Goal: Task Accomplishment & Management: Use online tool/utility

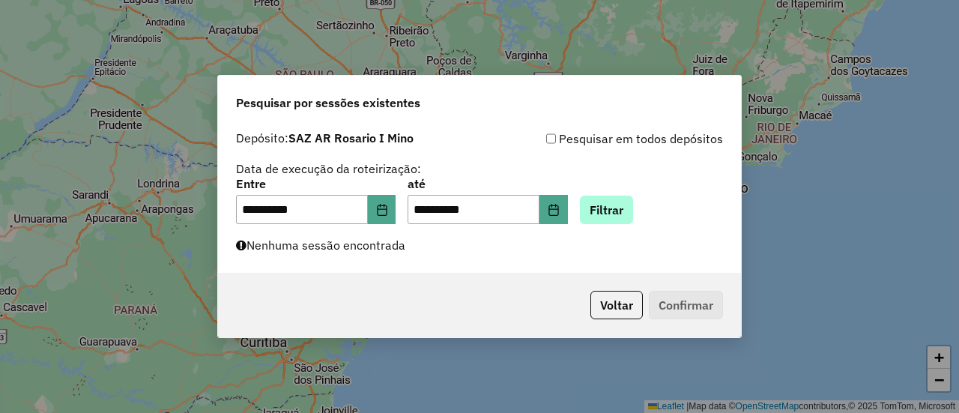
click at [622, 204] on button "Filtrar" at bounding box center [606, 209] width 53 height 28
click at [625, 213] on button "Filtrar" at bounding box center [606, 209] width 53 height 28
click at [625, 208] on button "Filtrar" at bounding box center [606, 209] width 53 height 28
click at [622, 212] on button "Filtrar" at bounding box center [606, 209] width 53 height 28
click at [623, 212] on button "Filtrar" at bounding box center [606, 209] width 53 height 28
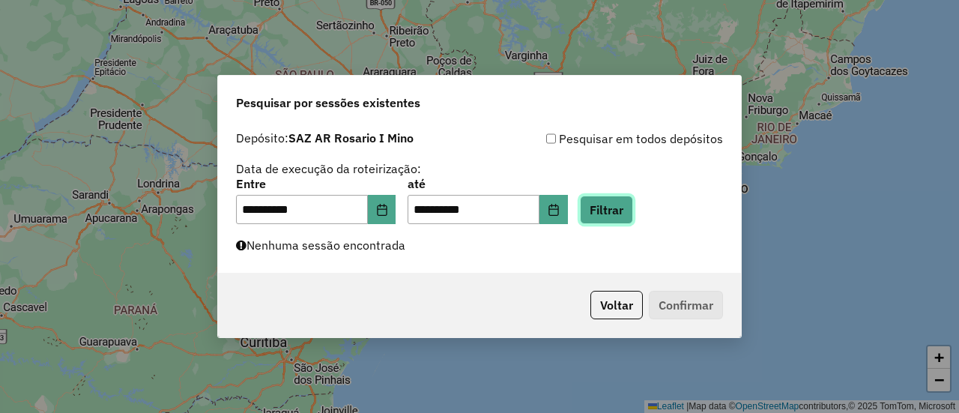
click at [633, 212] on button "Filtrar" at bounding box center [606, 209] width 53 height 28
click at [631, 211] on button "Filtrar" at bounding box center [606, 209] width 53 height 28
click at [631, 213] on button "Filtrar" at bounding box center [606, 209] width 53 height 28
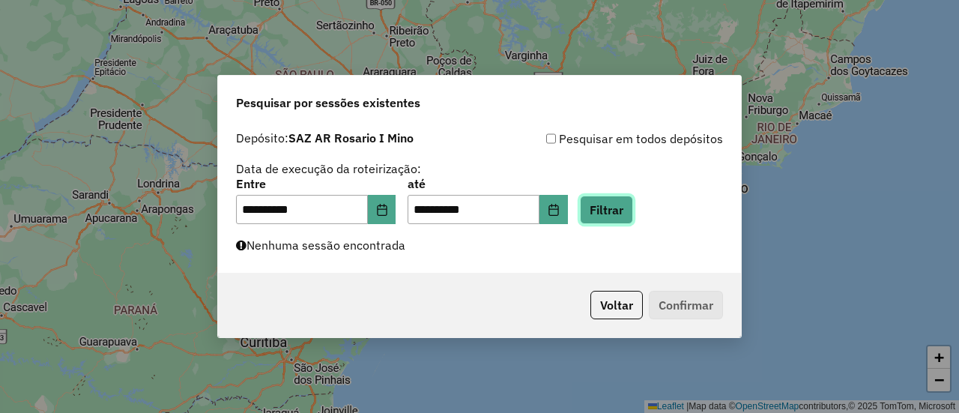
click at [631, 213] on button "Filtrar" at bounding box center [606, 209] width 53 height 28
click at [630, 215] on button "Filtrar" at bounding box center [606, 209] width 53 height 28
click at [631, 213] on button "Filtrar" at bounding box center [606, 209] width 53 height 28
click at [633, 213] on button "Filtrar" at bounding box center [606, 209] width 53 height 28
click at [633, 206] on button "Filtrar" at bounding box center [606, 209] width 53 height 28
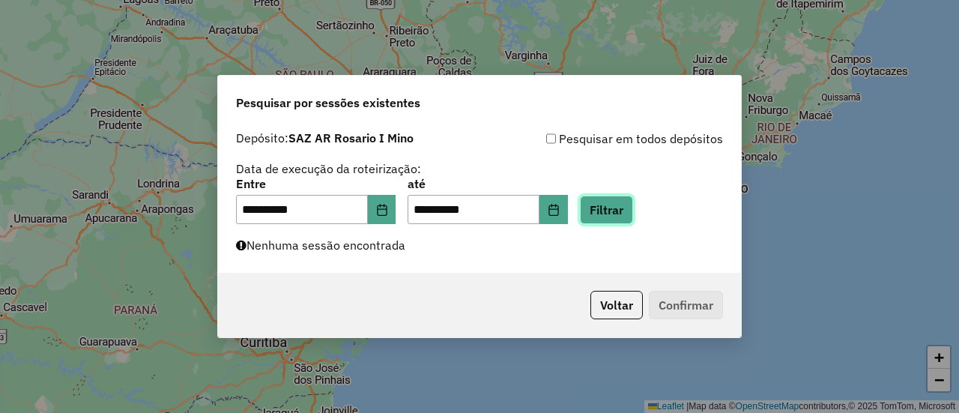
click at [633, 209] on button "Filtrar" at bounding box center [606, 209] width 53 height 28
click at [625, 207] on button "Filtrar" at bounding box center [606, 209] width 53 height 28
click at [632, 213] on button "Filtrar" at bounding box center [606, 209] width 53 height 28
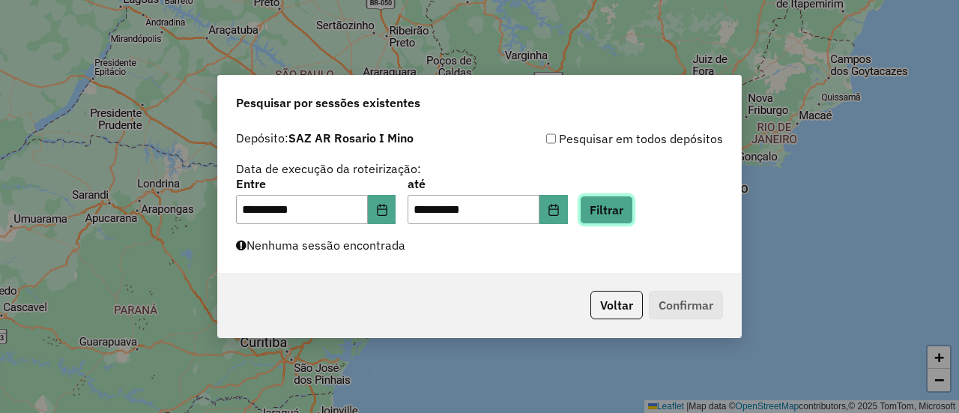
click at [632, 213] on button "Filtrar" at bounding box center [606, 209] width 53 height 28
click at [626, 212] on button "Filtrar" at bounding box center [606, 209] width 53 height 28
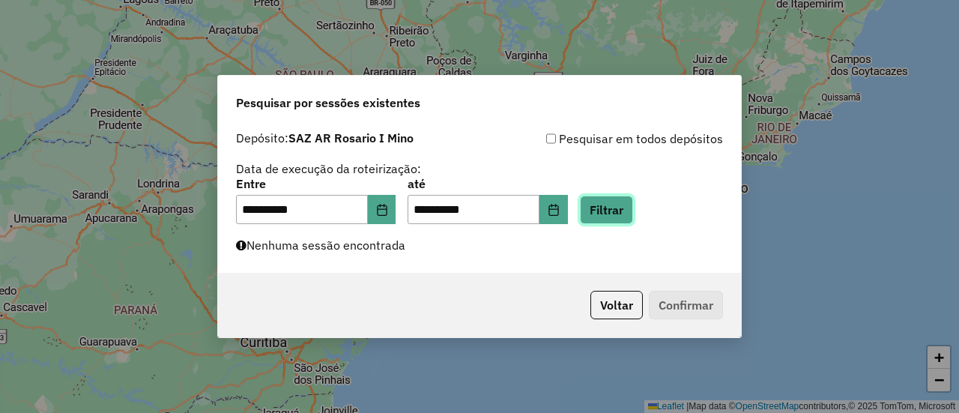
click at [633, 212] on button "Filtrar" at bounding box center [606, 209] width 53 height 28
click at [624, 207] on button "Filtrar" at bounding box center [606, 209] width 53 height 28
click at [620, 208] on button "Filtrar" at bounding box center [606, 209] width 53 height 28
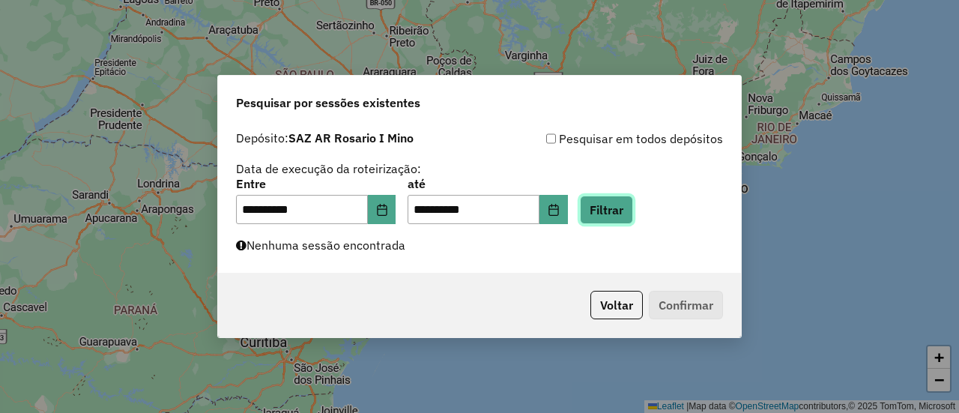
click at [620, 208] on button "Filtrar" at bounding box center [606, 209] width 53 height 28
click at [629, 215] on button "Filtrar" at bounding box center [606, 209] width 53 height 28
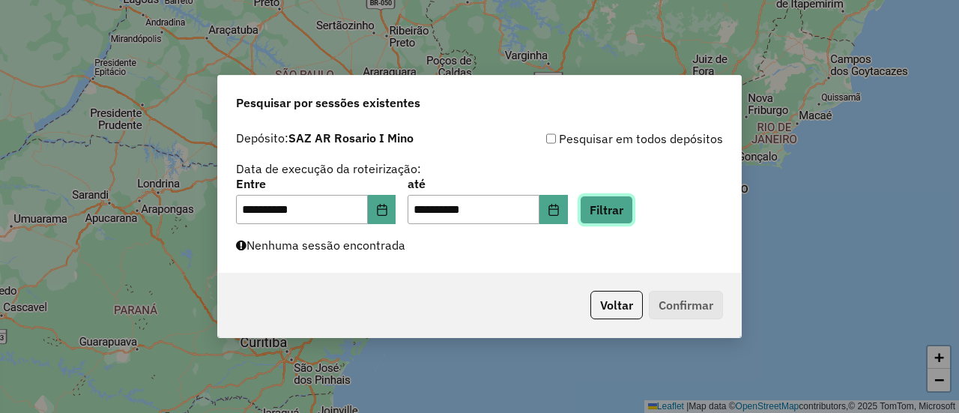
click at [627, 213] on button "Filtrar" at bounding box center [606, 209] width 53 height 28
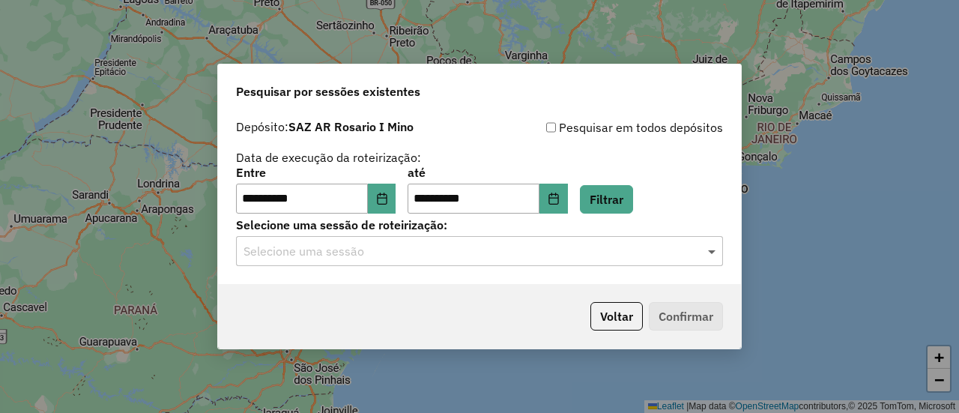
click at [711, 254] on span at bounding box center [713, 251] width 19 height 18
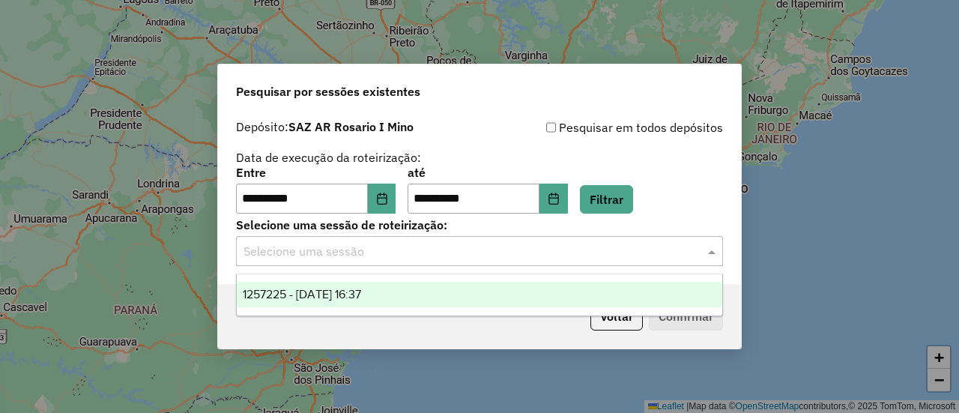
click at [361, 294] on span "1257225 - 02/09/2025 16:37" at bounding box center [302, 294] width 118 height 13
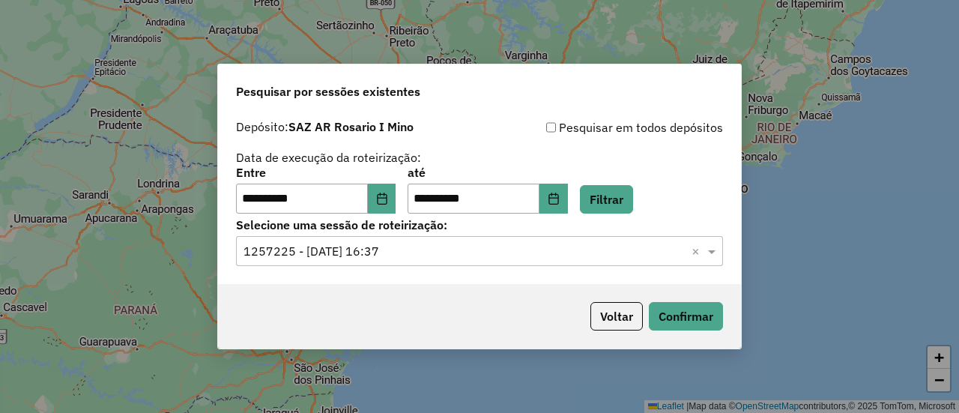
click at [382, 251] on input "text" at bounding box center [464, 252] width 442 height 18
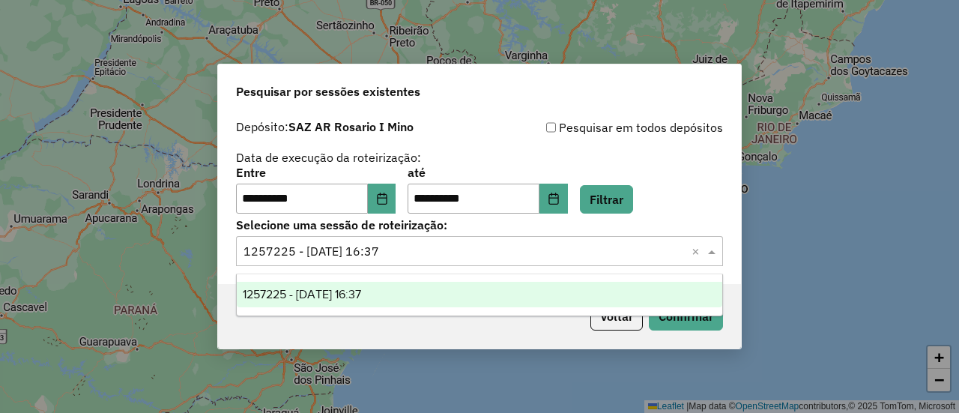
click at [361, 291] on span "1257225 - 02/09/2025 16:37" at bounding box center [302, 294] width 118 height 13
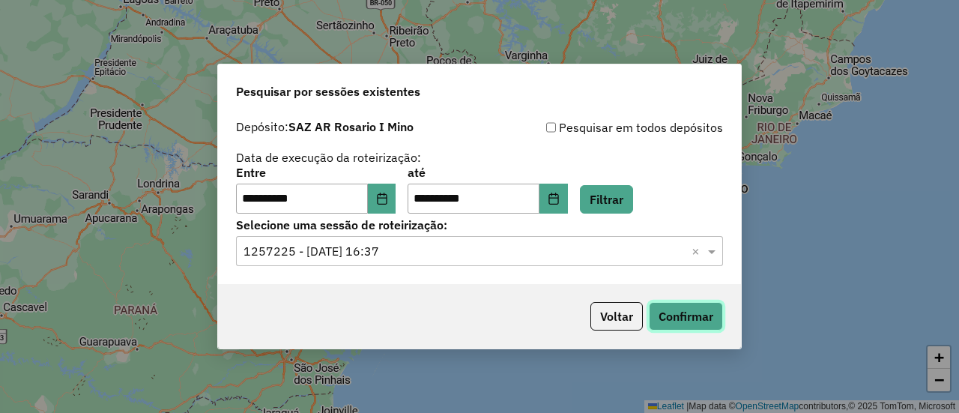
click at [690, 319] on button "Confirmar" at bounding box center [686, 316] width 74 height 28
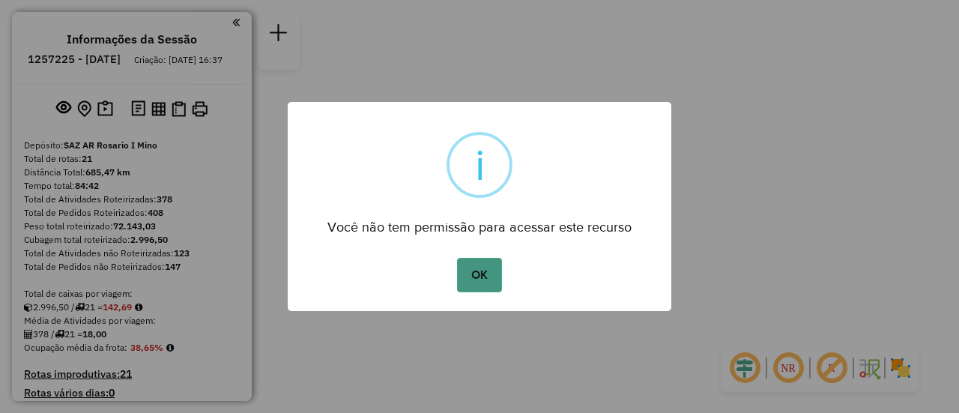
click at [475, 275] on button "OK" at bounding box center [479, 275] width 44 height 34
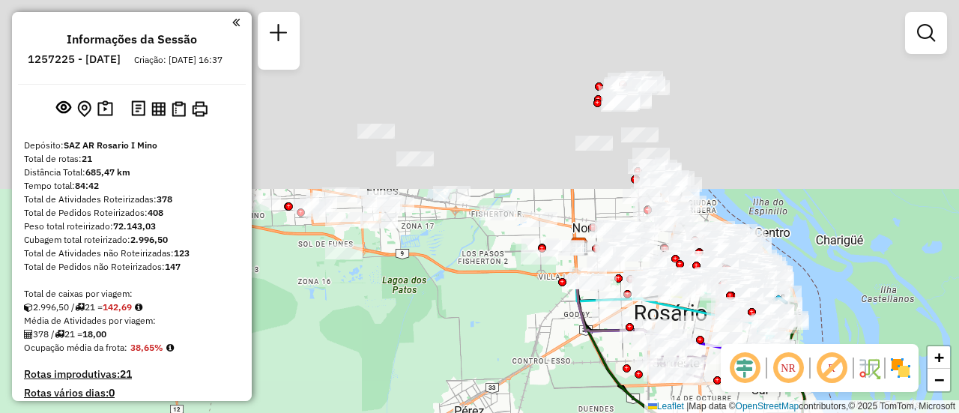
drag, startPoint x: 439, startPoint y: 109, endPoint x: 457, endPoint y: 448, distance: 339.0
click at [457, 412] on html "Aguarde... Pop-up bloqueado! Seu navegador bloqueou automáticamente a abertura …" at bounding box center [479, 206] width 959 height 413
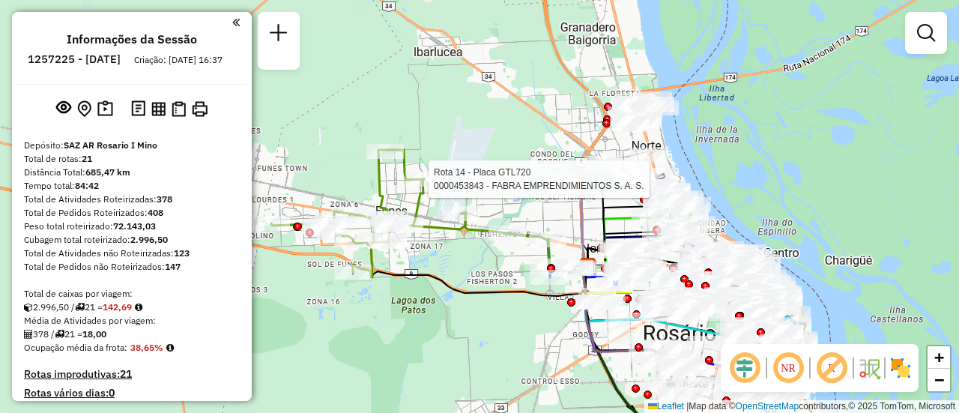
select select "**********"
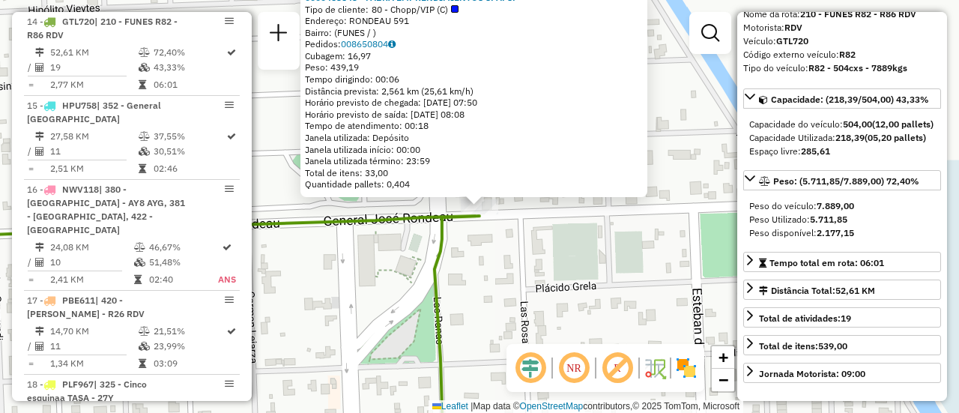
scroll to position [150, 0]
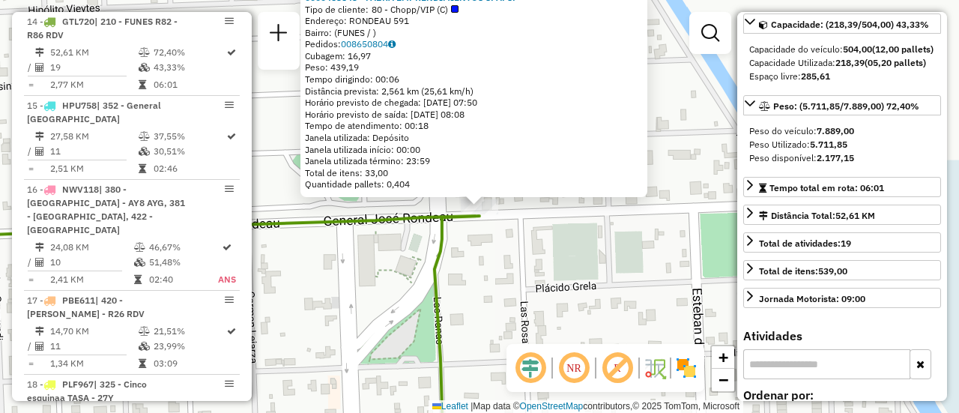
click at [566, 255] on div "0000453843 - FABRA EMPRENDIMIENTOS S. A. S. Tipo de cliente: 80 - Chopp/VIP (C)…" at bounding box center [479, 206] width 959 height 413
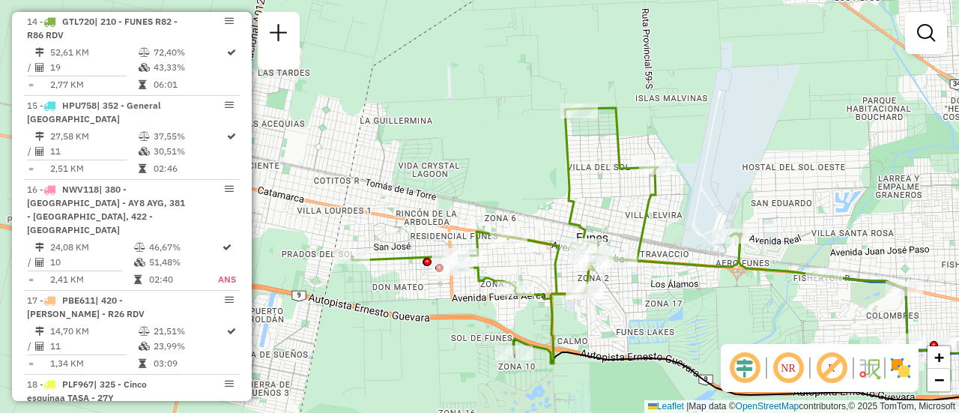
drag, startPoint x: 470, startPoint y: 257, endPoint x: 665, endPoint y: 216, distance: 199.0
click at [665, 216] on div "Janela de atendimento Grade de atendimento Capacidade Transportadoras Veículos …" at bounding box center [479, 206] width 959 height 413
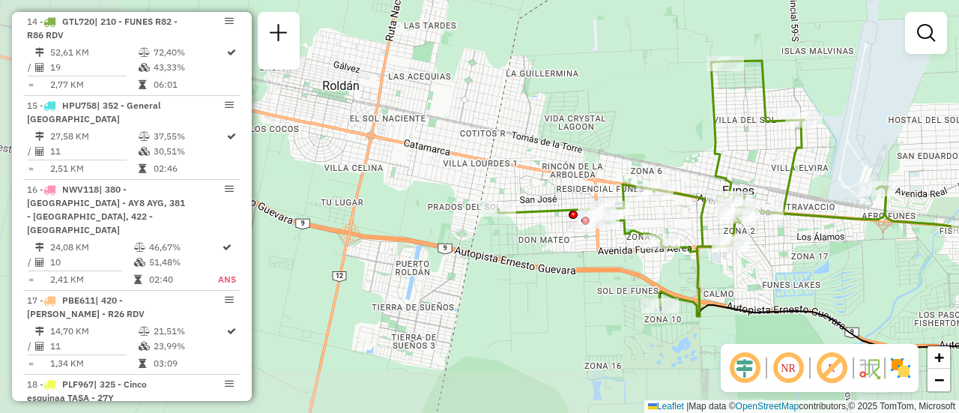
drag, startPoint x: 400, startPoint y: 228, endPoint x: 545, endPoint y: 181, distance: 152.8
click at [545, 181] on div "Janela de atendimento Grade de atendimento Capacidade Transportadoras Veículos …" at bounding box center [479, 206] width 959 height 413
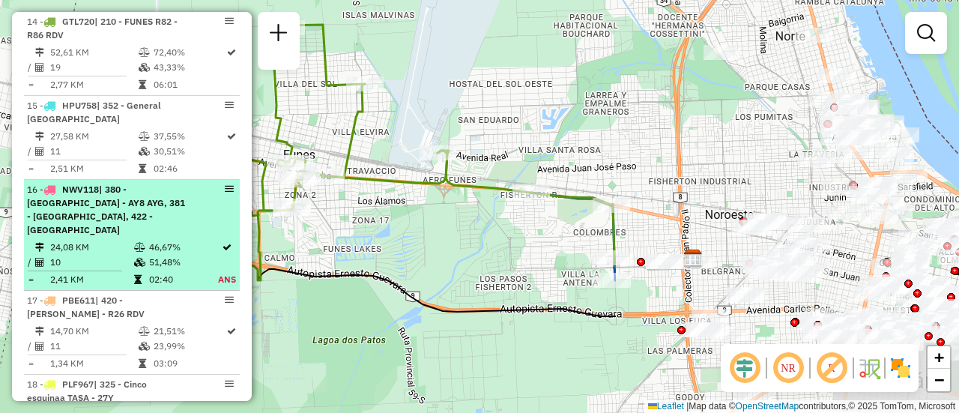
drag, startPoint x: 757, startPoint y: 289, endPoint x: 216, endPoint y: 234, distance: 544.2
click at [201, 237] on hb-router-mapa "Informações da Sessão 1257225 - 02/09/2025 Criação: 01/09/2025 16:37 Depósito: …" at bounding box center [479, 206] width 959 height 413
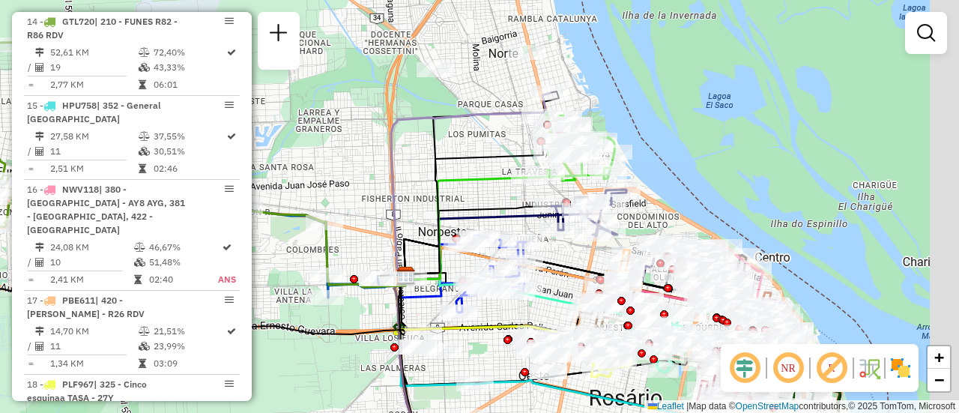
drag, startPoint x: 604, startPoint y: 146, endPoint x: 372, endPoint y: 183, distance: 234.3
click at [405, 187] on icon at bounding box center [482, 183] width 154 height 184
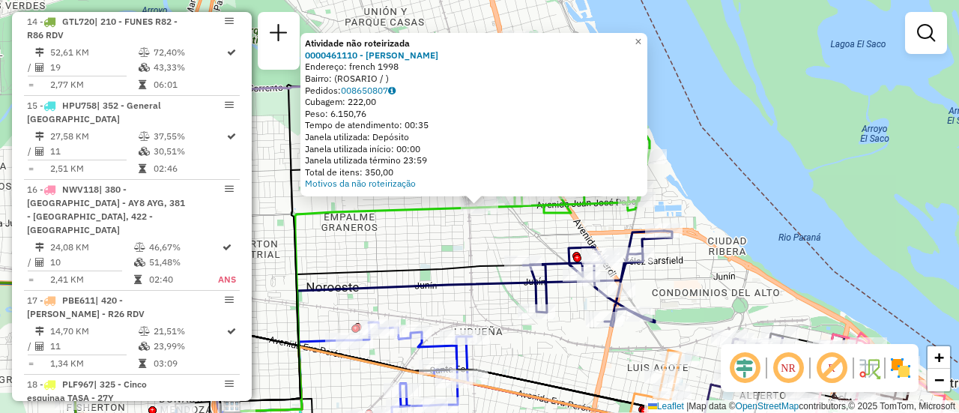
click at [466, 248] on div "Atividade não roteirizada 0000461110 - Gonzales Emanuel - RDV Endereço: french …" at bounding box center [479, 206] width 959 height 413
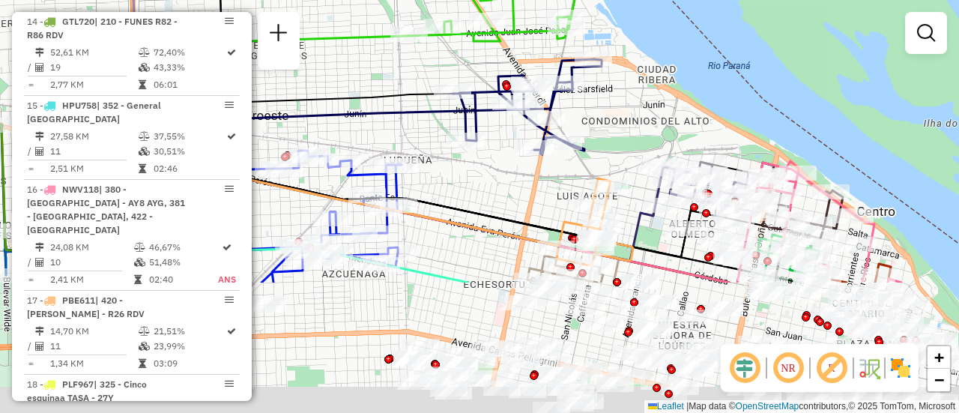
drag, startPoint x: 690, startPoint y: 297, endPoint x: 586, endPoint y: 67, distance: 252.4
click at [585, 57] on div "Janela de atendimento Grade de atendimento Capacidade Transportadoras Veículos …" at bounding box center [479, 206] width 959 height 413
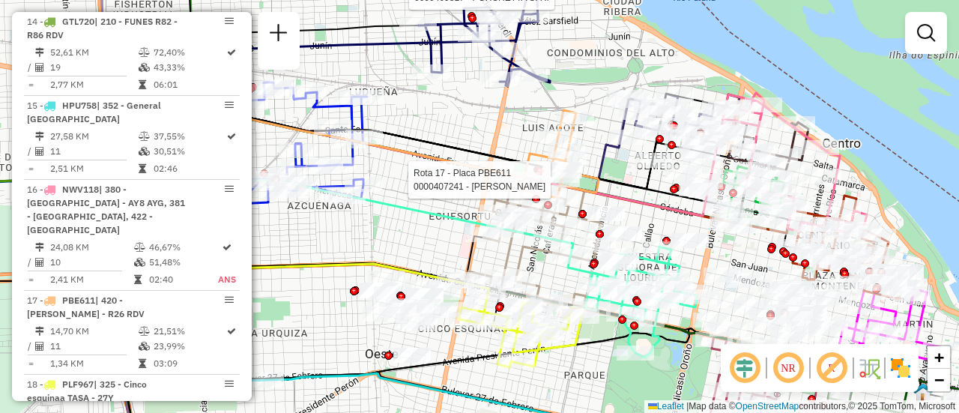
select select "**********"
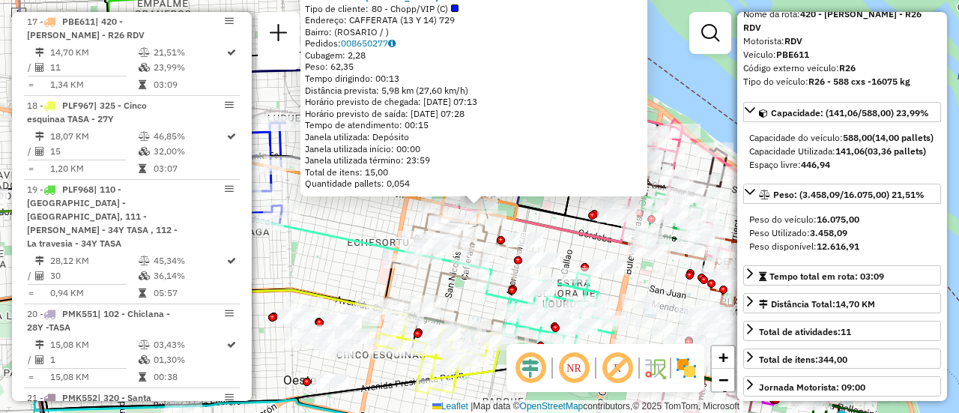
scroll to position [0, 0]
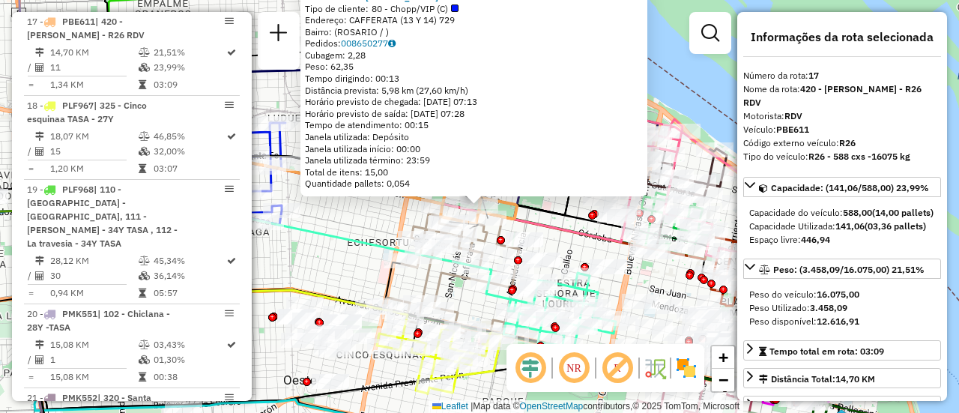
click at [353, 217] on div "0000407241 - ELIAS RAUL EUGE Tipo de cliente: 80 - Chopp/VIP (C) Endereço: CAFF…" at bounding box center [479, 206] width 959 height 413
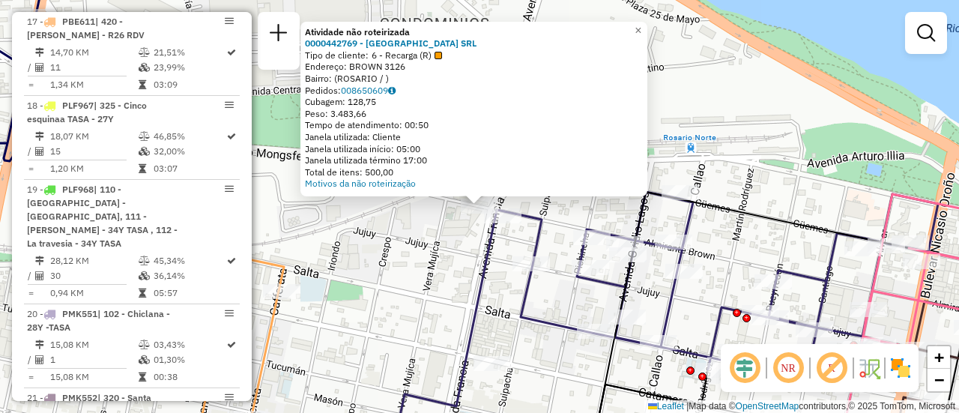
drag, startPoint x: 456, startPoint y: 240, endPoint x: 503, endPoint y: 225, distance: 48.8
click at [458, 240] on div "Atividade não roteirizada 0000442769 - GARDEN ISLAND SRL Tipo de cliente: 6 - R…" at bounding box center [479, 206] width 959 height 413
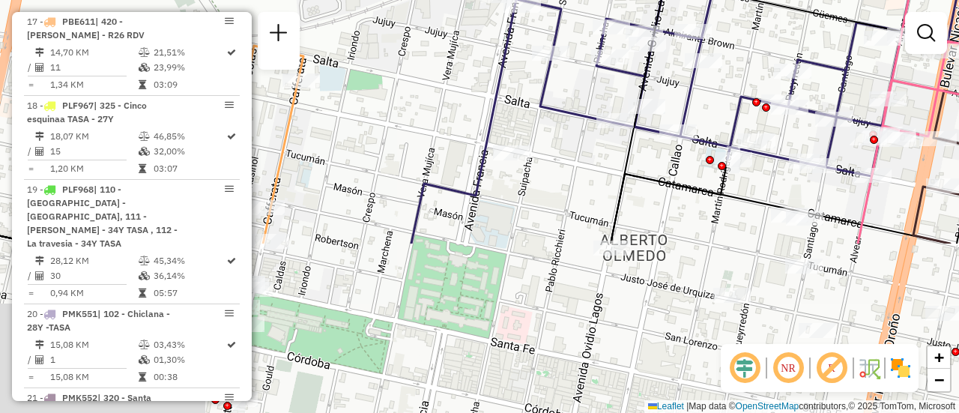
drag, startPoint x: 423, startPoint y: 327, endPoint x: 443, endPoint y: 116, distance: 211.3
click at [443, 116] on div "Janela de atendimento Grade de atendimento Capacidade Transportadoras Veículos …" at bounding box center [479, 206] width 959 height 413
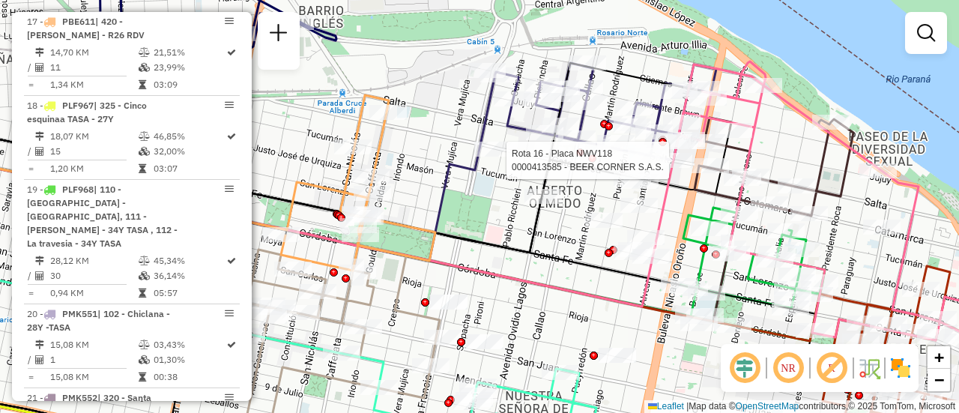
select select "**********"
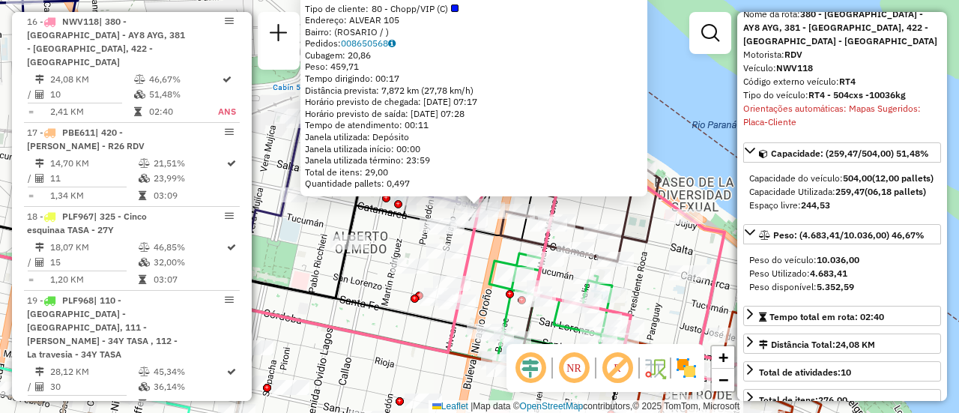
scroll to position [150, 0]
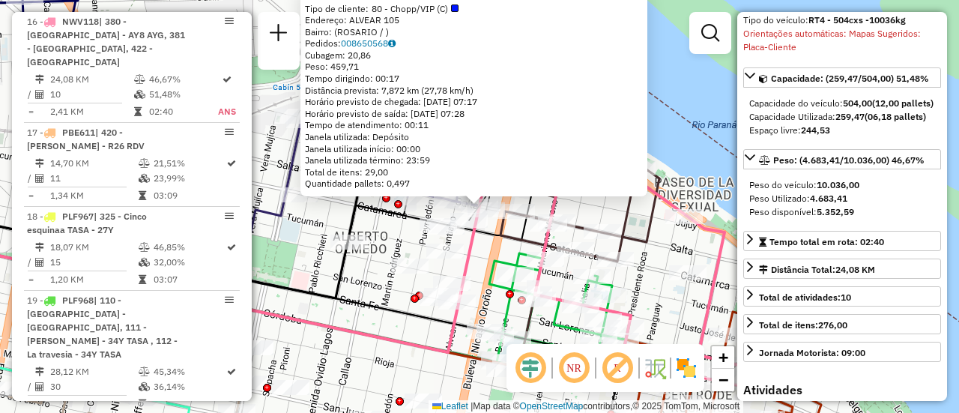
click at [306, 244] on div "0000413585 - BEER CORNER S.A.S. Tipo de cliente: 80 - Chopp/VIP (C) Endereço: A…" at bounding box center [479, 206] width 959 height 413
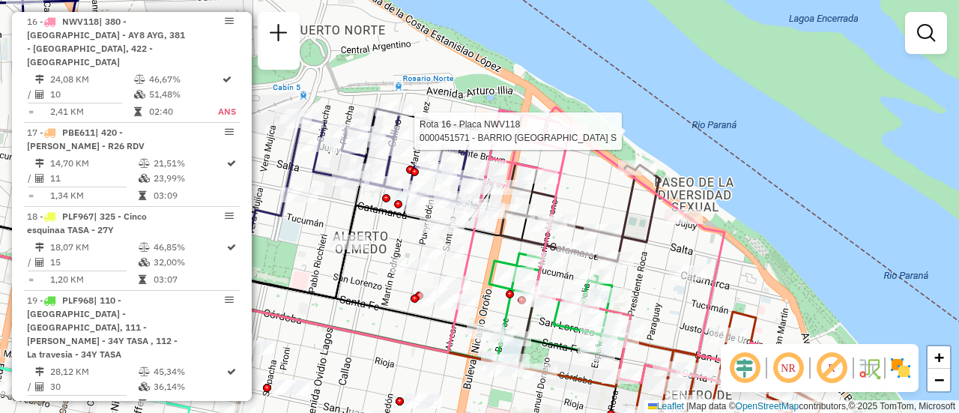
select select "**********"
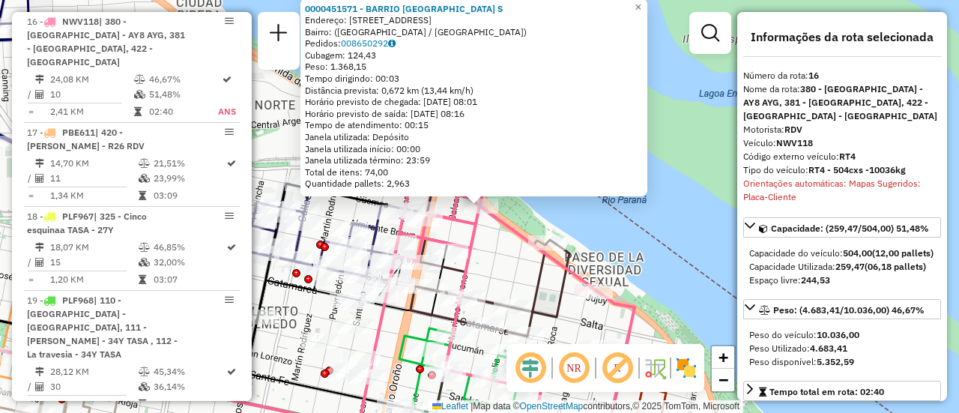
click at [497, 252] on div "0000451571 - BARRIO DAMALE S Endereço: Avenida Rivadavia, 1701 Bairro: (Rosario…" at bounding box center [479, 206] width 959 height 413
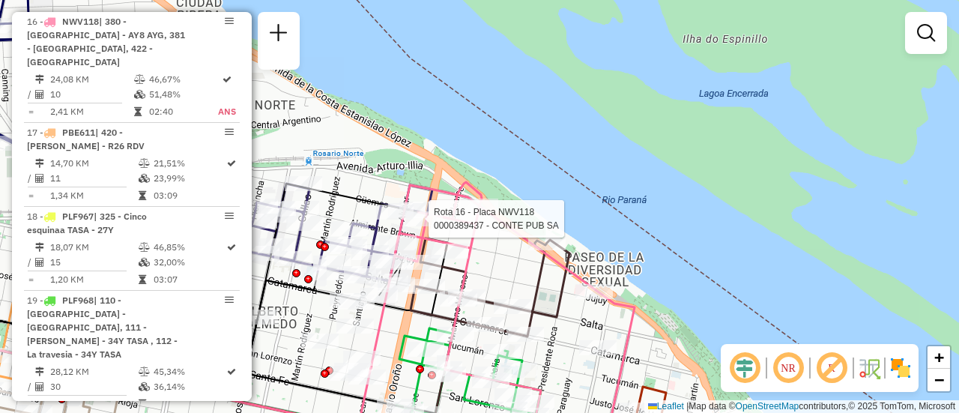
select select "**********"
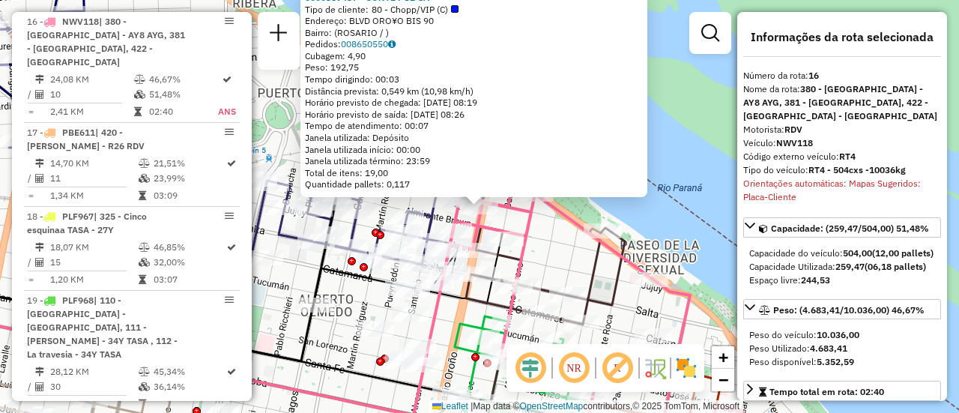
click at [556, 249] on div "0000389437 - CONTE PUB SA Tipo de cliente: 80 - Chopp/VIP (C) Endereço: BLVD OR…" at bounding box center [479, 206] width 959 height 413
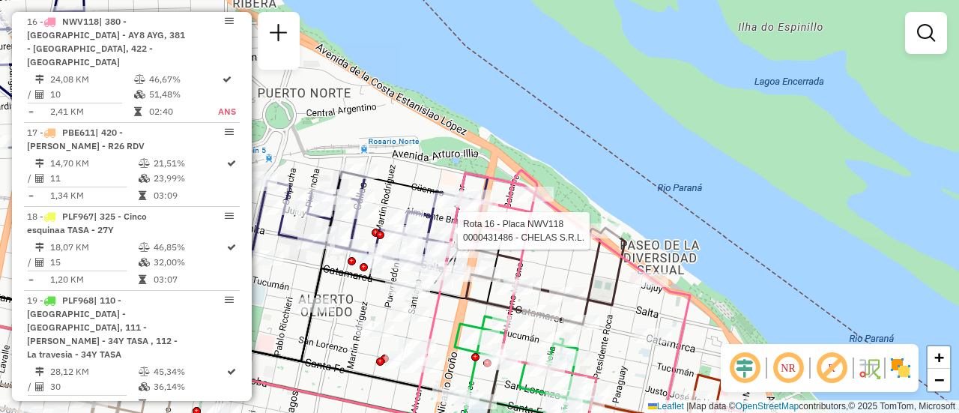
select select "**********"
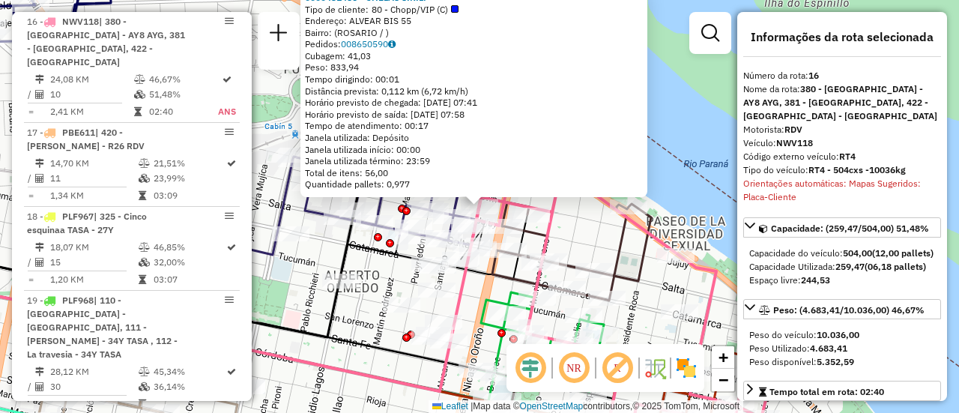
click at [595, 238] on div "0000431486 - CHELAS S.R.L. Tipo de cliente: 80 - Chopp/VIP (C) Endereço: ALVEAR…" at bounding box center [479, 206] width 959 height 413
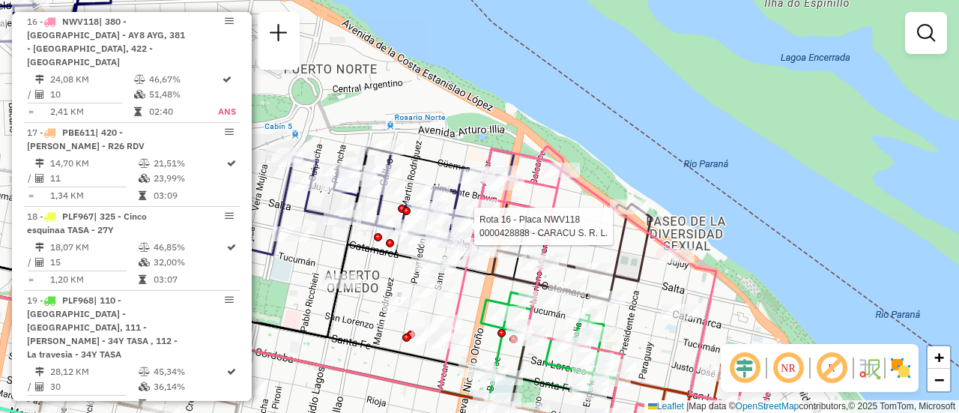
select select "**********"
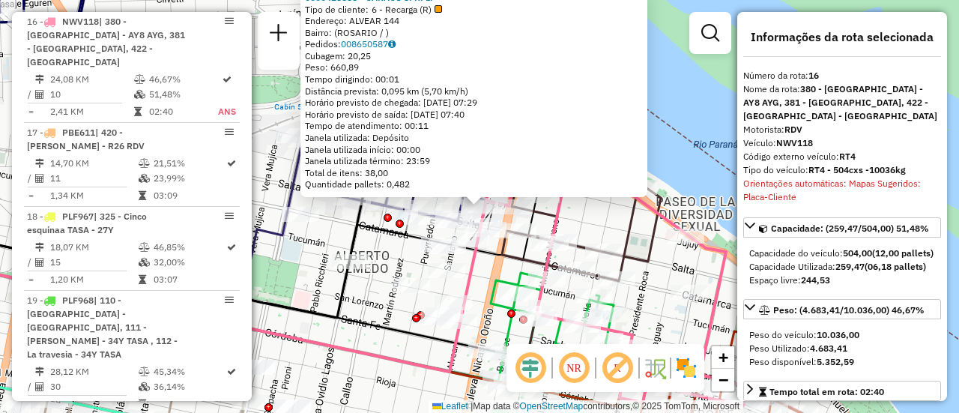
click at [571, 225] on div "0000428888 - CARACU S. R. L. Tipo de cliente: 6 - Recarga (R) Endereço: ALVEAR …" at bounding box center [479, 206] width 959 height 413
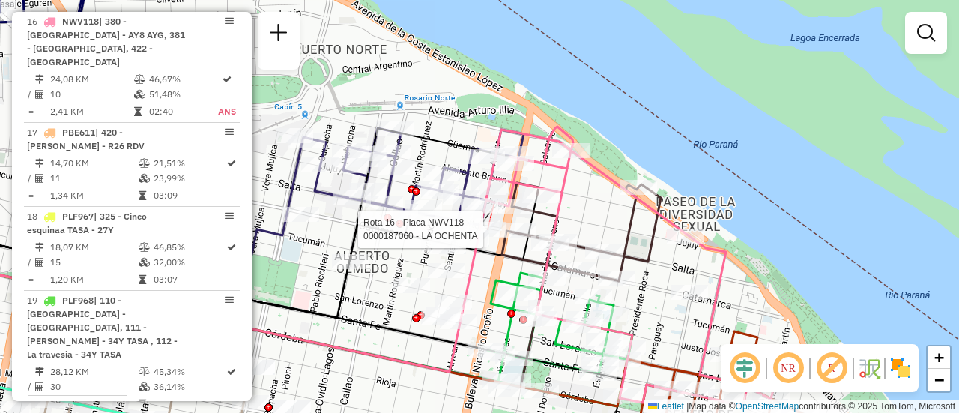
select select "**********"
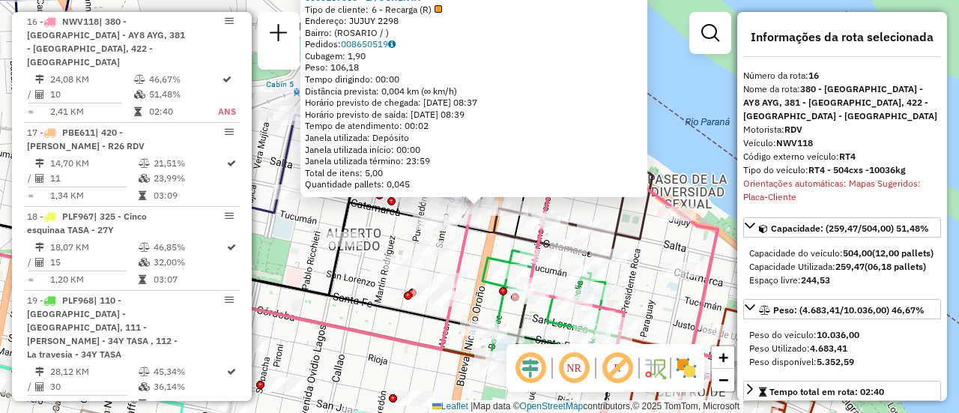
click at [601, 208] on div "0000187060 - LA OCHENTA Tipo de cliente: 6 - Recarga (R) Endereço: JUJUY 2298 B…" at bounding box center [479, 206] width 959 height 413
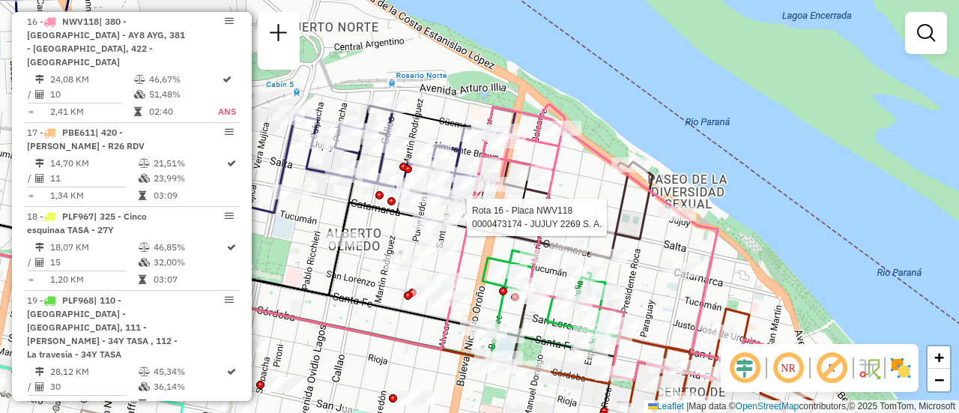
select select "**********"
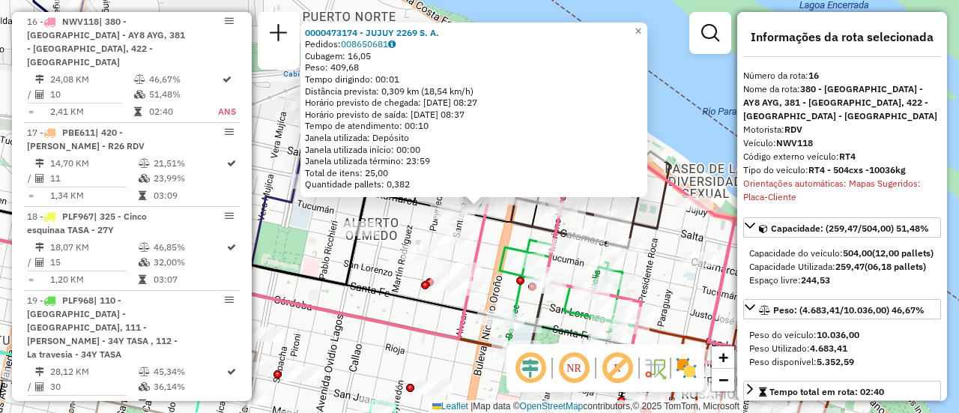
click at [494, 240] on div "0000473174 - JUJUY 2269 S. A. Pedidos: 008650681 Cubagem: 16,05 Peso: 409,68 Te…" at bounding box center [479, 206] width 959 height 413
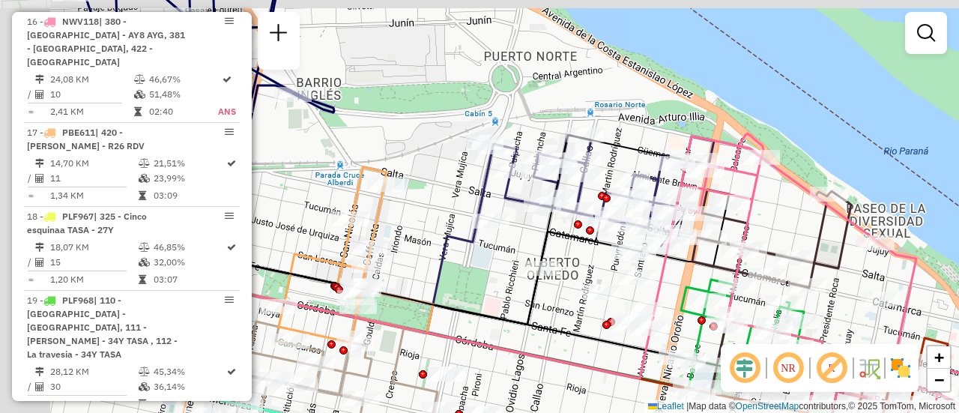
drag, startPoint x: 345, startPoint y: 184, endPoint x: 526, endPoint y: 224, distance: 185.5
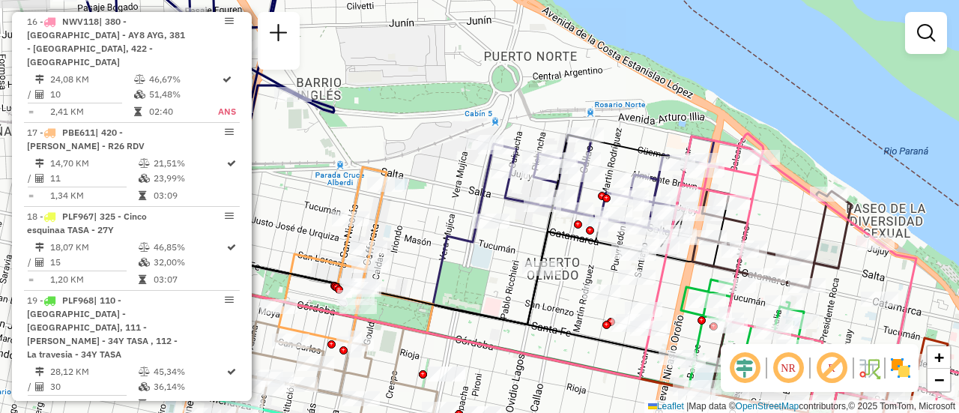
click at [526, 224] on div "Janela de atendimento Grade de atendimento Capacidade Transportadoras Veículos …" at bounding box center [479, 206] width 959 height 413
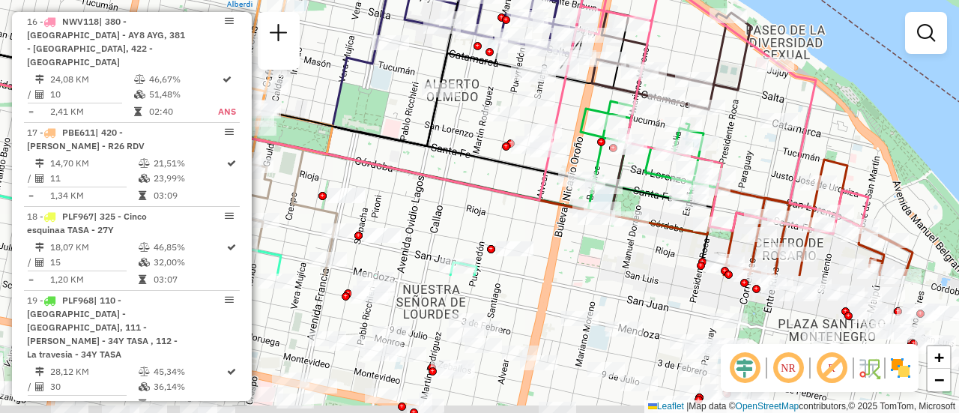
click at [335, 0] on html "Aguarde... Pop-up bloqueado! Seu navegador bloqueou automáticamente a abertura …" at bounding box center [479, 206] width 959 height 413
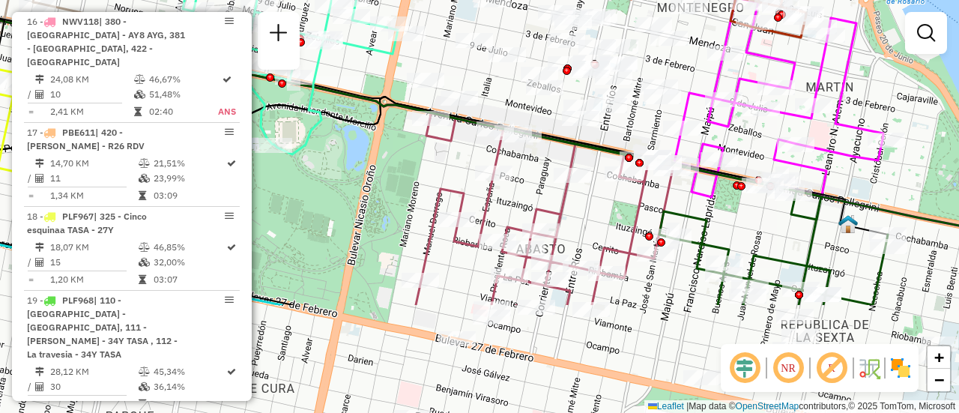
drag, startPoint x: 553, startPoint y: 255, endPoint x: 519, endPoint y: 109, distance: 149.9
click at [519, 109] on div "Janela de atendimento Grade de atendimento Capacidade Transportadoras Veículos …" at bounding box center [479, 206] width 959 height 413
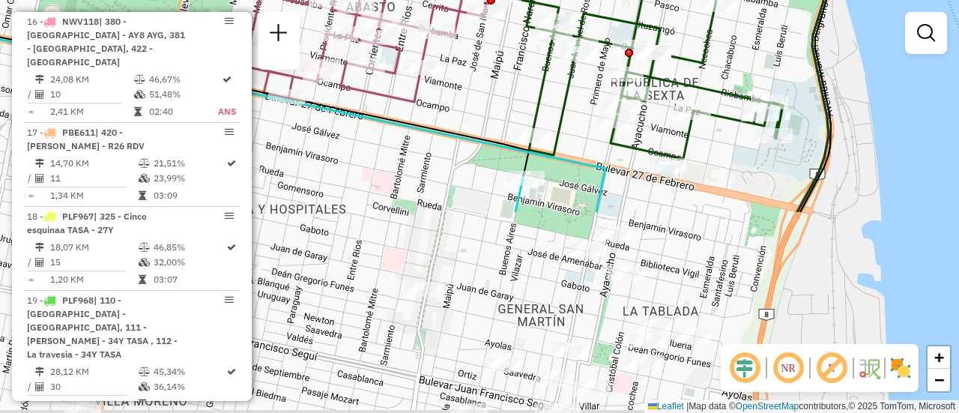
drag, startPoint x: 689, startPoint y: 336, endPoint x: 519, endPoint y: 94, distance: 295.7
click at [519, 94] on div "Janela de atendimento Grade de atendimento Capacidade Transportadoras Veículos …" at bounding box center [479, 206] width 959 height 413
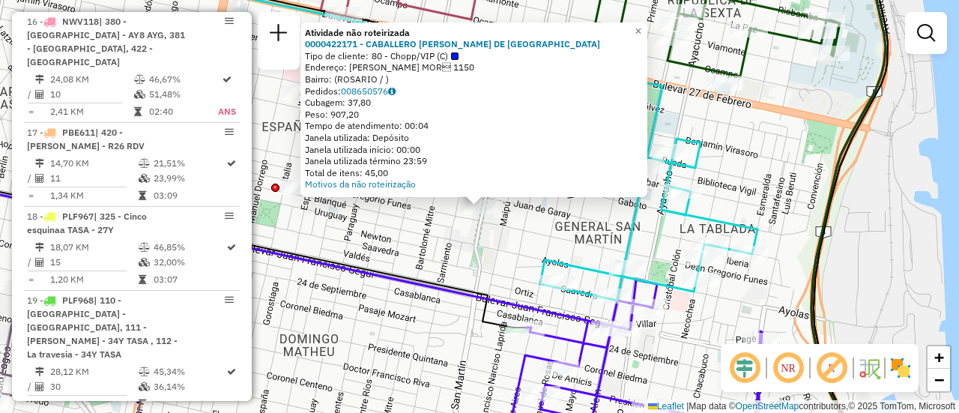
click at [762, 185] on div "Atividade não roteirizada 0000422171 - CABALLERO ANDREA MARIA DE LOS ANGELES Ti…" at bounding box center [479, 206] width 959 height 413
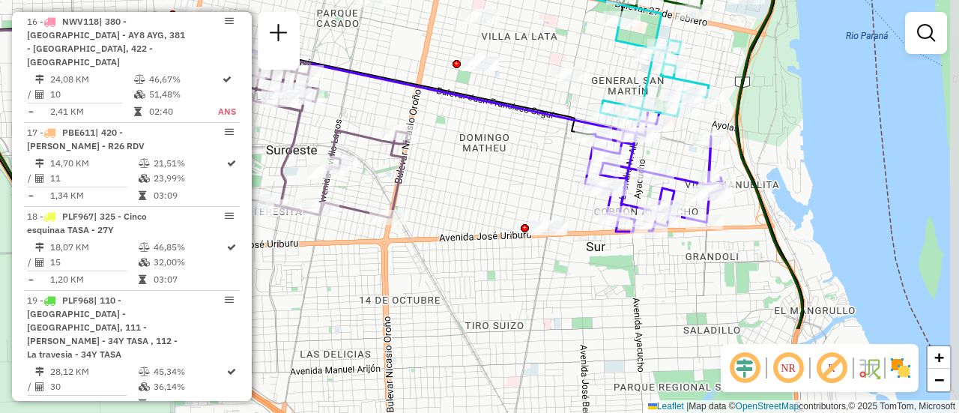
drag, startPoint x: 591, startPoint y: 297, endPoint x: 543, endPoint y: 173, distance: 133.2
click at [543, 173] on div "Janela de atendimento Grade de atendimento Capacidade Transportadoras Veículos …" at bounding box center [479, 206] width 959 height 413
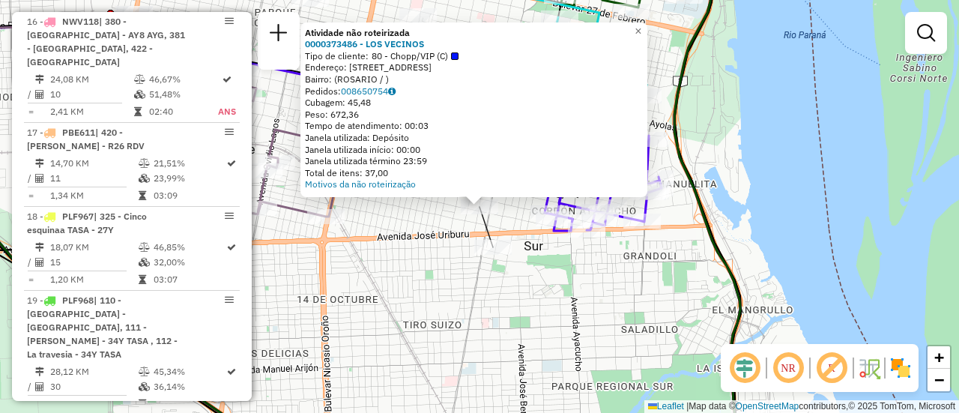
click at [442, 271] on div "Atividade não roteirizada 0000373486 - LOS VECINOS Tipo de cliente: 80 - Chopp/…" at bounding box center [479, 206] width 959 height 413
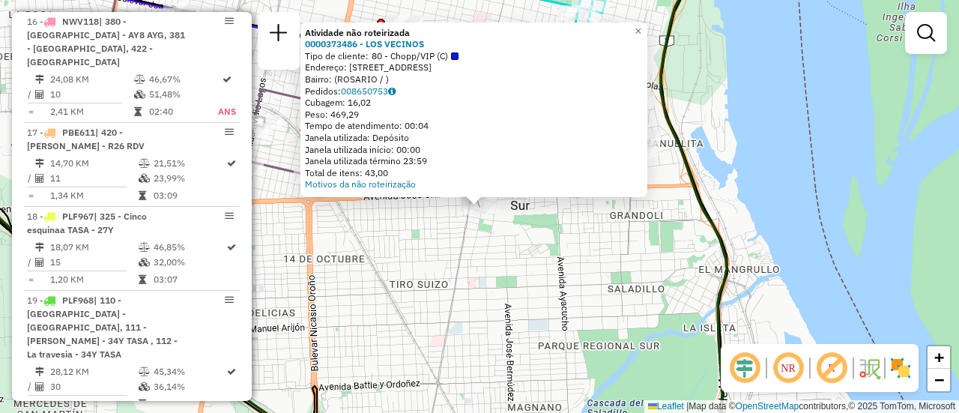
click at [447, 248] on div "Atividade não roteirizada 0000373486 - LOS VECINOS Tipo de cliente: 80 - Chopp/…" at bounding box center [479, 206] width 959 height 413
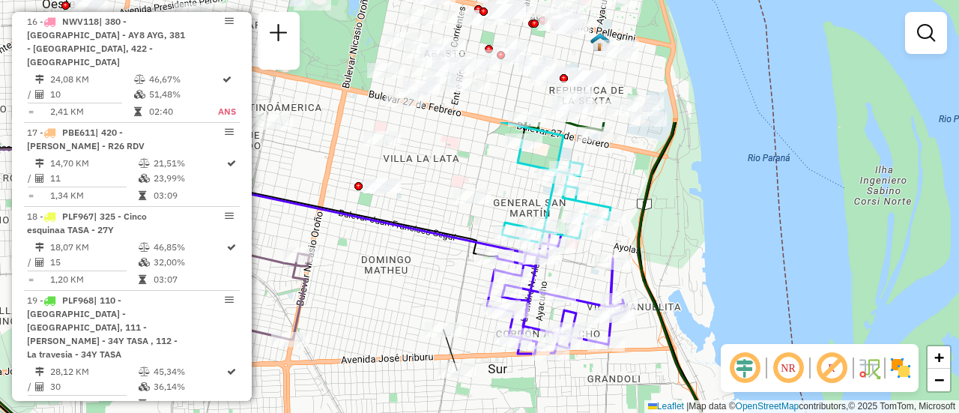
drag, startPoint x: 491, startPoint y: 120, endPoint x: 468, endPoint y: 312, distance: 193.1
click at [469, 312] on div "Janela de atendimento Grade de atendimento Capacidade Transportadoras Veículos …" at bounding box center [479, 206] width 959 height 413
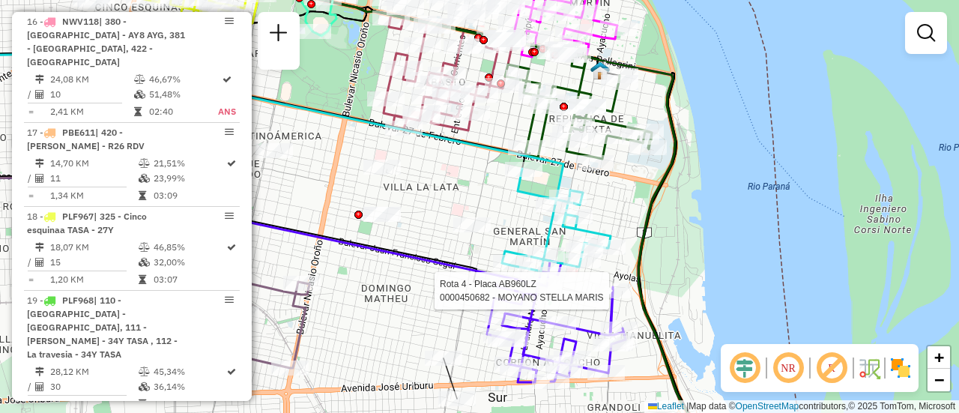
select select "**********"
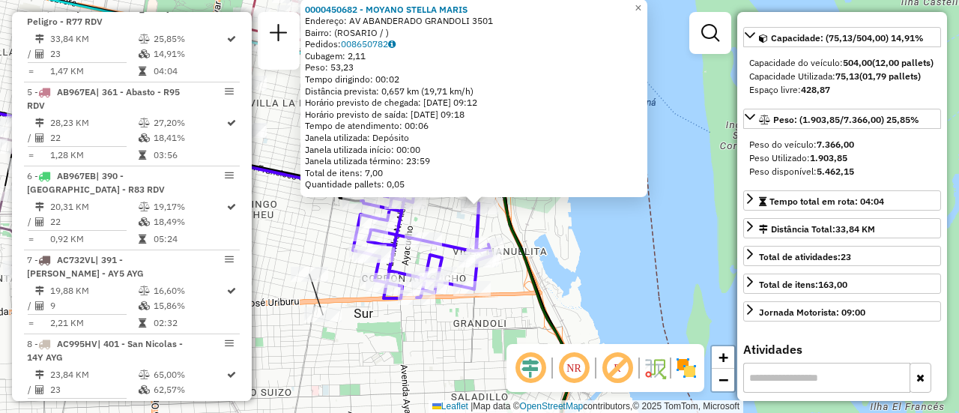
click at [508, 328] on div "0000450682 - MOYANO STELLA MARIS Endereço: AV ABANDERADO GRANDOLI 3501 Bairro: …" at bounding box center [479, 206] width 959 height 413
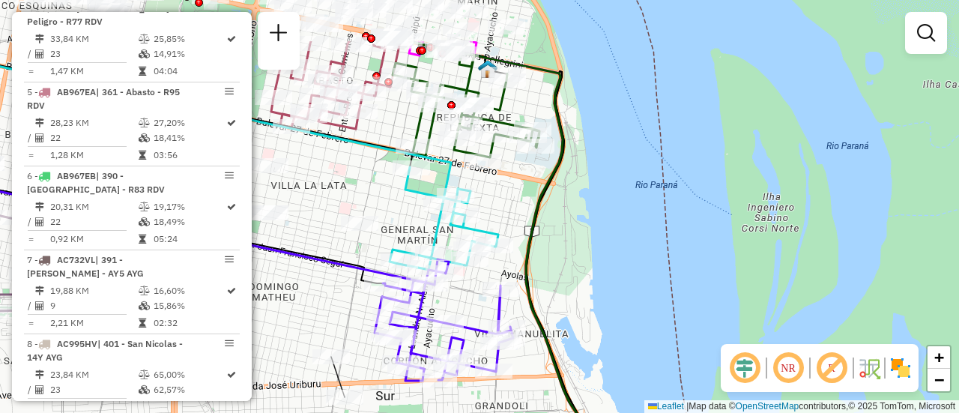
drag, startPoint x: 319, startPoint y: 227, endPoint x: 354, endPoint y: 350, distance: 128.5
click at [354, 350] on div "Janela de atendimento Grade de atendimento Capacidade Transportadoras Veículos …" at bounding box center [479, 206] width 959 height 413
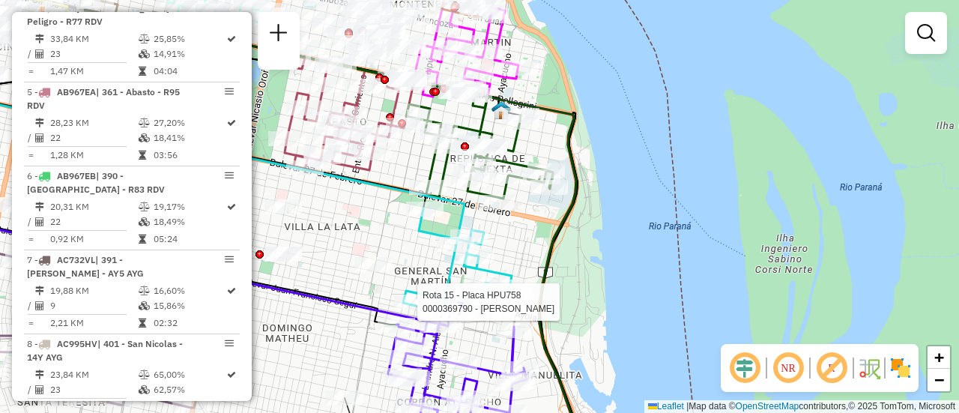
select select "**********"
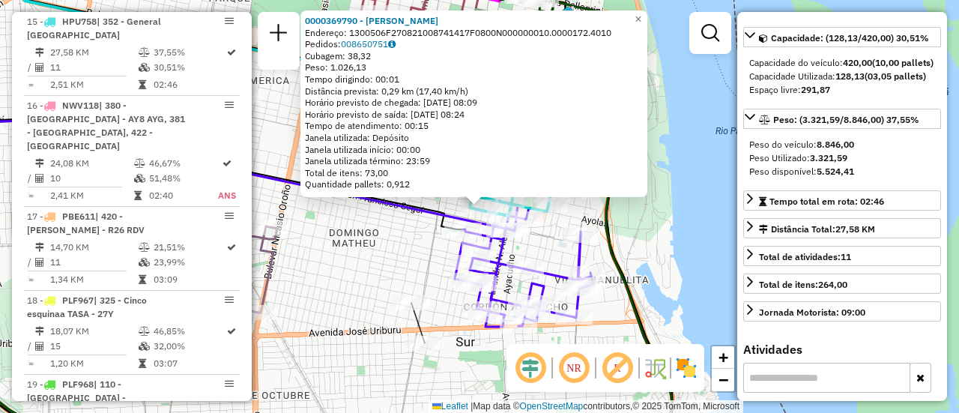
click at [402, 246] on div "0000369790 - CHEN LIQIN Endereço: 1300506F270821008741417F0800N000000010.000017…" at bounding box center [479, 206] width 959 height 413
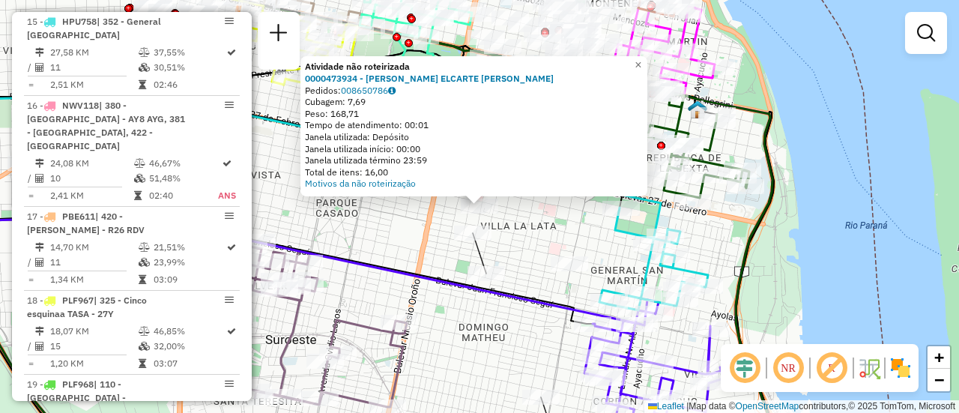
click at [409, 240] on div "Atividade não roteirizada 0000473934 - ALVAREZ ELCARTE JUAN IGNACIO Pedidos: 00…" at bounding box center [479, 206] width 959 height 413
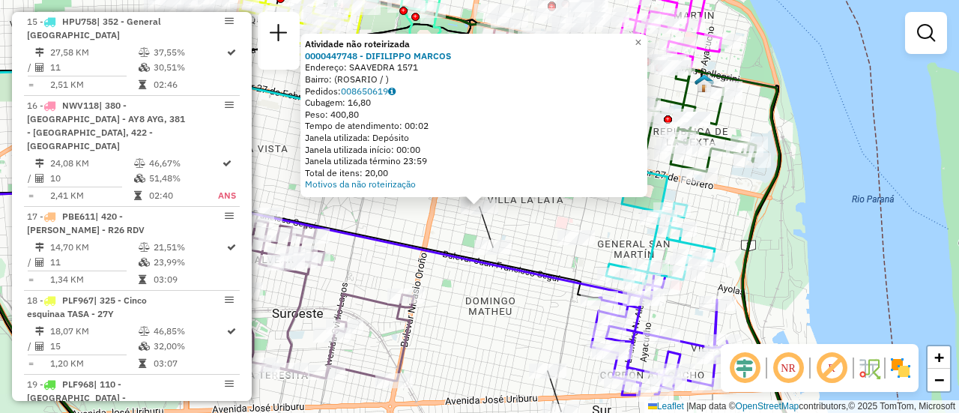
click at [437, 231] on div "Atividade não roteirizada 0000447748 - DIFILIPPO MARCOS Endereço: SAAVEDRA 1571…" at bounding box center [479, 206] width 959 height 413
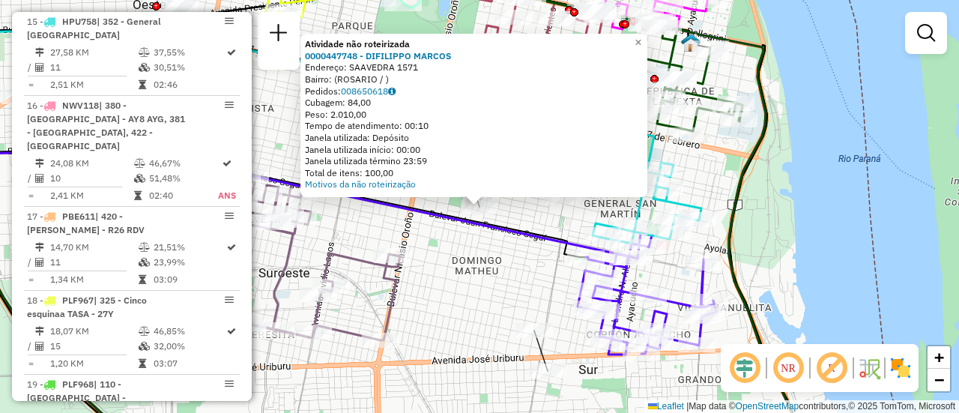
click at [437, 255] on div "Atividade não roteirizada 0000447748 - DIFILIPPO MARCOS Endereço: SAAVEDRA 1571…" at bounding box center [479, 206] width 959 height 413
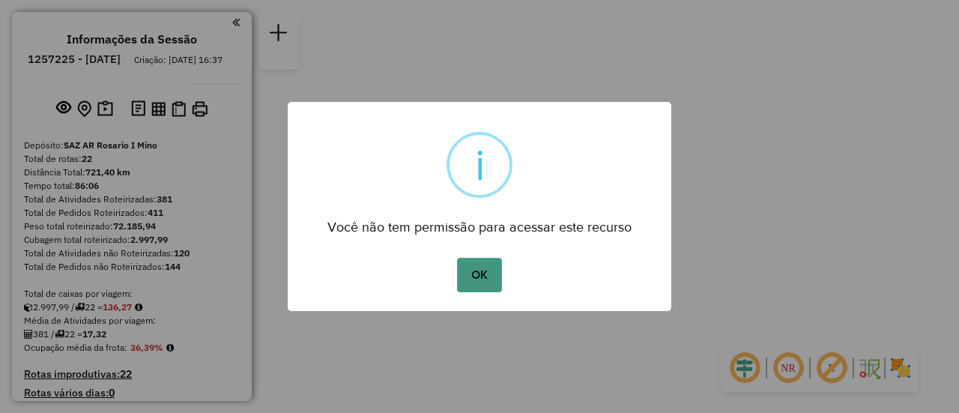
click at [484, 276] on button "OK" at bounding box center [479, 275] width 44 height 34
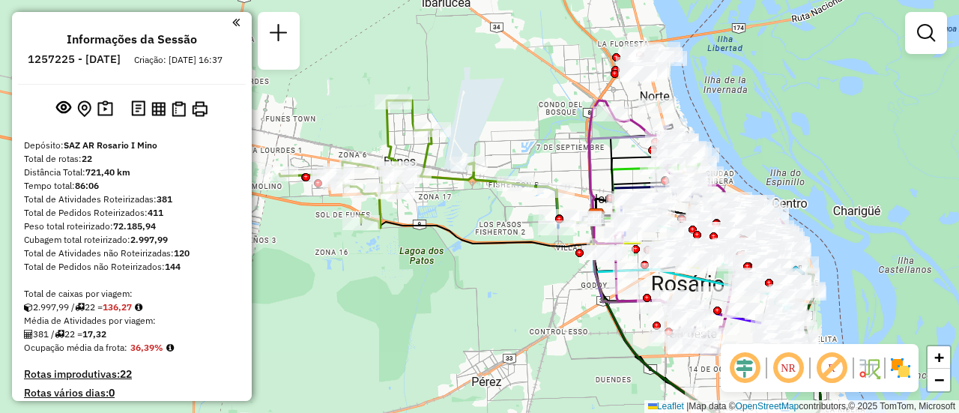
drag, startPoint x: 436, startPoint y: 110, endPoint x: 503, endPoint y: 245, distance: 150.7
click at [500, 244] on div "Janela de atendimento Grade de atendimento Capacidade Transportadoras Veículos …" at bounding box center [479, 206] width 959 height 413
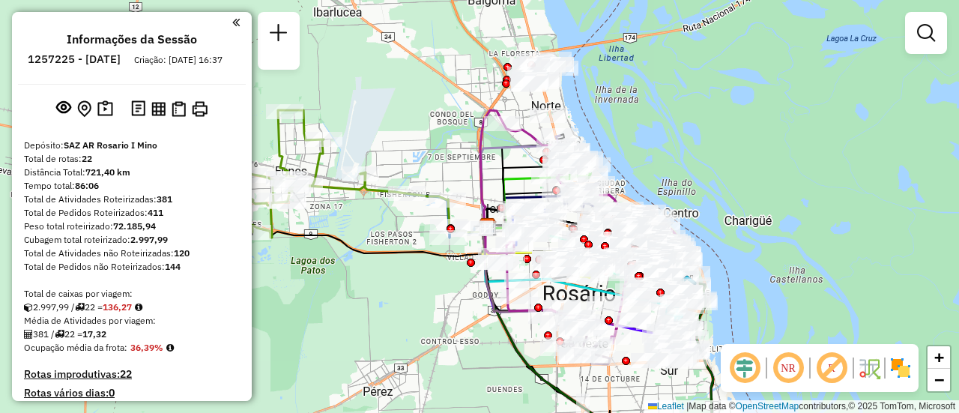
drag, startPoint x: 526, startPoint y: 156, endPoint x: 392, endPoint y: 133, distance: 135.3
click at [392, 133] on div "Janela de atendimento Grade de atendimento Capacidade Transportadoras Veículos …" at bounding box center [479, 206] width 959 height 413
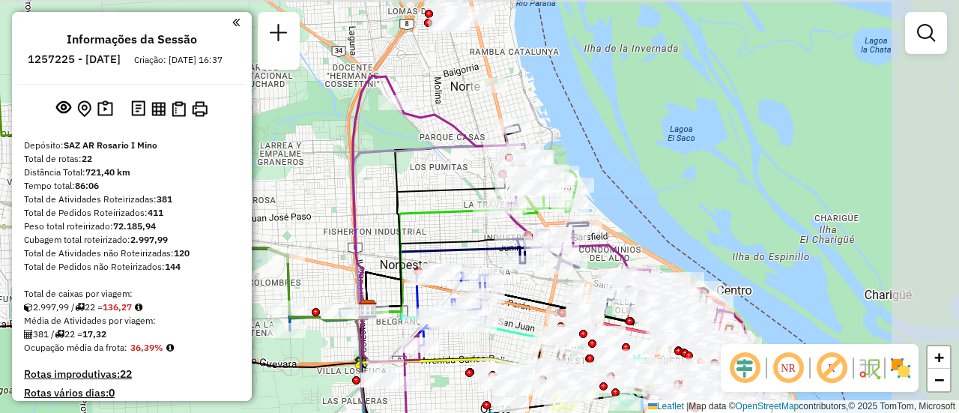
drag, startPoint x: 577, startPoint y: 161, endPoint x: 449, endPoint y: 174, distance: 128.8
click at [449, 174] on div "Janela de atendimento Grade de atendimento Capacidade Transportadoras Veículos …" at bounding box center [479, 206] width 959 height 413
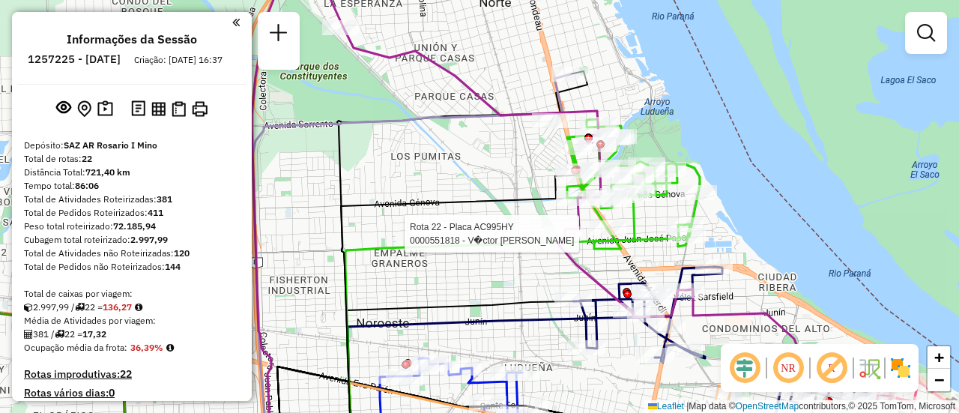
select select "**********"
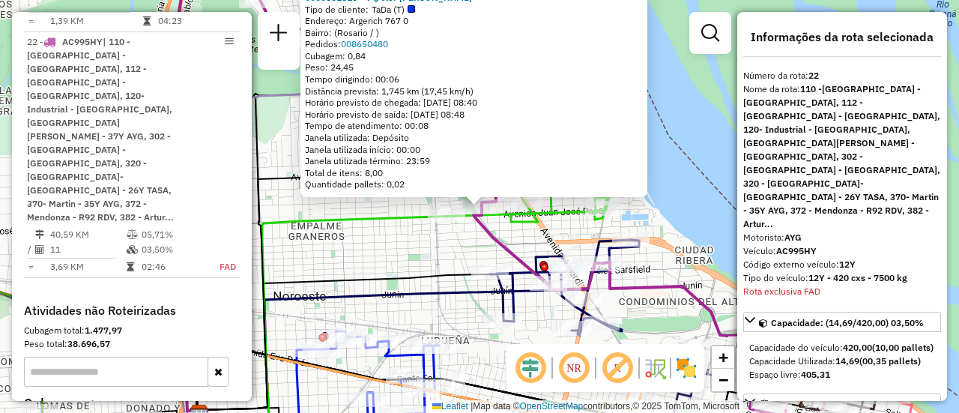
scroll to position [2429, 0]
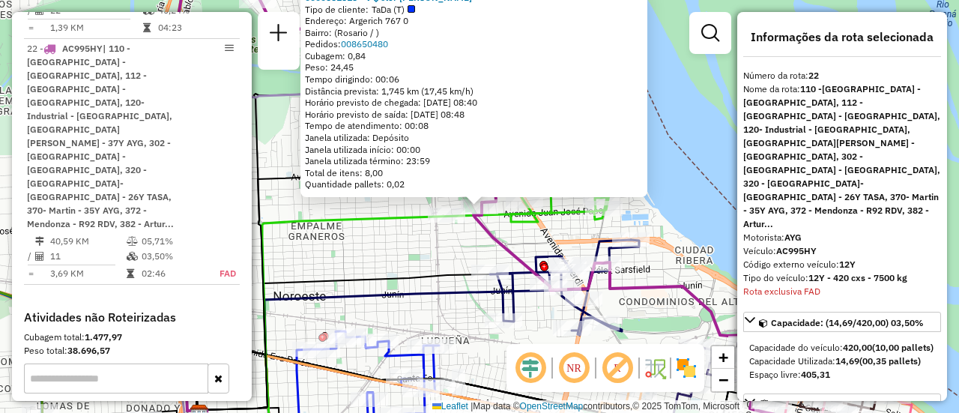
click at [419, 252] on div "0000551818 - V�ctor Manuel Brest Tipo de cliente: TaDa (T) Endereço: Argerich 7…" at bounding box center [479, 206] width 959 height 413
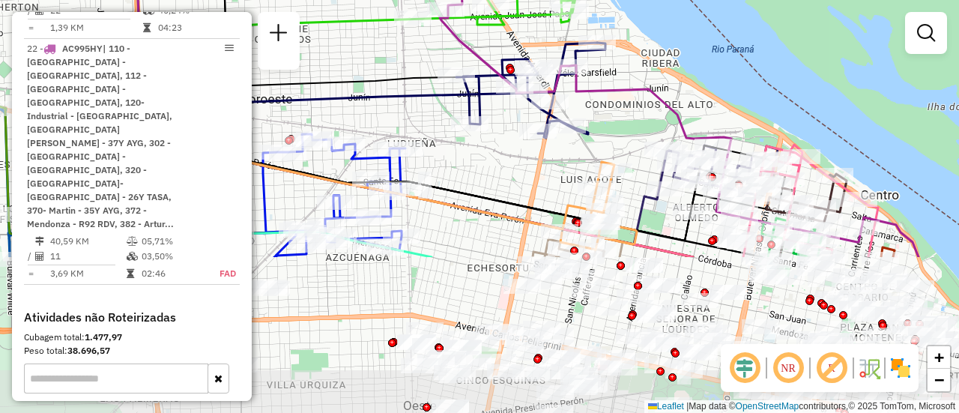
drag, startPoint x: 541, startPoint y: 353, endPoint x: 507, endPoint y: 157, distance: 199.8
click at [507, 157] on div "Janela de atendimento Grade de atendimento Capacidade Transportadoras Veículos …" at bounding box center [479, 206] width 959 height 413
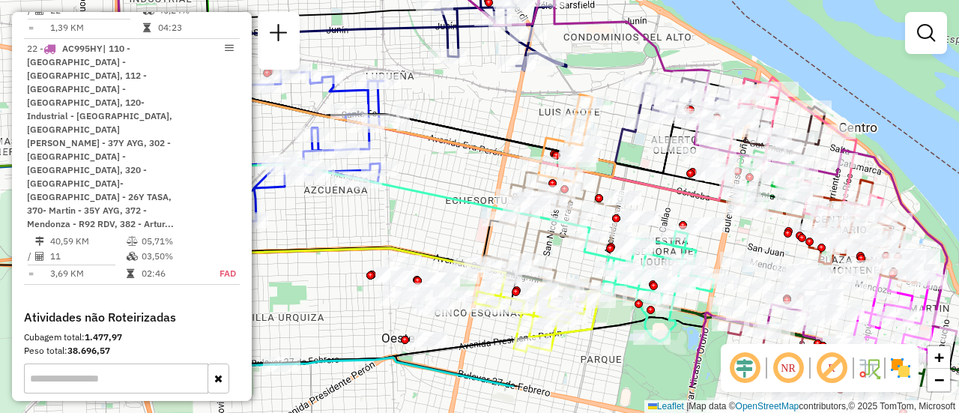
drag, startPoint x: 655, startPoint y: 217, endPoint x: 633, endPoint y: 150, distance: 70.8
click at [633, 150] on div "Janela de atendimento Grade de atendimento Capacidade Transportadoras Veículos …" at bounding box center [479, 206] width 959 height 413
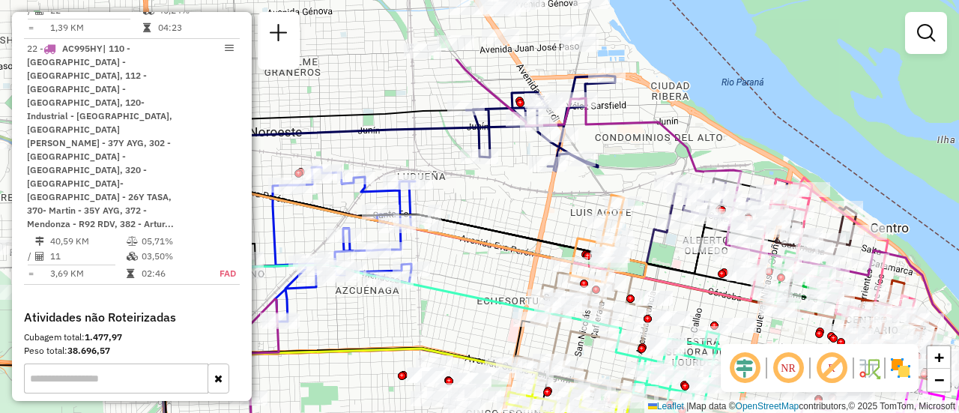
drag, startPoint x: 450, startPoint y: 101, endPoint x: 482, endPoint y: 201, distance: 105.2
click at [482, 201] on div "Janela de atendimento Grade de atendimento Capacidade Transportadoras Veículos …" at bounding box center [479, 206] width 959 height 413
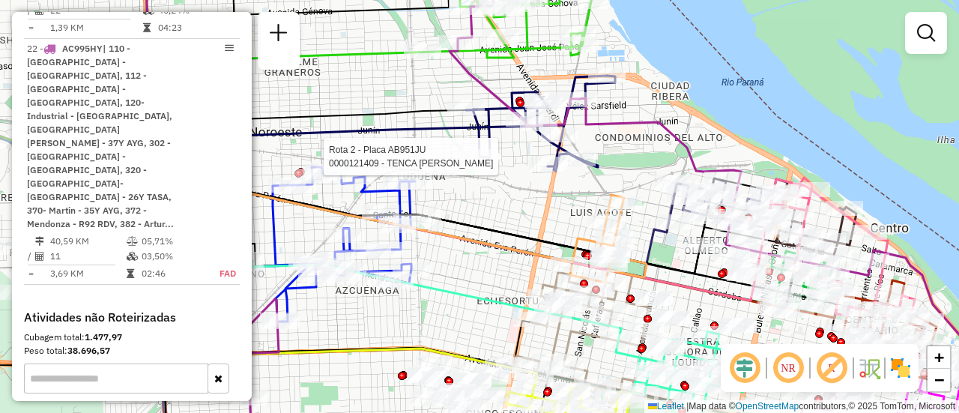
select select "**********"
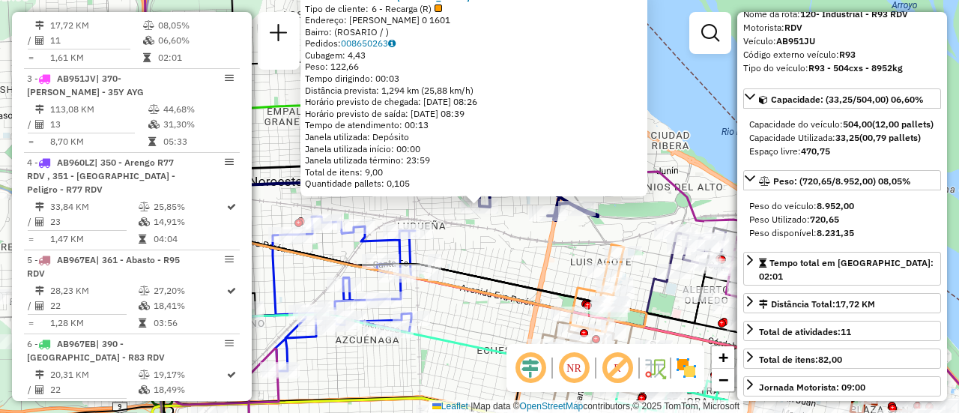
scroll to position [150, 0]
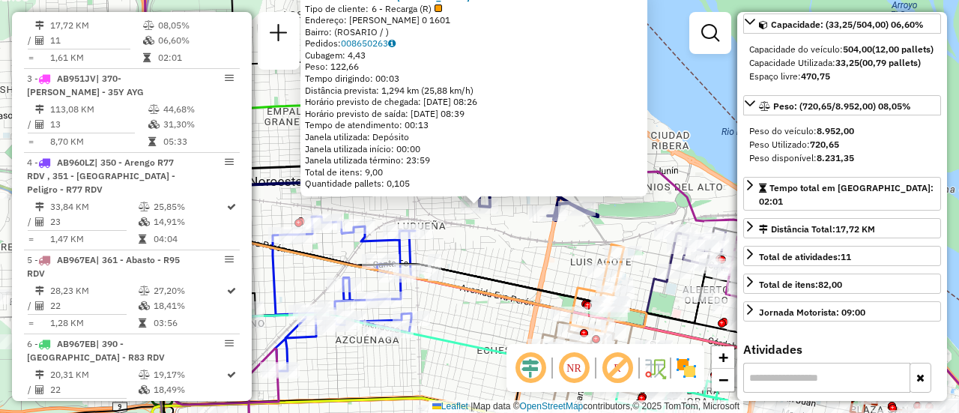
click at [502, 262] on div "0000121409 - TENCA LEONARDO Tipo de cliente: 6 - Recarga (R) Endereço: HUMBERTO…" at bounding box center [479, 206] width 959 height 413
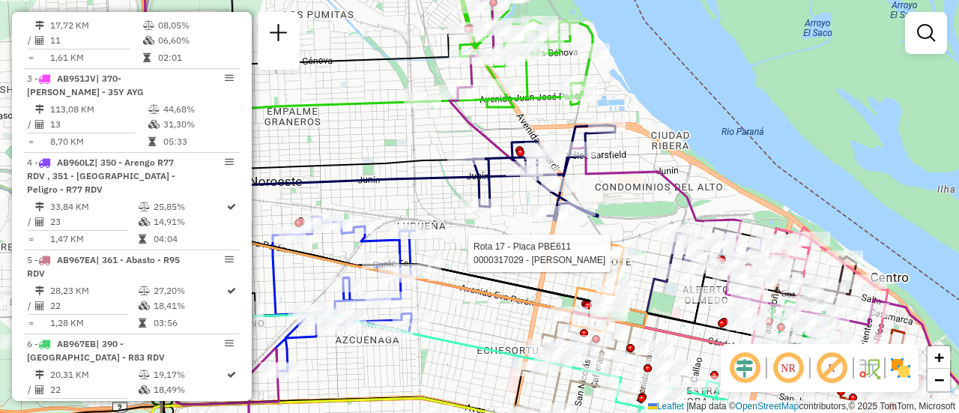
select select "**********"
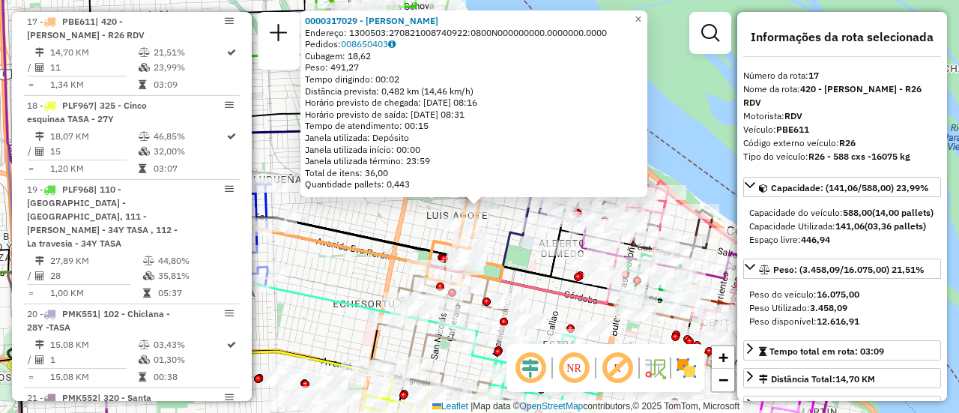
scroll to position [75, 0]
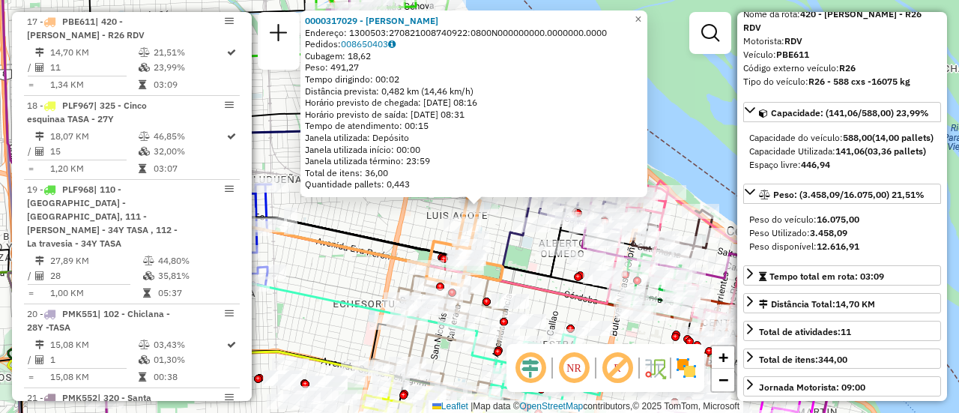
click at [369, 216] on div "0000317029 - BUSSO GABRIEL G Endereço: 1300503:270821008740922:0800N000000000.0…" at bounding box center [479, 206] width 959 height 413
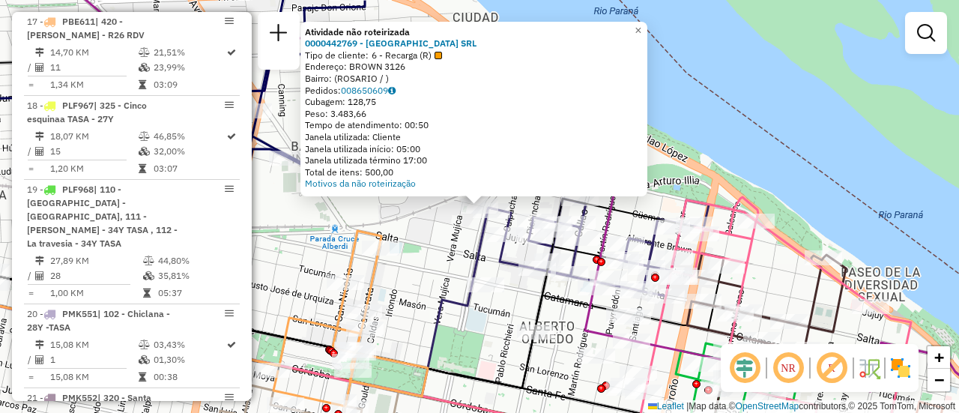
click at [413, 270] on div "Atividade não roteirizada 0000442769 - GARDEN ISLAND SRL Tipo de cliente: 6 - R…" at bounding box center [479, 206] width 959 height 413
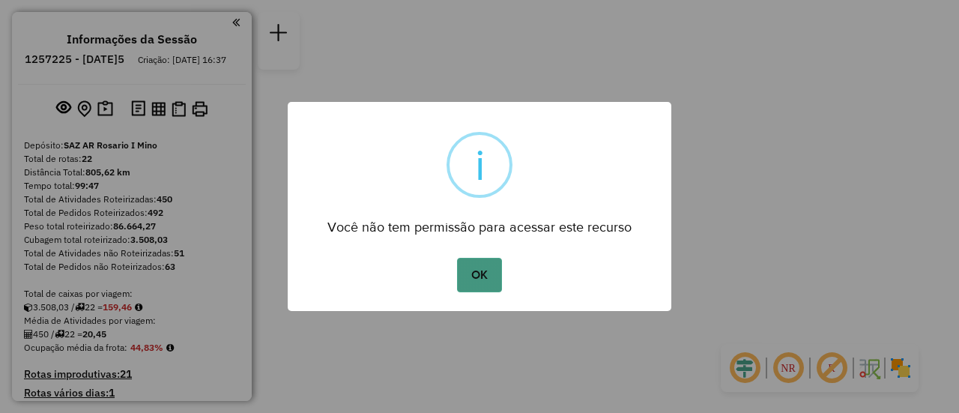
click at [482, 273] on button "OK" at bounding box center [479, 275] width 44 height 34
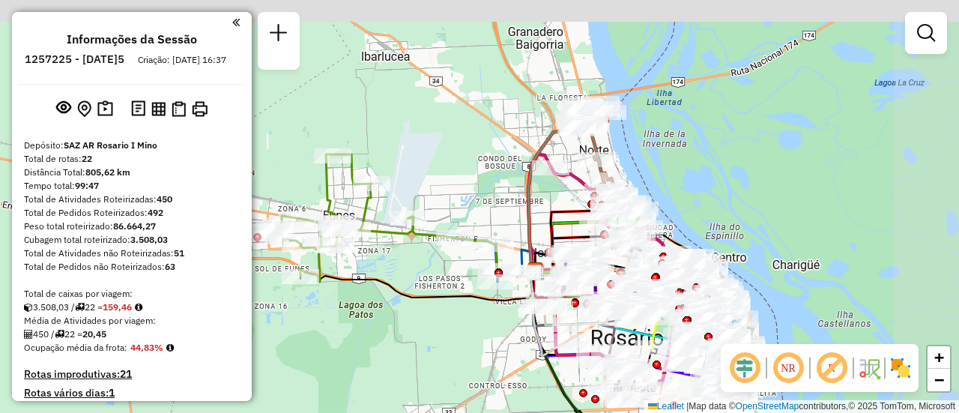
drag, startPoint x: 512, startPoint y: 122, endPoint x: 381, endPoint y: 279, distance: 204.1
click at [381, 279] on icon at bounding box center [417, 283] width 235 height 33
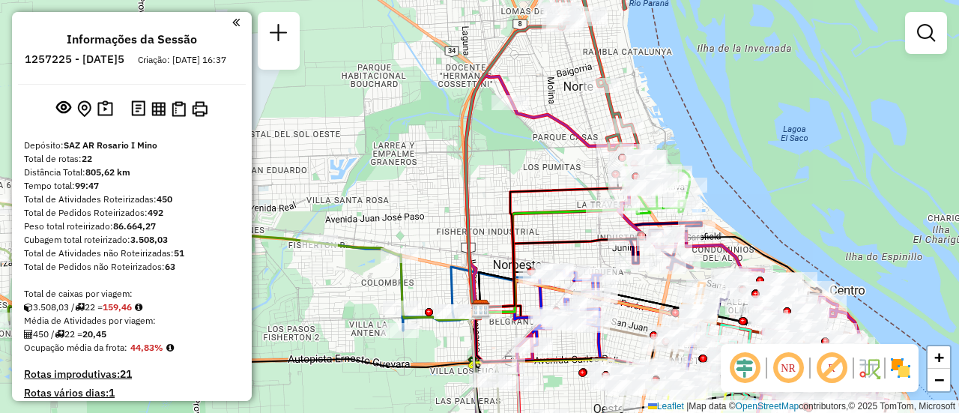
drag, startPoint x: 592, startPoint y: 204, endPoint x: 364, endPoint y: 197, distance: 228.5
click at [364, 197] on div "Janela de atendimento Grade de atendimento Capacidade Transportadoras Veículos …" at bounding box center [479, 206] width 959 height 413
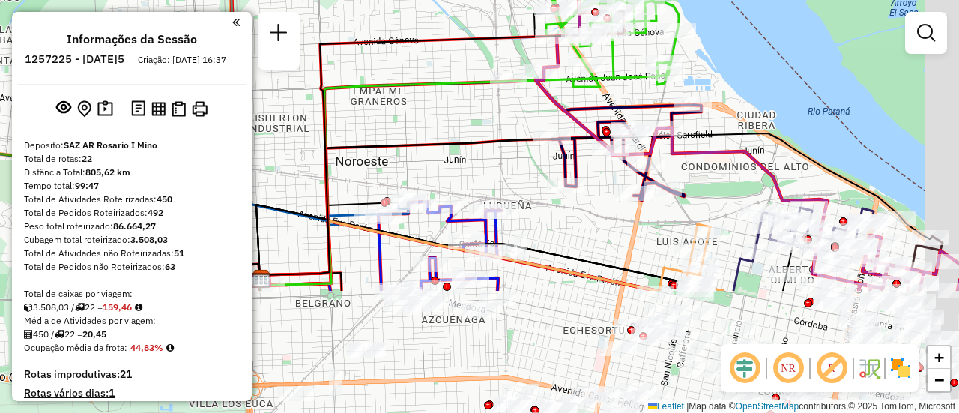
drag, startPoint x: 485, startPoint y: 264, endPoint x: 405, endPoint y: 58, distance: 220.0
click at [399, 61] on div "Janela de atendimento Grade de atendimento Capacidade Transportadoras Veículos …" at bounding box center [479, 206] width 959 height 413
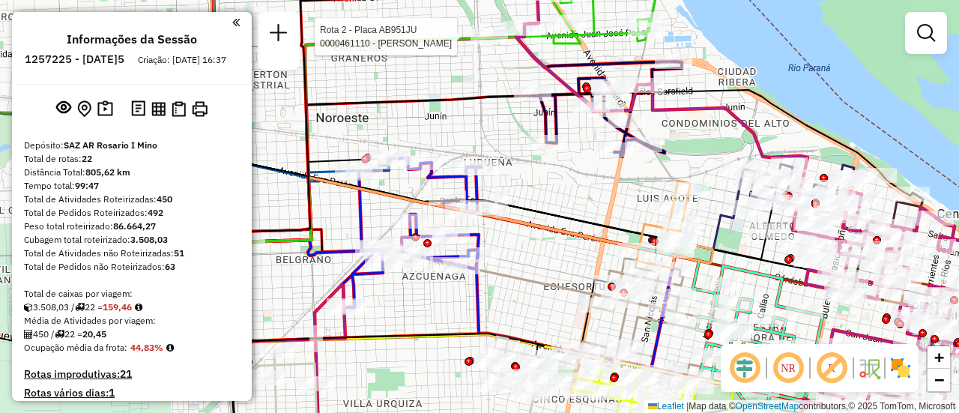
select select "**********"
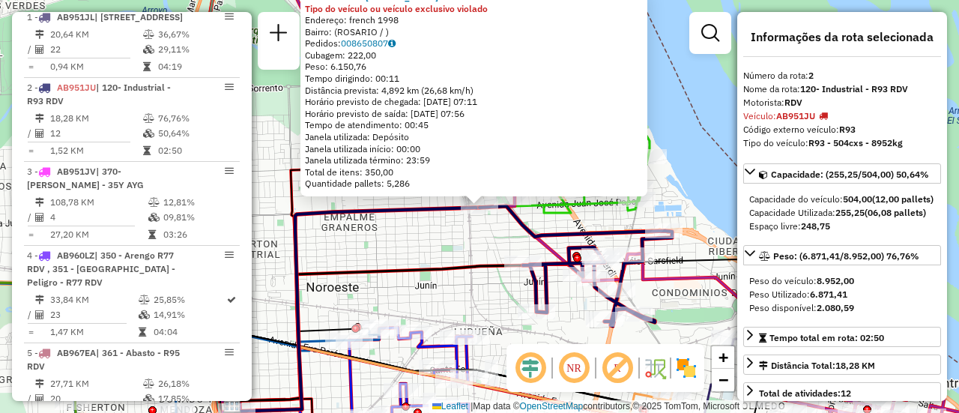
scroll to position [617, 0]
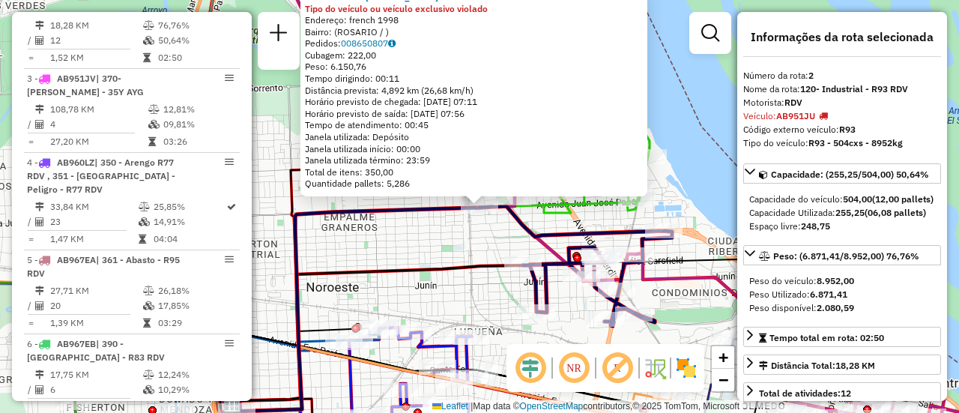
click at [406, 252] on div "0000461110 - [PERSON_NAME] - RDV Tipo do veículo ou veículo exclusivo violado E…" at bounding box center [479, 206] width 959 height 413
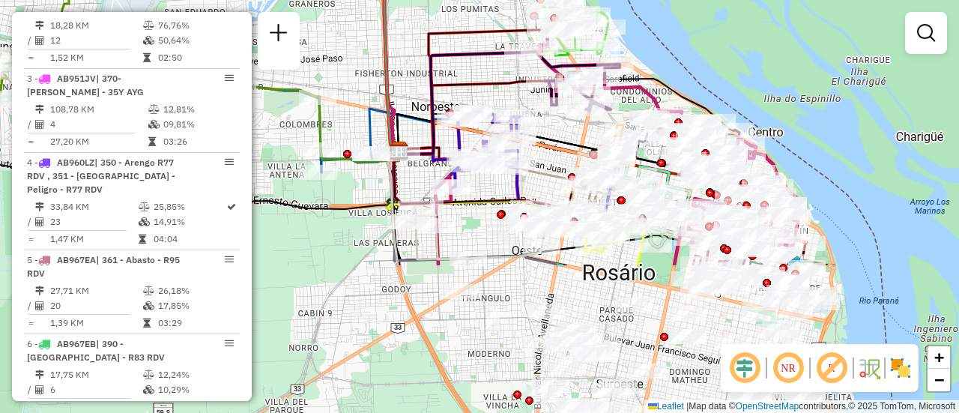
drag, startPoint x: 525, startPoint y: 280, endPoint x: 470, endPoint y: 91, distance: 196.7
click at [470, 91] on icon at bounding box center [471, 116] width 146 height 70
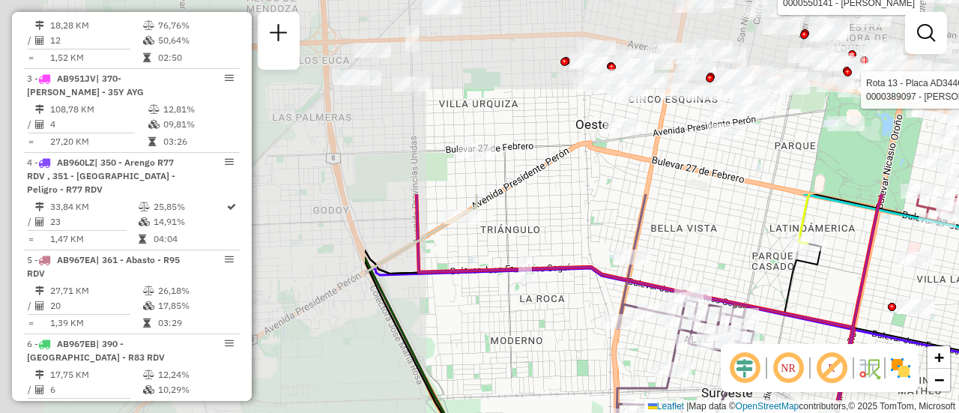
drag, startPoint x: 352, startPoint y: 100, endPoint x: 813, endPoint y: 336, distance: 517.1
click at [813, 336] on div "Rota 8 - Placa AC995HV 0000550141 - [PERSON_NAME] 13 - Placa AD344QI 0000389097…" at bounding box center [479, 206] width 959 height 413
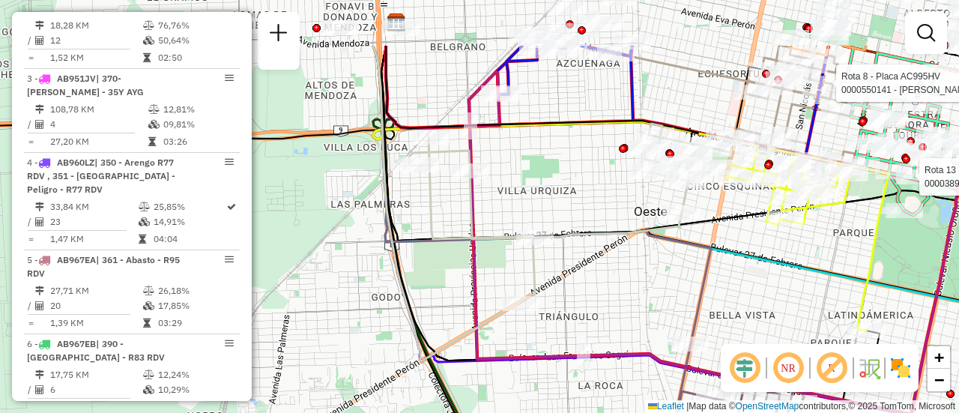
drag, startPoint x: 540, startPoint y: 198, endPoint x: 807, endPoint y: 350, distance: 307.6
click at [786, 350] on hb-router-mapa "Informações da Sessão 1257225 - 02/09/2025 Criação: 01/09/2025 16:37 Depósito: …" at bounding box center [479, 206] width 959 height 413
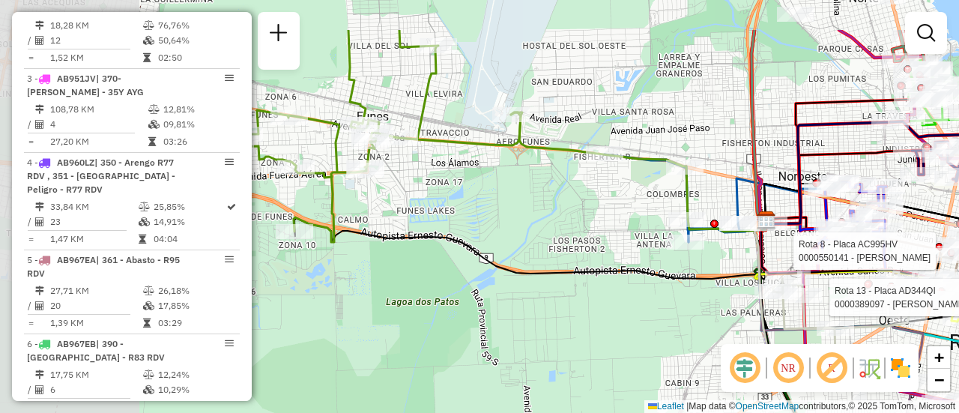
drag, startPoint x: 325, startPoint y: 151, endPoint x: 613, endPoint y: 218, distance: 295.2
click at [633, 223] on div "Rota 8 - Placa AC995HV 0000550141 - MICHAUD ANDRES MARTIN Rota 13 - Placa AD344…" at bounding box center [479, 206] width 959 height 413
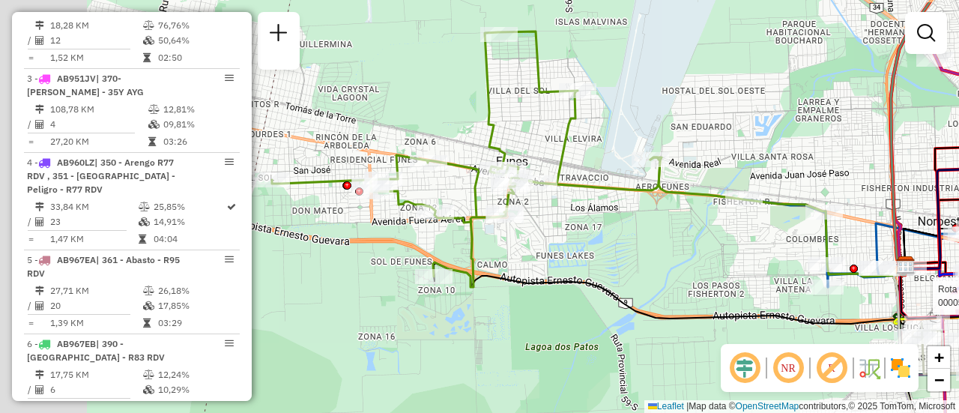
drag, startPoint x: 444, startPoint y: 176, endPoint x: 589, endPoint y: 225, distance: 152.5
click at [589, 225] on div "Rota 8 - Placa AC995HV 0000550141 - MICHAUD ANDRES MARTIN Rota 13 - Placa AD344…" at bounding box center [479, 206] width 959 height 413
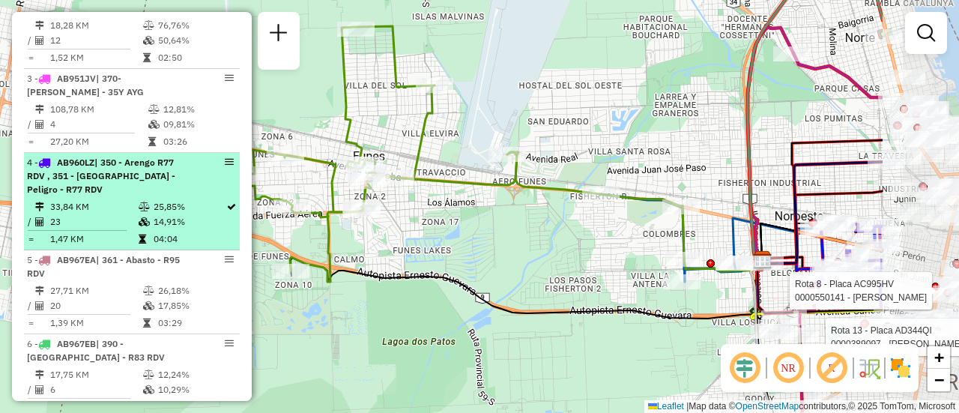
drag, startPoint x: 331, startPoint y: 214, endPoint x: 129, endPoint y: 198, distance: 202.8
click at [129, 207] on hb-router-mapa "Informações da Sessão 1257225 - 02/09/2025 Criação: 01/09/2025 16:37 Depósito: …" at bounding box center [479, 206] width 959 height 413
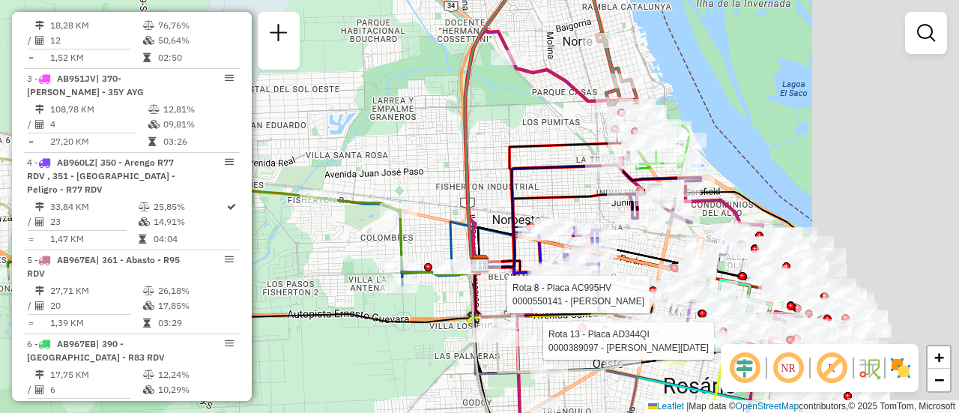
drag, startPoint x: 629, startPoint y: 148, endPoint x: 374, endPoint y: 188, distance: 257.7
click at [269, 166] on div "Rota 8 - Placa AC995HV 0000550141 - MICHAUD ANDRES MARTIN Rota 13 - Placa AD344…" at bounding box center [479, 206] width 959 height 413
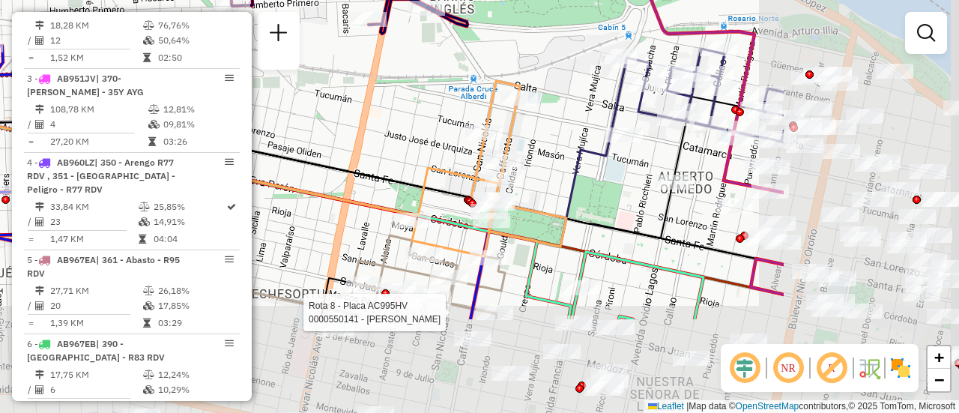
drag, startPoint x: 798, startPoint y: 182, endPoint x: 517, endPoint y: 49, distance: 310.5
click at [490, 37] on div "Rota 8 - Placa AC995HV 0000550141 - MICHAUD ANDRES MARTIN Rota 13 - Placa AD344…" at bounding box center [479, 206] width 959 height 413
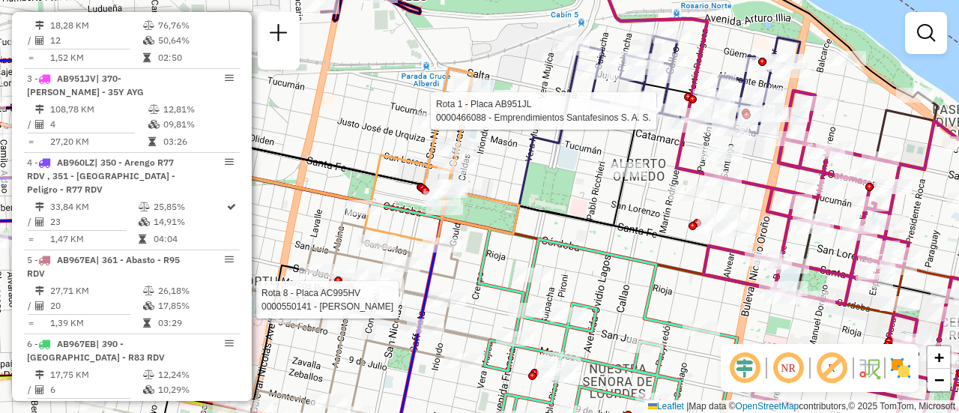
select select "**********"
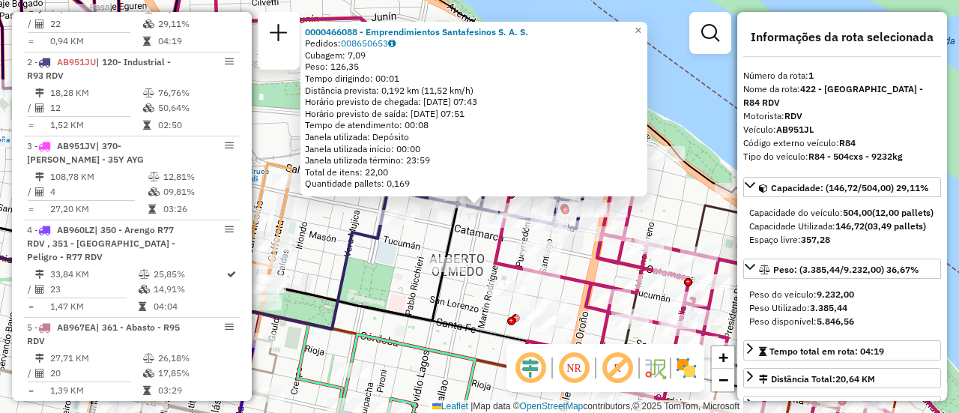
scroll to position [533, 0]
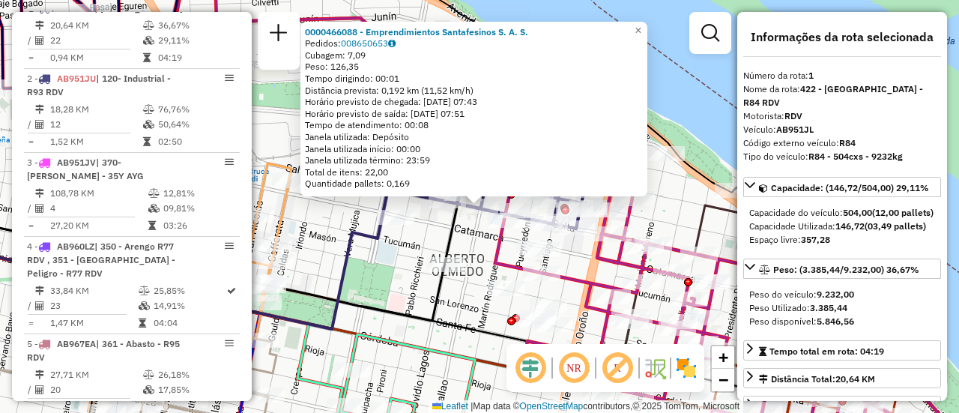
click at [336, 211] on div "0000466088 - Emprendimientos Santafesinos S. A. S. Pedidos: 008650653 Cubagem: …" at bounding box center [479, 206] width 959 height 413
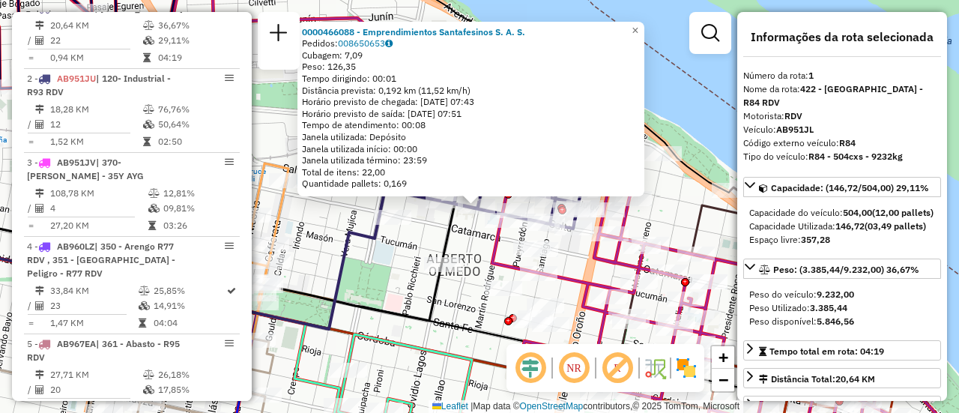
click at [330, 217] on div "0000466088 - Emprendimientos Santafesinos S. A. S. Pedidos: 008650653 Cubagem: …" at bounding box center [479, 206] width 959 height 413
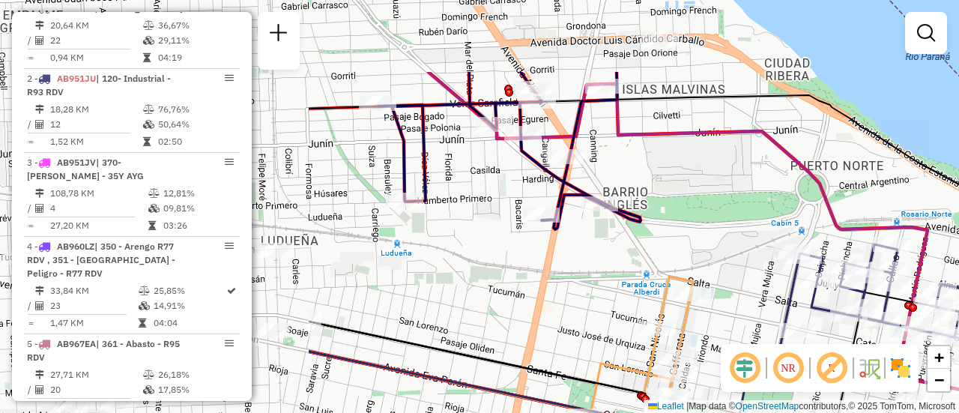
drag, startPoint x: 281, startPoint y: 117, endPoint x: 674, endPoint y: 222, distance: 407.1
click at [702, 234] on div "Janela de atendimento Grade de atendimento Capacidade Transportadoras Veículos …" at bounding box center [479, 206] width 959 height 413
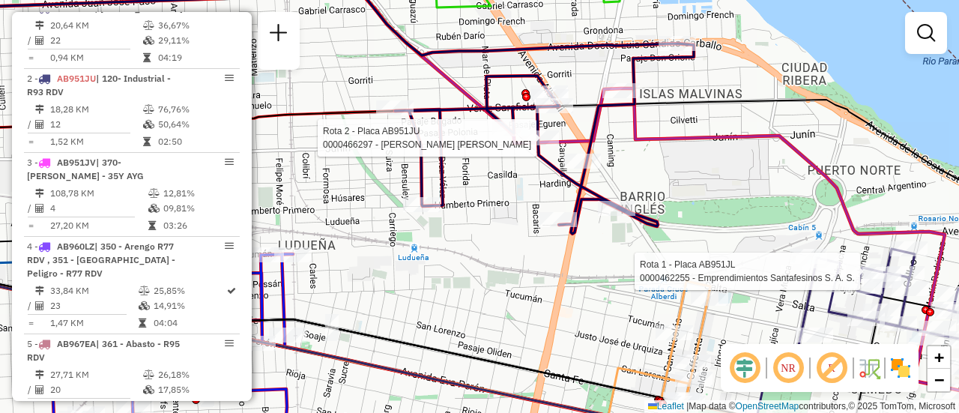
select select "**********"
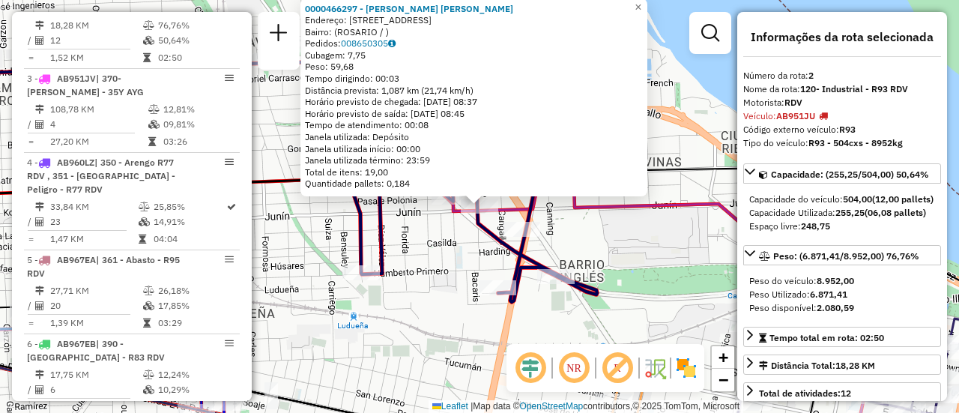
scroll to position [75, 0]
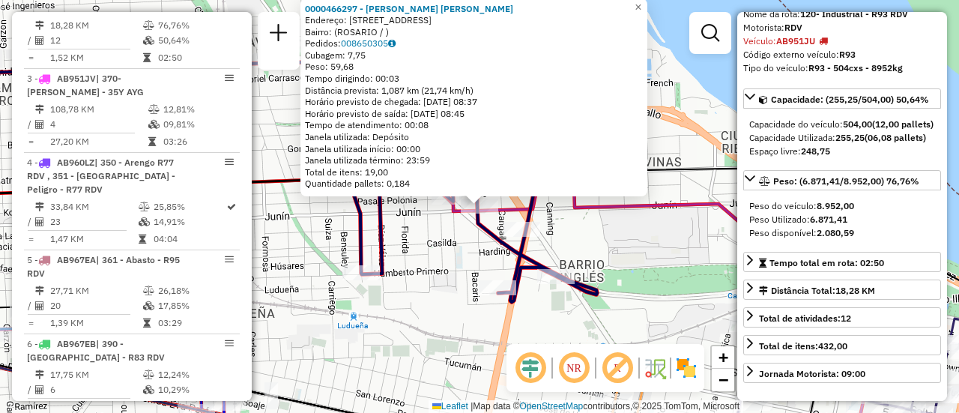
click at [433, 321] on div "0000466297 - TARABORRELLI LEONARDO DAVID Endereço: Avenida Alberdi 200 Bairro: …" at bounding box center [479, 206] width 959 height 413
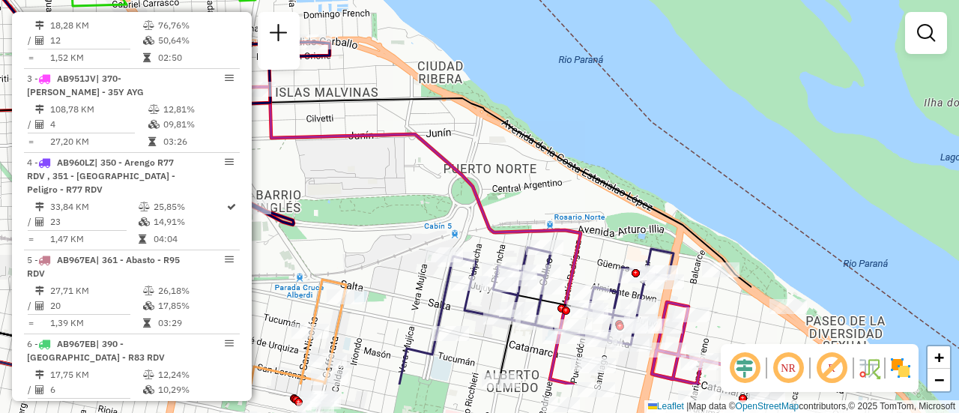
drag, startPoint x: 682, startPoint y: 180, endPoint x: 327, endPoint y: 96, distance: 364.8
click at [333, 97] on div "Janela de atendimento Grade de atendimento Capacidade Transportadoras Veículos …" at bounding box center [479, 206] width 959 height 413
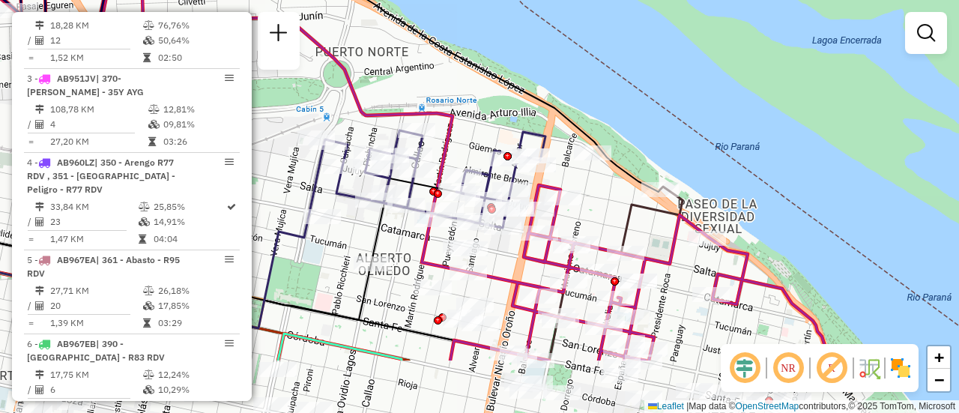
drag, startPoint x: 484, startPoint y: 169, endPoint x: 455, endPoint y: 112, distance: 64.3
click at [455, 112] on icon at bounding box center [349, 112] width 959 height 495
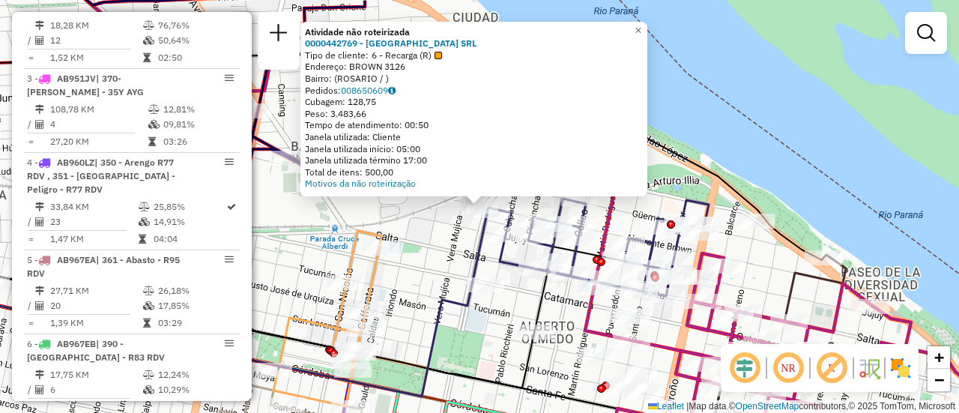
click at [431, 243] on div "Atividade não roteirizada 0000442769 - GARDEN ISLAND SRL Tipo de cliente: 6 - R…" at bounding box center [479, 206] width 959 height 413
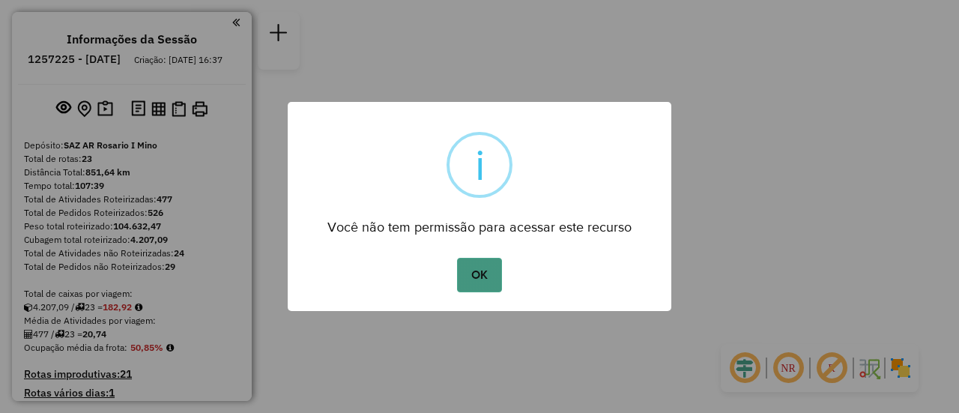
click at [477, 281] on button "OK" at bounding box center [479, 275] width 44 height 34
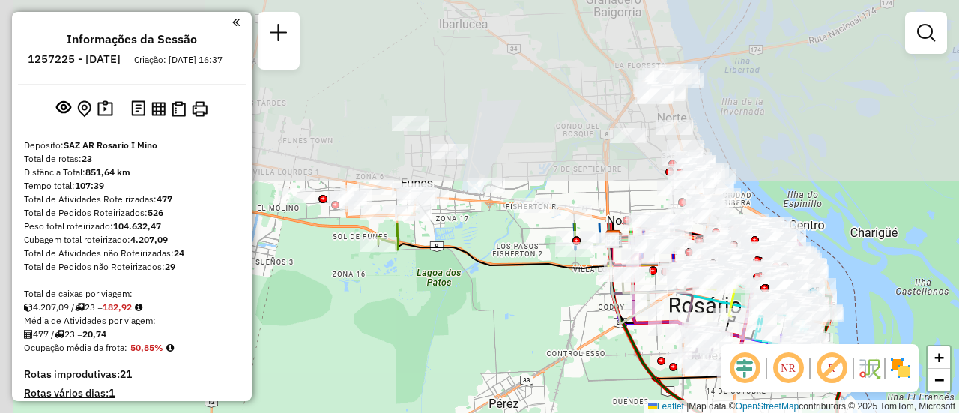
drag, startPoint x: 432, startPoint y: 199, endPoint x: 575, endPoint y: 407, distance: 252.6
click at [575, 407] on div "Janela de atendimento Grade de atendimento Capacidade Transportadoras Veículos …" at bounding box center [479, 206] width 959 height 413
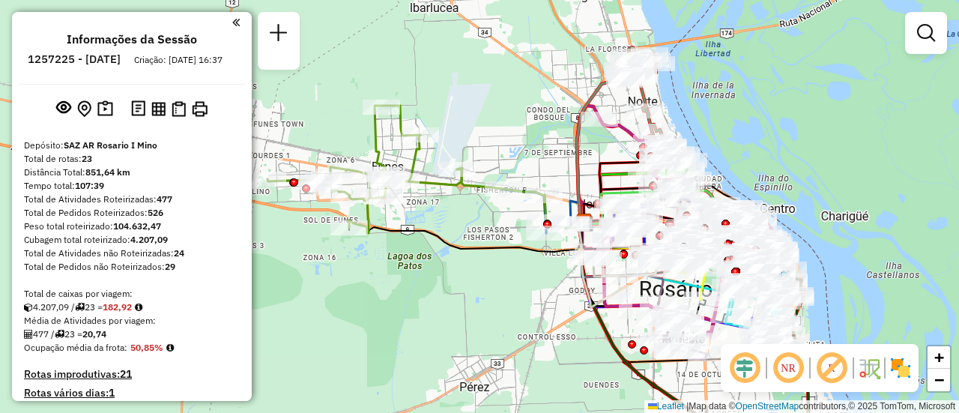
drag, startPoint x: 574, startPoint y: 168, endPoint x: 513, endPoint y: 181, distance: 62.9
click at [577, 176] on icon at bounding box center [600, 153] width 47 height 147
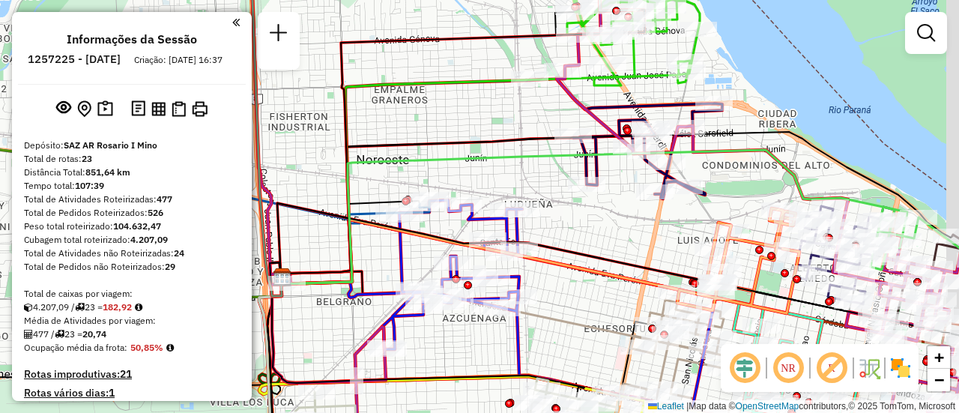
drag, startPoint x: 730, startPoint y: 223, endPoint x: 577, endPoint y: 198, distance: 154.8
click at [576, 198] on div "Janela de atendimento Grade de atendimento Capacidade Transportadoras Veículos …" at bounding box center [479, 206] width 959 height 413
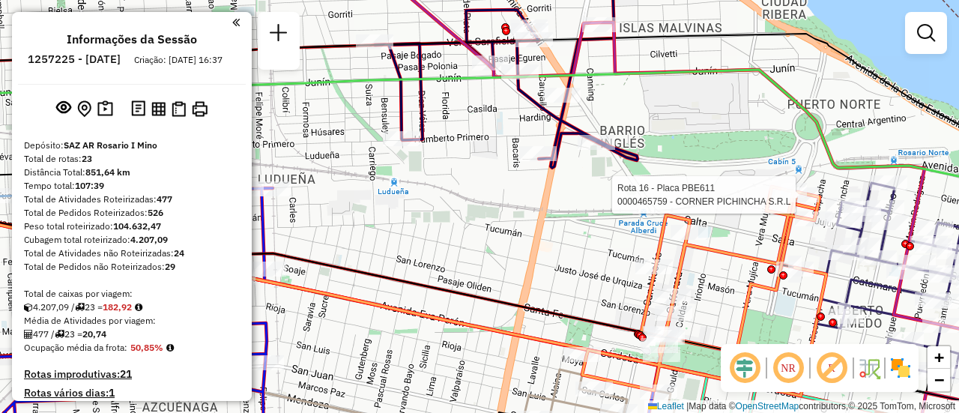
select select "**********"
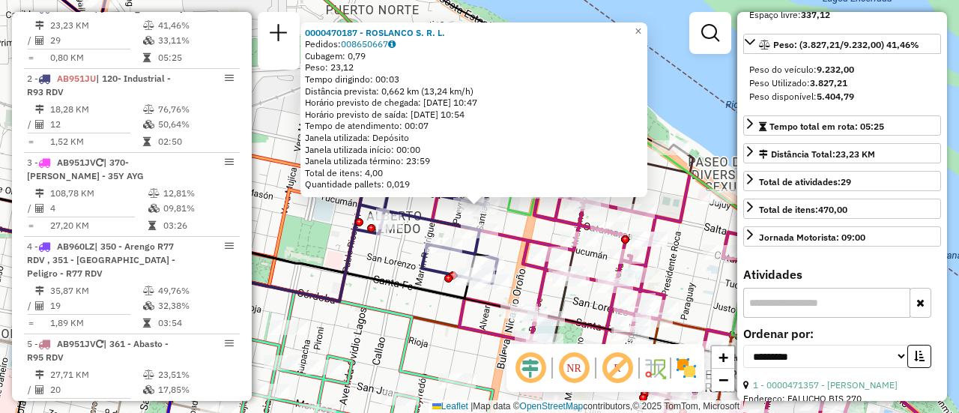
scroll to position [150, 0]
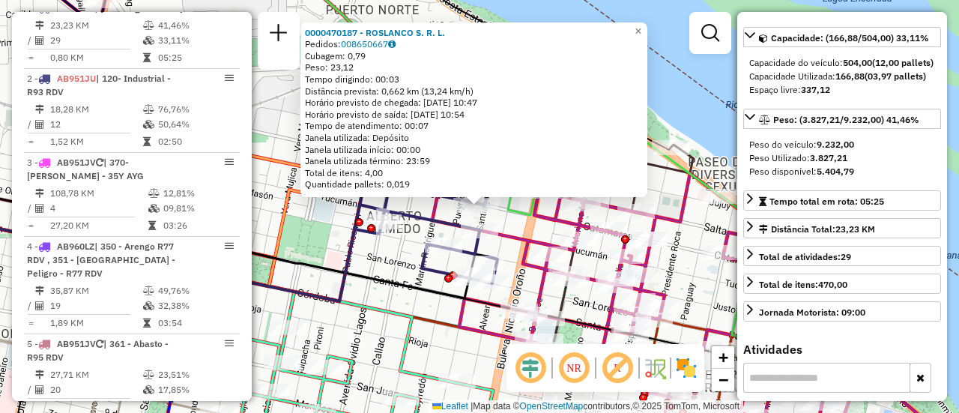
click at [380, 254] on div "0000470187 - ROSLANCO S. R. L. Pedidos: 008650667 Cubagem: 0,79 Peso: 23,12 Tem…" at bounding box center [479, 206] width 959 height 413
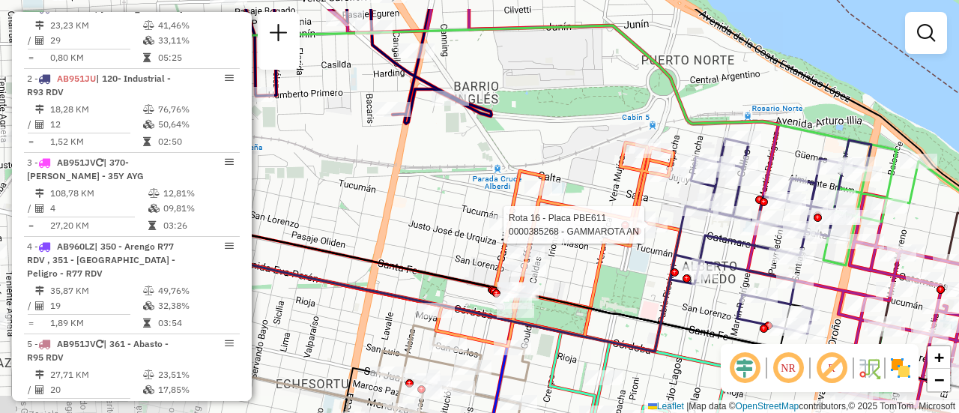
drag, startPoint x: 329, startPoint y: 189, endPoint x: 644, endPoint y: 239, distance: 319.3
click at [644, 238] on div at bounding box center [648, 224] width 13 height 27
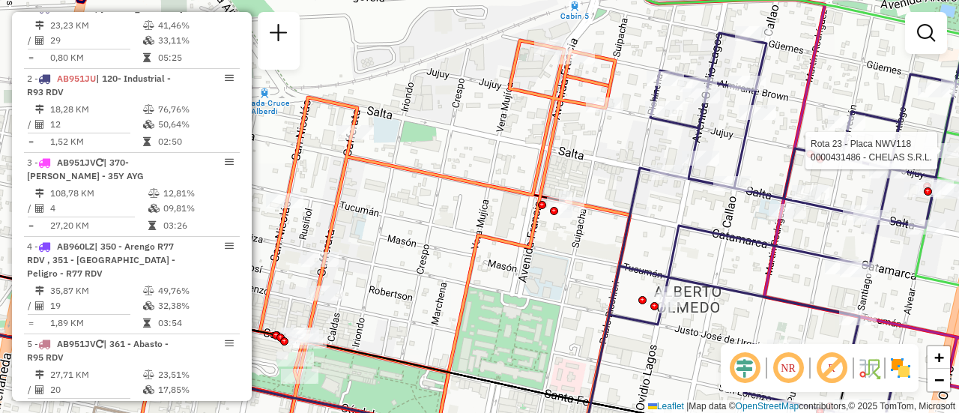
select select "**********"
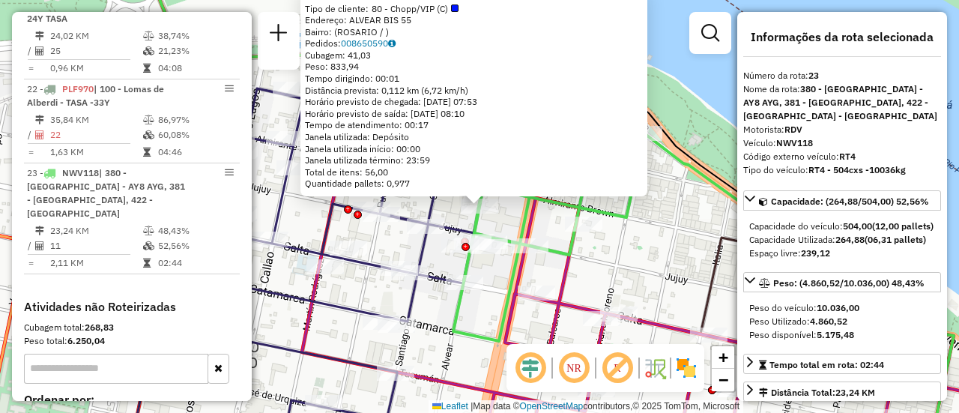
scroll to position [75, 0]
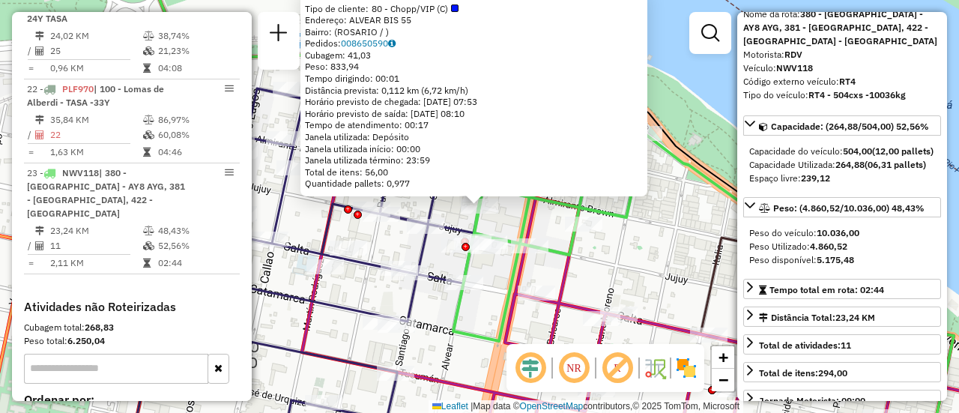
click at [613, 255] on div "0000431486 - CHELAS S.R.L. Tipo de cliente: 80 - Chopp/VIP (C) Endereço: ALVEAR…" at bounding box center [479, 206] width 959 height 413
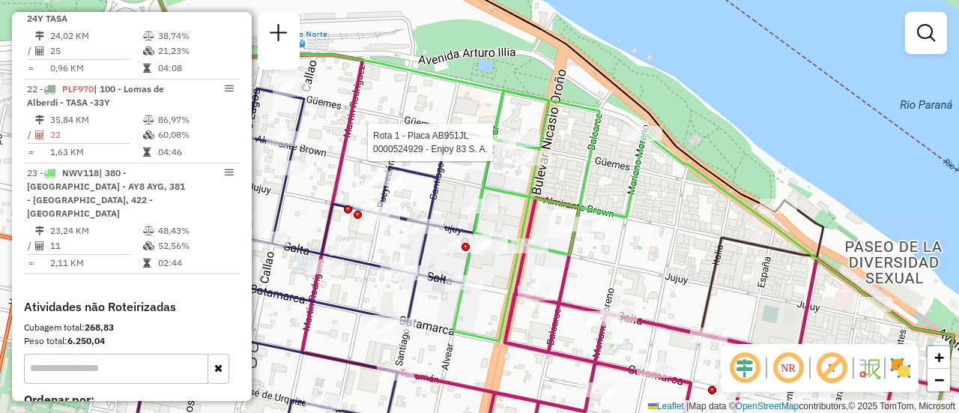
select select "**********"
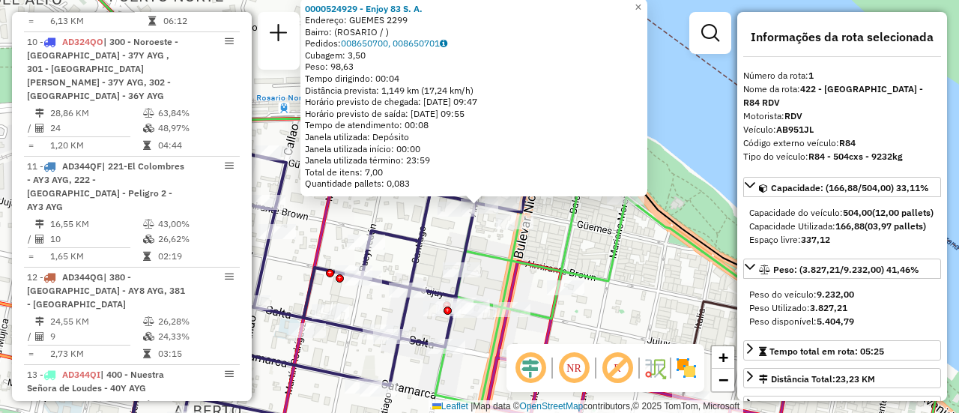
scroll to position [533, 0]
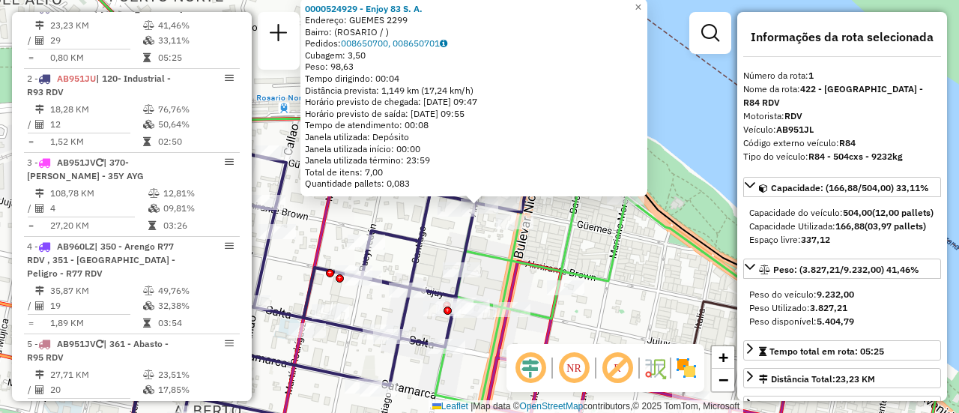
click at [388, 213] on div "0000524929 - Enjoy 83 S. A. Endereço: GUEMES 2299 Bairro: (ROSARIO / ) Pedidos:…" at bounding box center [479, 206] width 959 height 413
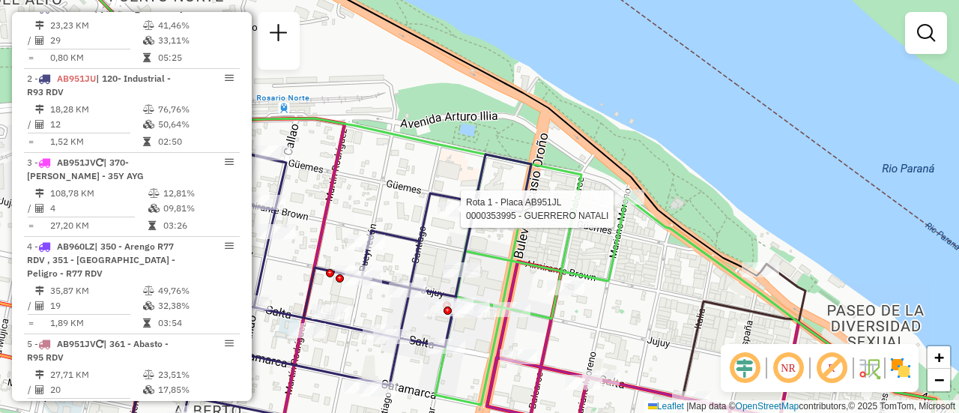
select select "**********"
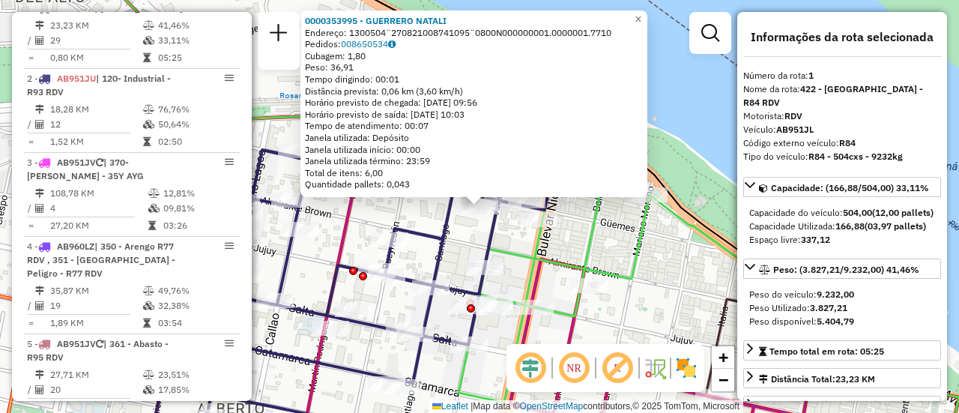
click at [416, 220] on div "0000353995 - GUERRERO NATALI Endereço: 1300504¨270821008741095¨0800N000000001.0…" at bounding box center [479, 206] width 959 height 413
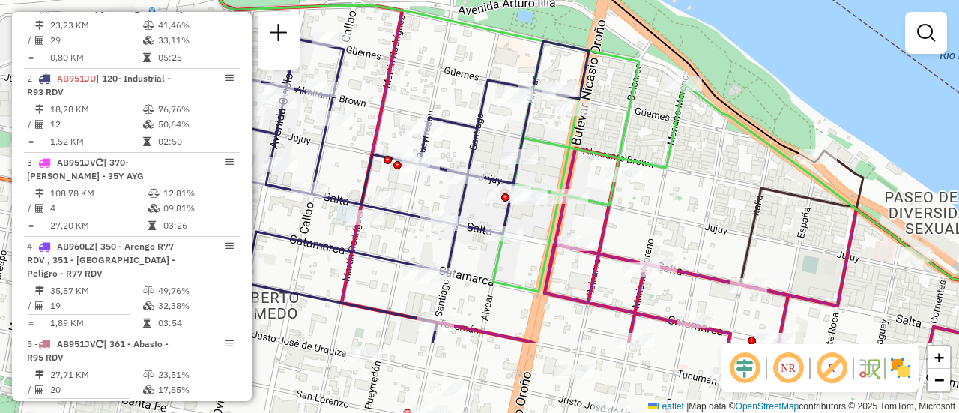
drag, startPoint x: 446, startPoint y: 228, endPoint x: 480, endPoint y: 118, distance: 116.1
click at [480, 118] on icon at bounding box center [387, 191] width 402 height 304
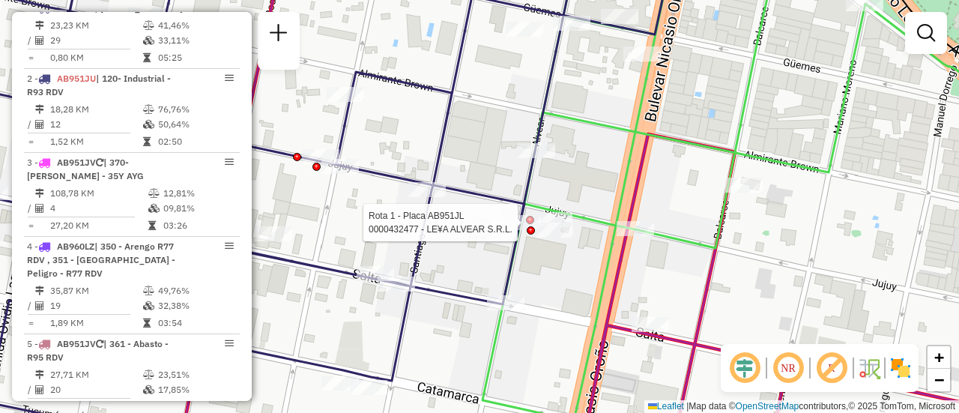
select select "**********"
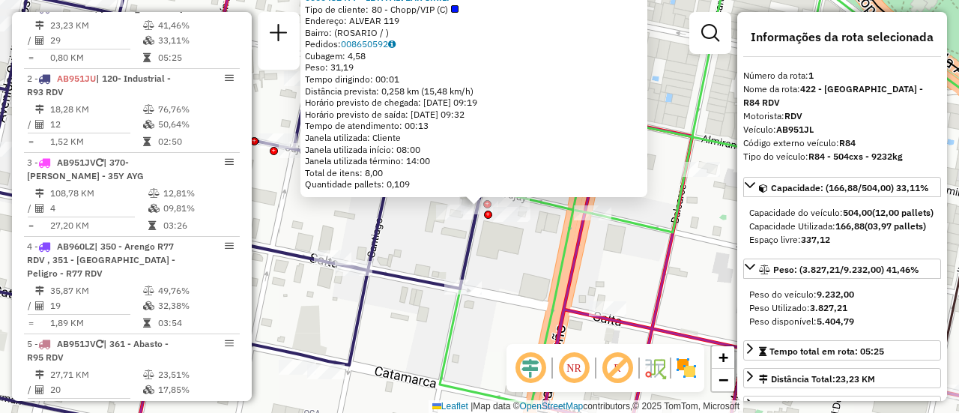
click at [612, 247] on div "0000432477 - LE¥A ALVEAR S.R.L. Tipo de cliente: 80 - Chopp/VIP (C) Endereço: A…" at bounding box center [479, 206] width 959 height 413
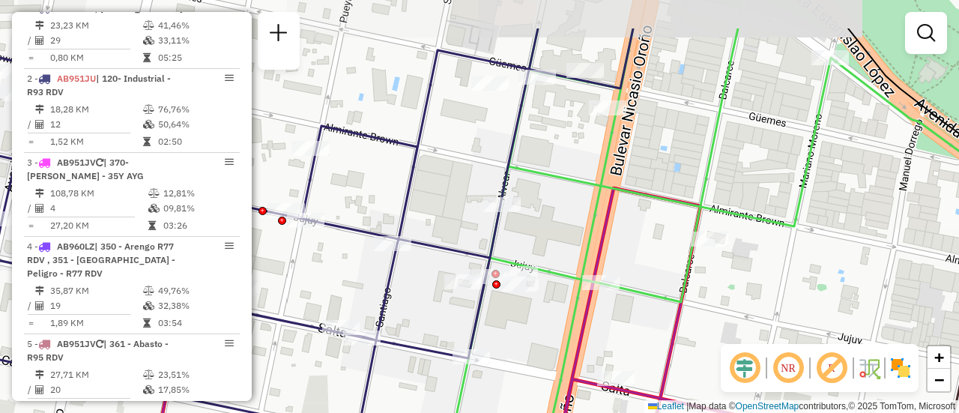
drag, startPoint x: 541, startPoint y: 124, endPoint x: 551, endPoint y: 181, distance: 58.6
click at [551, 181] on icon at bounding box center [755, 251] width 615 height 446
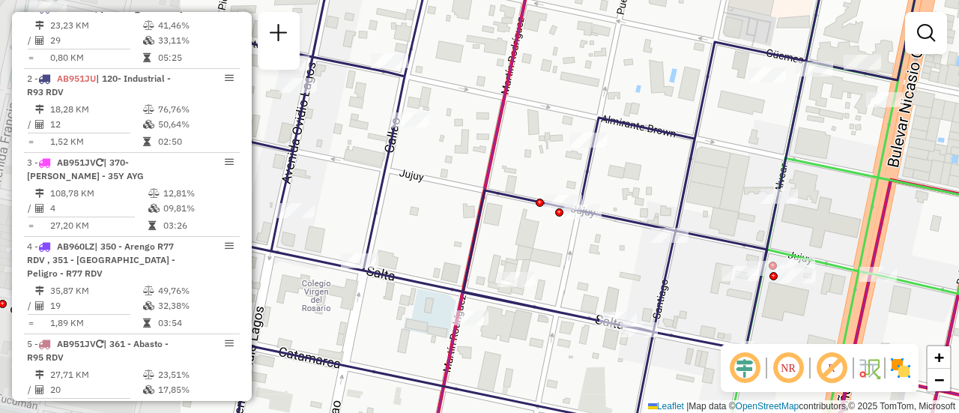
drag, startPoint x: 384, startPoint y: 156, endPoint x: 820, endPoint y: 148, distance: 435.9
click at [781, 148] on div "Janela de atendimento Grade de atendimento Capacidade Transportadoras Veículos …" at bounding box center [479, 206] width 959 height 413
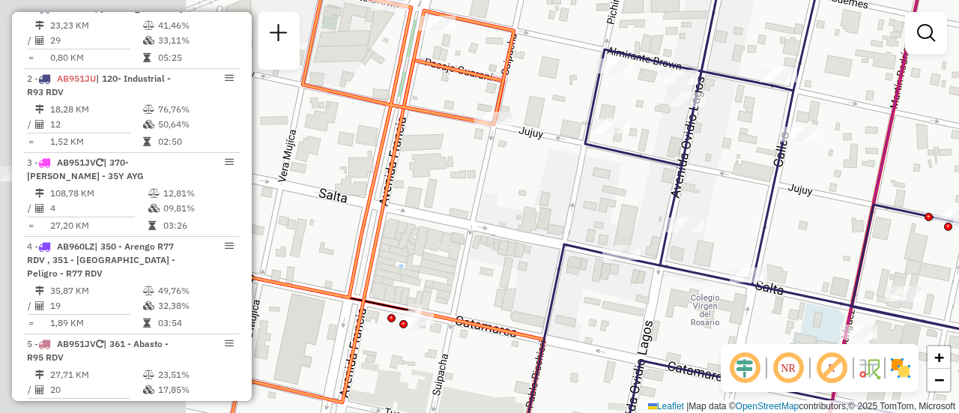
drag, startPoint x: 342, startPoint y: 169, endPoint x: 634, endPoint y: 179, distance: 291.5
click at [619, 182] on div "Janela de atendimento Grade de atendimento Capacidade Transportadoras Veículos …" at bounding box center [479, 206] width 959 height 413
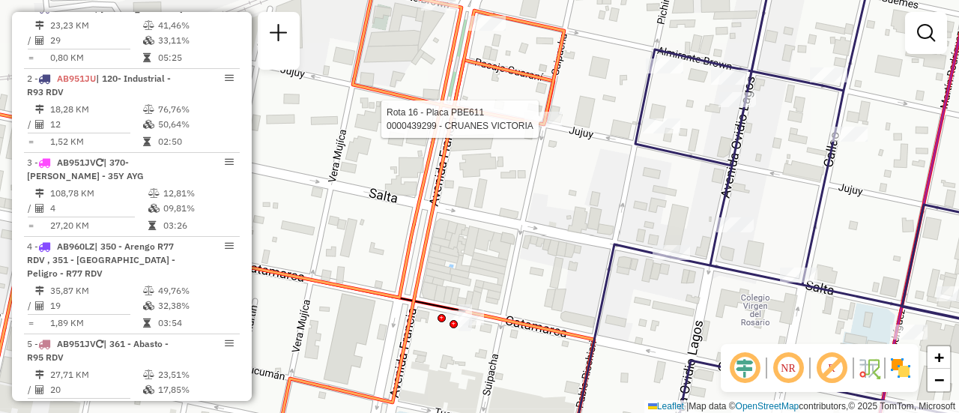
select select "**********"
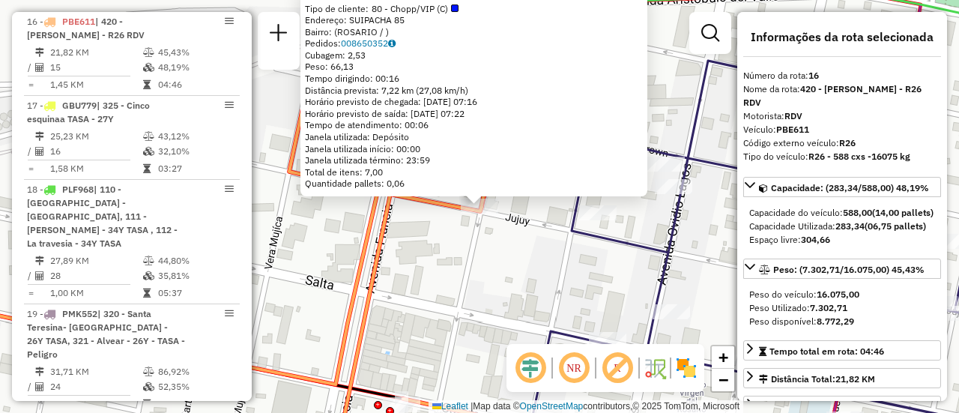
scroll to position [75, 0]
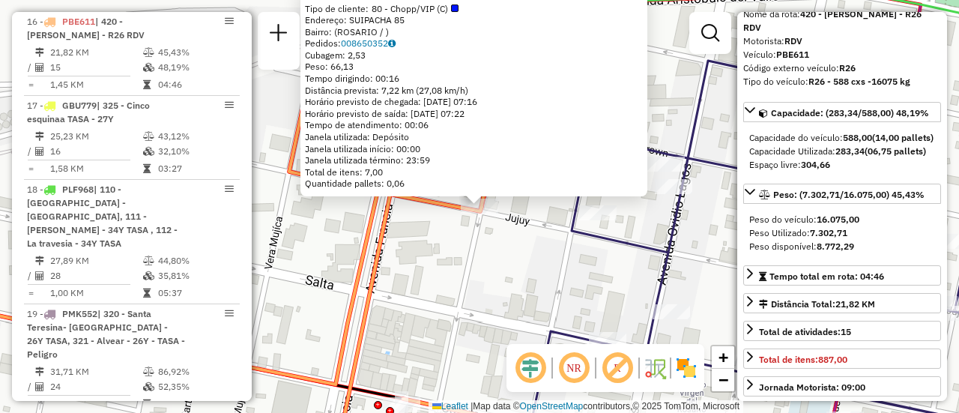
click at [525, 269] on div "0000439299 - CRUANES VICTORIA Tipo de cliente: 80 - Chopp/VIP (C) Endereço: SUI…" at bounding box center [479, 206] width 959 height 413
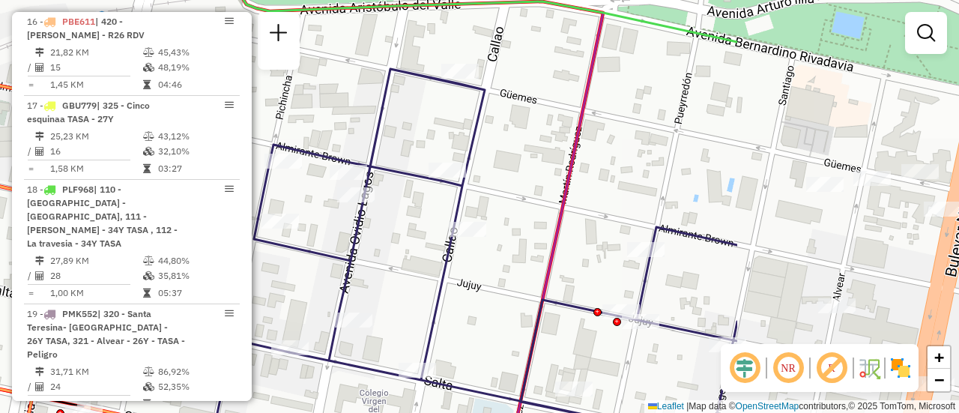
drag, startPoint x: 553, startPoint y: 175, endPoint x: 270, endPoint y: 157, distance: 283.7
click at [186, 185] on hb-router-mapa "Informações da Sessão 1257225 - 02/09/2025 Criação: 01/09/2025 16:37 Depósito: …" at bounding box center [479, 206] width 959 height 413
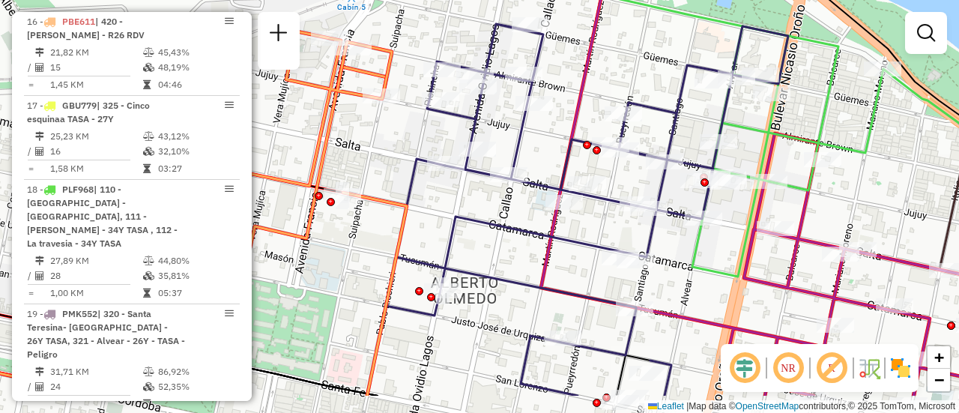
drag, startPoint x: 637, startPoint y: 143, endPoint x: 613, endPoint y: 68, distance: 78.9
click at [613, 68] on div "Janela de atendimento Grade de atendimento Capacidade Transportadoras Veículos …" at bounding box center [479, 206] width 959 height 413
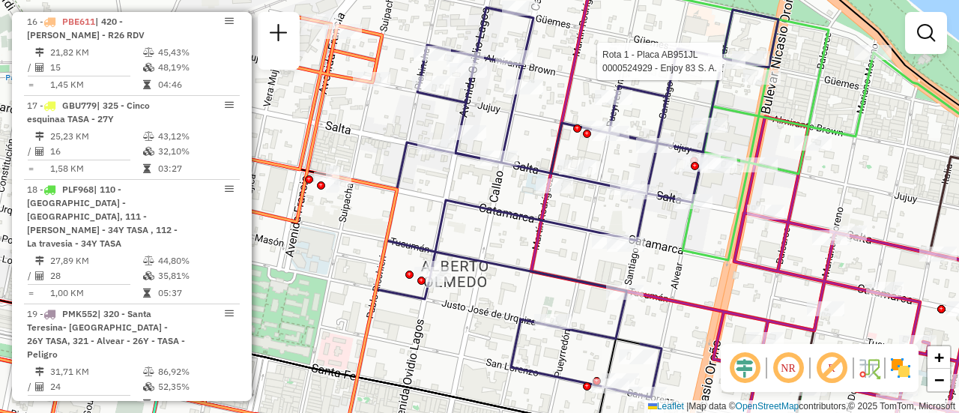
select select "**********"
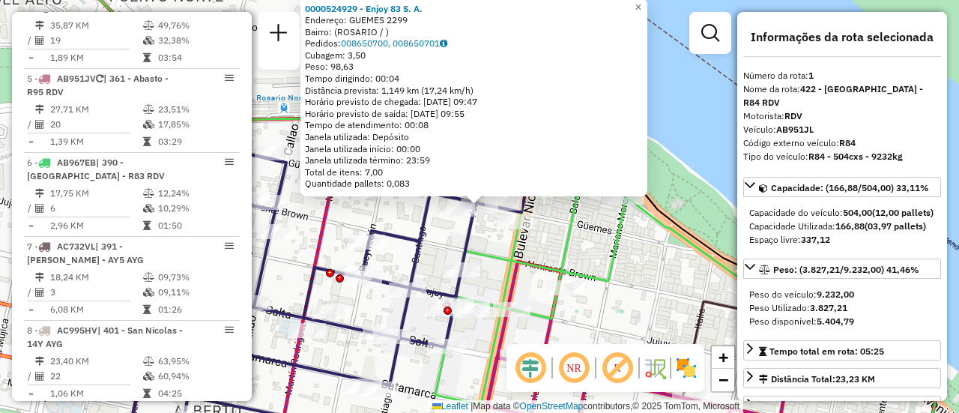
scroll to position [533, 0]
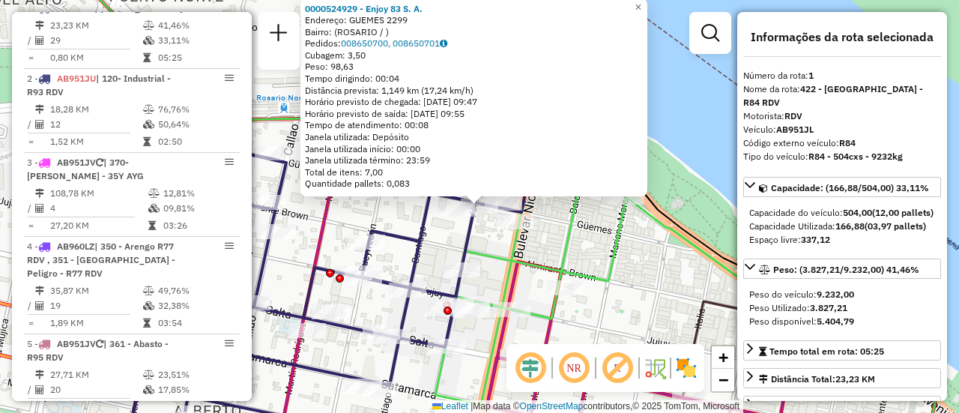
drag, startPoint x: 563, startPoint y: 232, endPoint x: 699, endPoint y: 186, distance: 143.0
click at [565, 232] on icon at bounding box center [316, 138] width 529 height 359
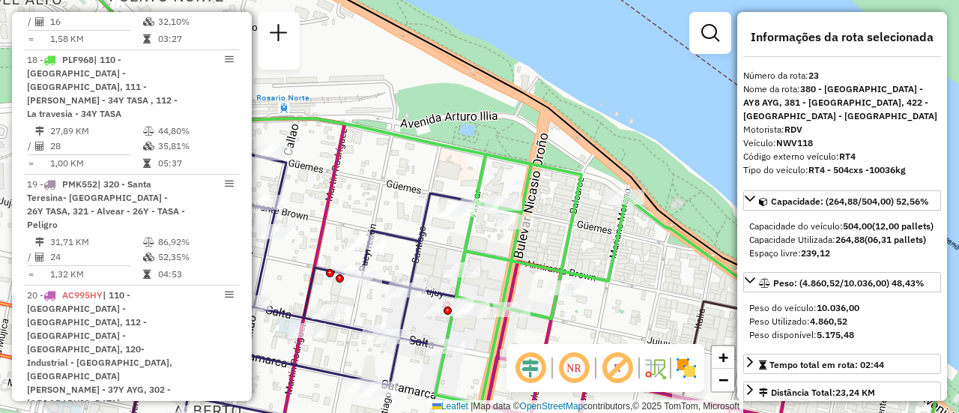
scroll to position [2594, 0]
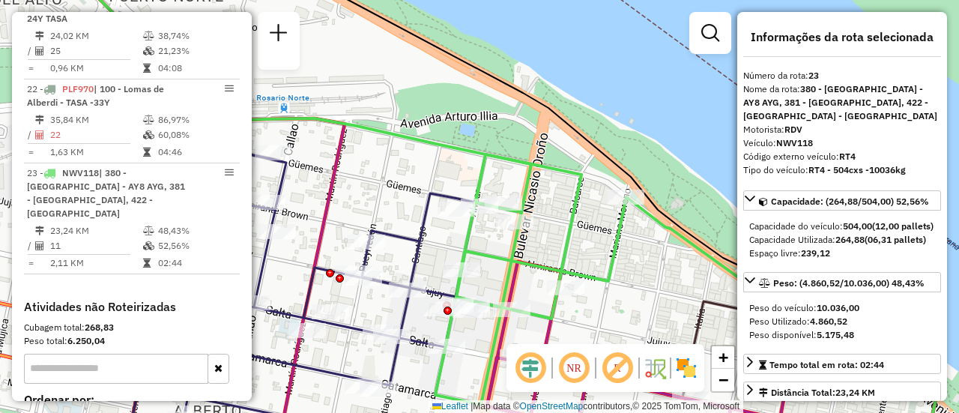
click at [616, 98] on div "Janela de atendimento Grade de atendimento Capacidade Transportadoras Veículos …" at bounding box center [479, 206] width 959 height 413
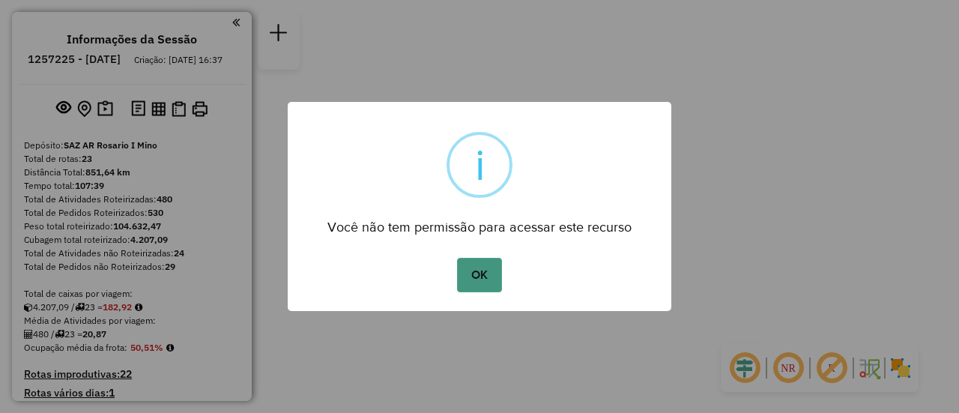
click at [476, 268] on button "OK" at bounding box center [479, 275] width 44 height 34
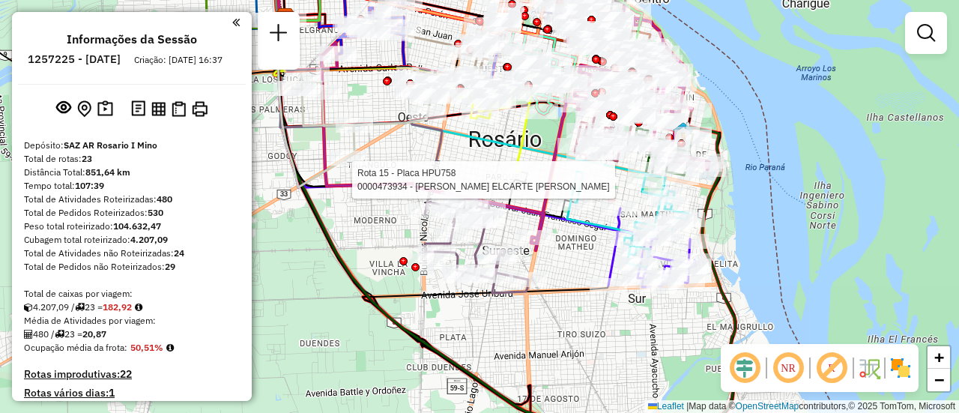
drag, startPoint x: 631, startPoint y: 180, endPoint x: 562, endPoint y: 187, distance: 70.0
click at [562, 187] on div at bounding box center [574, 179] width 37 height 15
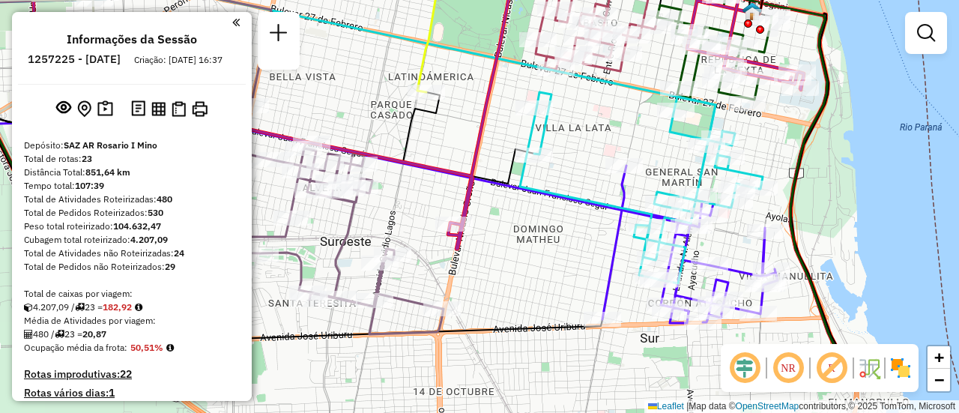
drag, startPoint x: 656, startPoint y: 265, endPoint x: 604, endPoint y: 185, distance: 95.3
click at [604, 185] on icon at bounding box center [641, 187] width 243 height 191
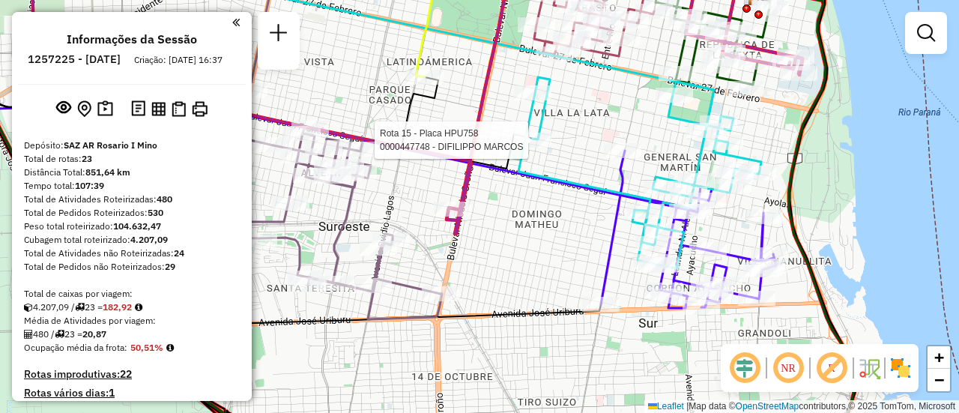
select select "**********"
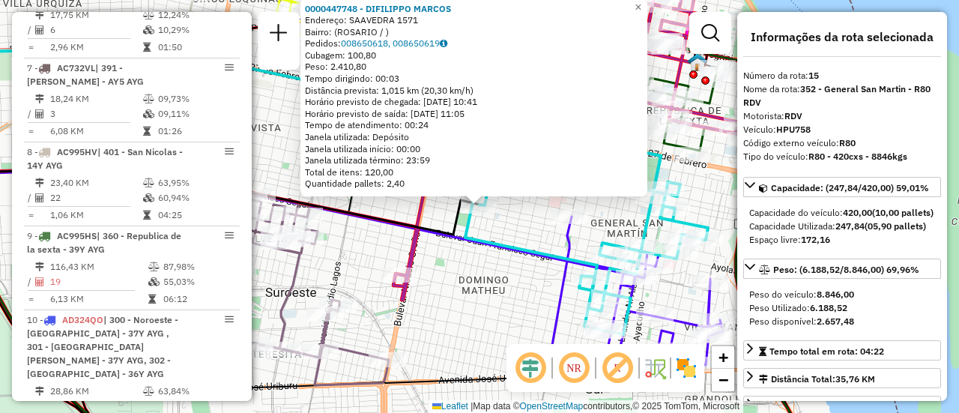
scroll to position [1775, 0]
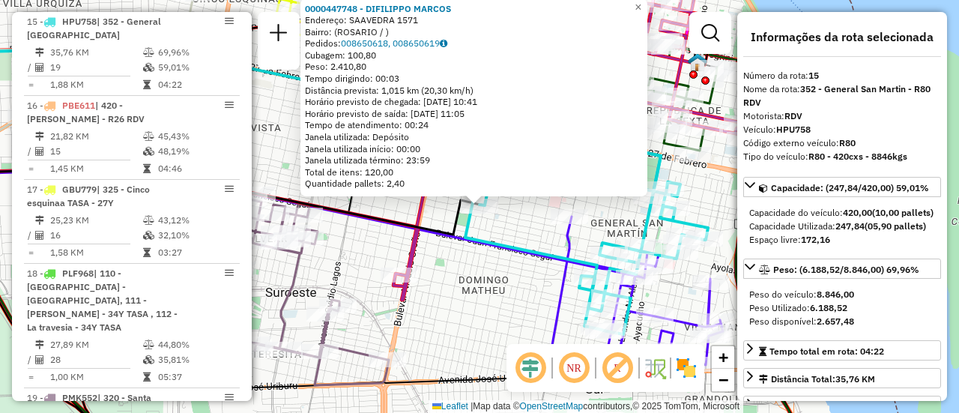
click at [476, 300] on div "0000447748 - DIFILIPPO [PERSON_NAME]: SAAVEDRA 1571 Bairro: ([GEOGRAPHIC_DATA] …" at bounding box center [479, 206] width 959 height 413
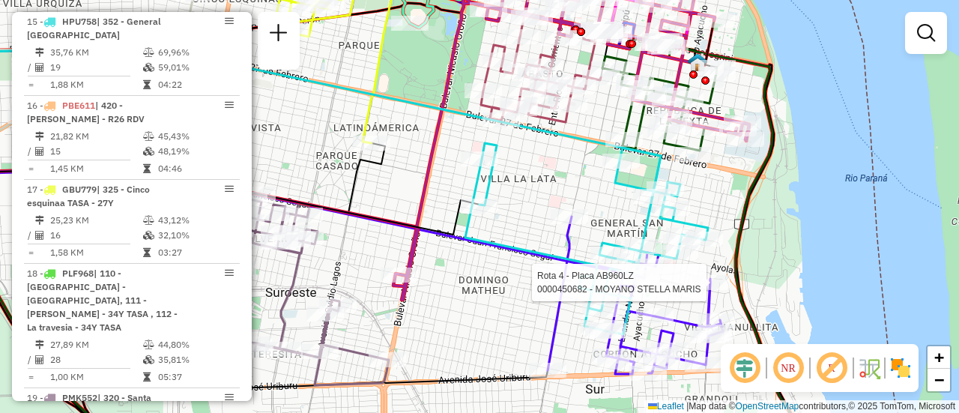
select select "**********"
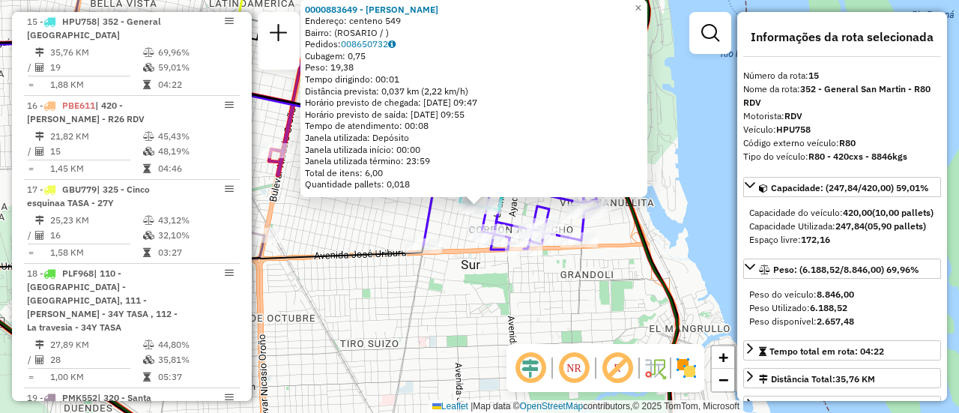
scroll to position [75, 0]
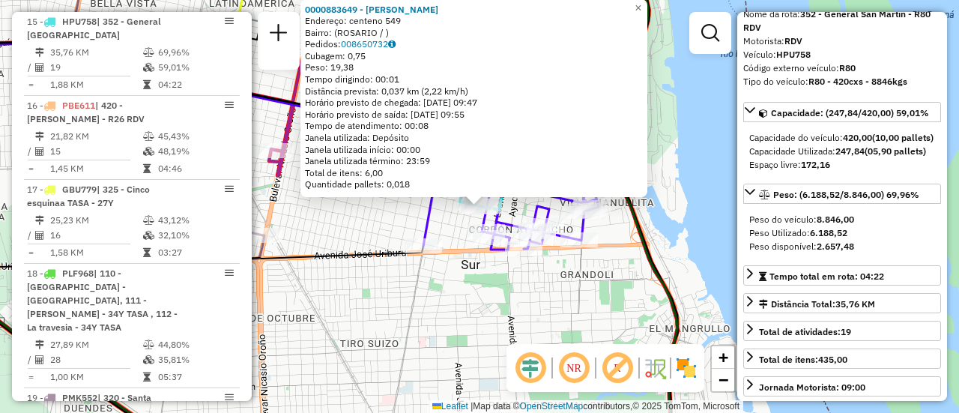
click at [550, 308] on div "0000883649 - [PERSON_NAME]: centeno 549 Bairro: ([GEOGRAPHIC_DATA] / ) Pedidos:…" at bounding box center [479, 206] width 959 height 413
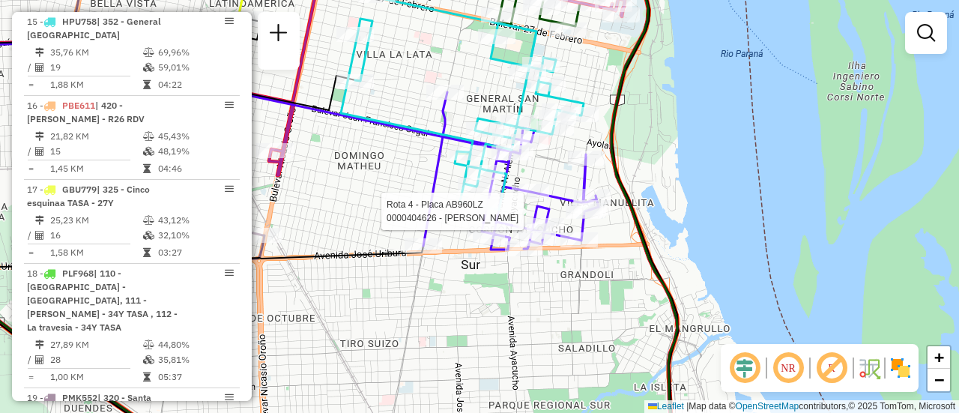
select select "**********"
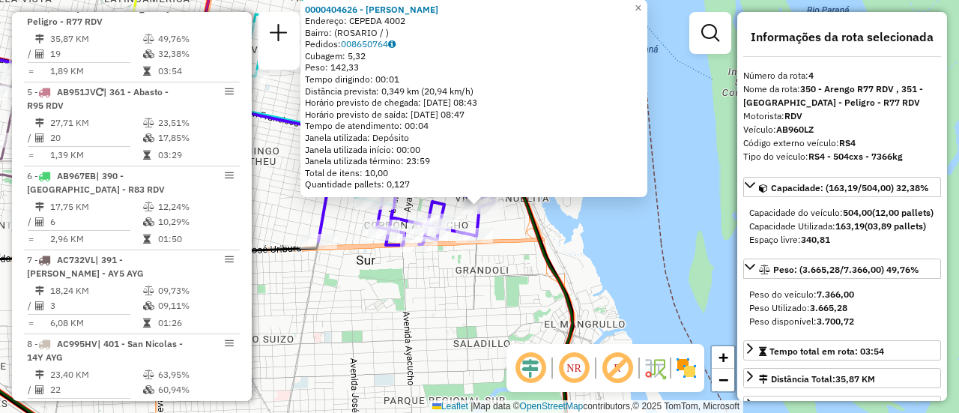
scroll to position [150, 0]
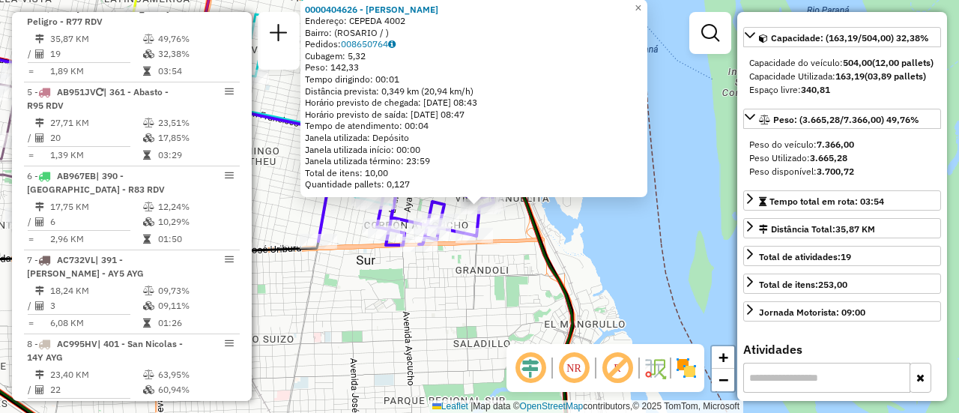
click at [632, 258] on div "0000404626 - BEJARANO [PERSON_NAME]: CEPEDA 4002 Bairro: ([GEOGRAPHIC_DATA] / )…" at bounding box center [479, 206] width 959 height 413
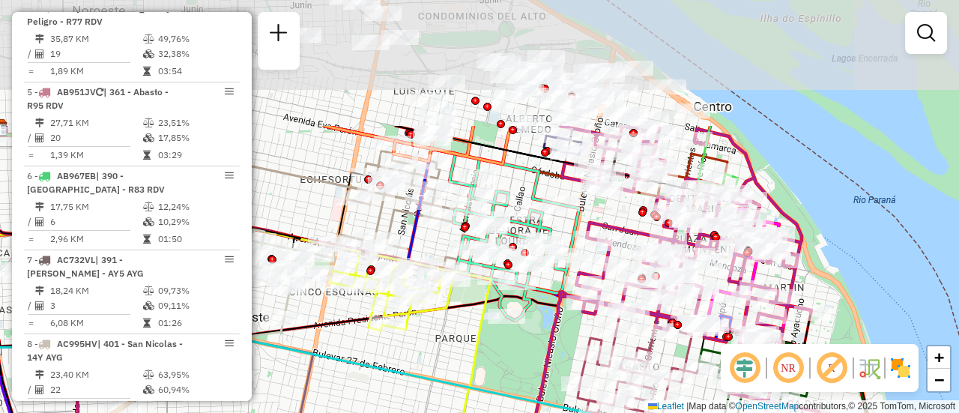
drag, startPoint x: 410, startPoint y: 181, endPoint x: 480, endPoint y: 308, distance: 144.8
click at [482, 346] on icon at bounding box center [410, 345] width 161 height 182
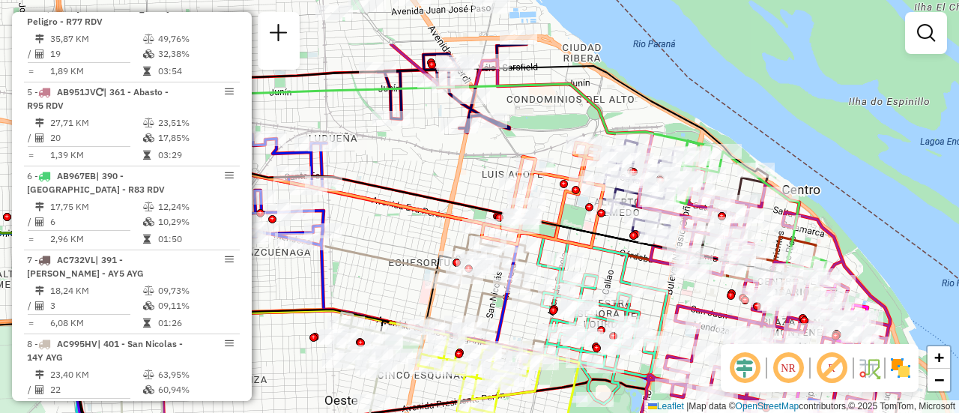
drag, startPoint x: 489, startPoint y: 154, endPoint x: 577, endPoint y: 239, distance: 122.9
click at [577, 239] on icon at bounding box center [445, 208] width 727 height 142
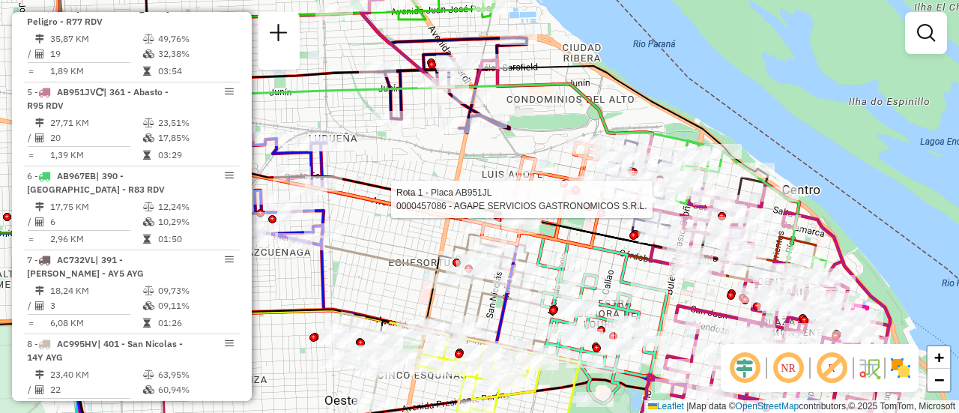
select select "**********"
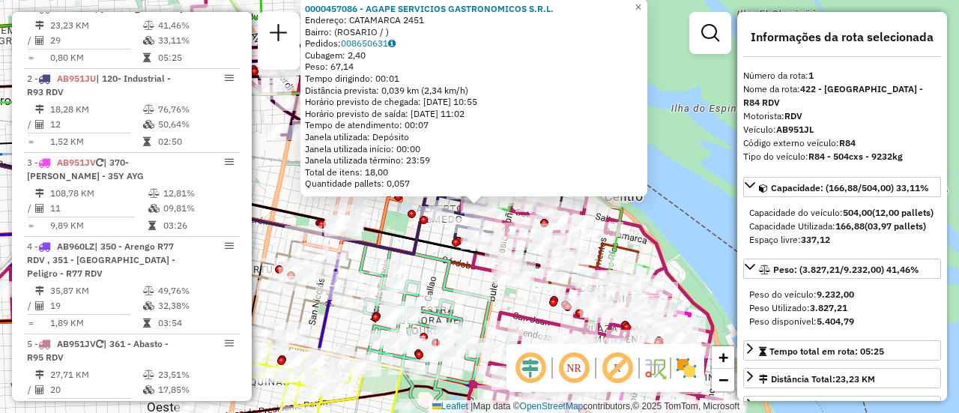
scroll to position [75, 0]
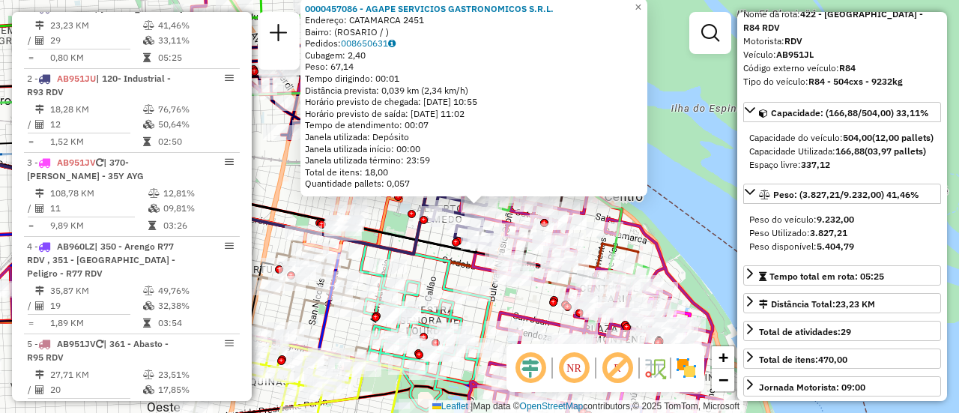
click at [697, 192] on div "0000457086 - AGAPE SERVICIOS GASTRONOMICOS S.R.L. Endereço: CATAMARCA 2451 Bair…" at bounding box center [479, 206] width 959 height 413
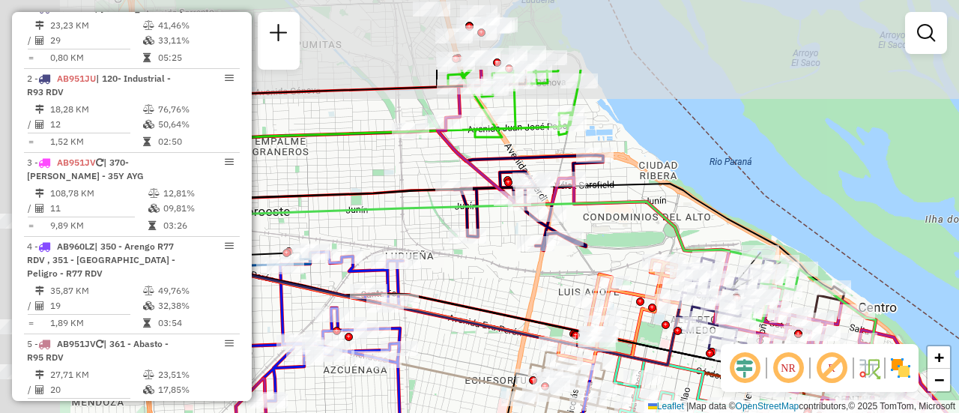
drag, startPoint x: 350, startPoint y: 116, endPoint x: 628, endPoint y: 238, distance: 302.8
click at [628, 238] on div "Janela de atendimento Grade de atendimento Capacidade Transportadoras Veículos …" at bounding box center [479, 206] width 959 height 413
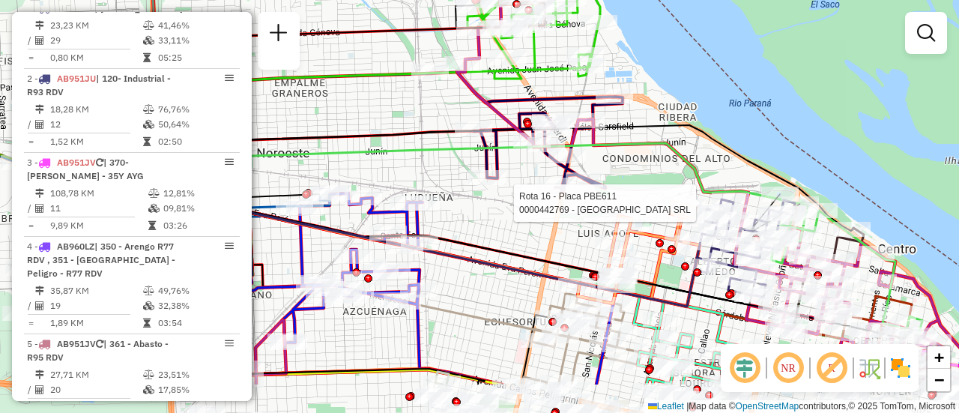
drag, startPoint x: 661, startPoint y: 249, endPoint x: 657, endPoint y: 179, distance: 69.7
click at [657, 179] on div "Rota 16 - Placa PBE611 0000442769 - [GEOGRAPHIC_DATA] SRL Janela de atendimento…" at bounding box center [479, 206] width 959 height 413
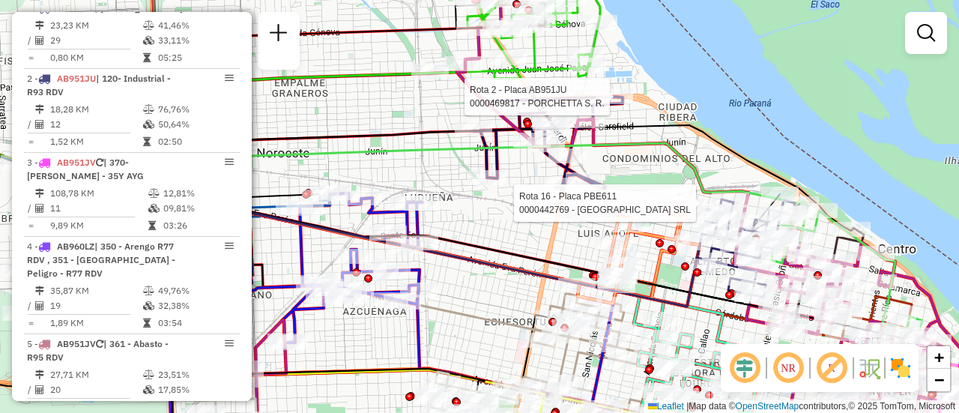
select select "**********"
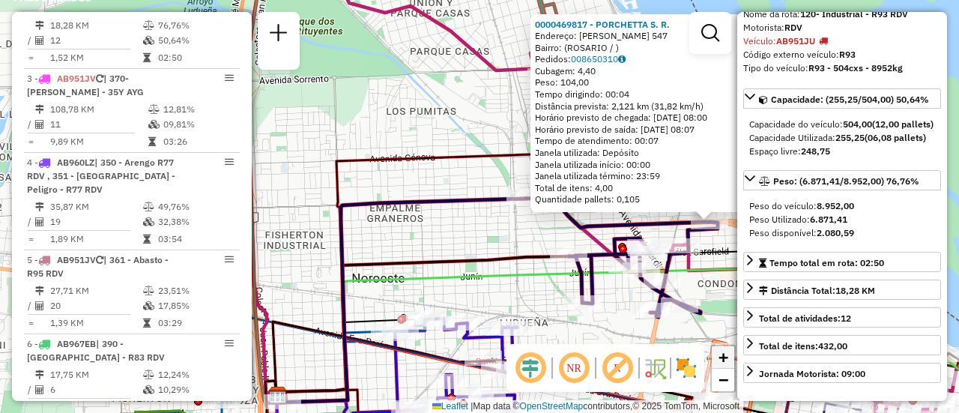
drag, startPoint x: 390, startPoint y: 330, endPoint x: 715, endPoint y: 350, distance: 325.7
click at [729, 350] on div "0000469817 - PORCHETTA S. R. Endereço: [PERSON_NAME] 547 Bairro: ([GEOGRAPHIC_D…" at bounding box center [479, 206] width 959 height 413
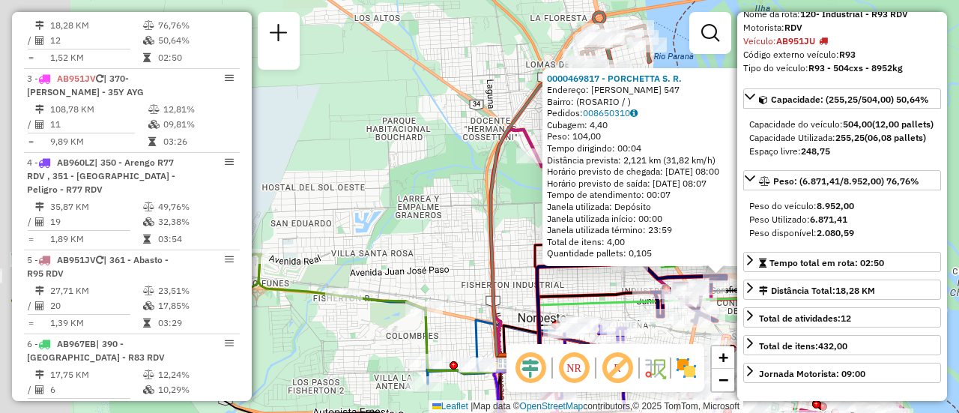
drag, startPoint x: 338, startPoint y: 240, endPoint x: 646, endPoint y: 273, distance: 309.6
click at [599, 275] on div "0000469817 - PORCHETTA S. R. Endereço: [PERSON_NAME] 547 Bairro: ([GEOGRAPHIC_D…" at bounding box center [479, 206] width 959 height 413
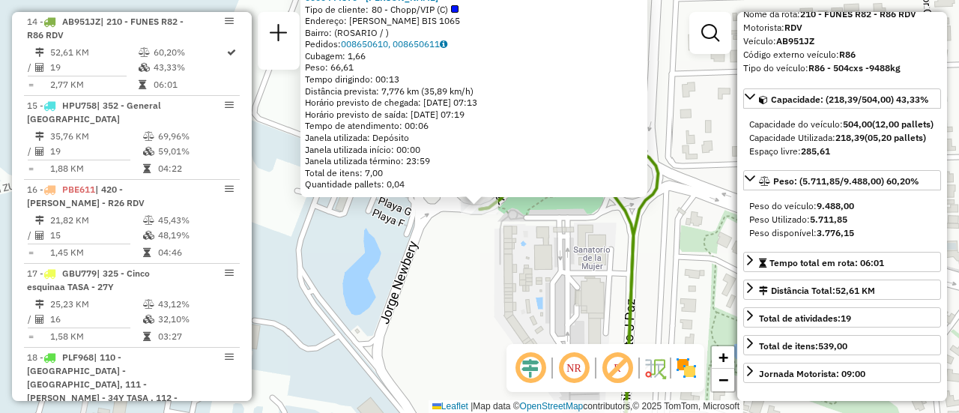
click at [574, 281] on div "0000444570 - VAZQUEZ [PERSON_NAME] Tipo de cliente: 80 - Chopp/VIP (C) Endereço…" at bounding box center [479, 206] width 959 height 413
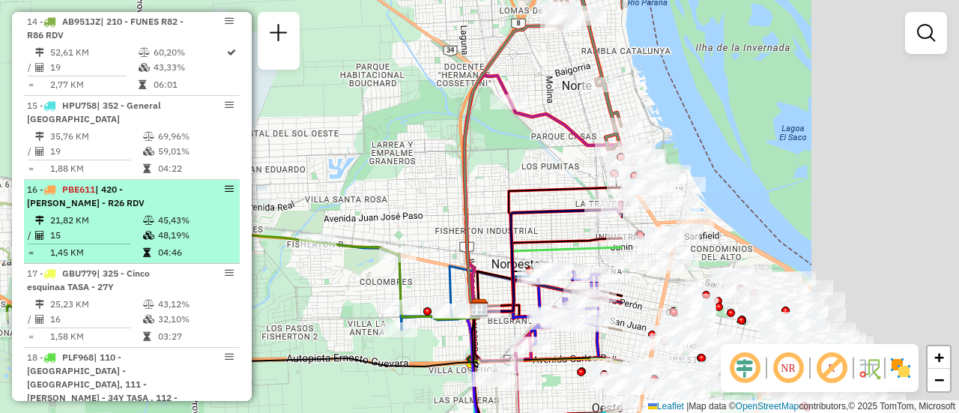
drag, startPoint x: 732, startPoint y: 210, endPoint x: 216, endPoint y: 181, distance: 517.5
click at [207, 181] on hb-router-mapa "Informações da Sessão 1257225 - [DATE] Criação: [DATE] 16:37 Depósito: SAZ AR R…" at bounding box center [479, 206] width 959 height 413
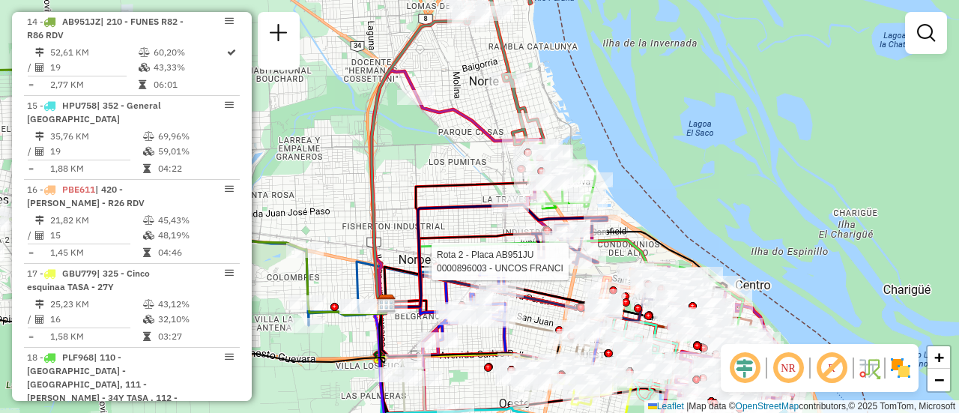
select select "**********"
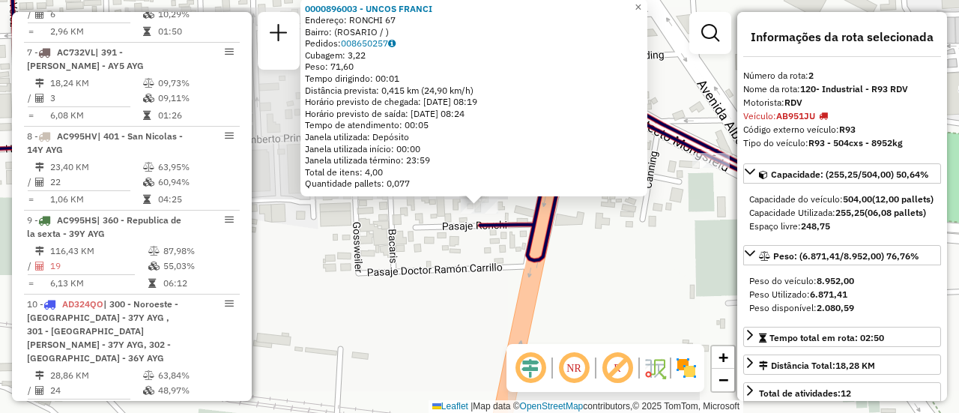
scroll to position [617, 0]
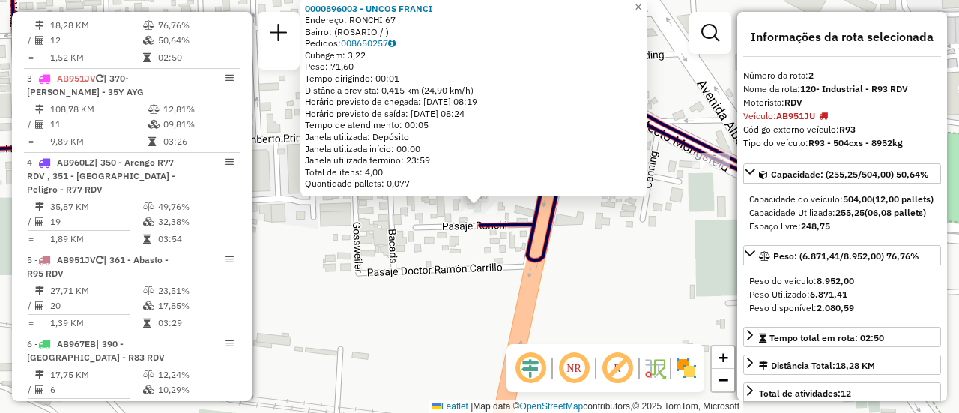
click at [619, 277] on div "0000896003 - UNCOS FRANCI Endereço: RONCHI 67 Bairro: ([GEOGRAPHIC_DATA] / ) Pe…" at bounding box center [479, 206] width 959 height 413
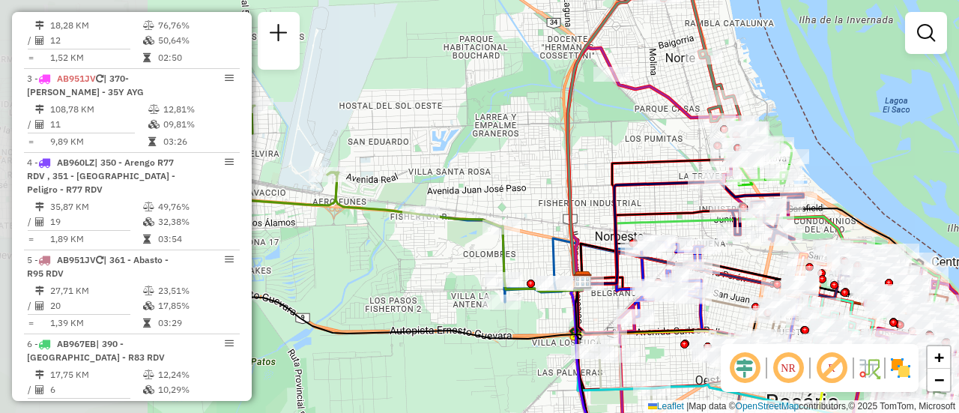
drag, startPoint x: 410, startPoint y: 204, endPoint x: 581, endPoint y: 189, distance: 171.4
click at [581, 189] on div "Janela de atendimento Grade de atendimento Capacidade Transportadoras Veículos …" at bounding box center [479, 206] width 959 height 413
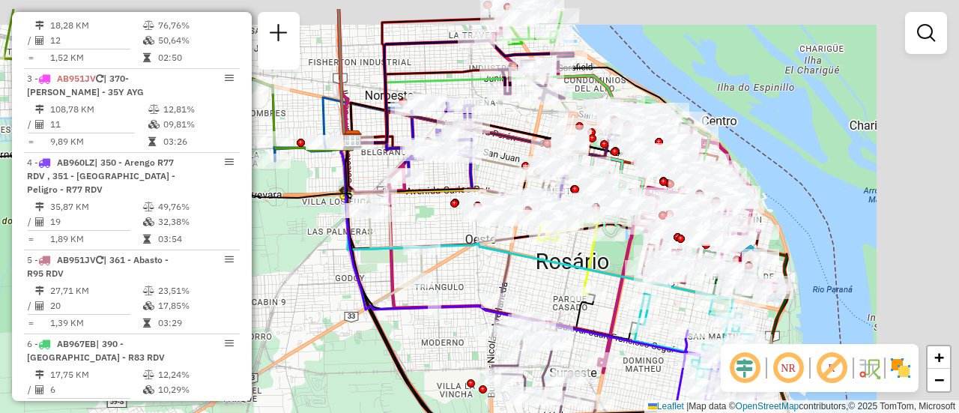
drag, startPoint x: 605, startPoint y: 121, endPoint x: 452, endPoint y: 218, distance: 180.8
click at [452, 188] on icon at bounding box center [469, 163] width 234 height 49
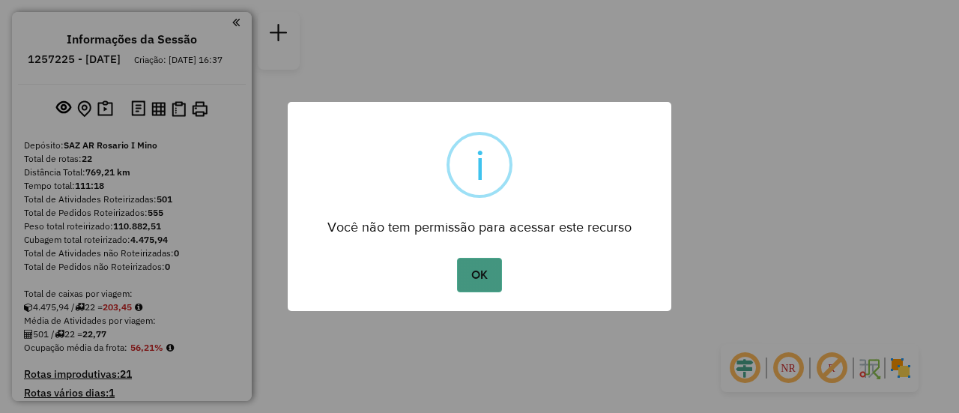
click at [477, 276] on button "OK" at bounding box center [479, 275] width 44 height 34
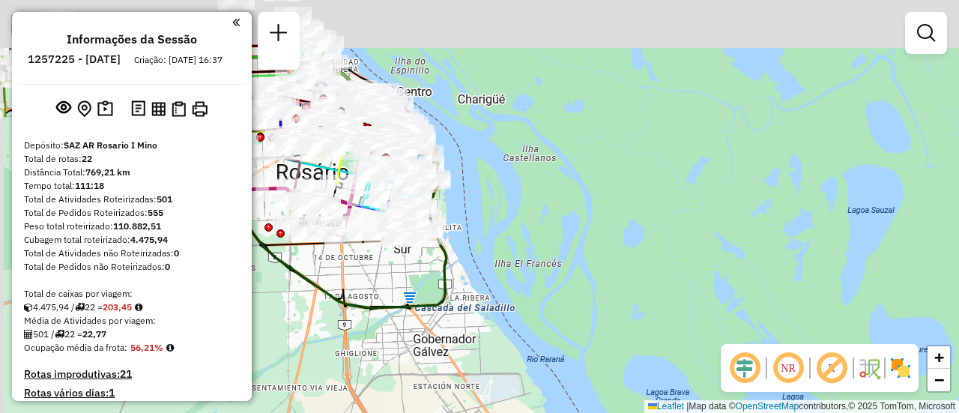
drag, startPoint x: 495, startPoint y: 151, endPoint x: 606, endPoint y: 265, distance: 158.9
click at [606, 265] on div "Janela de atendimento Grade de atendimento Capacidade Transportadoras Veículos …" at bounding box center [479, 206] width 959 height 413
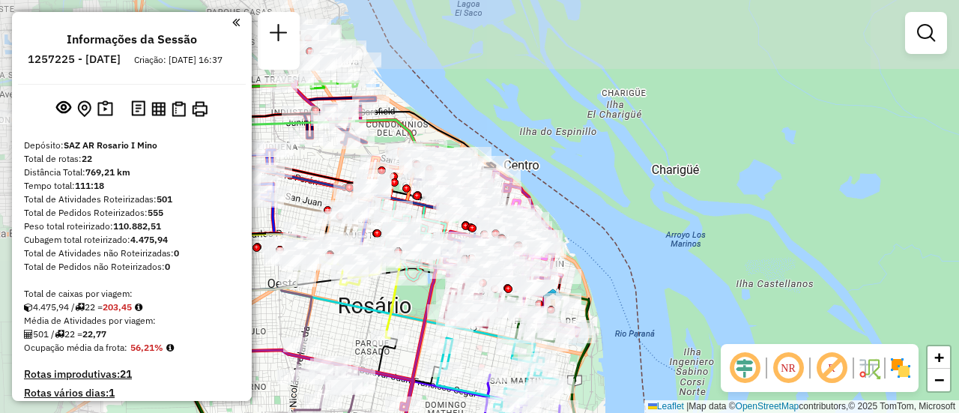
drag, startPoint x: 485, startPoint y: 177, endPoint x: 735, endPoint y: 295, distance: 276.7
click at [730, 298] on div "Janela de atendimento Grade de atendimento Capacidade Transportadoras Veículos …" at bounding box center [479, 206] width 959 height 413
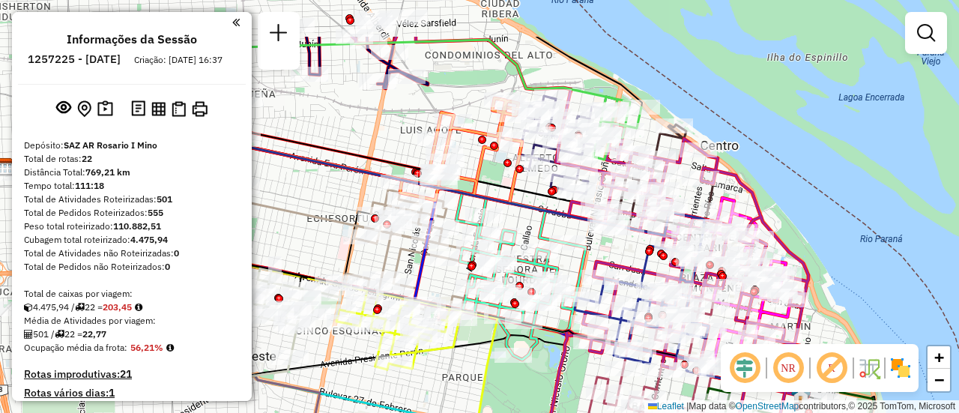
drag, startPoint x: 639, startPoint y: 228, endPoint x: 902, endPoint y: 306, distance: 274.9
click at [902, 306] on div "Janela de atendimento Grade de atendimento Capacidade Transportadoras Veículos …" at bounding box center [479, 206] width 959 height 413
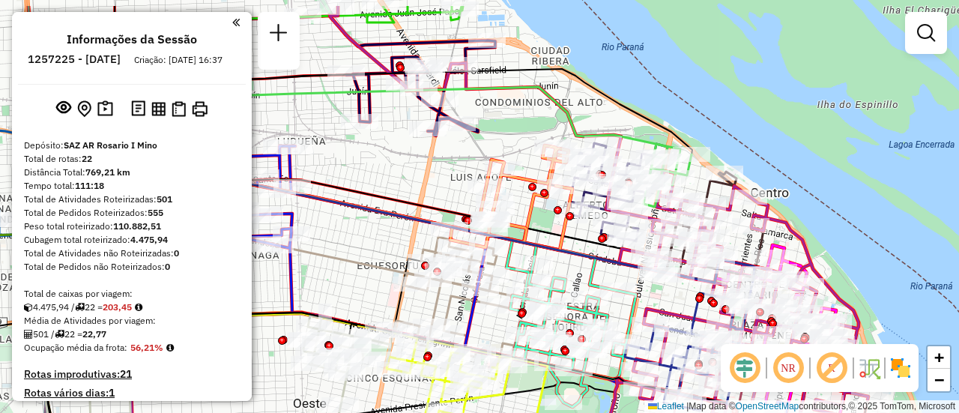
drag, startPoint x: 330, startPoint y: 131, endPoint x: 389, endPoint y: 185, distance: 80.0
click at [389, 185] on div "Janela de atendimento Grade de atendimento Capacidade Transportadoras Veículos …" at bounding box center [479, 206] width 959 height 413
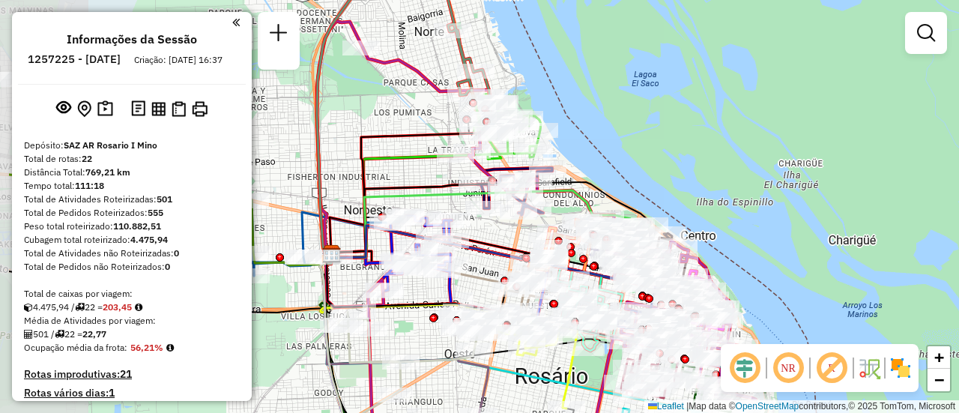
drag, startPoint x: 392, startPoint y: 214, endPoint x: 497, endPoint y: 243, distance: 108.6
click at [497, 243] on icon at bounding box center [456, 237] width 252 height 40
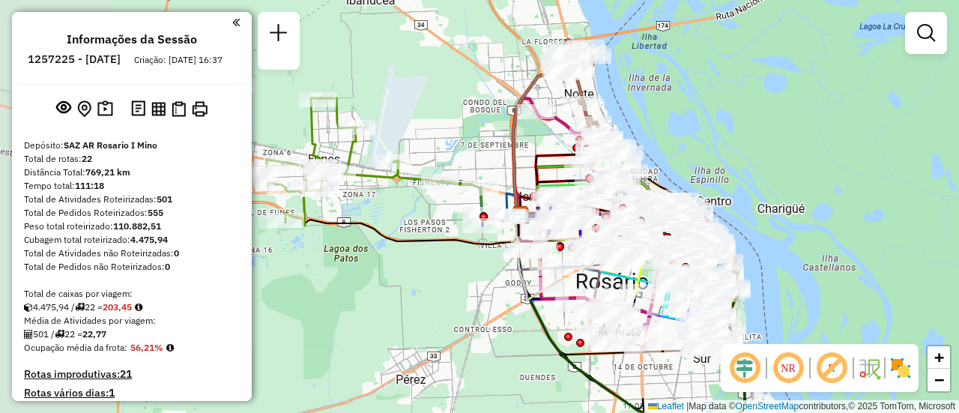
drag, startPoint x: 280, startPoint y: 284, endPoint x: 464, endPoint y: 286, distance: 184.2
click at [464, 286] on div "Janela de atendimento Grade de atendimento Capacidade Transportadoras Veículos …" at bounding box center [479, 206] width 959 height 413
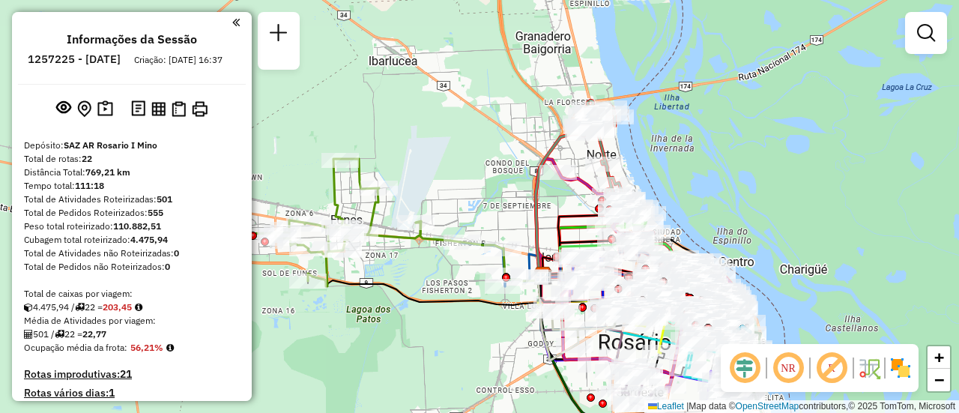
drag, startPoint x: 360, startPoint y: 205, endPoint x: 393, endPoint y: 264, distance: 67.7
click at [380, 267] on div "Janela de atendimento Grade de atendimento Capacidade Transportadoras Veículos …" at bounding box center [479, 206] width 959 height 413
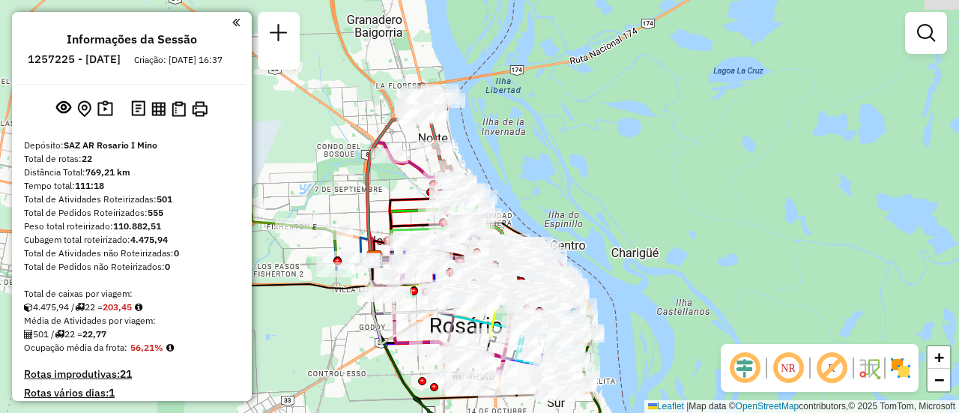
drag, startPoint x: 517, startPoint y: 226, endPoint x: 359, endPoint y: 221, distance: 158.1
click at [341, 210] on div "Janela de atendimento Grade de atendimento Capacidade Transportadoras Veículos …" at bounding box center [479, 206] width 959 height 413
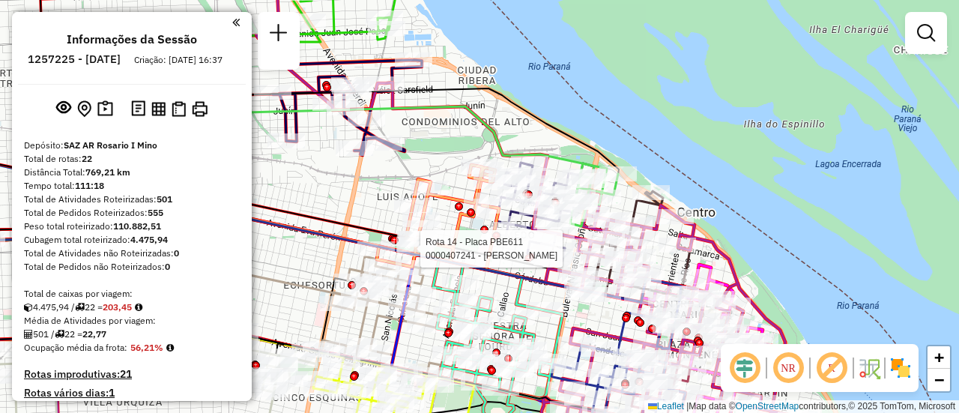
select select "**********"
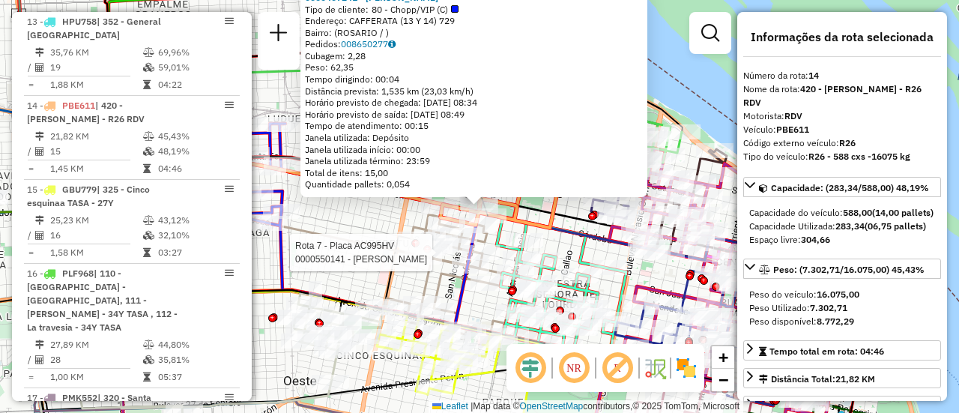
scroll to position [1678, 0]
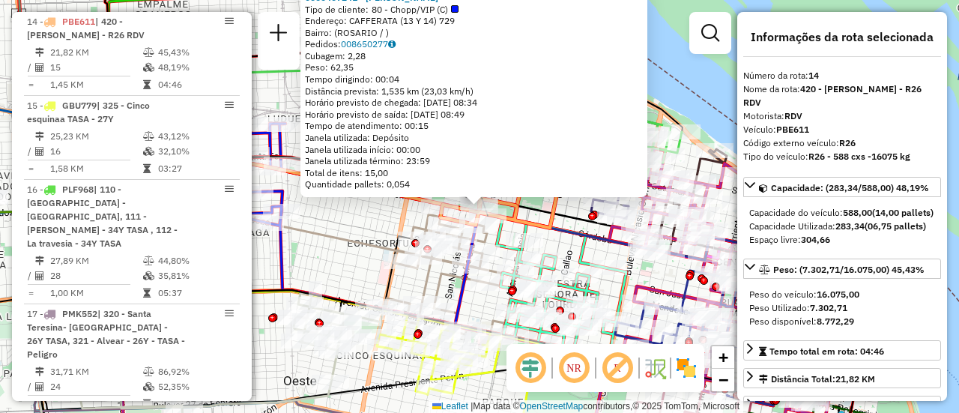
click at [339, 268] on div "0000407241 - ELIAS RAUL EUGE Tipo de cliente: 80 - Chopp/VIP (C) Endereço: CAFF…" at bounding box center [479, 206] width 959 height 413
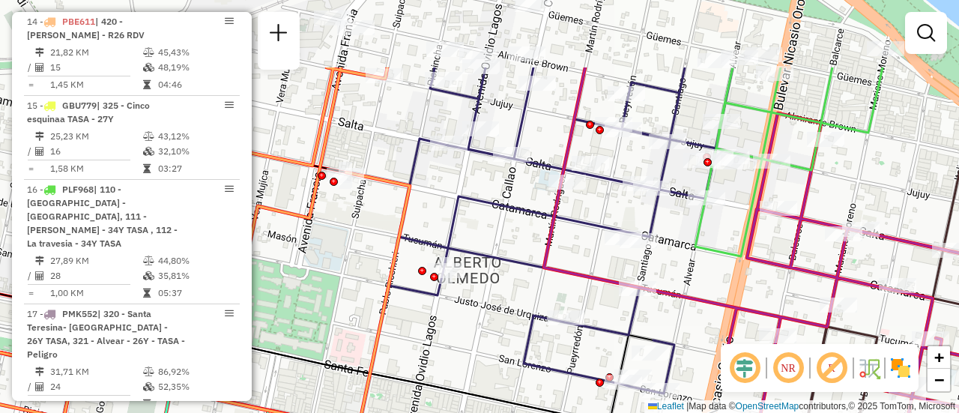
drag, startPoint x: 668, startPoint y: 142, endPoint x: 676, endPoint y: 222, distance: 80.5
click at [676, 222] on div "Janela de atendimento Grade de atendimento Capacidade Transportadoras Veículos …" at bounding box center [479, 206] width 959 height 413
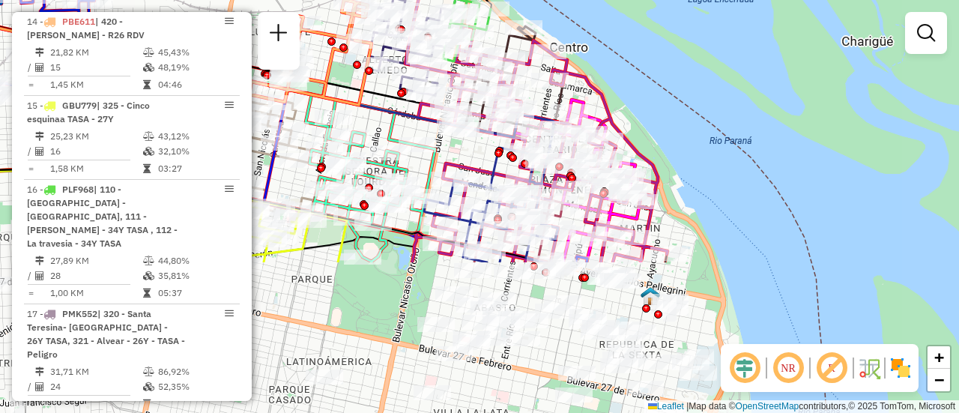
drag, startPoint x: 483, startPoint y: 313, endPoint x: 409, endPoint y: 121, distance: 205.6
click at [409, 121] on icon at bounding box center [203, 85] width 700 height 149
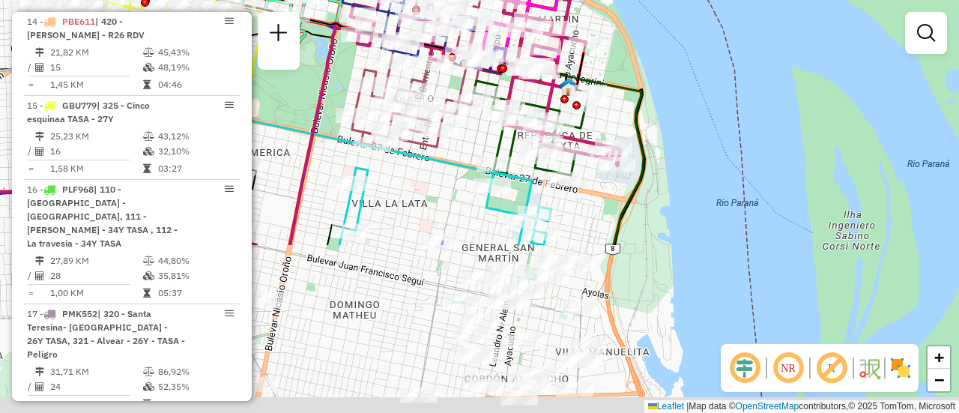
drag, startPoint x: 535, startPoint y: 291, endPoint x: 454, endPoint y: 82, distance: 224.3
click at [454, 82] on icon at bounding box center [416, 69] width 129 height 156
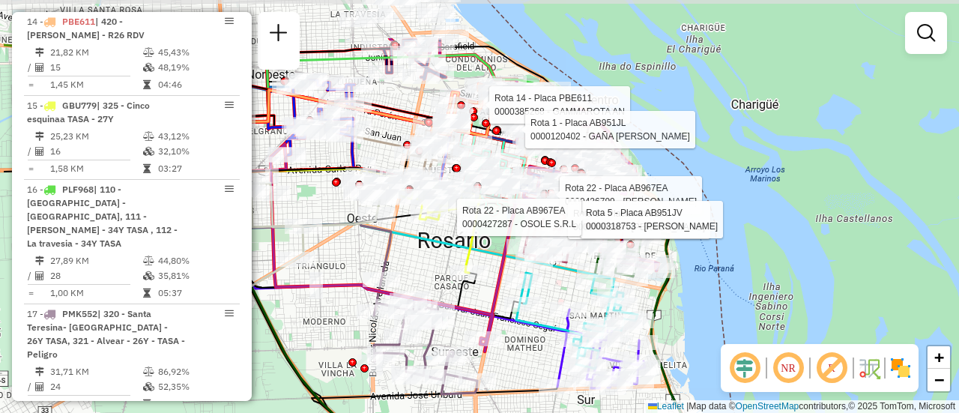
drag, startPoint x: 323, startPoint y: 172, endPoint x: 422, endPoint y: 252, distance: 127.4
click at [422, 252] on div "Rota 14 - Placa PBE611 0000385268 - GAMMAROTA AN Rota 1 - Placa AB951JL 0000120…" at bounding box center [479, 206] width 959 height 413
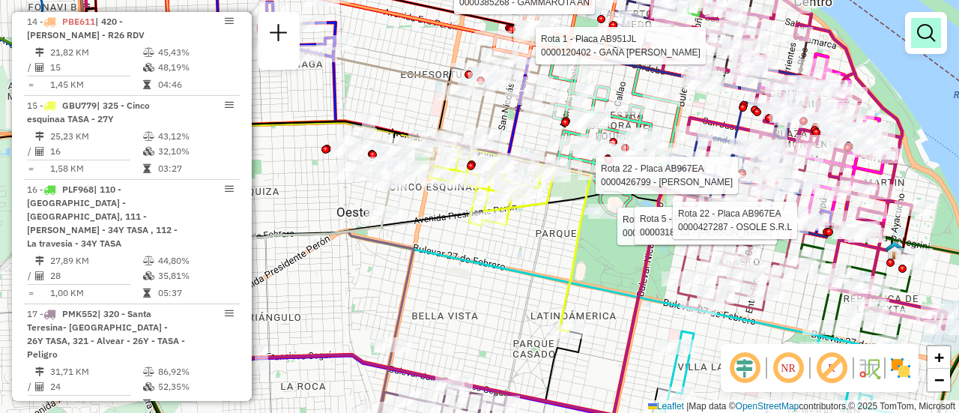
click at [920, 36] on em at bounding box center [926, 33] width 18 height 18
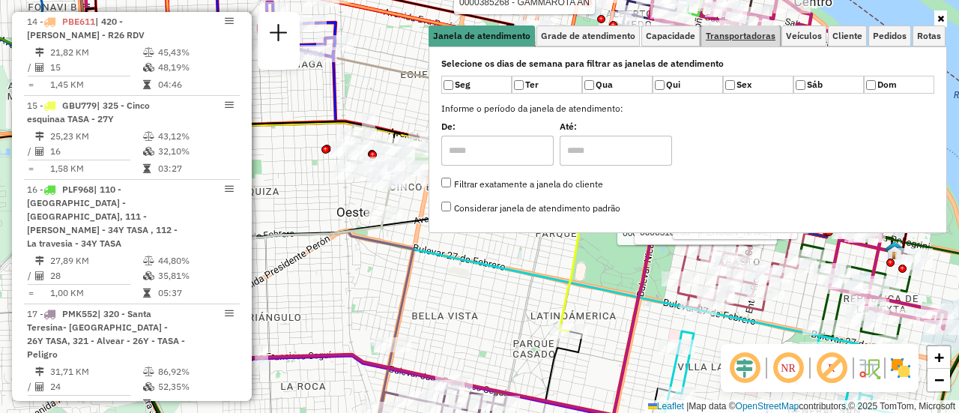
click at [749, 34] on span "Transportadoras" at bounding box center [740, 35] width 70 height 9
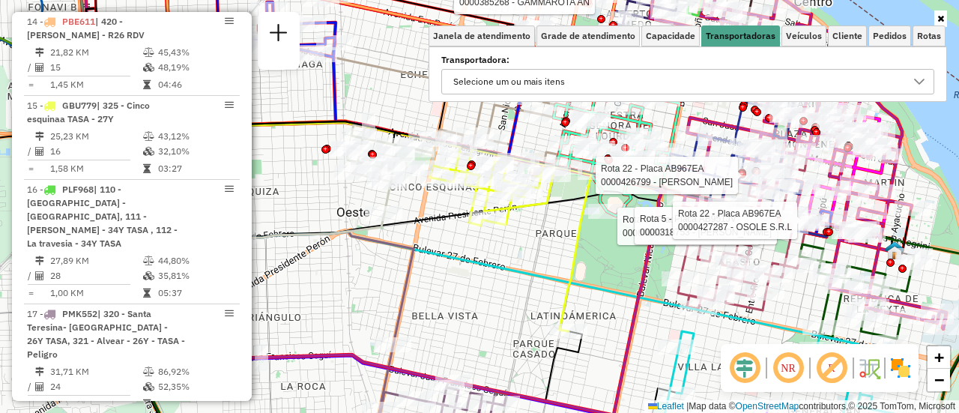
click at [917, 82] on icon at bounding box center [919, 82] width 10 height 6
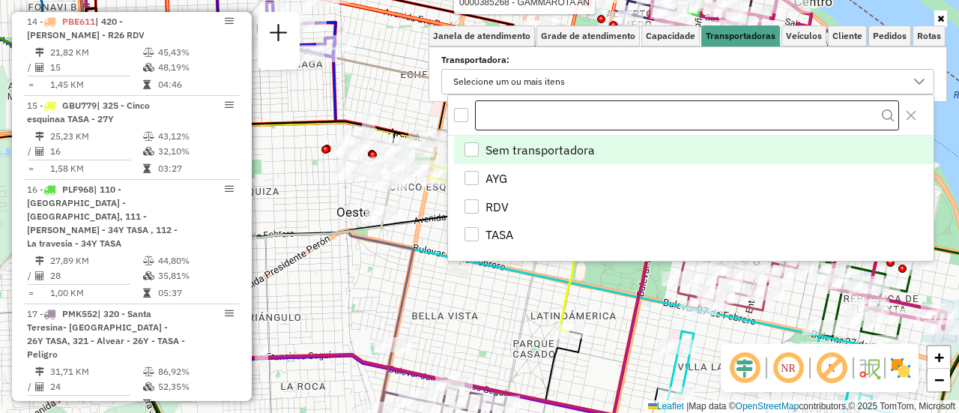
scroll to position [9, 52]
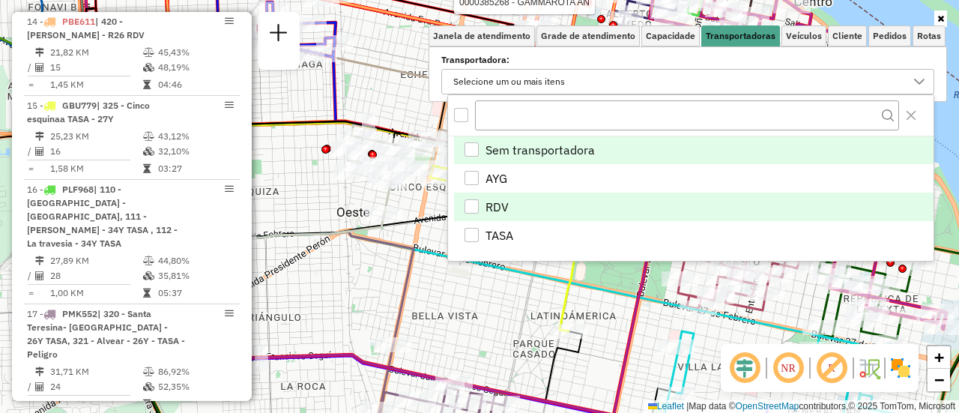
click at [476, 205] on div "RDV" at bounding box center [471, 206] width 14 height 14
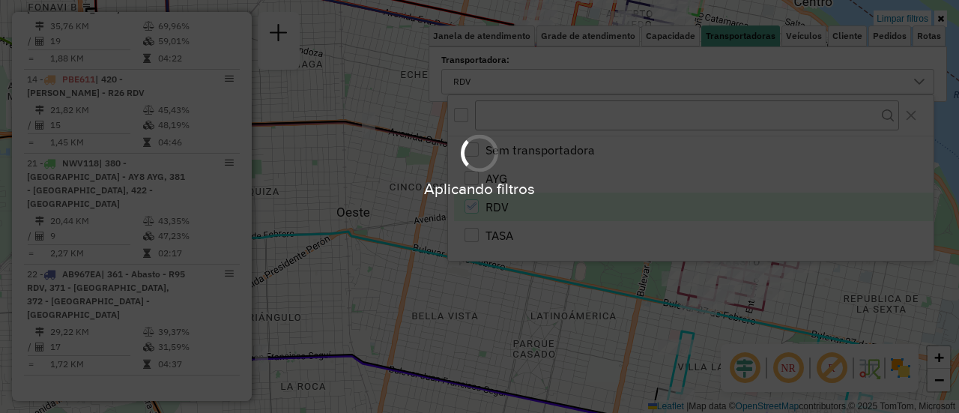
scroll to position [1006, 0]
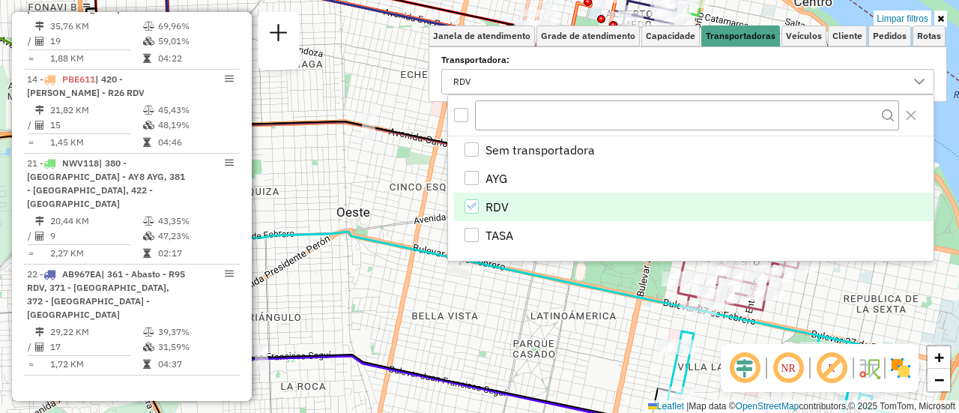
click at [504, 315] on div "Limpar filtros Janela de atendimento Grade de atendimento Capacidade Transporta…" at bounding box center [479, 206] width 959 height 413
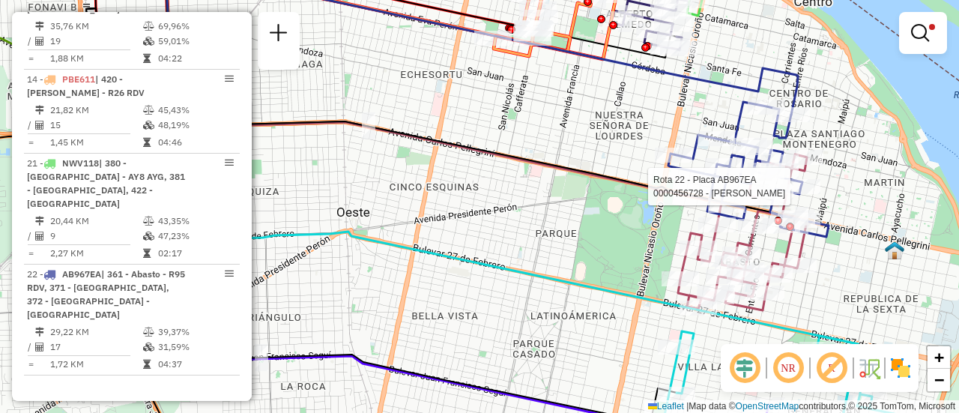
select select "**********"
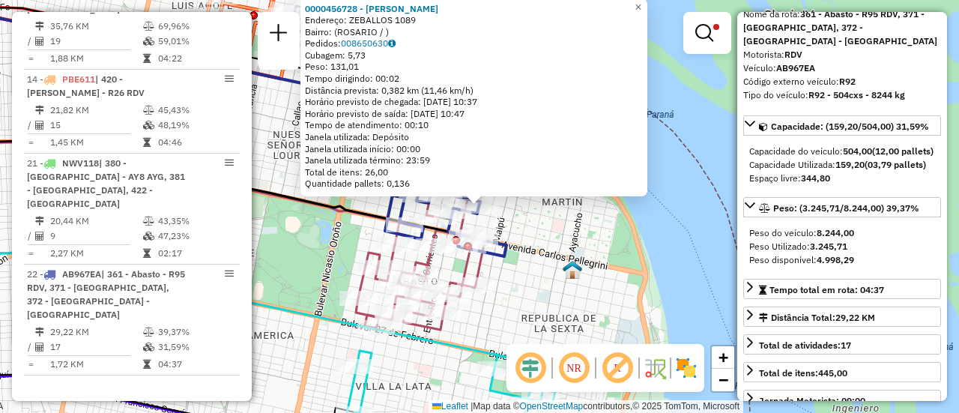
scroll to position [225, 0]
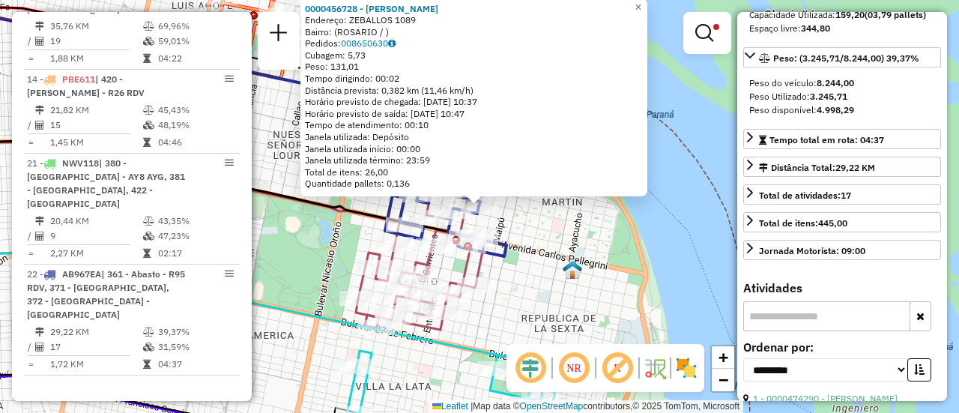
click at [658, 252] on div "0000456728 - Alvarez Mario Alexis Endereço: ZEBALLOS 1089 Bairro: (ROSARIO / ) …" at bounding box center [479, 206] width 959 height 413
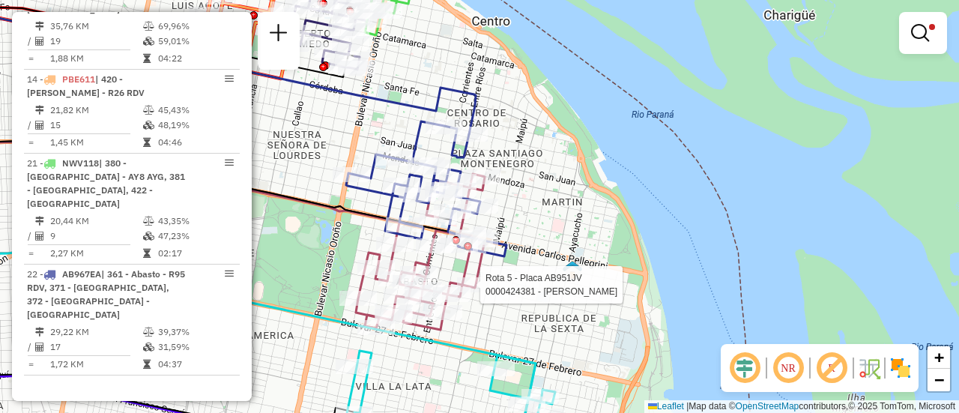
select select "**********"
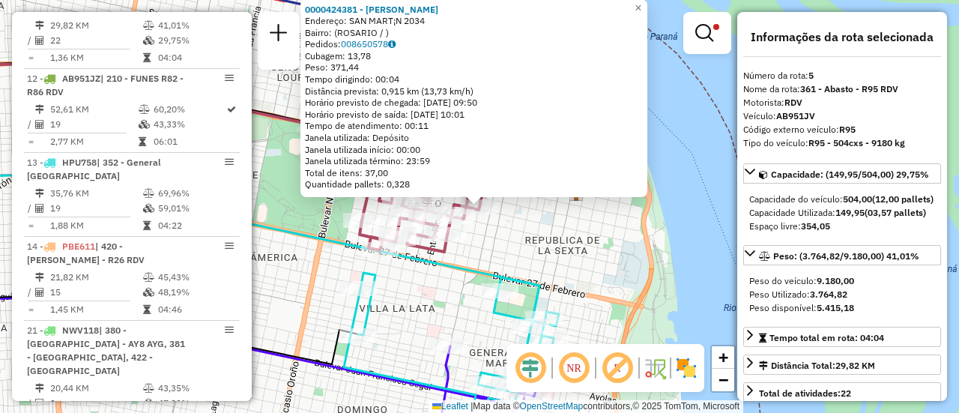
scroll to position [75, 0]
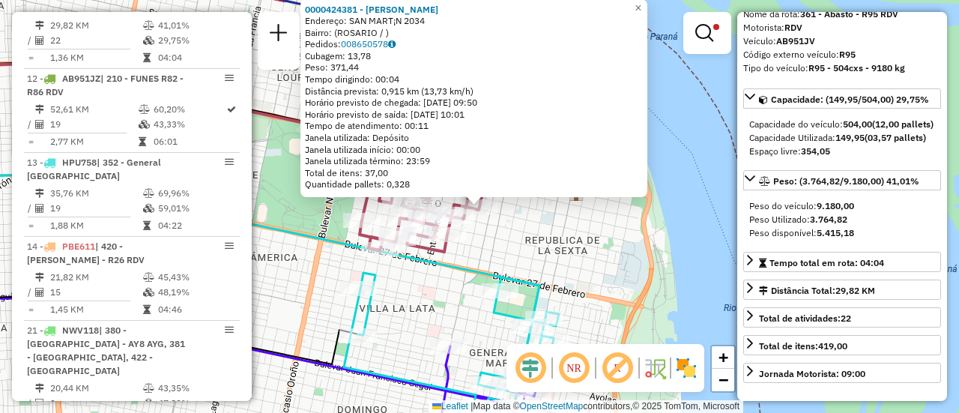
click at [568, 263] on div "0000424381 - WENG AIMEI Endereço: SAN MART¡N 2034 Bairro: (ROSARIO / ) Pedidos:…" at bounding box center [479, 206] width 959 height 413
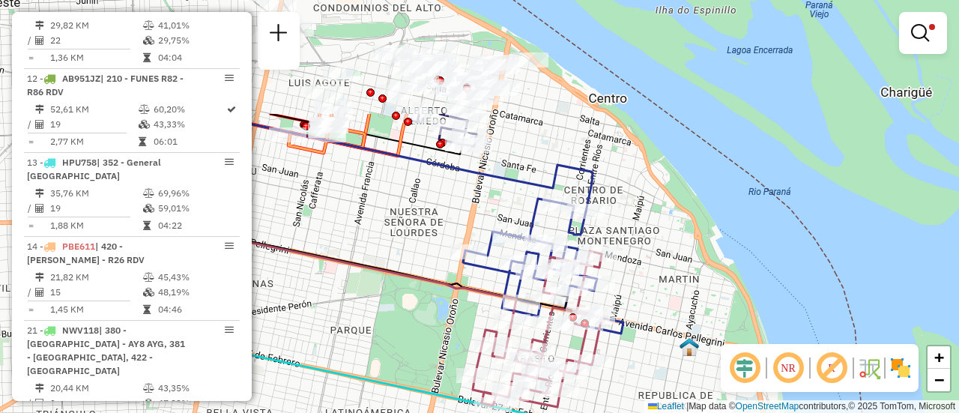
drag, startPoint x: 335, startPoint y: 122, endPoint x: 605, endPoint y: 377, distance: 371.9
click at [516, 321] on icon at bounding box center [266, 270] width 499 height 103
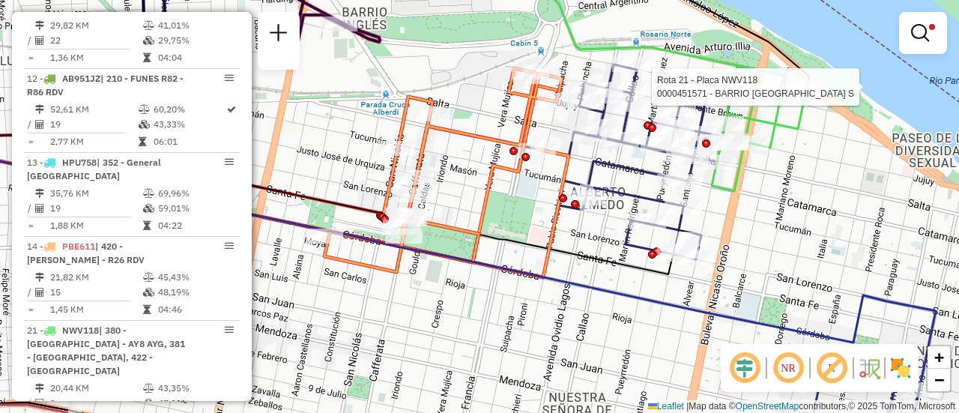
select select "**********"
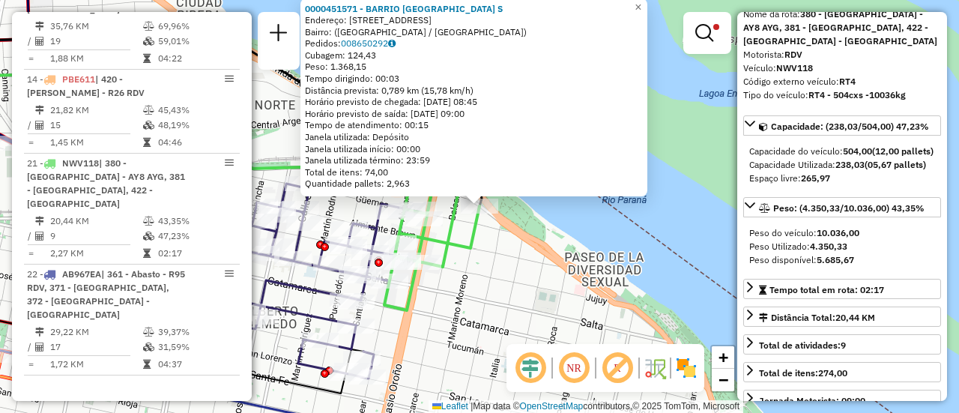
click at [475, 285] on div "0000451571 - BARRIO DAMALE S Endereço: Avenida Rivadavia, 1701 Bairro: (Rosario…" at bounding box center [479, 206] width 959 height 413
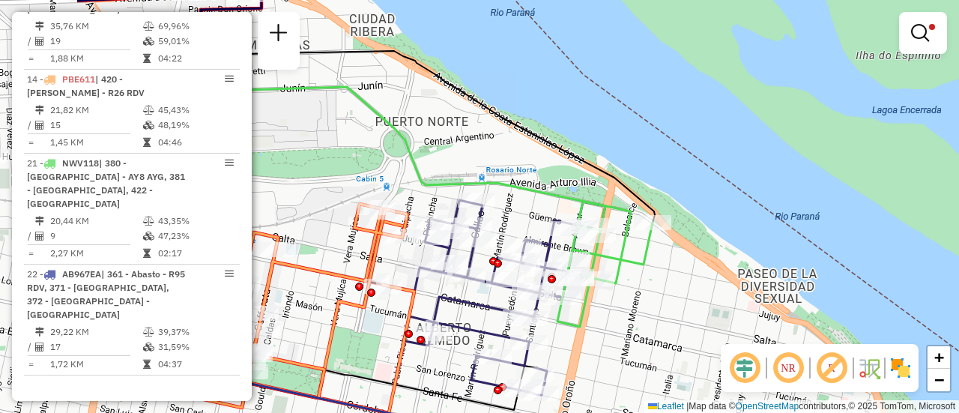
drag, startPoint x: 465, startPoint y: 275, endPoint x: 611, endPoint y: 290, distance: 146.8
click at [611, 283] on icon at bounding box center [353, 185] width 553 height 196
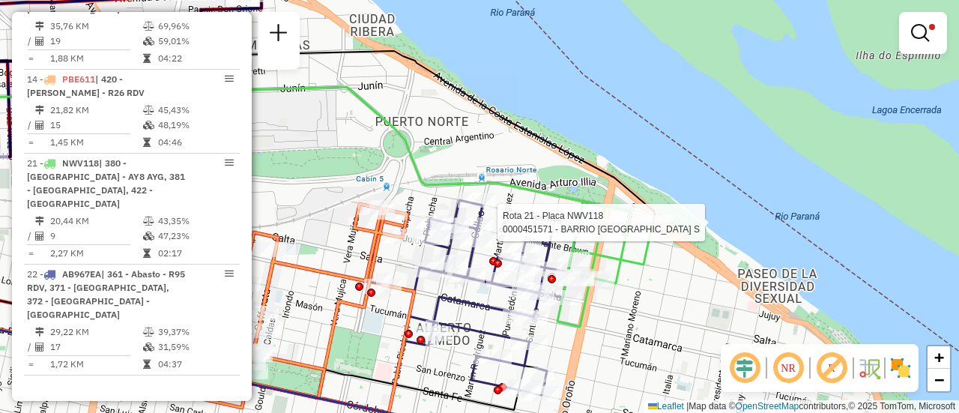
select select "**********"
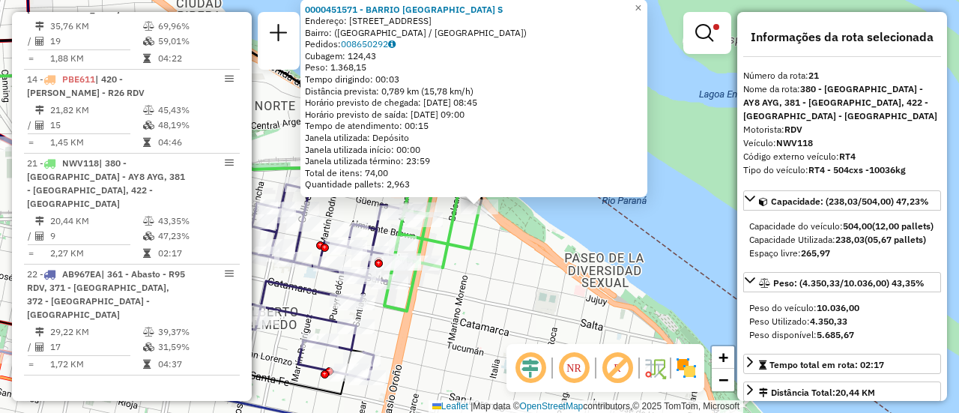
click at [496, 276] on div "0000451571 - BARRIO DAMALE S Endereço: Avenida Rivadavia, 1701 Bairro: (Rosario…" at bounding box center [479, 206] width 959 height 413
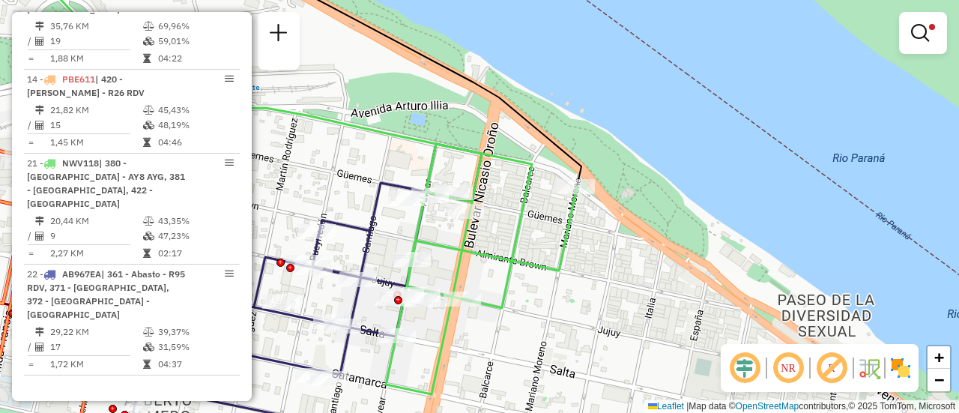
drag, startPoint x: 413, startPoint y: 195, endPoint x: 517, endPoint y: 243, distance: 114.6
click at [517, 243] on div "Limpar filtros Janela de atendimento Grade de atendimento Capacidade Transporta…" at bounding box center [479, 206] width 959 height 413
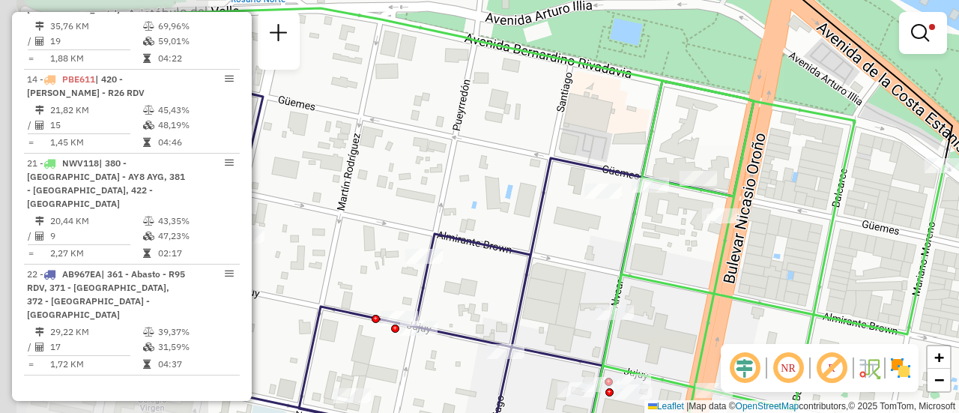
drag, startPoint x: 490, startPoint y: 252, endPoint x: 774, endPoint y: 258, distance: 284.6
click at [774, 258] on div "Limpar filtros Janela de atendimento Grade de atendimento Capacidade Transporta…" at bounding box center [479, 206] width 959 height 413
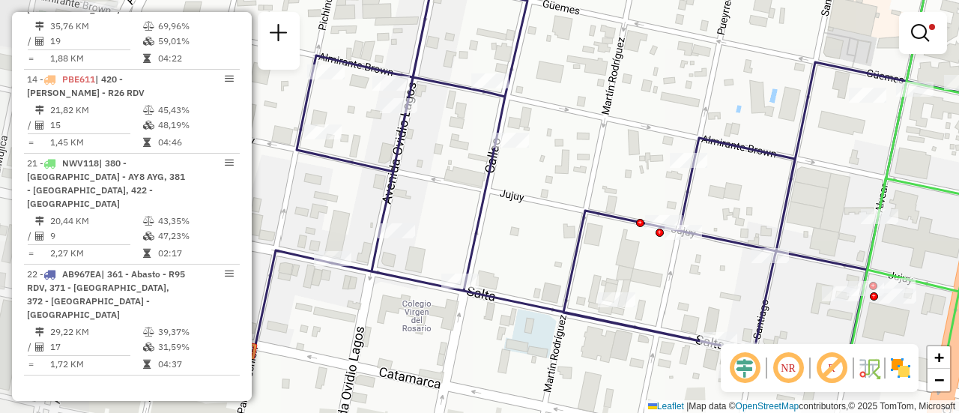
drag, startPoint x: 593, startPoint y: 270, endPoint x: 827, endPoint y: 175, distance: 252.3
click at [827, 175] on div "Limpar filtros Janela de atendimento Grade de atendimento Capacidade Transporta…" at bounding box center [479, 206] width 959 height 413
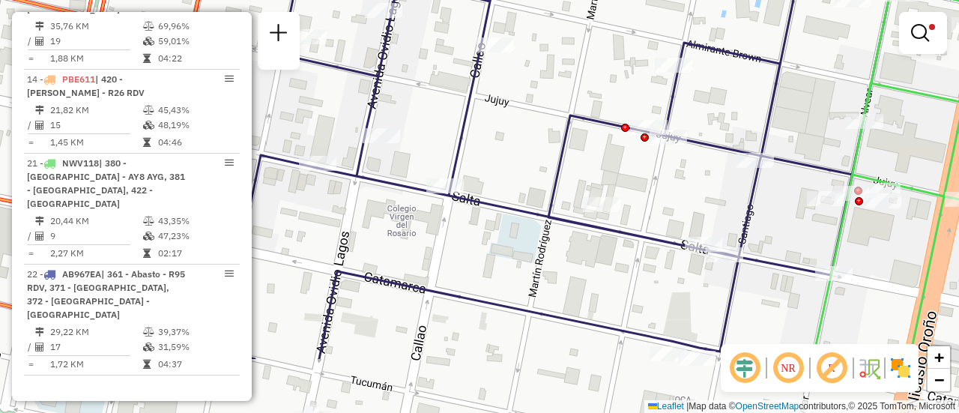
drag, startPoint x: 749, startPoint y: 203, endPoint x: 734, endPoint y: 108, distance: 96.3
click at [734, 108] on div "Limpar filtros Janela de atendimento Grade de atendimento Capacidade Transporta…" at bounding box center [479, 206] width 959 height 413
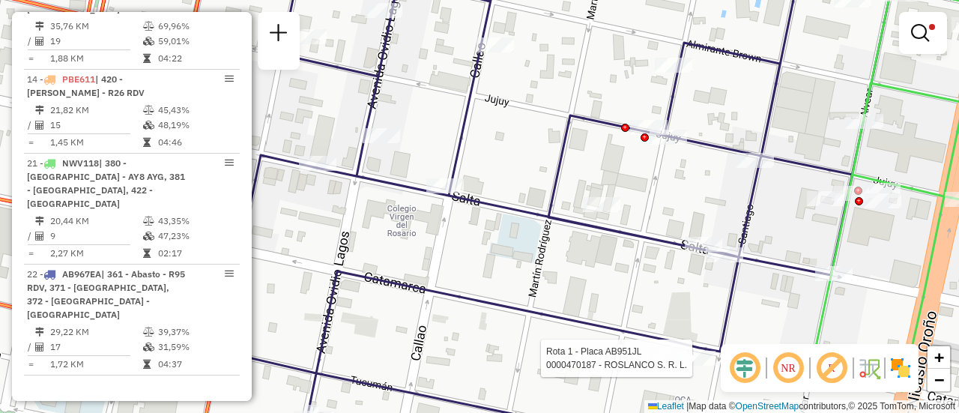
select select "**********"
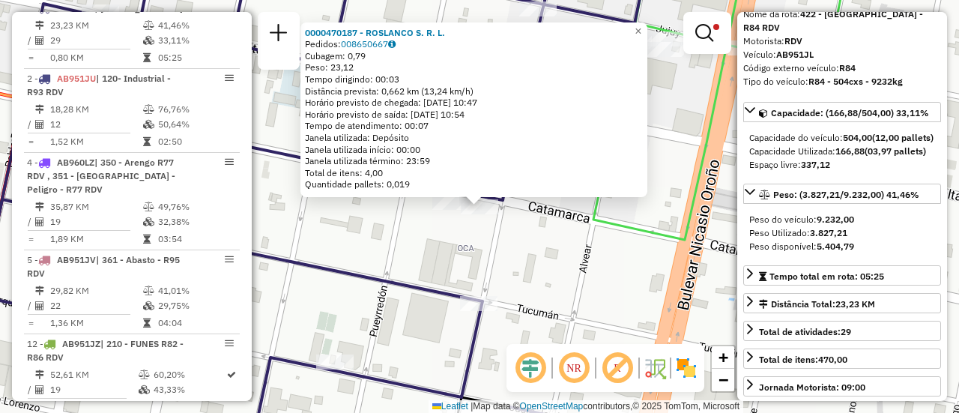
click at [627, 289] on div "0000470187 - ROSLANCO S. R. L. Pedidos: 008650667 Cubagem: 0,79 Peso: 23,12 Tem…" at bounding box center [479, 206] width 959 height 413
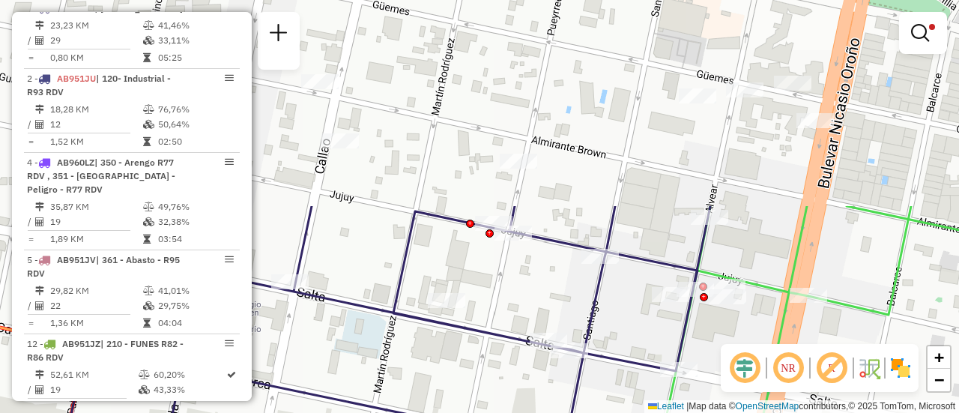
drag, startPoint x: 556, startPoint y: 167, endPoint x: 622, endPoint y: 408, distance: 250.0
click at [620, 412] on div "Limpar filtros Janela de atendimento Grade de atendimento Capacidade Transporta…" at bounding box center [479, 206] width 959 height 413
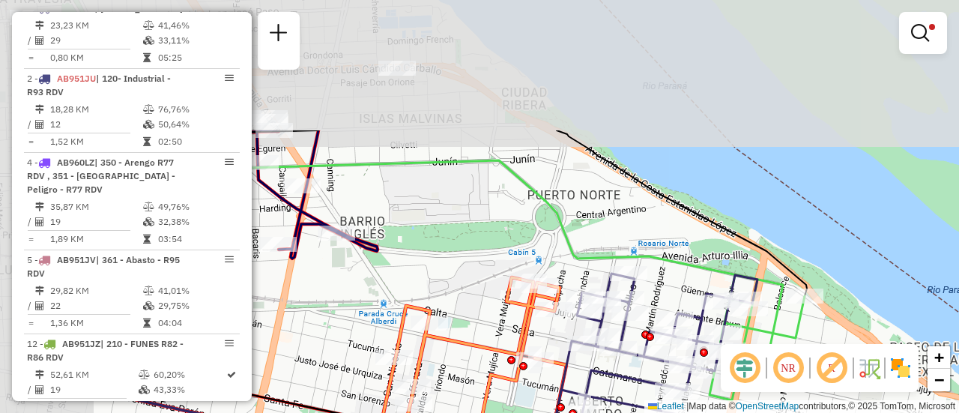
drag, startPoint x: 370, startPoint y: 99, endPoint x: 586, endPoint y: 280, distance: 282.3
click at [586, 280] on div "Limpar filtros Janela de atendimento Grade de atendimento Capacidade Transporta…" at bounding box center [479, 206] width 959 height 413
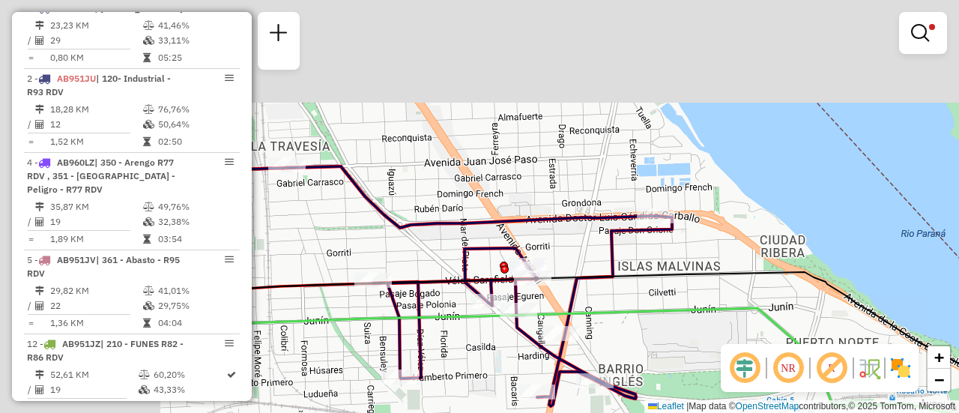
drag, startPoint x: 444, startPoint y: 208, endPoint x: 695, endPoint y: 348, distance: 287.3
click at [695, 348] on div "Rota 1 - Placa AB951JL 0000137807 - GARCIA BAR Y Rota 1 - Placa AB951JL 0000462…" at bounding box center [479, 206] width 959 height 413
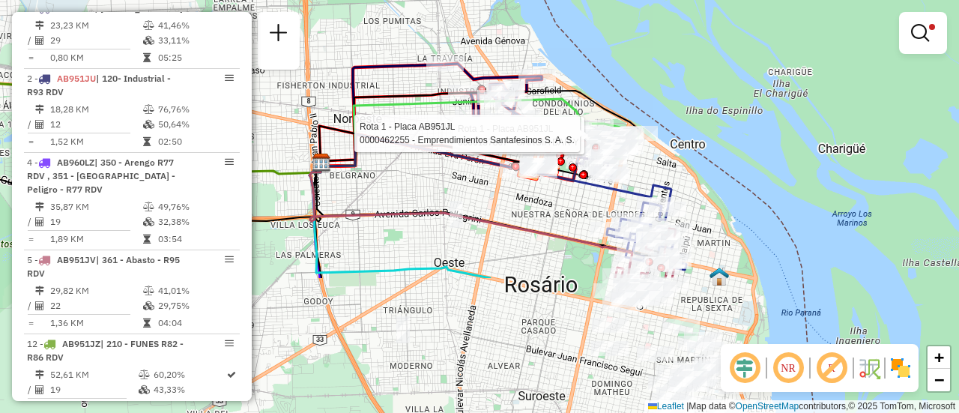
drag, startPoint x: 500, startPoint y: 325, endPoint x: 436, endPoint y: 145, distance: 191.4
click at [436, 145] on icon at bounding box center [453, 157] width 264 height 46
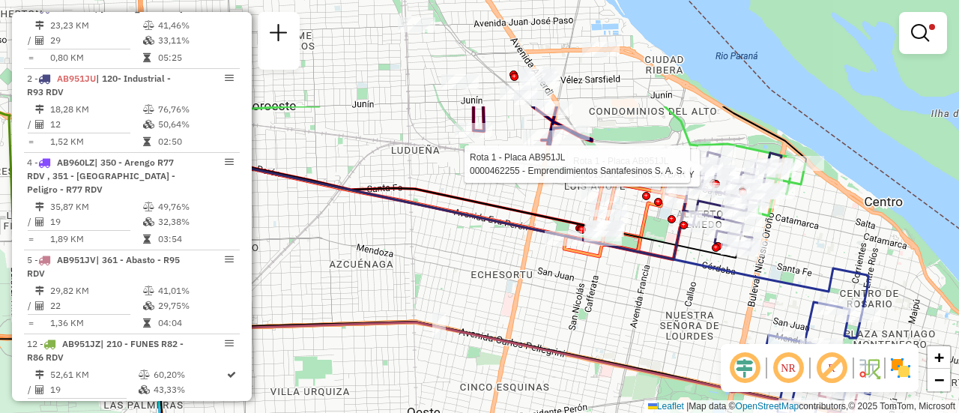
drag, startPoint x: 482, startPoint y: 132, endPoint x: 541, endPoint y: 279, distance: 158.7
click at [541, 279] on div "Rota 1 - Placa AB951JL 0000137807 - GARCIA BAR Y Rota 1 - Placa AB951JL 0000462…" at bounding box center [479, 206] width 959 height 413
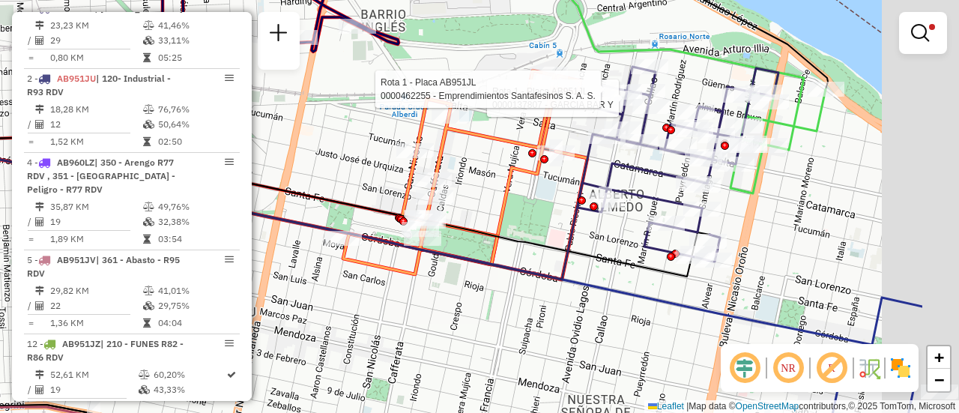
drag, startPoint x: 775, startPoint y: 127, endPoint x: 574, endPoint y: 213, distance: 219.1
click at [577, 210] on icon at bounding box center [677, 164] width 201 height 195
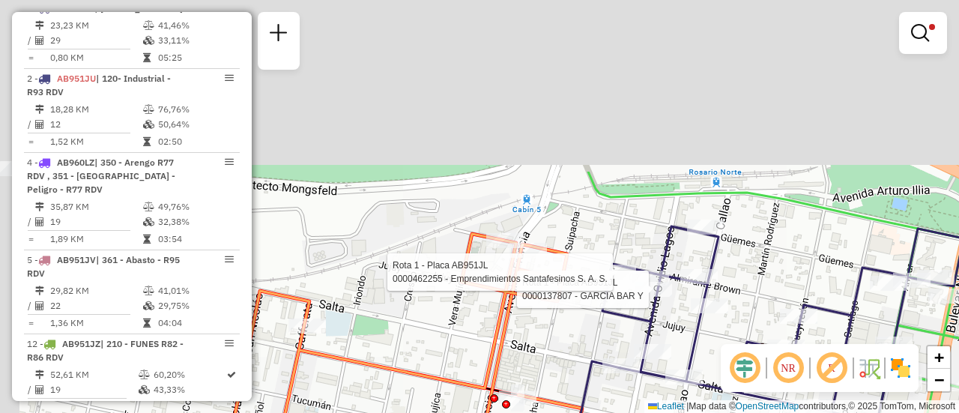
drag, startPoint x: 419, startPoint y: 126, endPoint x: 667, endPoint y: 448, distance: 406.4
click at [667, 412] on html "Aplicando filtros Pop-up bloqueado! Seu navegador bloqueou automáticamente a ab…" at bounding box center [479, 206] width 959 height 413
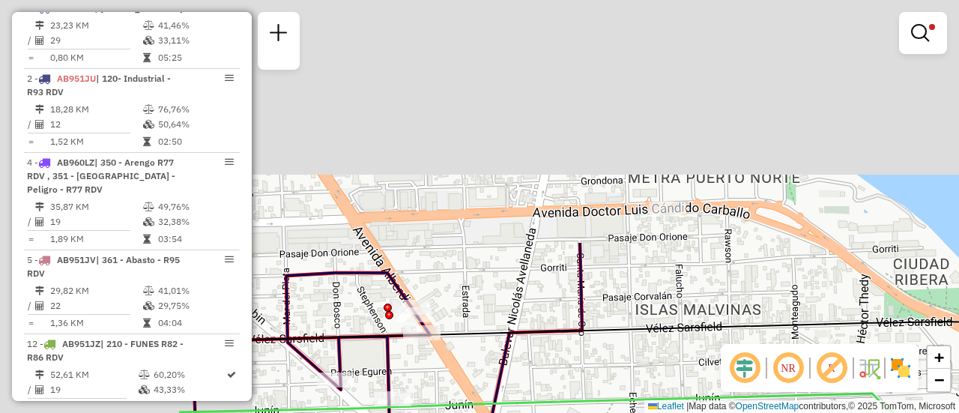
drag, startPoint x: 528, startPoint y: 176, endPoint x: 808, endPoint y: 435, distance: 381.6
click at [808, 412] on html "Aplicando filtros Pop-up bloqueado! Seu navegador bloqueou automáticamente a ab…" at bounding box center [479, 206] width 959 height 413
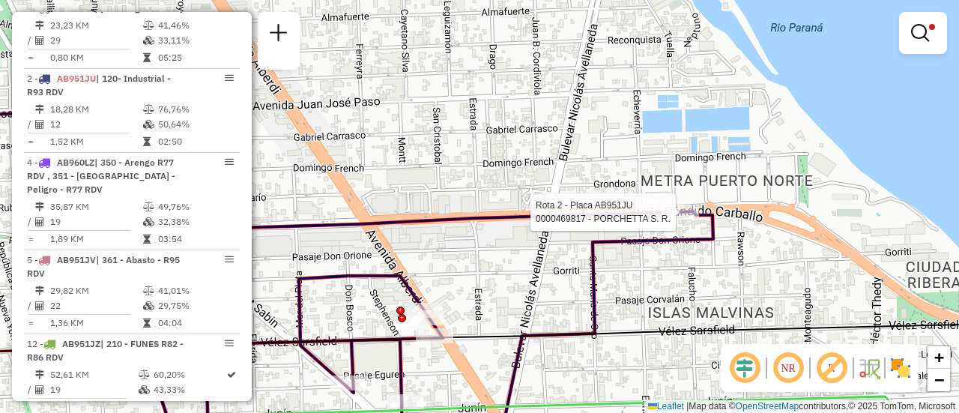
select select "**********"
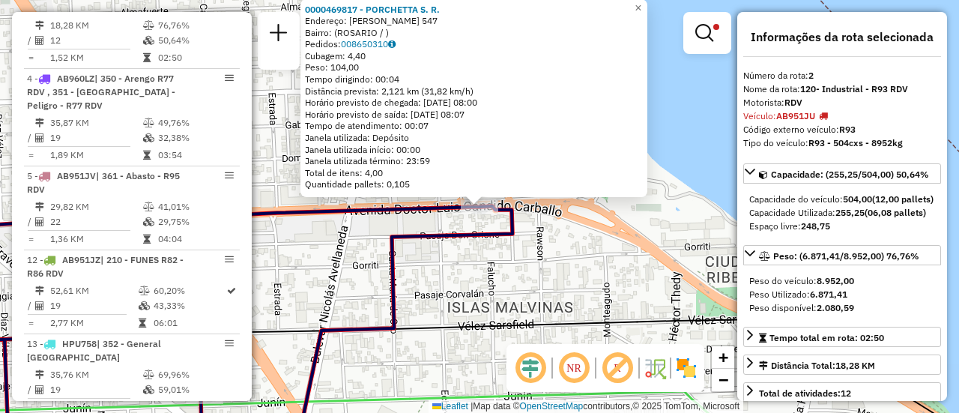
scroll to position [150, 0]
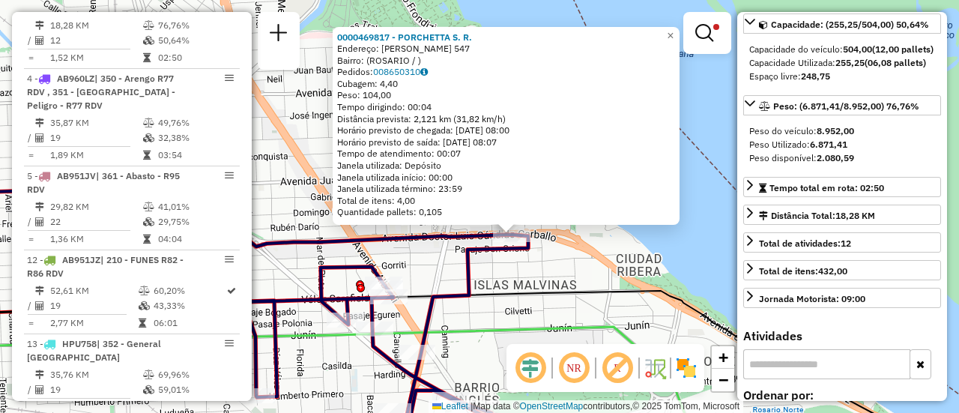
click at [547, 273] on div "0000469817 - PORCHETTA S. R. Endereço: PUCCINI 547 Bairro: (ROSARIO / ) Pedidos…" at bounding box center [479, 206] width 959 height 413
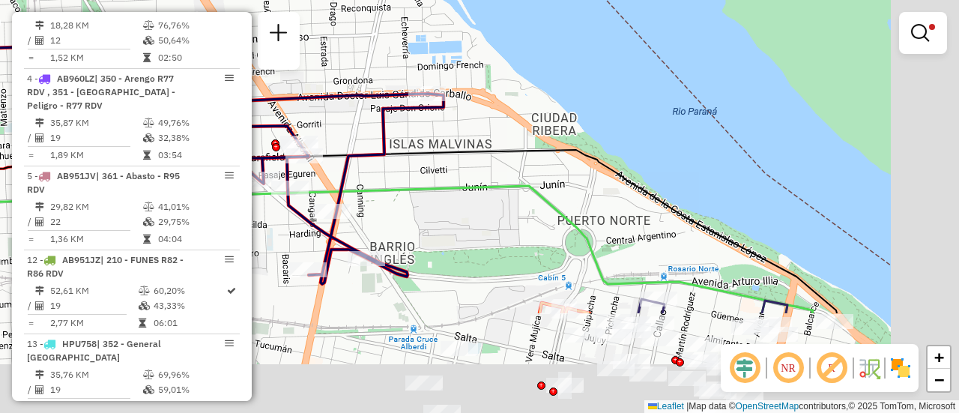
drag, startPoint x: 619, startPoint y: 318, endPoint x: 443, endPoint y: 45, distance: 325.1
click at [443, 45] on div "Limpar filtros Janela de atendimento Grade de atendimento Capacidade Transporta…" at bounding box center [479, 206] width 959 height 413
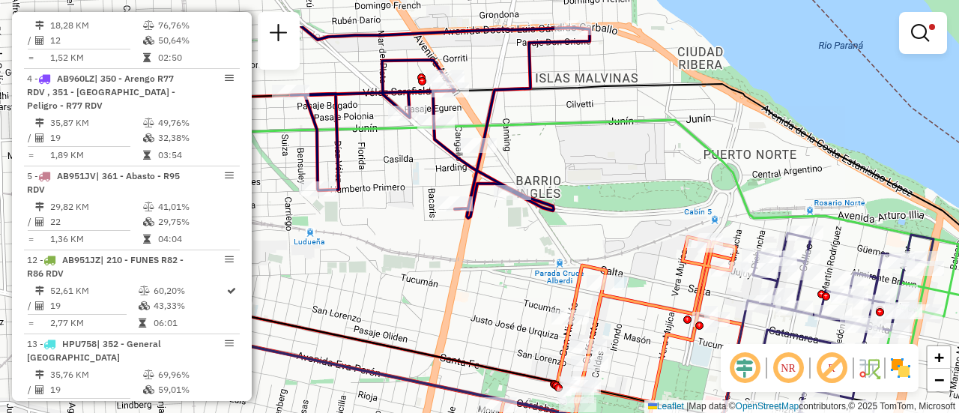
drag, startPoint x: 347, startPoint y: 103, endPoint x: 585, endPoint y: 171, distance: 247.5
click at [585, 171] on div "Limpar filtros Janela de atendimento Grade de atendimento Capacidade Transporta…" at bounding box center [479, 206] width 959 height 413
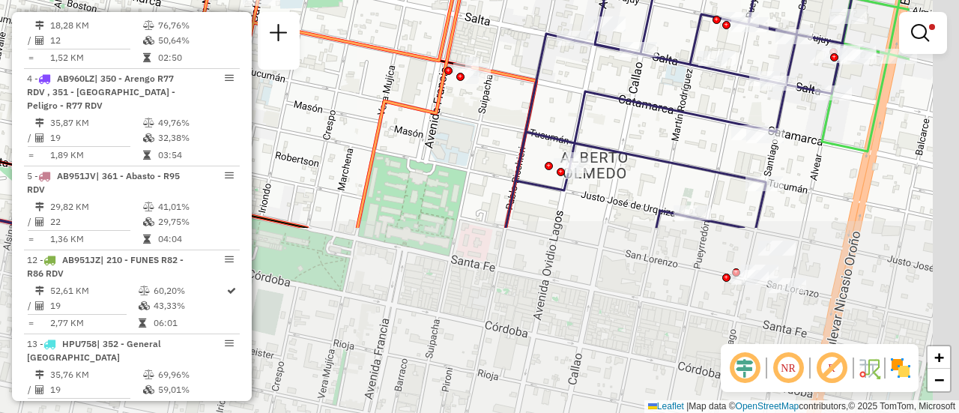
drag, startPoint x: 864, startPoint y: 204, endPoint x: 719, endPoint y: -22, distance: 268.8
click at [719, 0] on html "Aplicando filtros Pop-up bloqueado! Seu navegador bloqueou automáticamente a ab…" at bounding box center [479, 206] width 959 height 413
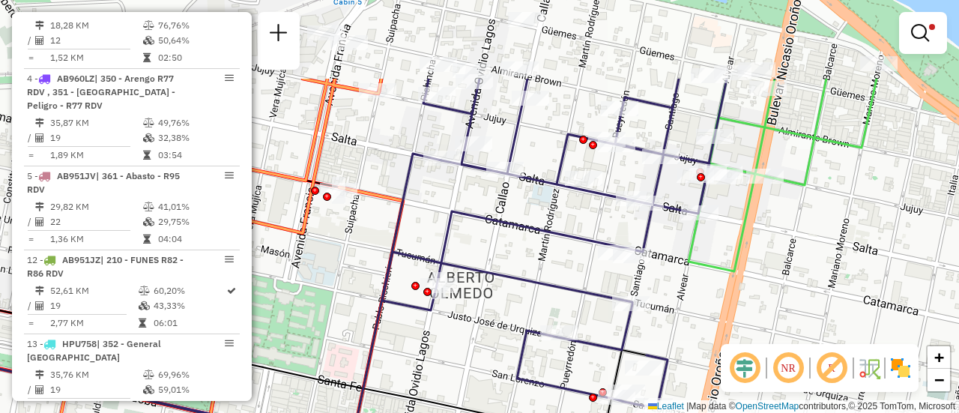
drag, startPoint x: 681, startPoint y: 119, endPoint x: 538, endPoint y: 267, distance: 206.0
click at [538, 267] on icon at bounding box center [578, 244] width 392 height 330
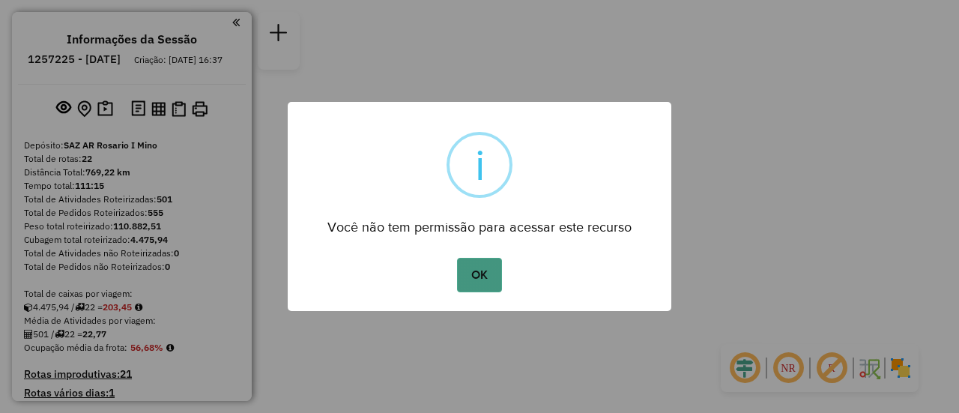
click at [483, 278] on button "OK" at bounding box center [479, 275] width 44 height 34
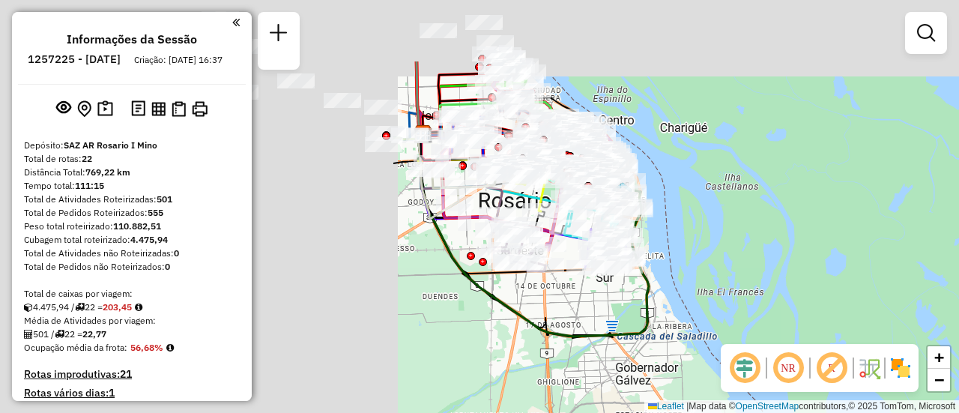
drag, startPoint x: 464, startPoint y: 175, endPoint x: 952, endPoint y: 258, distance: 495.2
click at [958, 267] on div "Janela de atendimento Grade de atendimento Capacidade Transportadoras Veículos …" at bounding box center [479, 206] width 959 height 413
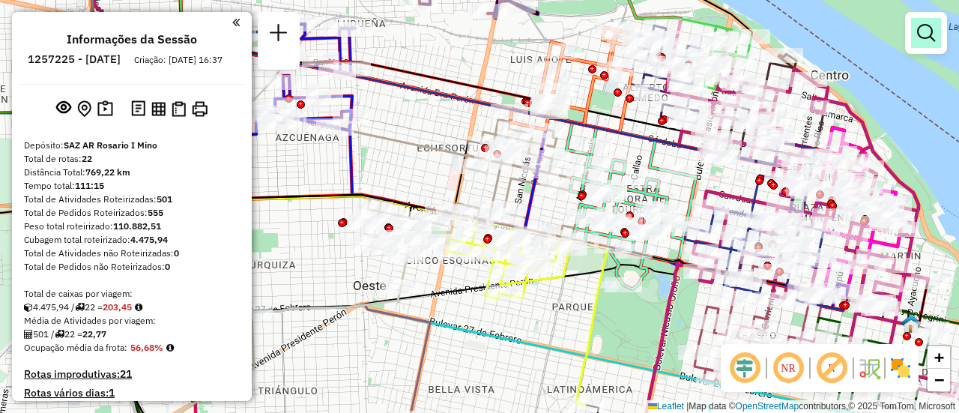
click at [922, 34] on em at bounding box center [926, 33] width 18 height 18
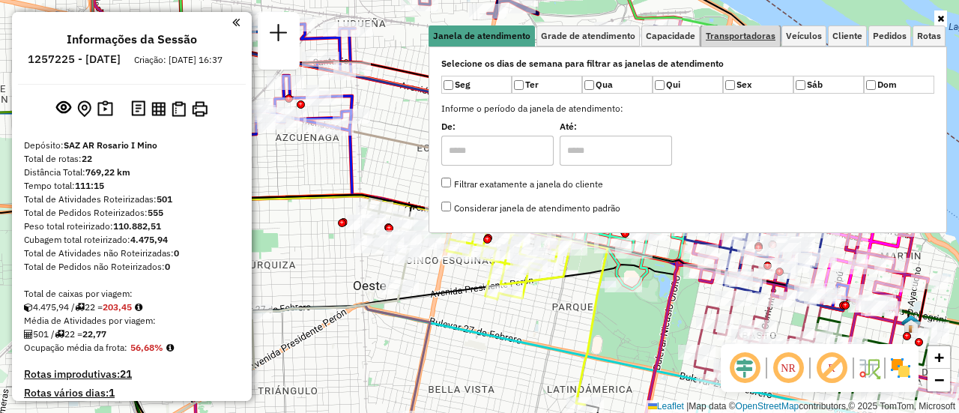
click at [753, 37] on span "Transportadoras" at bounding box center [740, 35] width 70 height 9
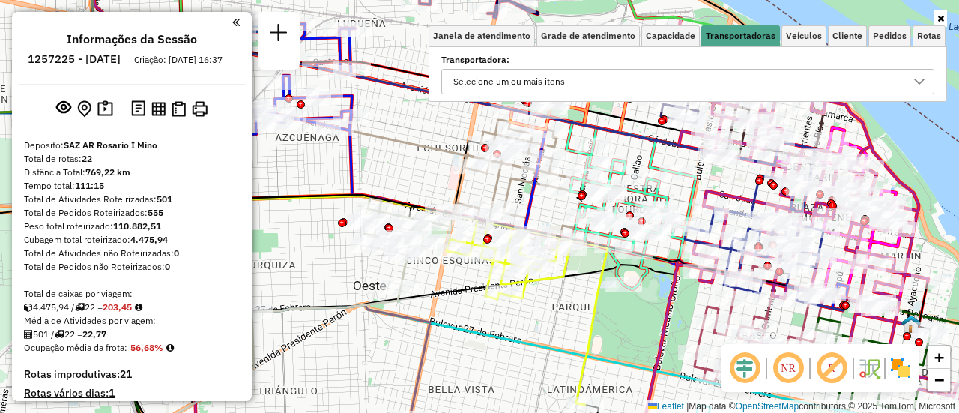
click at [917, 76] on icon at bounding box center [919, 82] width 12 height 12
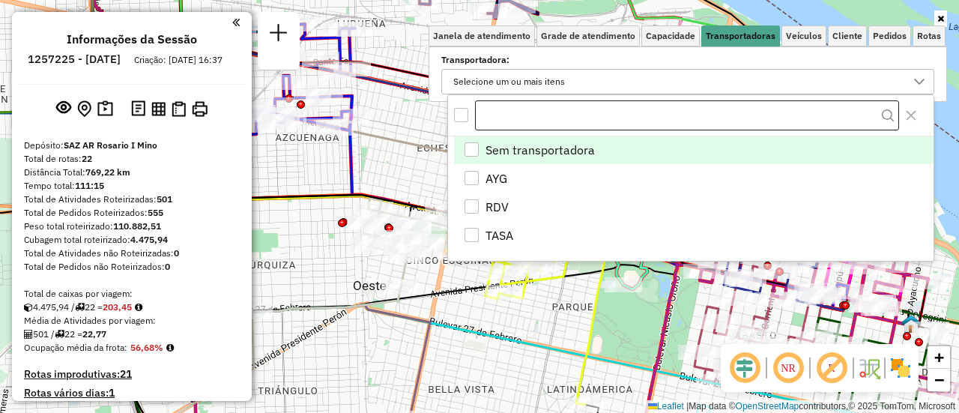
scroll to position [9, 52]
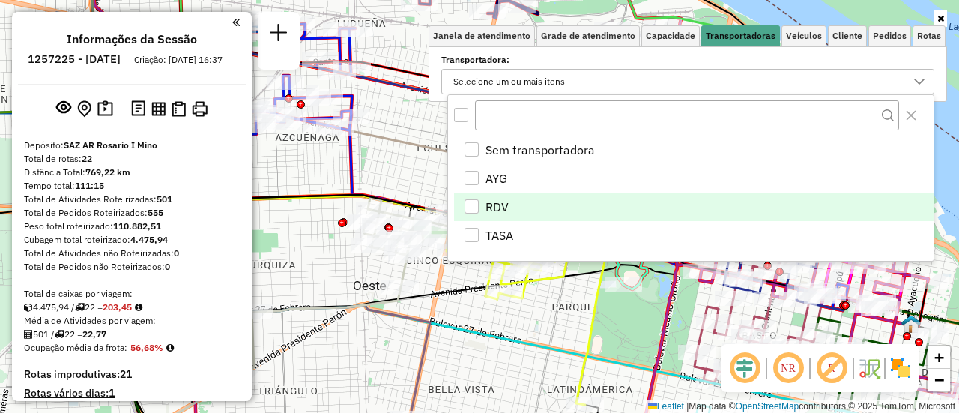
click at [468, 204] on div "RDV" at bounding box center [471, 206] width 14 height 14
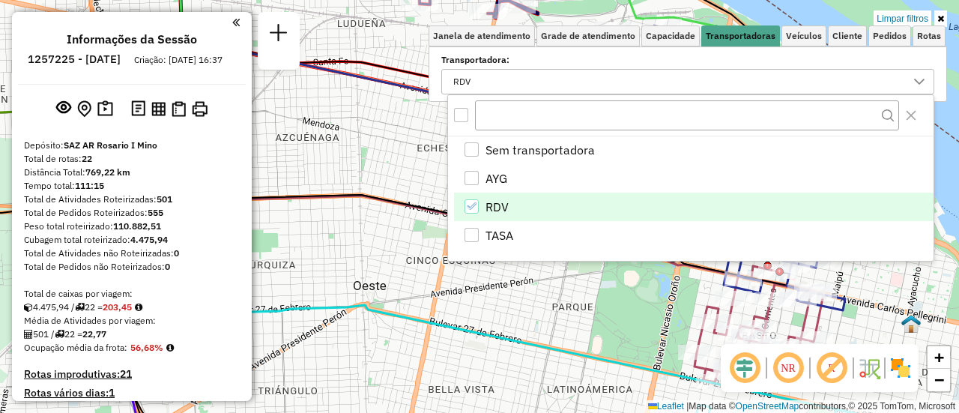
click at [577, 318] on div "Limpar filtros Janela de atendimento Grade de atendimento Capacidade Transporta…" at bounding box center [479, 206] width 959 height 413
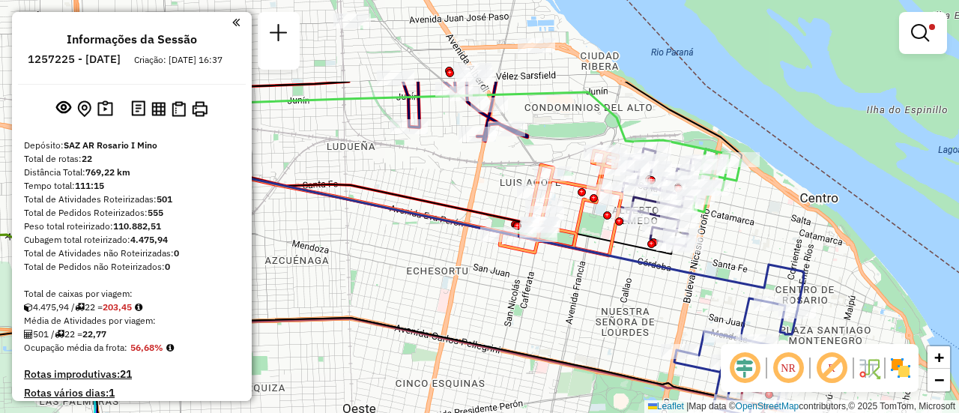
drag, startPoint x: 723, startPoint y: 147, endPoint x: 712, endPoint y: 270, distance: 123.3
click at [712, 270] on icon at bounding box center [453, 236] width 700 height 149
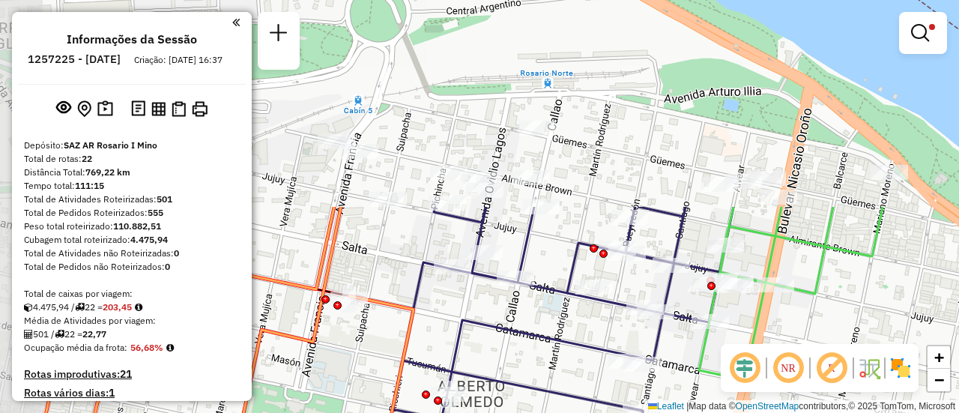
drag, startPoint x: 689, startPoint y: 120, endPoint x: 750, endPoint y: 368, distance: 255.4
click at [750, 368] on hb-router-mapa "Informações da Sessão 1257225 - 02/09/2025 Criação: 01/09/2025 16:37 Depósito: …" at bounding box center [479, 206] width 959 height 413
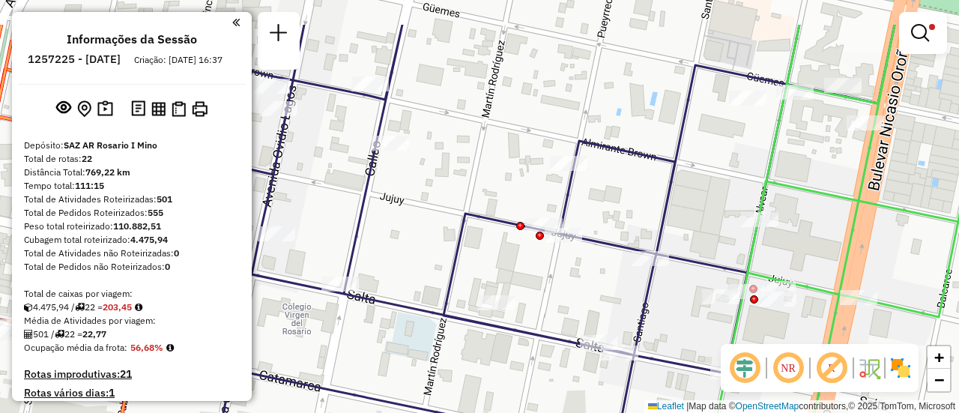
drag, startPoint x: 777, startPoint y: 213, endPoint x: 831, endPoint y: 215, distance: 53.9
click at [831, 215] on div "Limpar filtros Janela de atendimento Grade de atendimento Capacidade Transporta…" at bounding box center [479, 206] width 959 height 413
click at [382, 205] on div "Limpar filtros Janela de atendimento Grade de atendimento Capacidade Transporta…" at bounding box center [479, 206] width 959 height 413
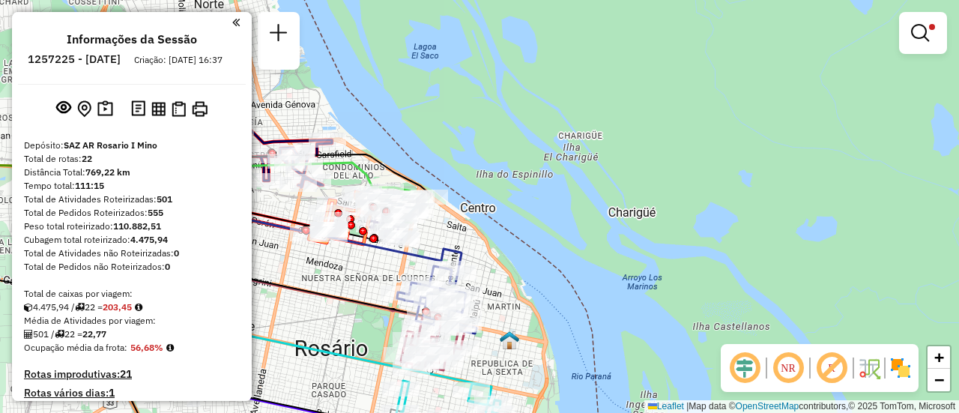
click at [529, 151] on div "Limpar filtros Janela de atendimento Grade de atendimento Capacidade Transporta…" at bounding box center [479, 206] width 959 height 413
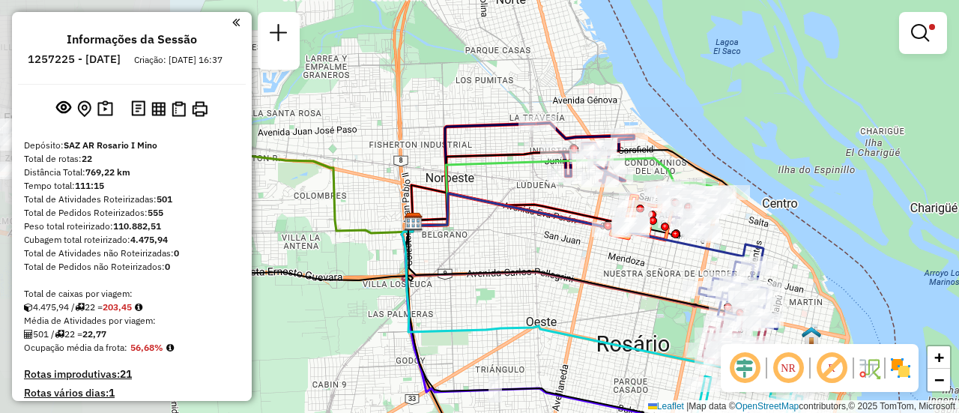
drag, startPoint x: 297, startPoint y: 286, endPoint x: 785, endPoint y: 285, distance: 488.3
click at [760, 285] on icon at bounding box center [583, 270] width 353 height 110
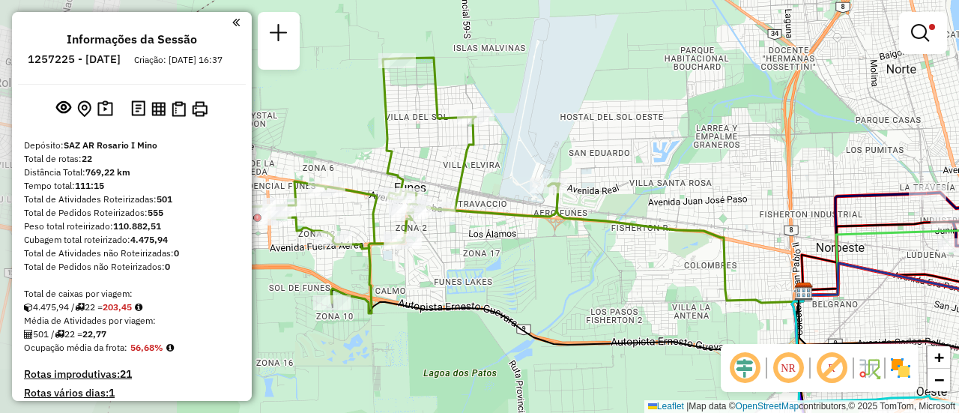
drag, startPoint x: 482, startPoint y: 219, endPoint x: 696, endPoint y: 284, distance: 223.9
click at [753, 289] on div "Limpar filtros Janela de atendimento Grade de atendimento Capacidade Transporta…" at bounding box center [479, 206] width 959 height 413
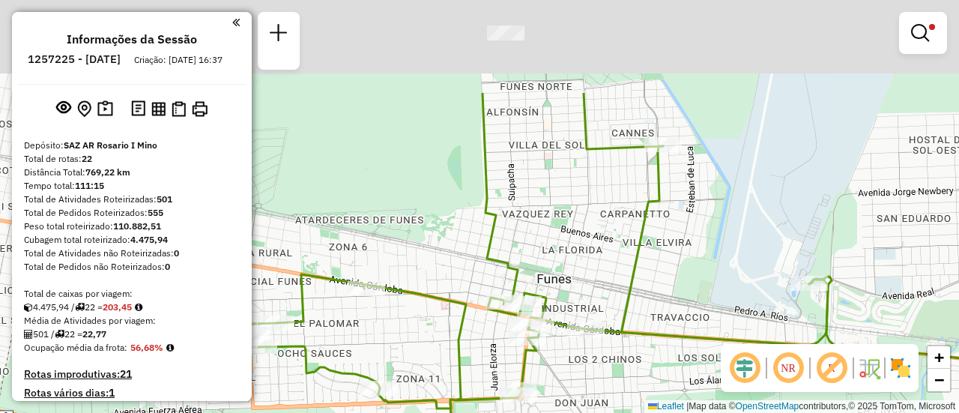
drag, startPoint x: 696, startPoint y: 82, endPoint x: 687, endPoint y: 216, distance: 134.3
click at [687, 216] on div "Limpar filtros Janela de atendimento Grade de atendimento Capacidade Transporta…" at bounding box center [479, 206] width 959 height 413
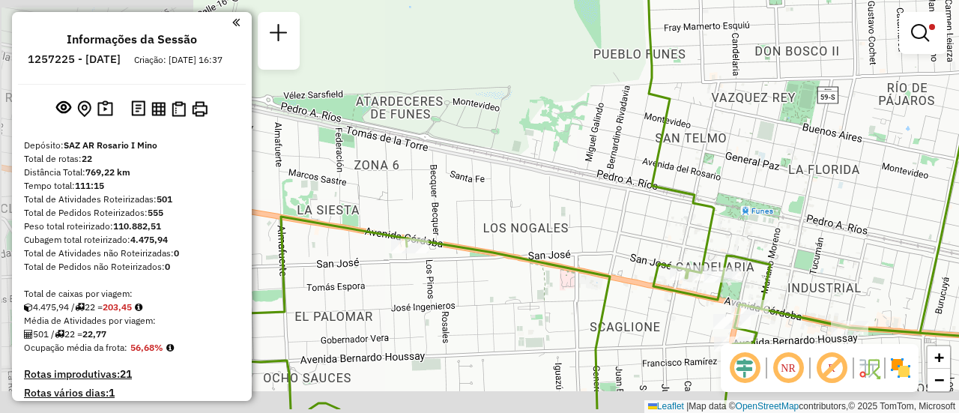
drag, startPoint x: 448, startPoint y: 262, endPoint x: 738, endPoint y: 80, distance: 342.9
click at [729, 82] on div "Limpar filtros Janela de atendimento Grade de atendimento Capacidade Transporta…" at bounding box center [479, 206] width 959 height 413
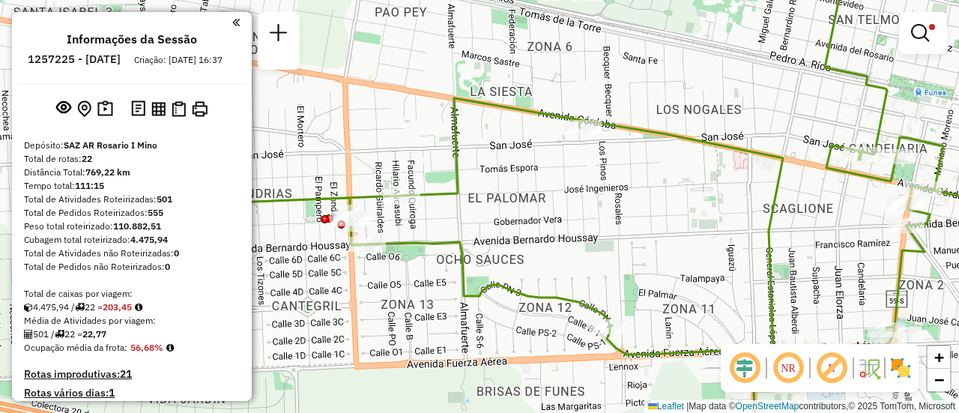
drag, startPoint x: 503, startPoint y: 235, endPoint x: 586, endPoint y: 224, distance: 83.9
click at [616, 228] on div "Limpar filtros Janela de atendimento Grade de atendimento Capacidade Transporta…" at bounding box center [479, 206] width 959 height 413
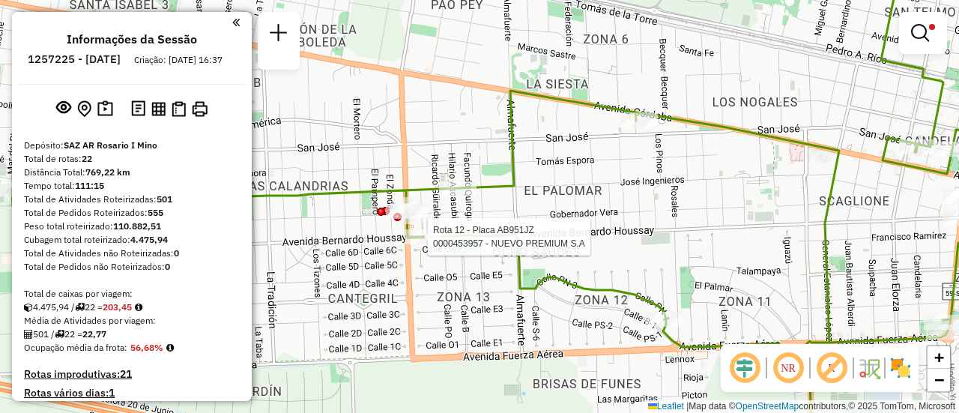
select select "**********"
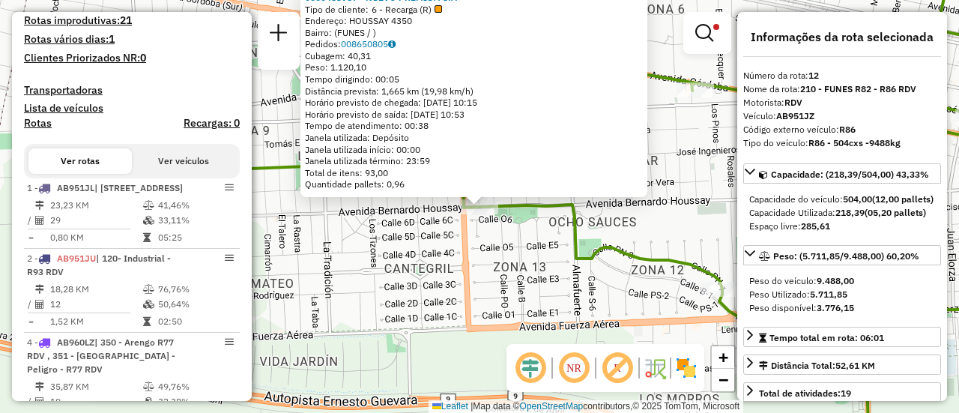
scroll to position [882, 0]
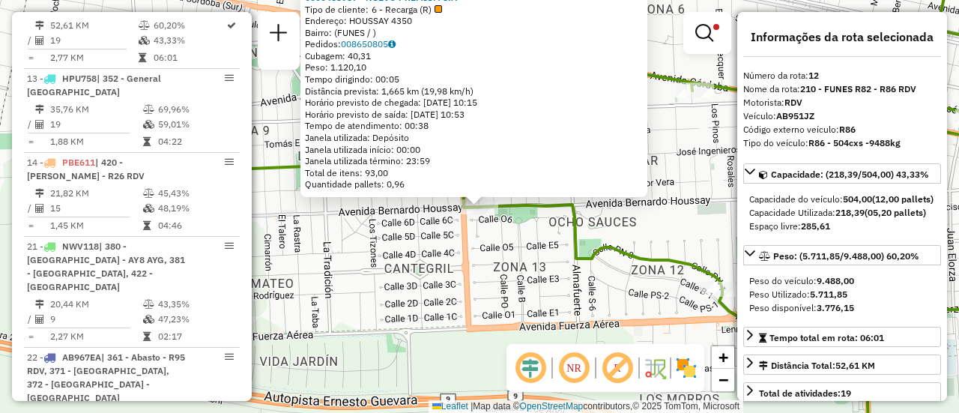
click at [497, 268] on div "0000453957 - NUEVO PREMIUM S.A Tipo de cliente: 6 - Recarga (R) Endereço: HOUSS…" at bounding box center [479, 206] width 959 height 413
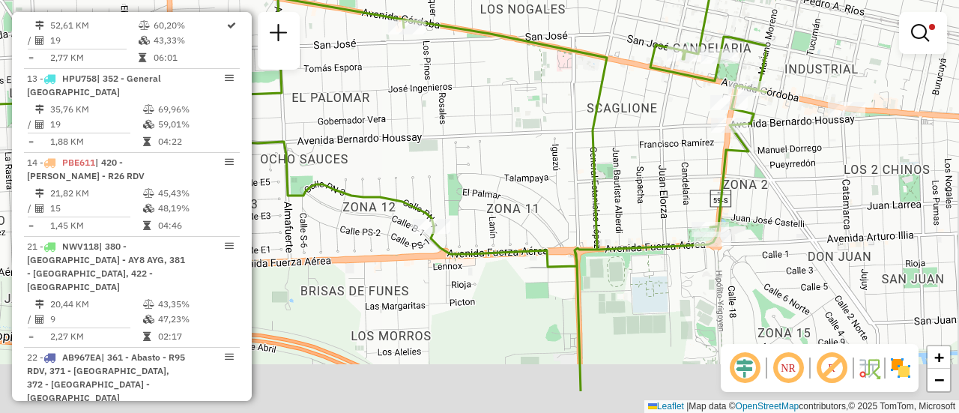
drag, startPoint x: 697, startPoint y: 207, endPoint x: 353, endPoint y: 157, distance: 347.4
click at [364, 145] on div "Limpar filtros Janela de atendimento Grade de atendimento Capacidade Transporta…" at bounding box center [479, 206] width 959 height 413
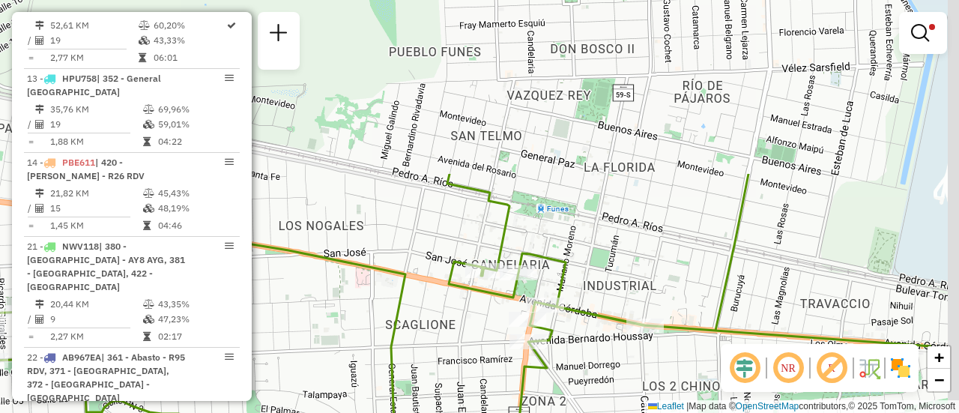
drag, startPoint x: 609, startPoint y: 135, endPoint x: 478, endPoint y: 356, distance: 256.9
click at [478, 356] on div "Limpar filtros Janela de atendimento Grade de atendimento Capacidade Transporta…" at bounding box center [479, 206] width 959 height 413
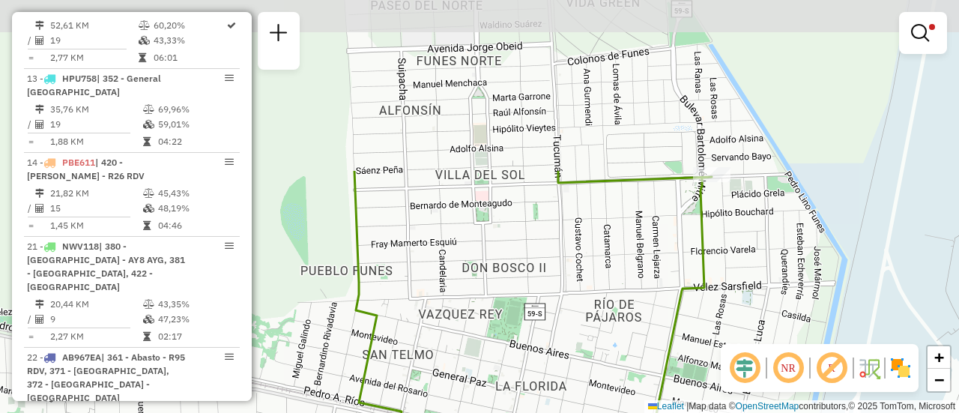
drag, startPoint x: 683, startPoint y: 145, endPoint x: 658, endPoint y: 284, distance: 140.9
click at [602, 358] on div "Limpar filtros Janela de atendimento Grade de atendimento Capacidade Transporta…" at bounding box center [479, 206] width 959 height 413
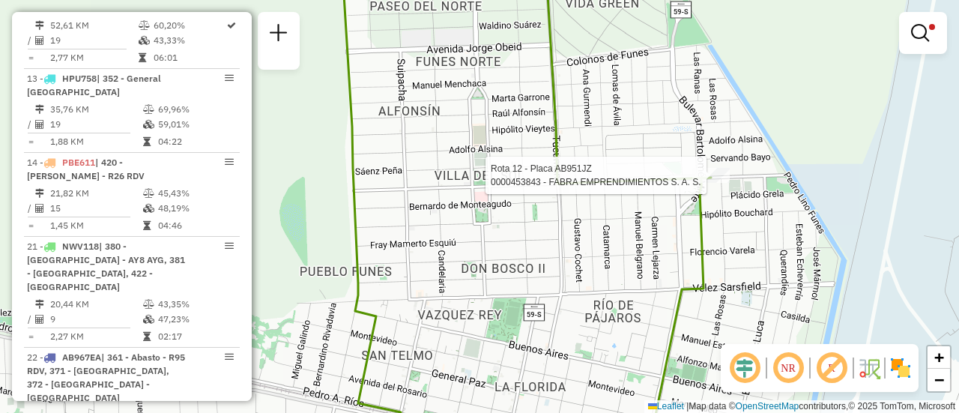
select select "**********"
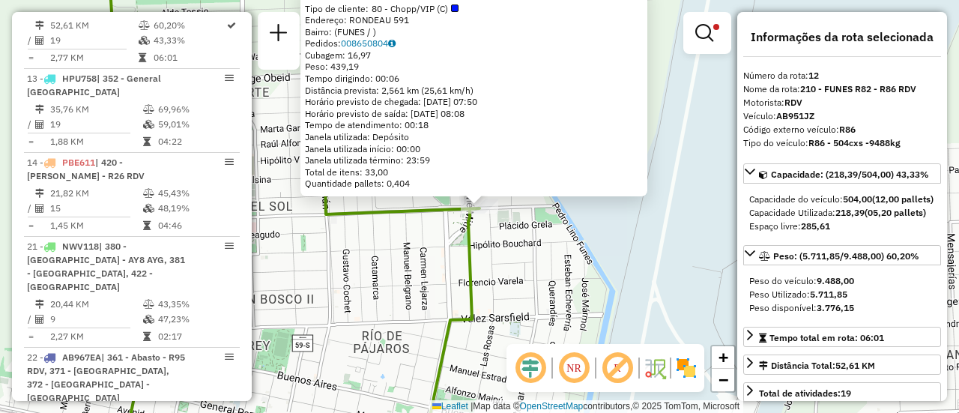
click at [424, 286] on div "0000453843 - FABRA EMPRENDIMIENTOS S. A. S. Tipo de cliente: 80 - Chopp/VIP (C)…" at bounding box center [479, 206] width 959 height 413
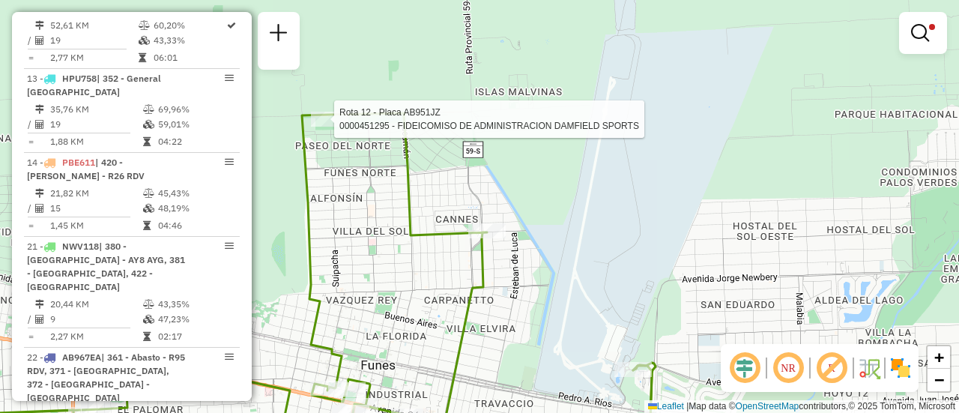
select select "**********"
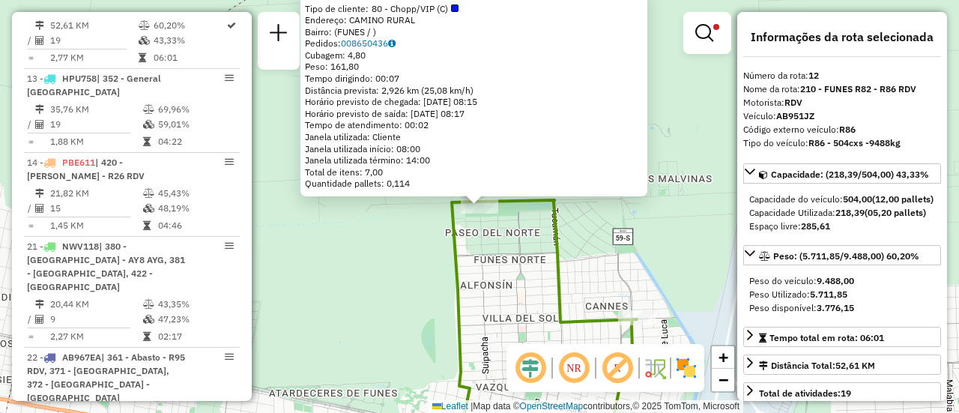
click at [529, 339] on div "0000451295 - FIDEICOMISO DE ADMINISTRACION DAMFIELD SPORTS Tipo de cliente: 80 …" at bounding box center [479, 206] width 959 height 413
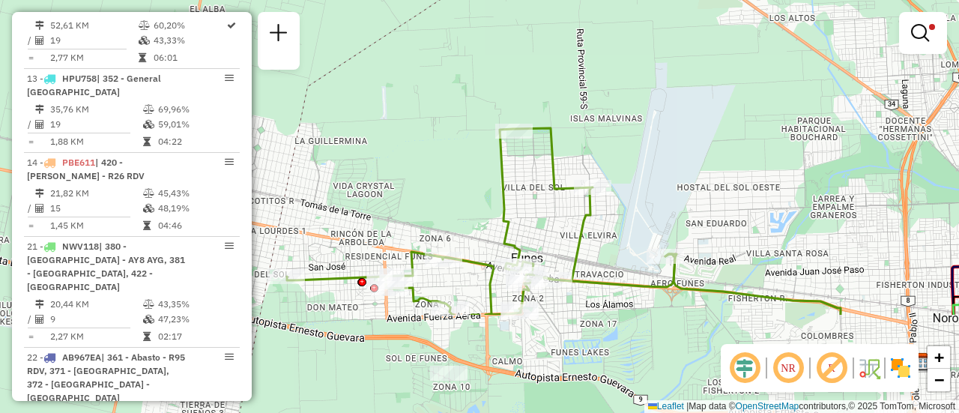
drag, startPoint x: 527, startPoint y: 339, endPoint x: 568, endPoint y: 104, distance: 237.9
click at [561, 105] on div "Limpar filtros Janela de atendimento Grade de atendimento Capacidade Transporta…" at bounding box center [479, 206] width 959 height 413
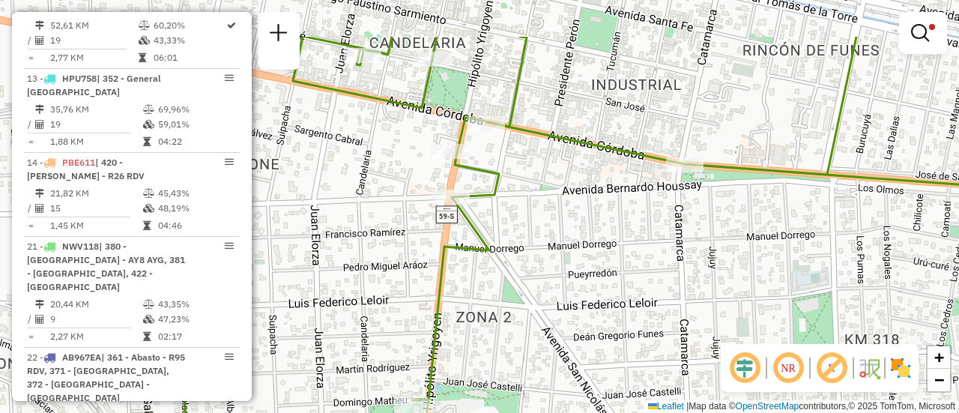
drag, startPoint x: 471, startPoint y: 87, endPoint x: 494, endPoint y: 165, distance: 81.3
click at [494, 165] on icon at bounding box center [502, 284] width 1150 height 495
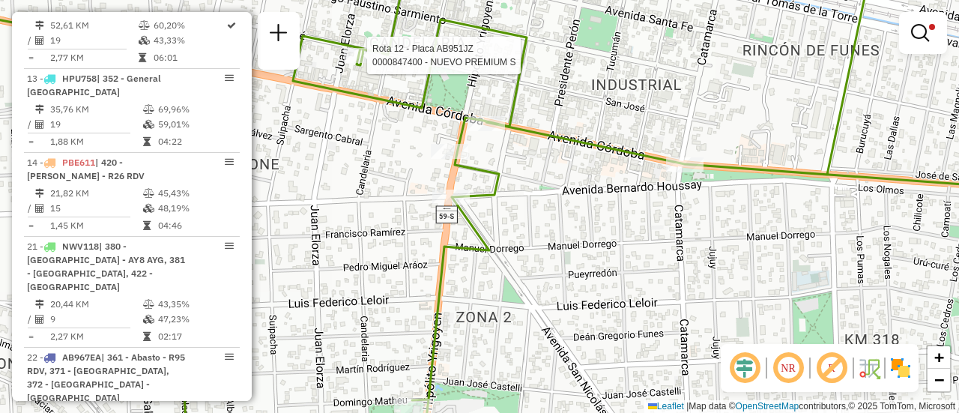
select select "**********"
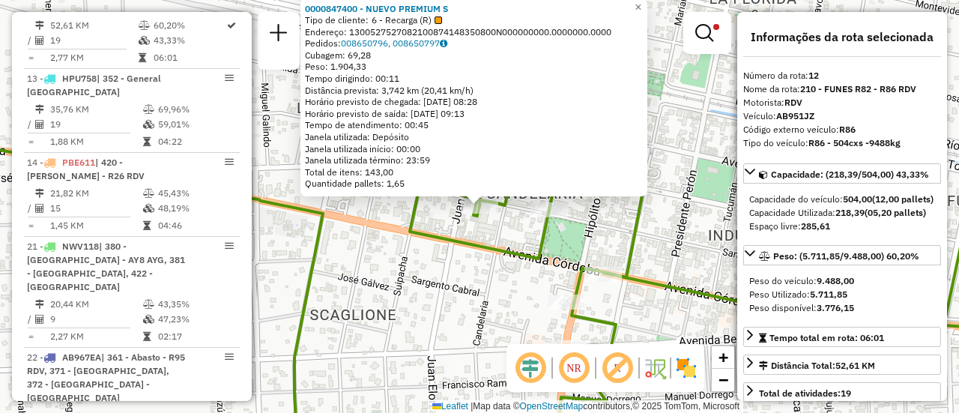
click at [435, 296] on div "0000847400 - NUEVO PREMIUM S Tipo de cliente: 6 - Recarga (R) Endereço: 1300527…" at bounding box center [479, 206] width 959 height 413
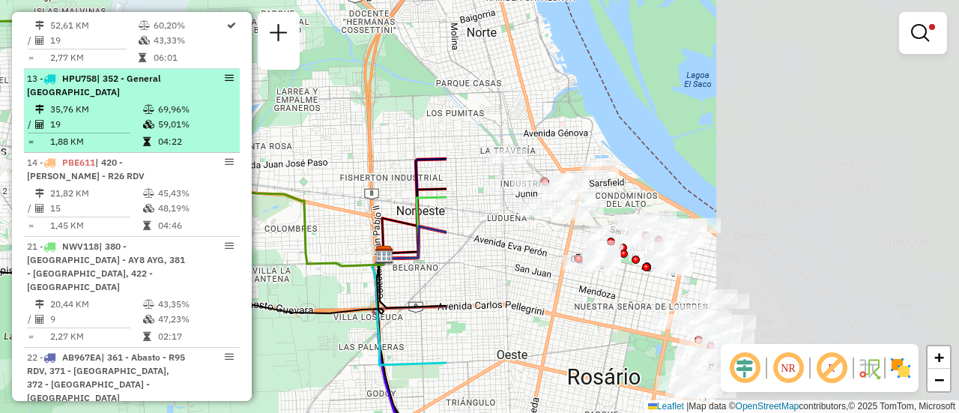
drag, startPoint x: 770, startPoint y: 119, endPoint x: 162, endPoint y: 96, distance: 608.5
click at [162, 96] on hb-router-mapa "Informações da Sessão 1257225 - 02/09/2025 Criação: 01/09/2025 16:37 Depósito: …" at bounding box center [479, 206] width 959 height 413
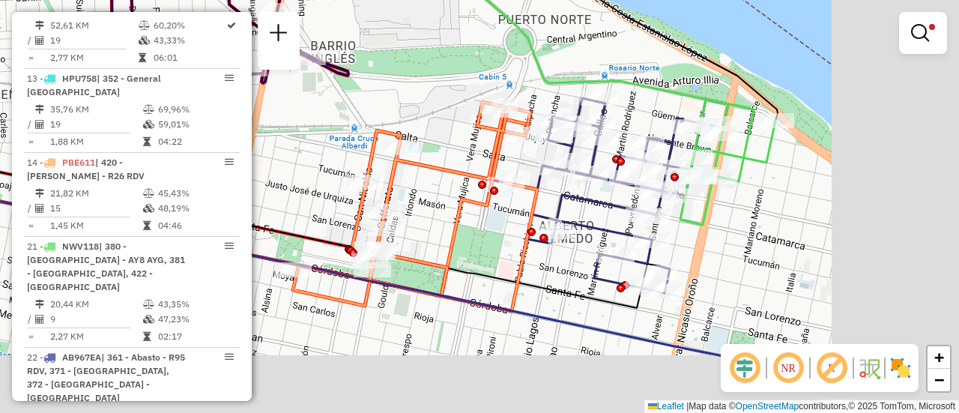
drag, startPoint x: 662, startPoint y: 186, endPoint x: 417, endPoint y: 121, distance: 253.4
click at [399, 121] on div "Limpar filtros Janela de atendimento Grade de atendimento Capacidade Transporta…" at bounding box center [479, 206] width 959 height 413
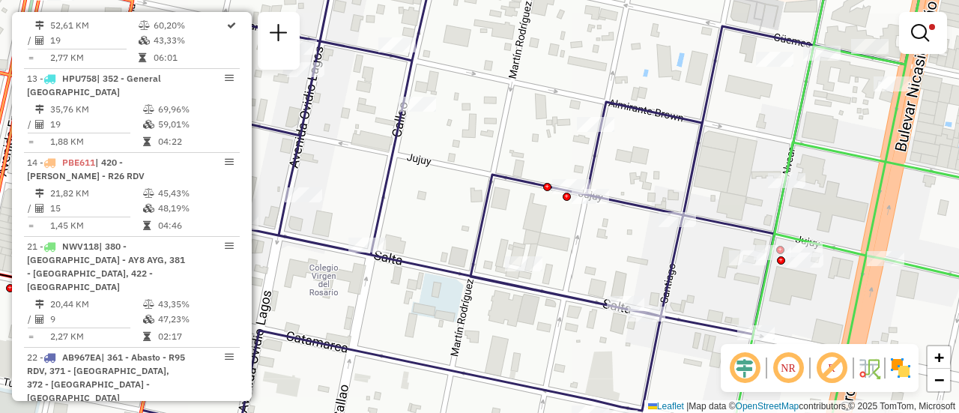
drag, startPoint x: 753, startPoint y: 118, endPoint x: 813, endPoint y: 127, distance: 59.8
click at [813, 127] on div "Limpar filtros Janela de atendimento Grade de atendimento Capacidade Transporta…" at bounding box center [479, 206] width 959 height 413
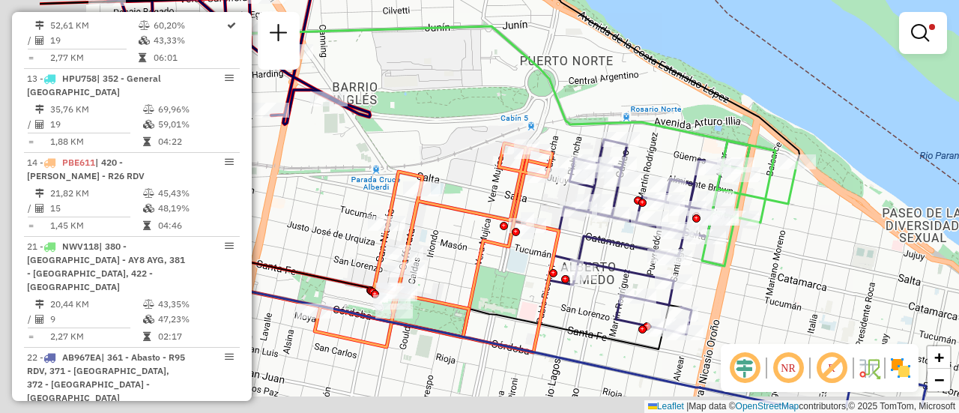
drag, startPoint x: 386, startPoint y: 247, endPoint x: 539, endPoint y: 198, distance: 161.1
click at [539, 198] on icon at bounding box center [437, 247] width 244 height 209
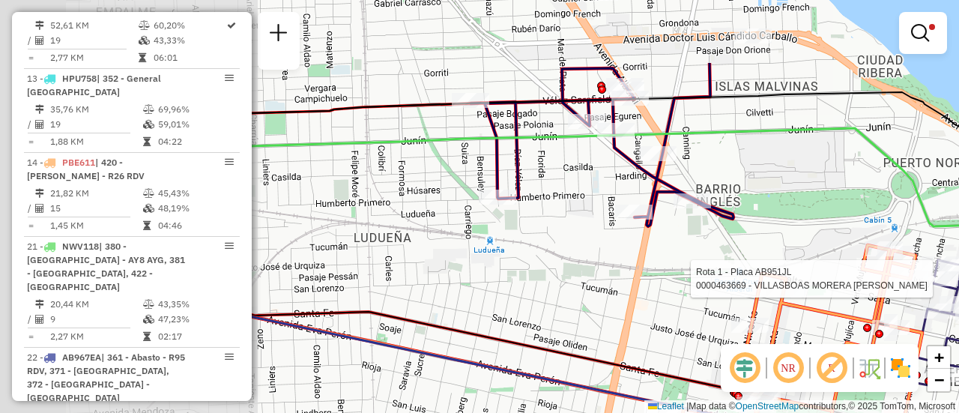
drag, startPoint x: 404, startPoint y: 149, endPoint x: 750, endPoint y: 253, distance: 362.0
click at [750, 253] on div "Rota 1 - Placa AB951JL 0000463669 - VILLASBOAS MORERA SAMANTA INGRID Limpar fil…" at bounding box center [479, 206] width 959 height 413
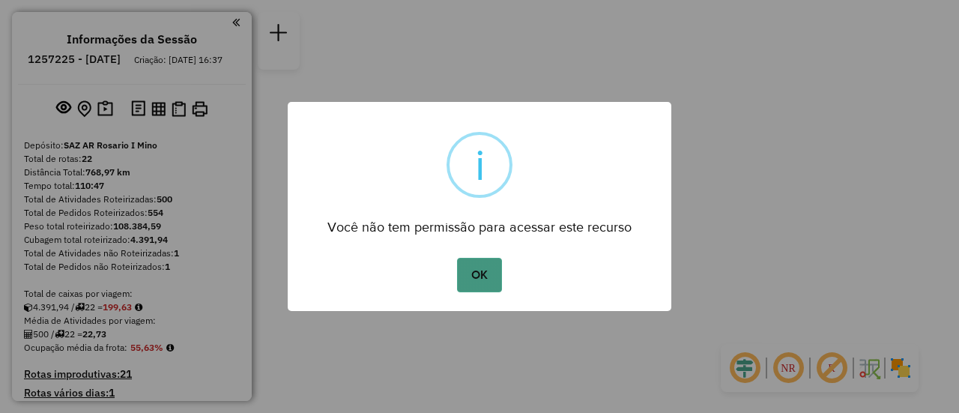
click at [494, 273] on button "OK" at bounding box center [479, 275] width 44 height 34
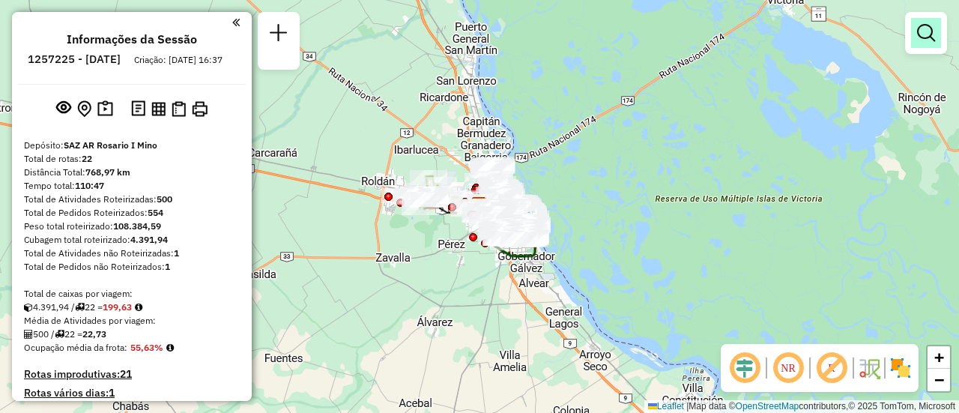
click at [921, 37] on em at bounding box center [926, 33] width 18 height 18
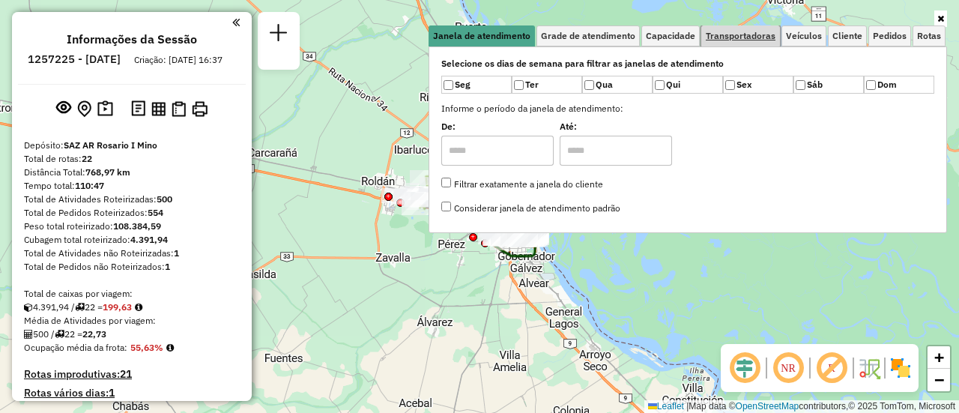
click at [757, 33] on span "Transportadoras" at bounding box center [740, 35] width 70 height 9
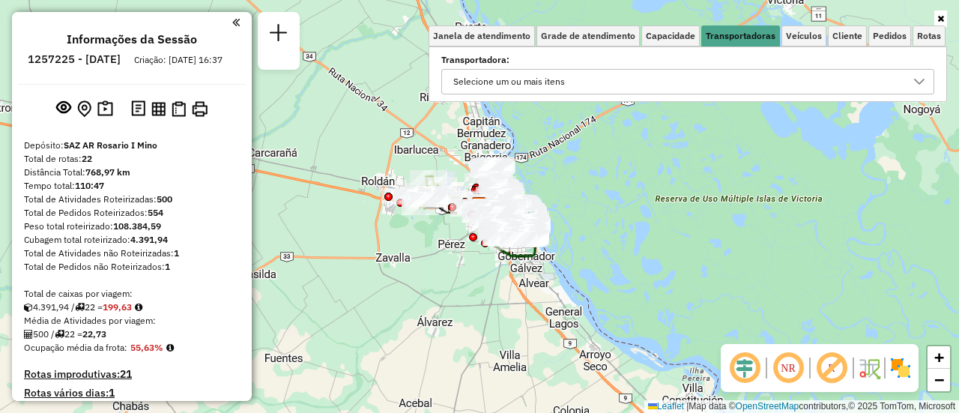
click at [919, 85] on icon at bounding box center [919, 82] width 12 height 12
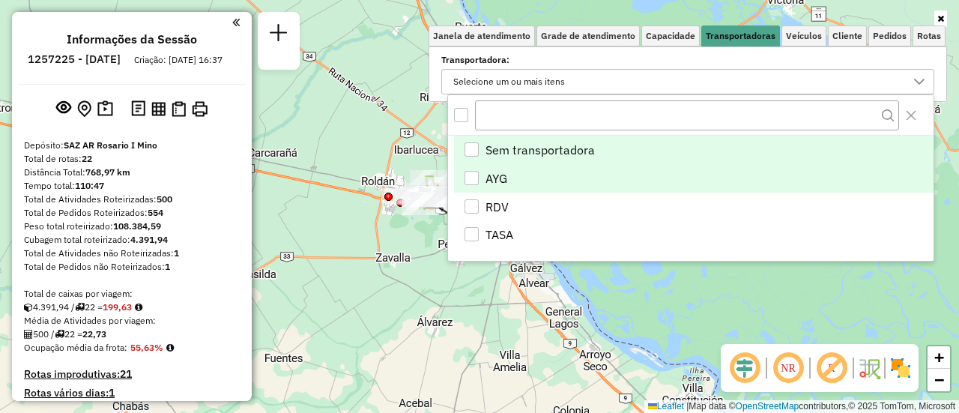
scroll to position [9, 52]
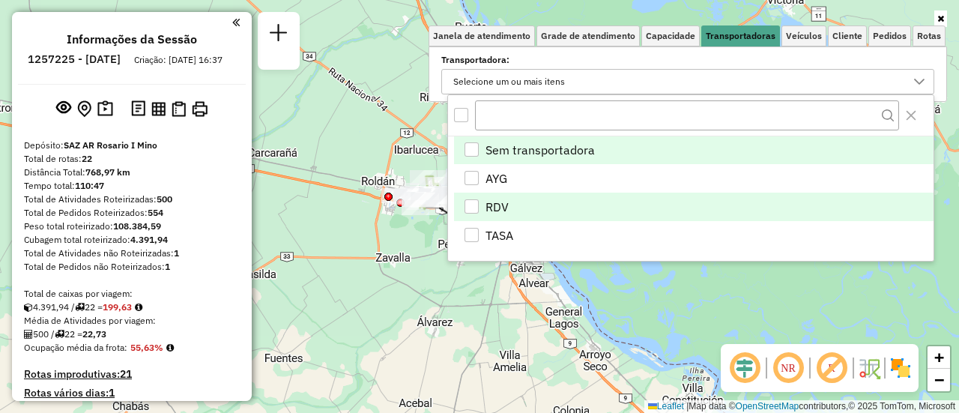
click at [473, 204] on div "RDV" at bounding box center [471, 206] width 14 height 14
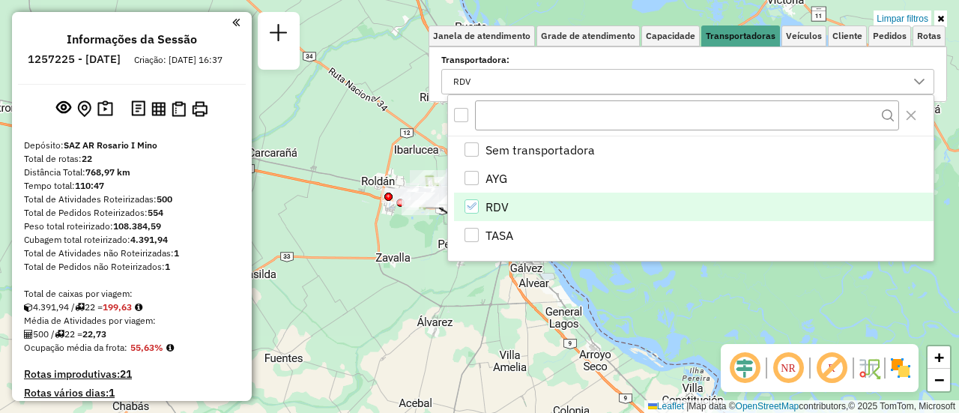
click at [480, 303] on div "Limpar filtros Janela de atendimento Grade de atendimento Capacidade Transporta…" at bounding box center [479, 206] width 959 height 413
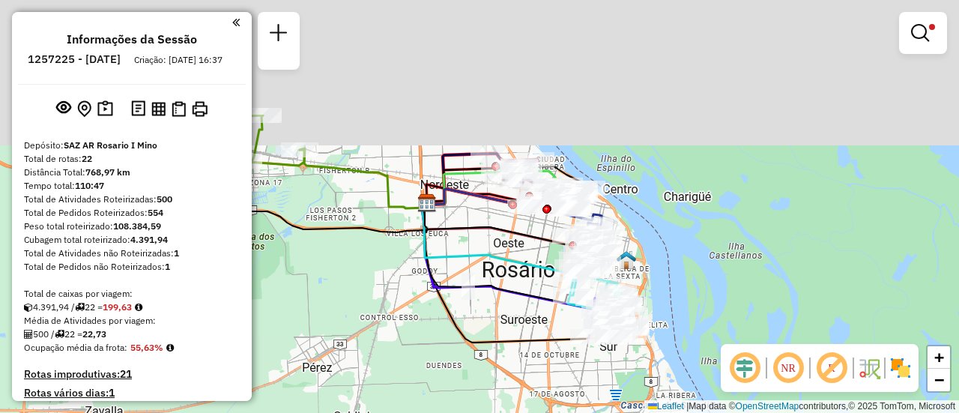
drag, startPoint x: 497, startPoint y: 97, endPoint x: 506, endPoint y: 347, distance: 250.3
click at [502, 293] on icon at bounding box center [519, 248] width 195 height 90
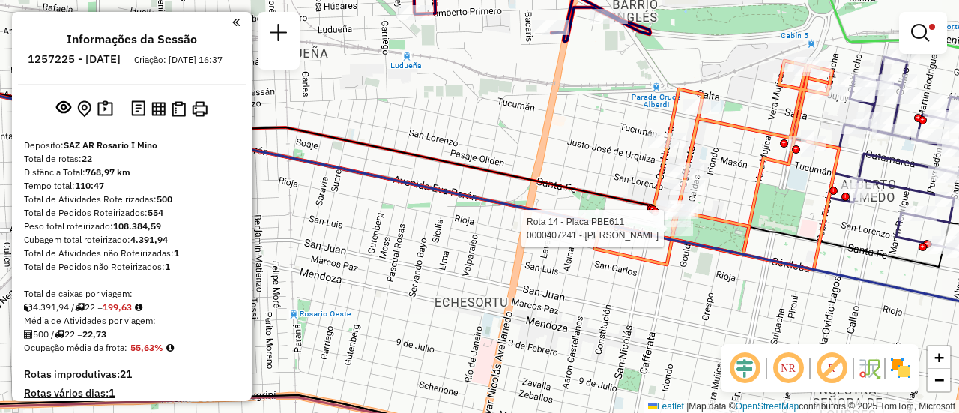
select select "**********"
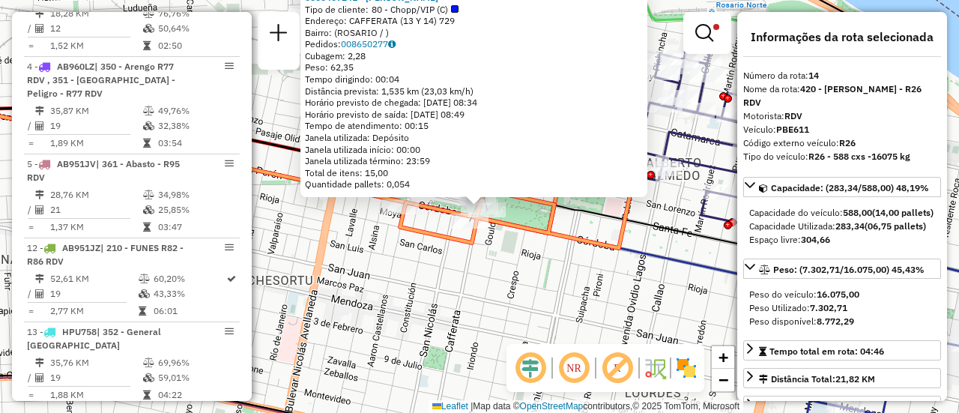
scroll to position [1050, 0]
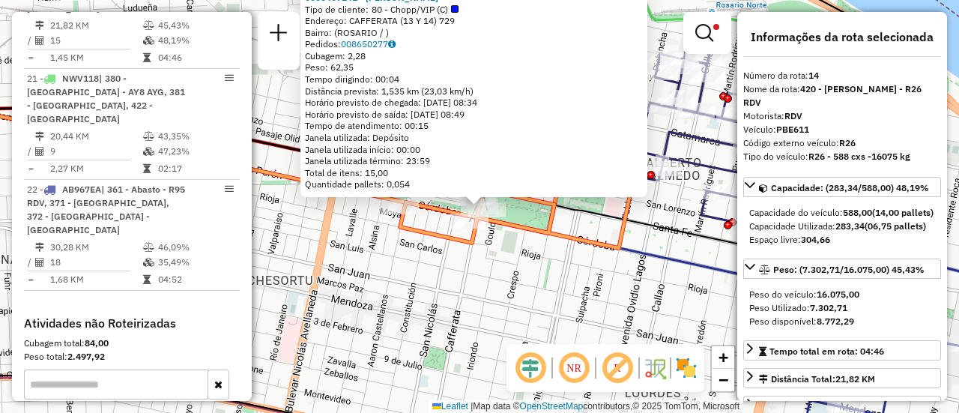
click at [568, 277] on div "0000407241 - [PERSON_NAME] Tipo de cliente: 80 - Chopp/VIP (C) Endereço: CAFFER…" at bounding box center [479, 206] width 959 height 413
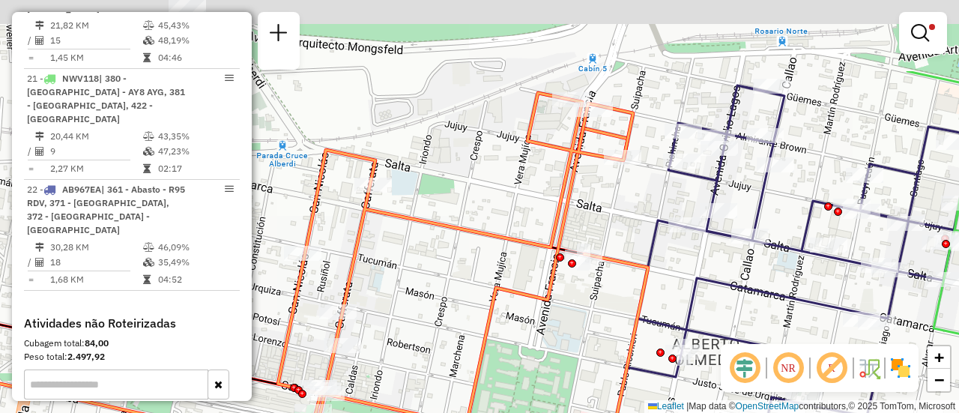
drag, startPoint x: 583, startPoint y: 25, endPoint x: 560, endPoint y: 147, distance: 123.4
click at [560, 147] on div "Limpar filtros Janela de atendimento Grade de atendimento Capacidade Transporta…" at bounding box center [479, 206] width 959 height 413
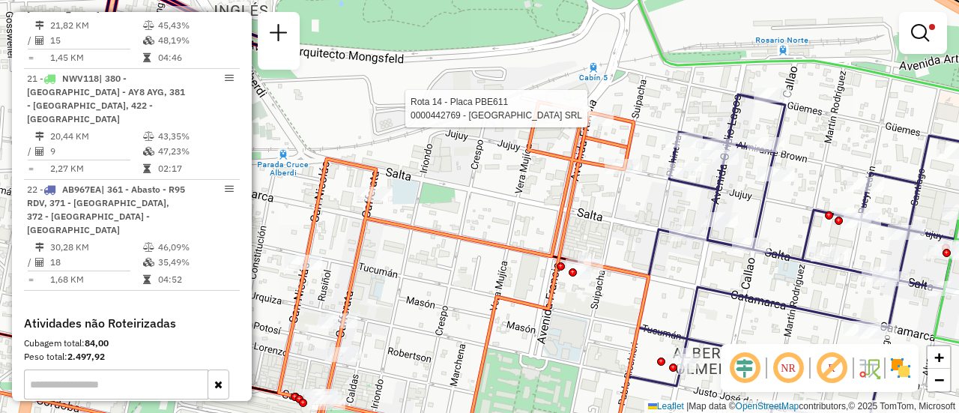
select select "**********"
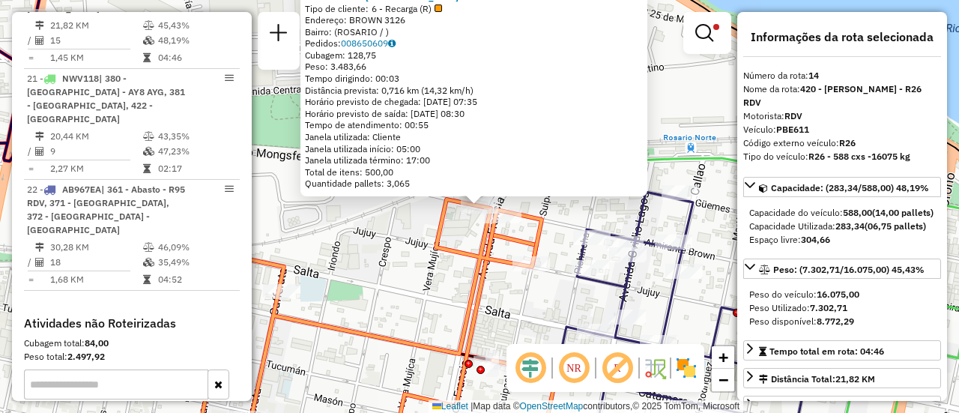
click at [408, 245] on div "0000442769 - [GEOGRAPHIC_DATA] SRL Tipo de cliente: 6 - Recarga (R) Endereço: B…" at bounding box center [479, 206] width 959 height 413
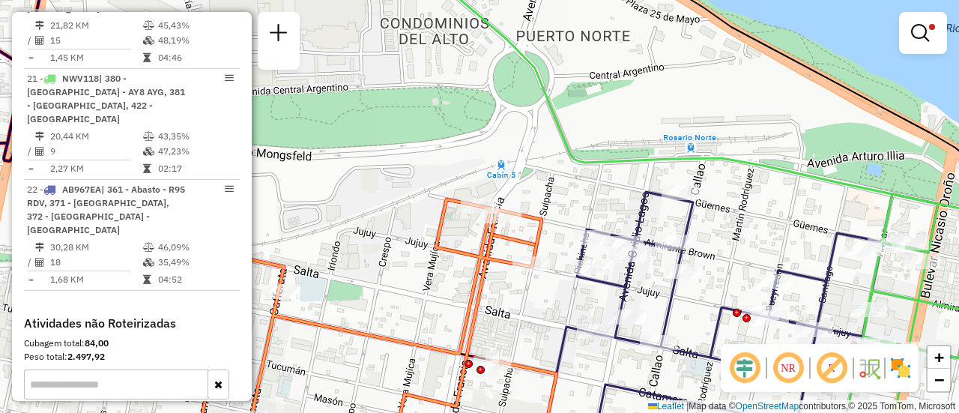
click at [395, 246] on div "Limpar filtros Janela de atendimento Grade de atendimento Capacidade Transporta…" at bounding box center [479, 206] width 959 height 413
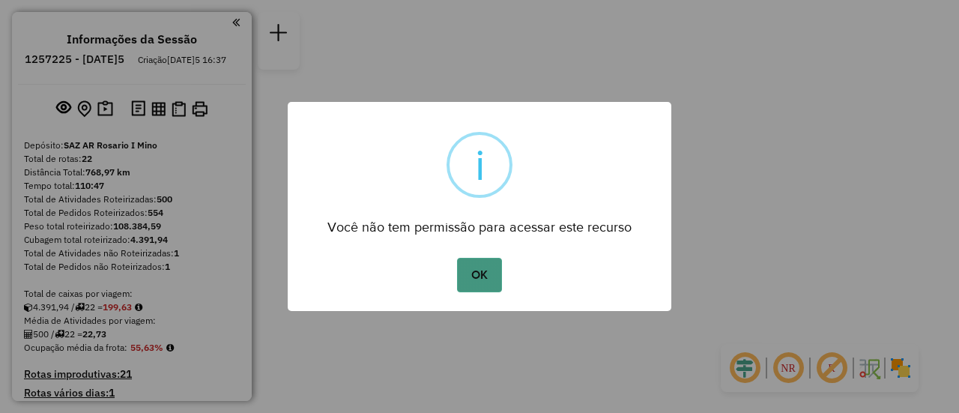
click at [482, 276] on button "OK" at bounding box center [479, 275] width 44 height 34
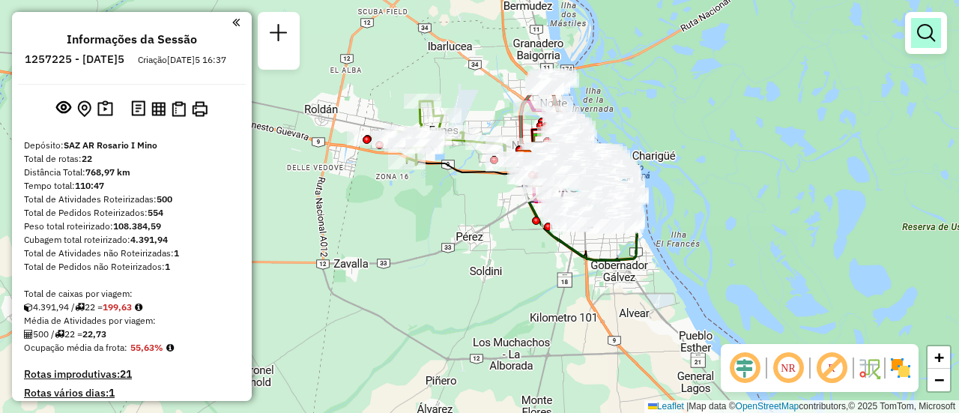
click at [930, 30] on em at bounding box center [926, 33] width 18 height 18
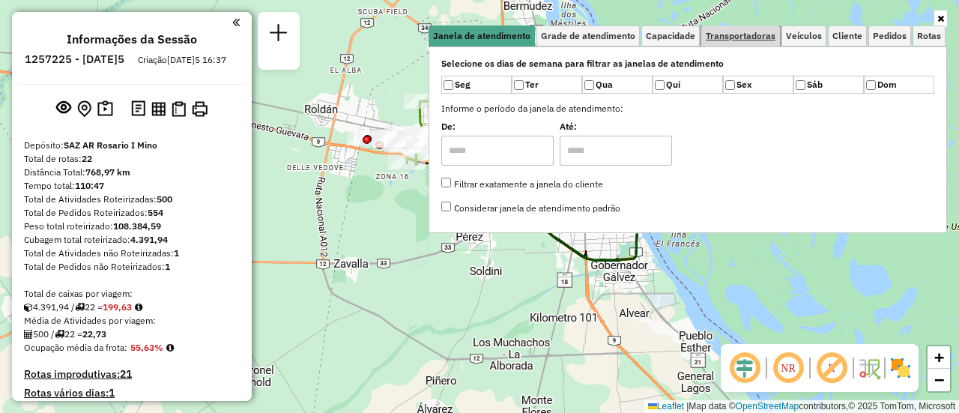
click at [769, 37] on span "Transportadoras" at bounding box center [740, 35] width 70 height 9
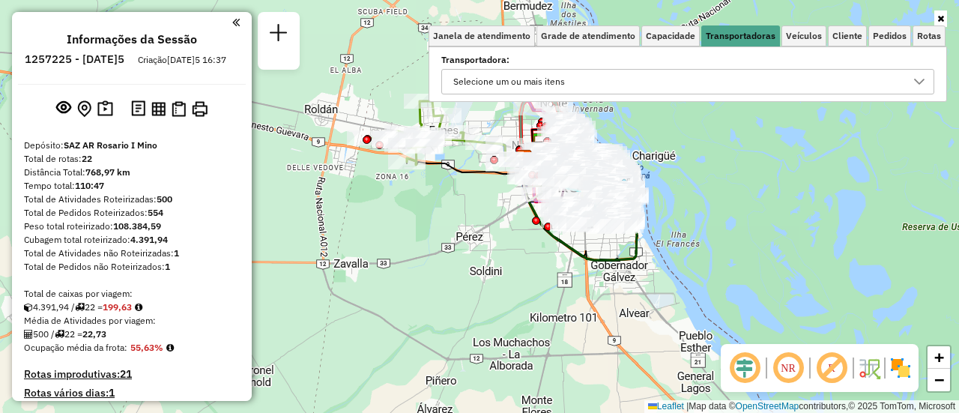
click at [920, 79] on icon at bounding box center [919, 82] width 12 height 12
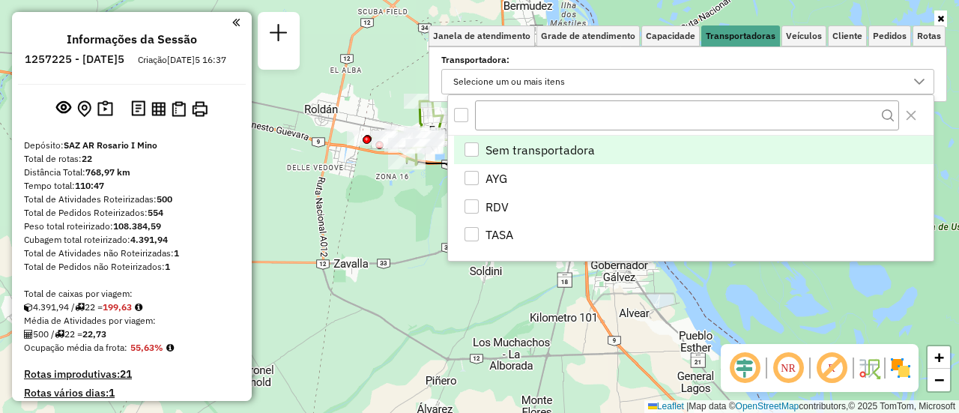
scroll to position [9, 52]
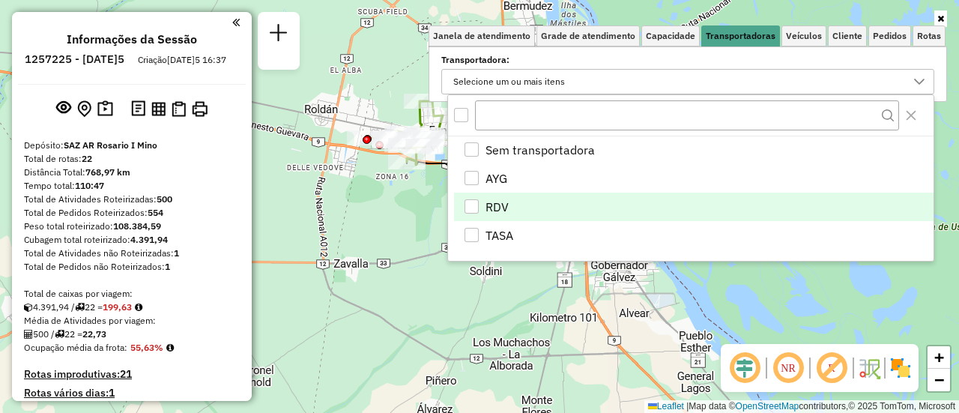
click at [469, 204] on div "RDV" at bounding box center [471, 206] width 14 height 14
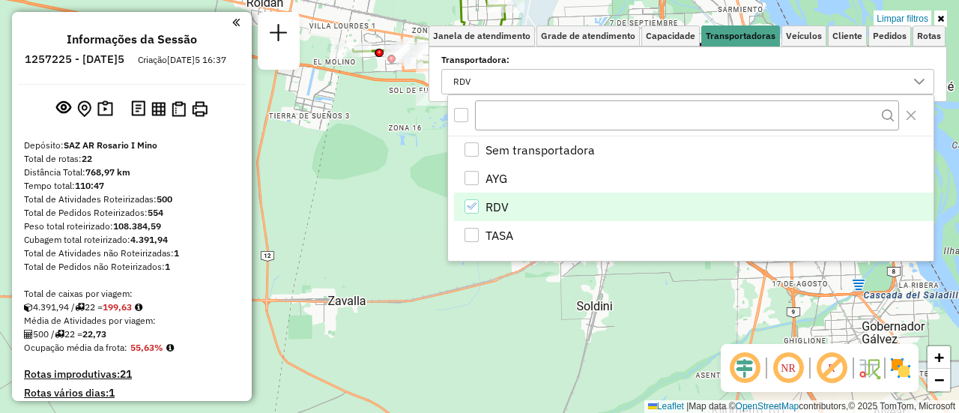
click at [371, 208] on div "Limpar filtros Janela de atendimento Grade de atendimento Capacidade Transporta…" at bounding box center [479, 206] width 959 height 413
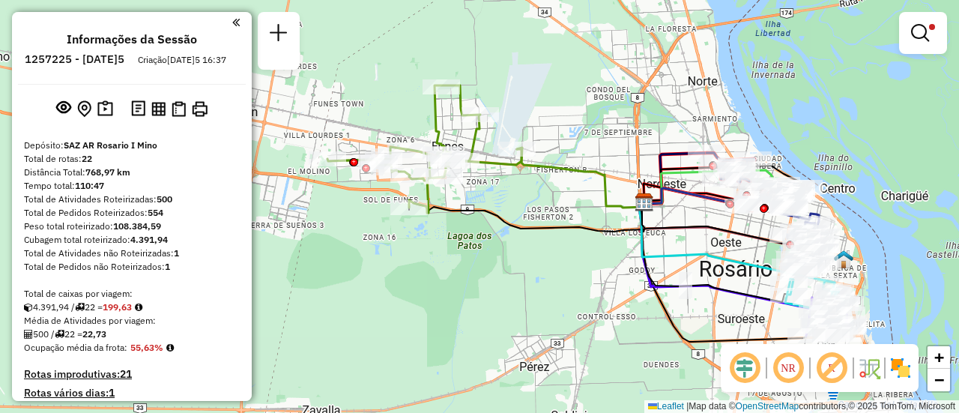
drag, startPoint x: 488, startPoint y: 180, endPoint x: 462, endPoint y: 290, distance: 112.3
click at [462, 290] on div "Limpar filtros Janela de atendimento Grade de atendimento Capacidade Transporta…" at bounding box center [479, 206] width 959 height 413
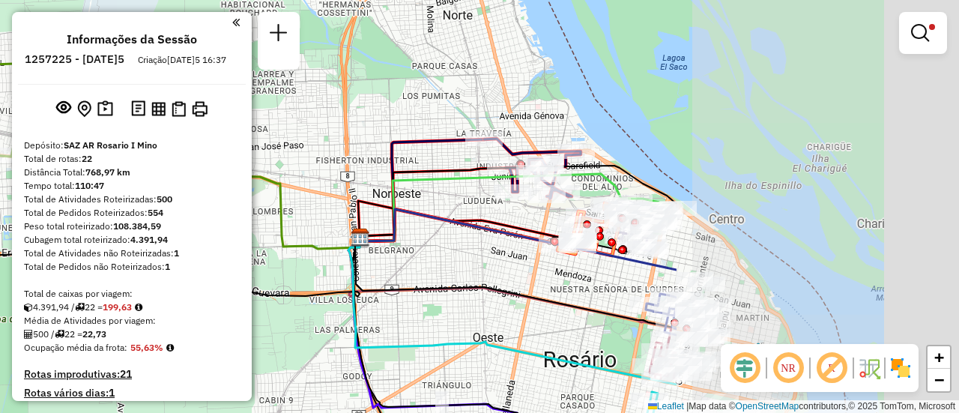
drag, startPoint x: 532, startPoint y: 138, endPoint x: 184, endPoint y: 100, distance: 350.2
click at [152, 95] on hb-router-mapa "Informações da Sessão 1257225 - 02/09/2025 Criação: 01/09/2025 16:37 Depósito: …" at bounding box center [479, 206] width 959 height 413
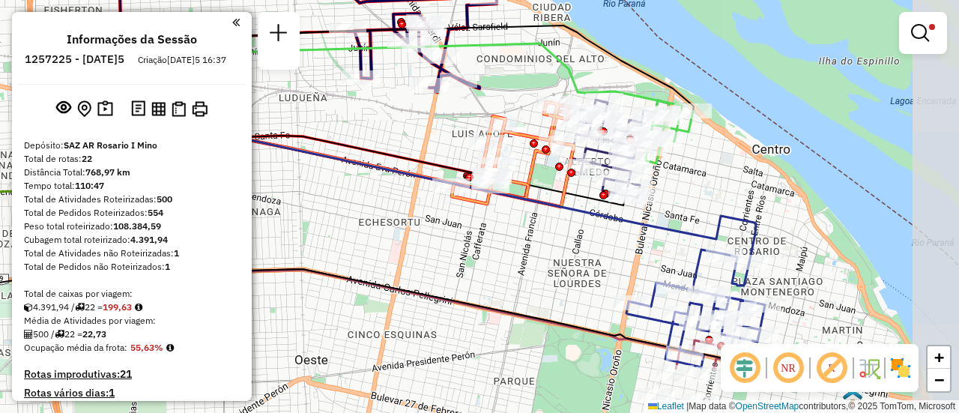
drag, startPoint x: 562, startPoint y: 201, endPoint x: 404, endPoint y: 112, distance: 181.4
click at [400, 112] on div "Limpar filtros Janela de atendimento Grade de atendimento Capacidade Transporta…" at bounding box center [479, 206] width 959 height 413
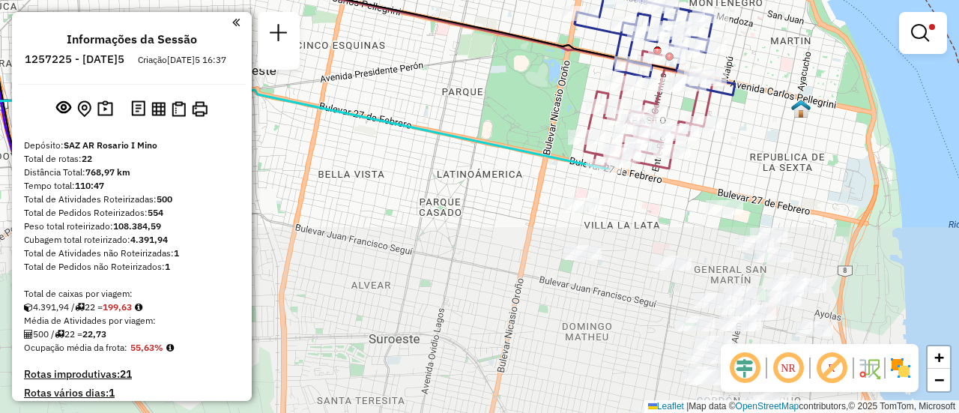
drag, startPoint x: 524, startPoint y: 292, endPoint x: 513, endPoint y: 10, distance: 282.6
click at [461, 0] on html "Aplicando filtros Pop-up bloqueado! Seu navegador bloqueou automáticamente a ab…" at bounding box center [479, 206] width 959 height 413
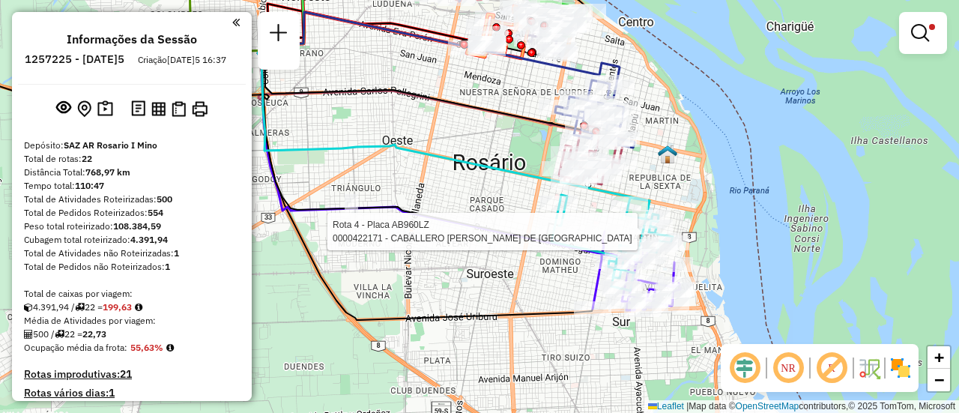
select select "**********"
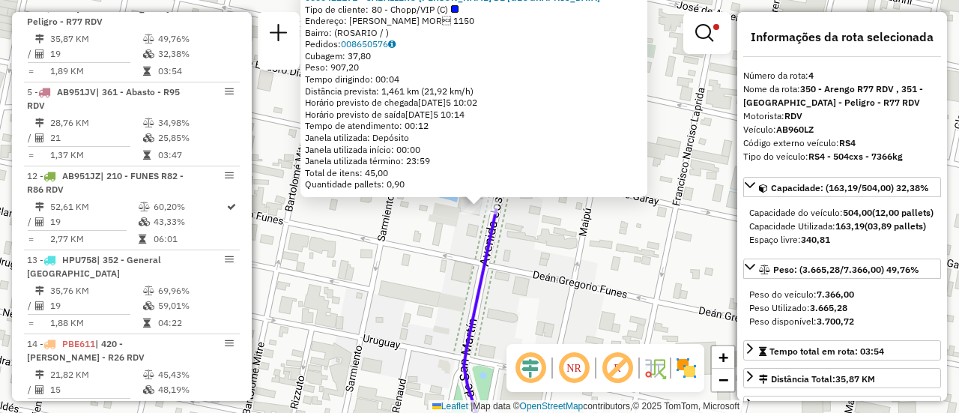
scroll to position [150, 0]
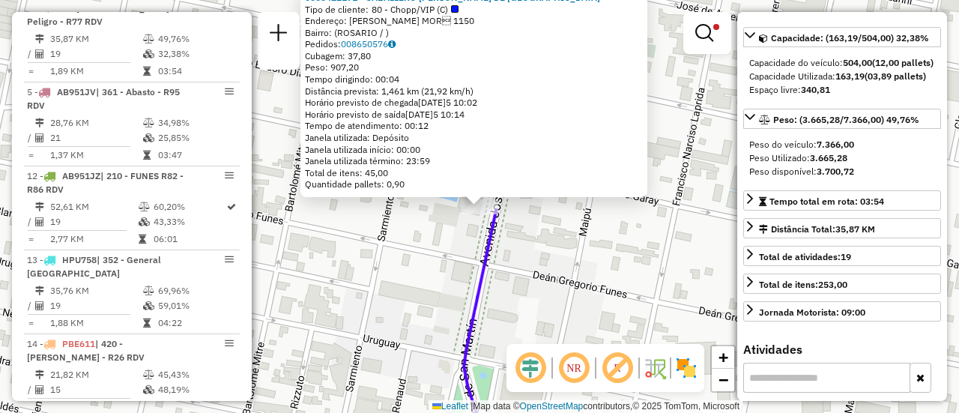
click at [592, 247] on div "0000422171 - CABALLERO ANDREA MARIA DE LOS ANGELES Tipo de cliente: 80 - Chopp/…" at bounding box center [479, 206] width 959 height 413
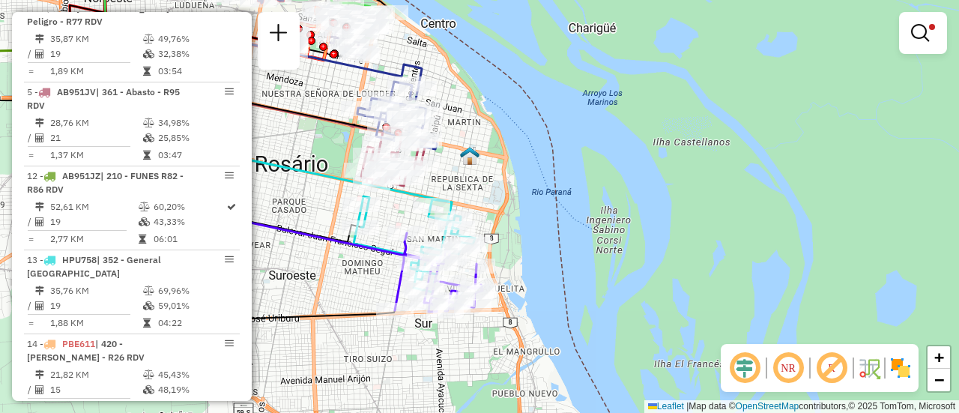
click at [359, 288] on div "Limpar filtros Janela de atendimento Grade de atendimento Capacidade Transporta…" at bounding box center [479, 206] width 959 height 413
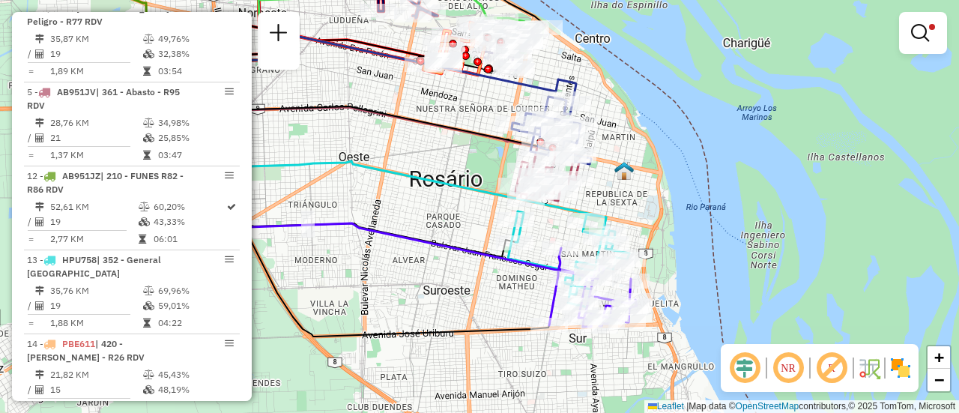
drag, startPoint x: 450, startPoint y: 183, endPoint x: 606, endPoint y: 198, distance: 156.5
click at [606, 198] on div "Limpar filtros Janela de atendimento Grade de atendimento Capacidade Transporta…" at bounding box center [479, 206] width 959 height 413
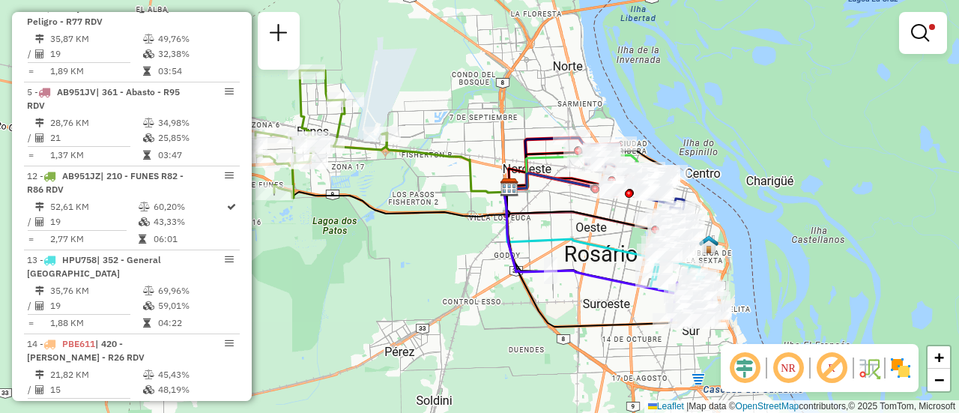
drag, startPoint x: 476, startPoint y: 183, endPoint x: 605, endPoint y: 246, distance: 144.4
click at [605, 246] on icon at bounding box center [601, 232] width 195 height 90
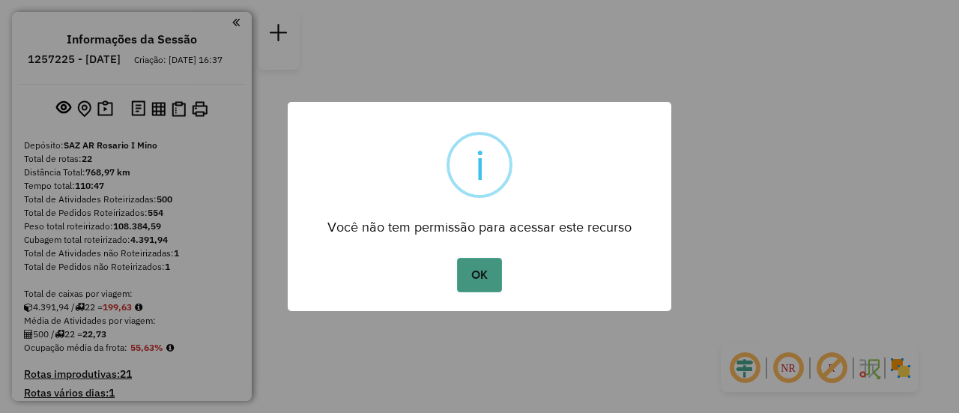
click at [489, 277] on button "OK" at bounding box center [479, 275] width 44 height 34
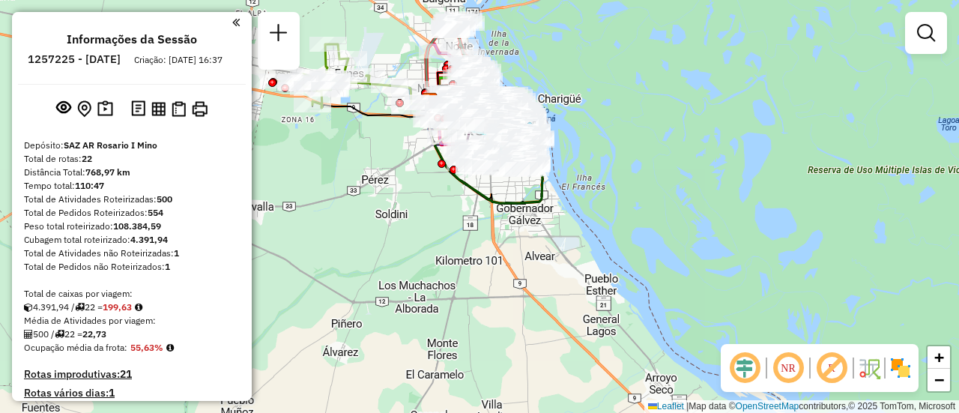
drag, startPoint x: 929, startPoint y: 31, endPoint x: 932, endPoint y: 44, distance: 14.0
click at [929, 31] on em at bounding box center [926, 33] width 18 height 18
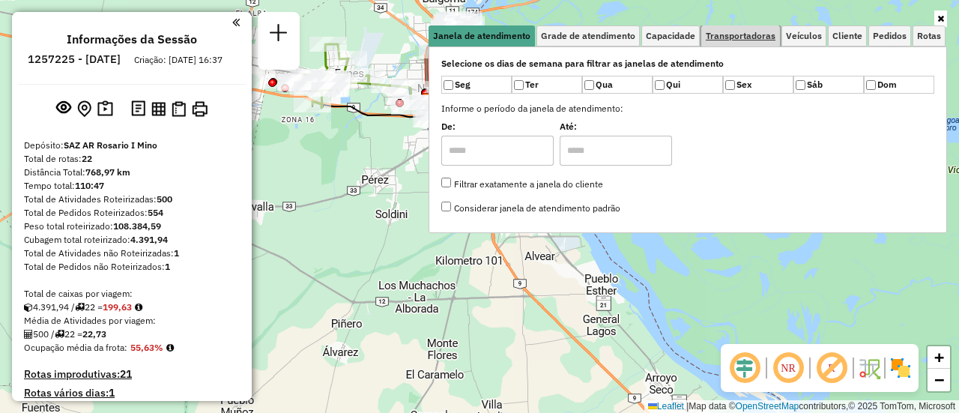
click at [747, 31] on span "Transportadoras" at bounding box center [740, 35] width 70 height 9
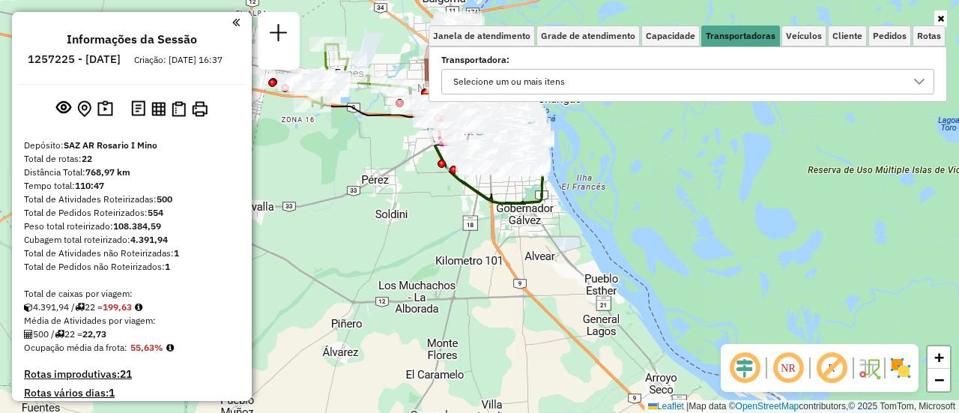
click at [922, 82] on icon at bounding box center [919, 82] width 12 height 12
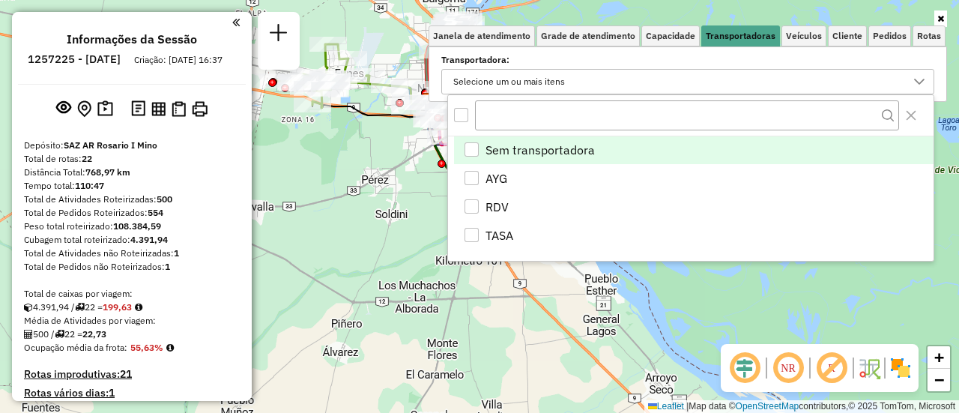
scroll to position [9, 52]
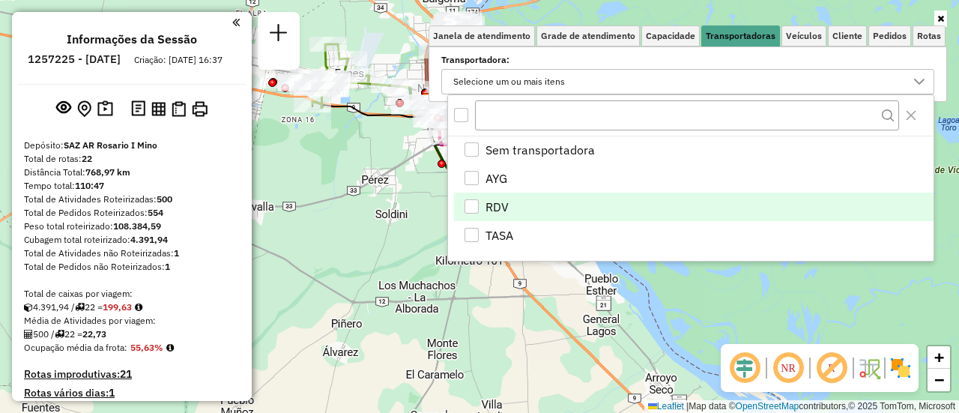
click at [473, 203] on div "RDV" at bounding box center [471, 206] width 14 height 14
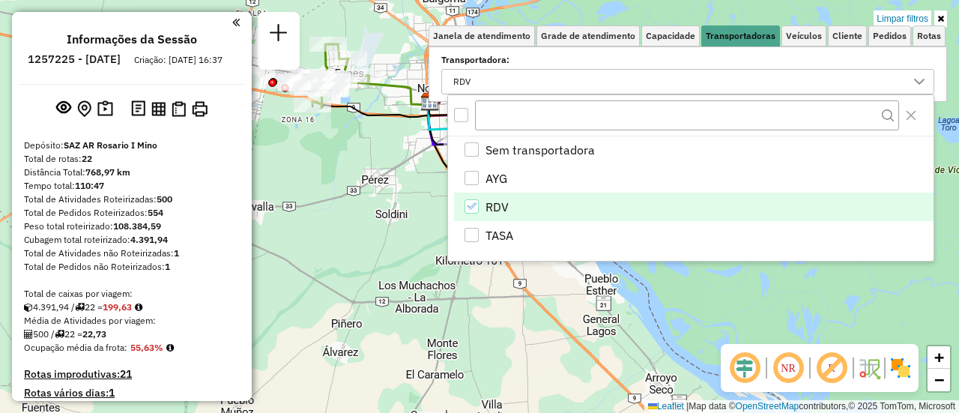
click at [360, 219] on div "Limpar filtros Janela de atendimento Grade de atendimento Capacidade Transporta…" at bounding box center [479, 206] width 959 height 413
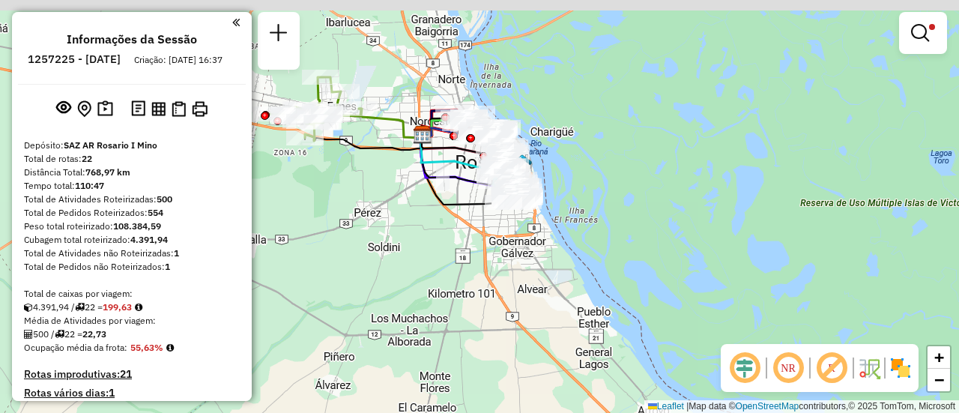
drag, startPoint x: 407, startPoint y: 174, endPoint x: 416, endPoint y: 298, distance: 124.6
click at [406, 303] on div "Limpar filtros Janela de atendimento Grade de atendimento Capacidade Transporta…" at bounding box center [479, 206] width 959 height 413
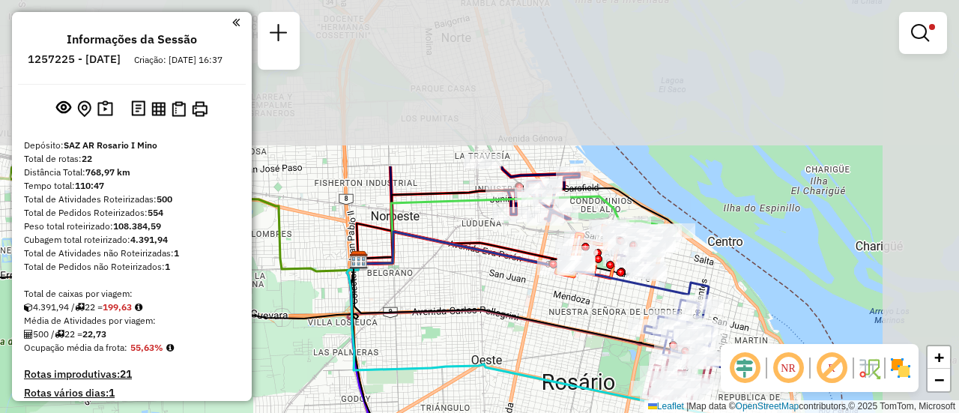
drag, startPoint x: 583, startPoint y: 82, endPoint x: 493, endPoint y: 284, distance: 221.3
click at [488, 294] on div "Limpar filtros Janela de atendimento Grade de atendimento Capacidade Transporta…" at bounding box center [479, 206] width 959 height 413
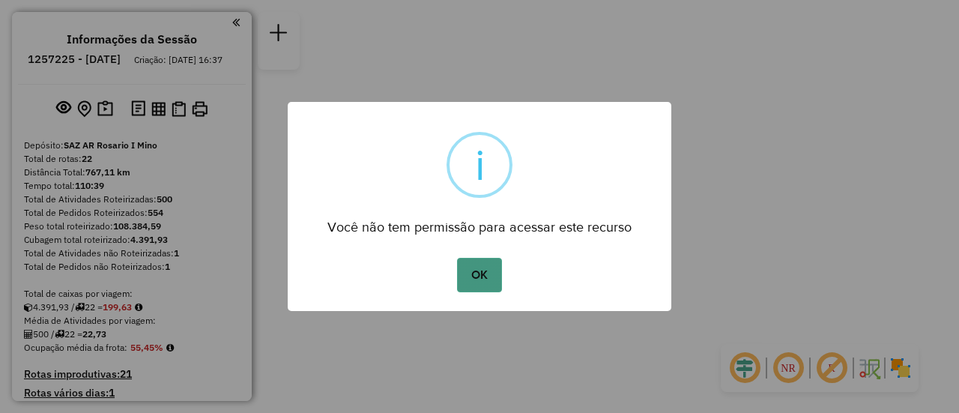
click at [487, 277] on button "OK" at bounding box center [479, 275] width 44 height 34
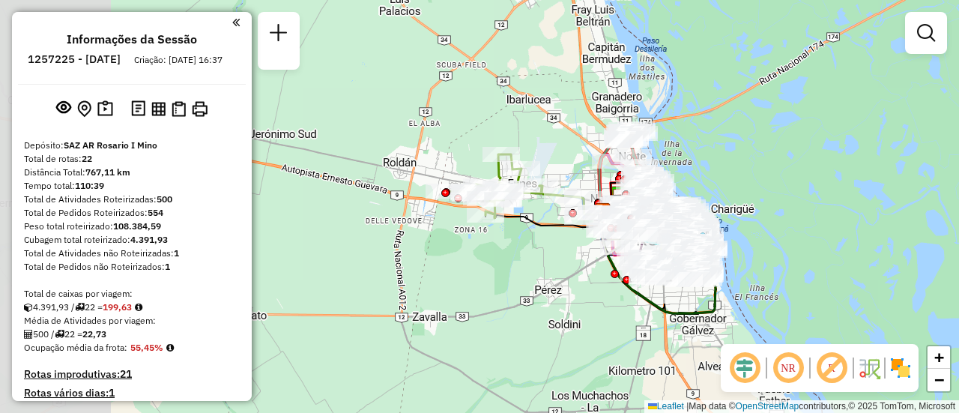
drag, startPoint x: 556, startPoint y: 129, endPoint x: 818, endPoint y: 174, distance: 265.9
click at [814, 174] on div "Janela de atendimento Grade de atendimento Capacidade Transportadoras Veículos …" at bounding box center [479, 206] width 959 height 413
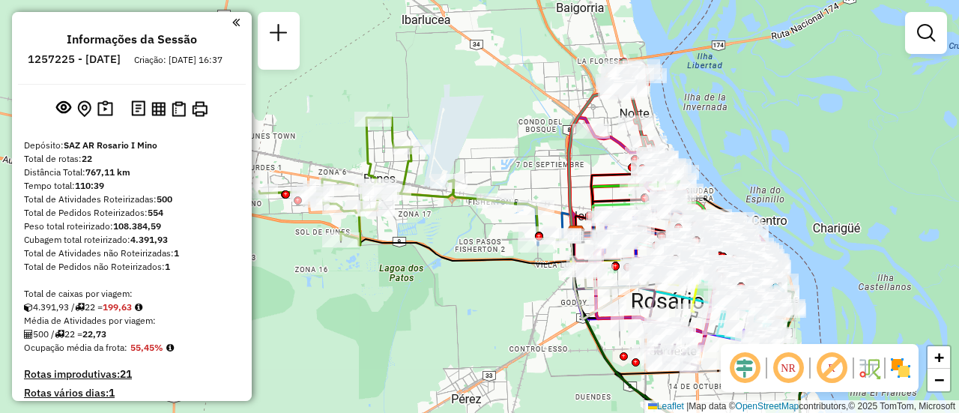
click at [926, 33] on em at bounding box center [926, 33] width 18 height 18
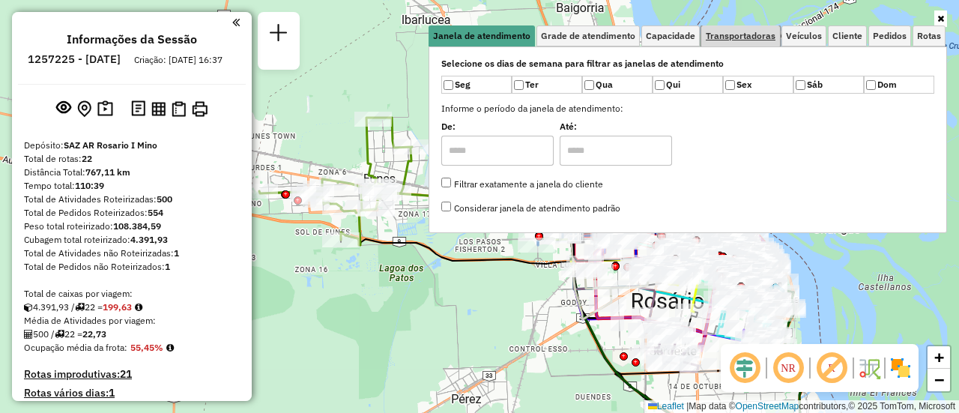
click at [762, 37] on span "Transportadoras" at bounding box center [740, 35] width 70 height 9
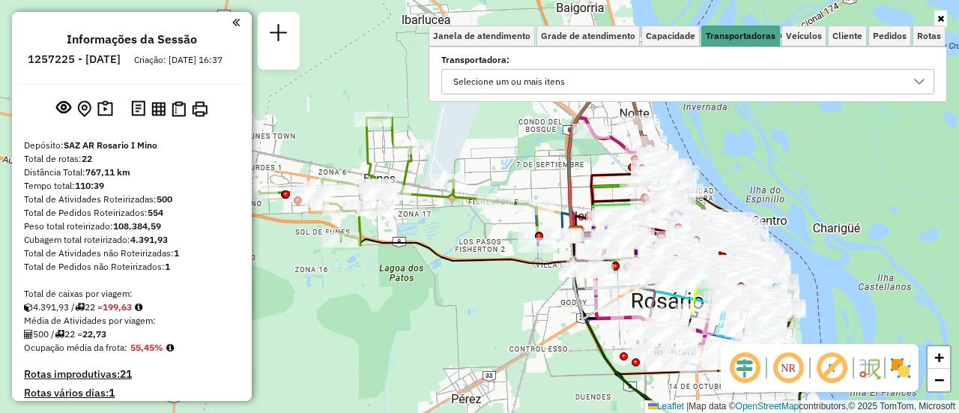
click at [917, 82] on icon at bounding box center [919, 82] width 10 height 6
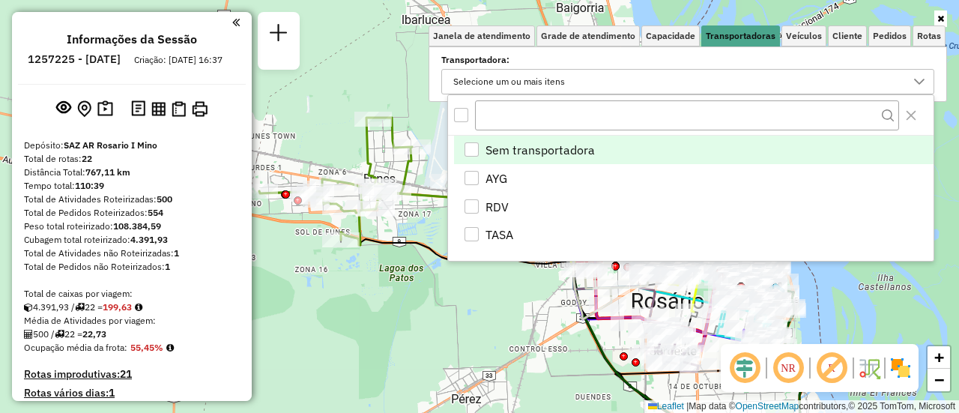
scroll to position [9, 52]
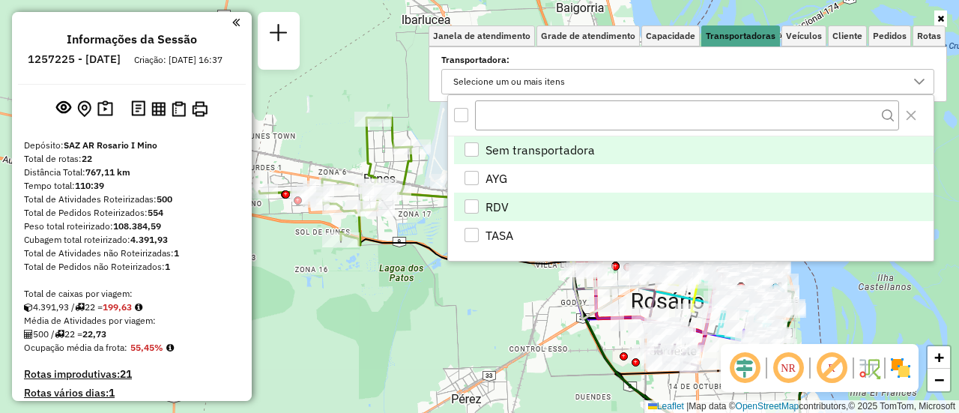
click at [473, 205] on div "RDV" at bounding box center [471, 206] width 14 height 14
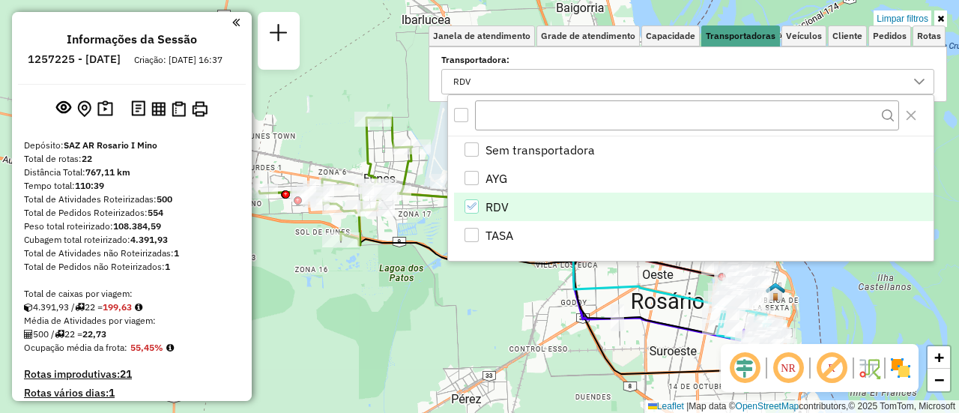
click at [501, 334] on div "Limpar filtros Janela de atendimento Grade de atendimento Capacidade Transporta…" at bounding box center [479, 206] width 959 height 413
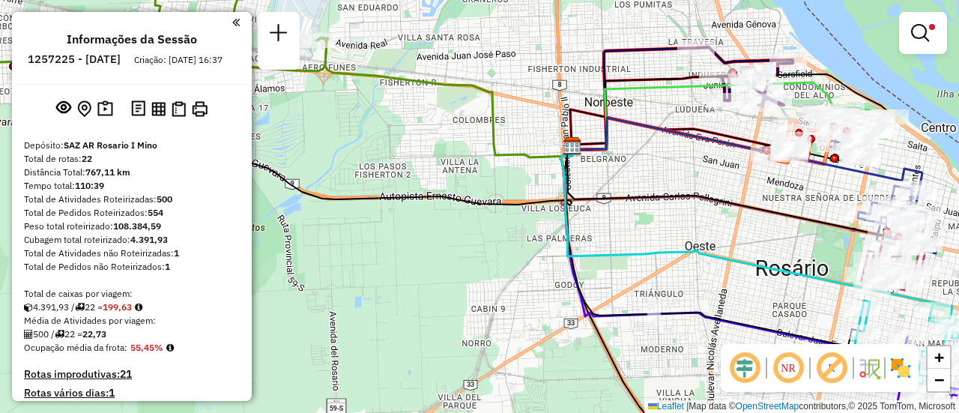
drag, startPoint x: 655, startPoint y: 166, endPoint x: 494, endPoint y: 240, distance: 177.3
click at [491, 240] on div "Limpar filtros Janela de atendimento Grade de atendimento Capacidade Transporta…" at bounding box center [479, 206] width 959 height 413
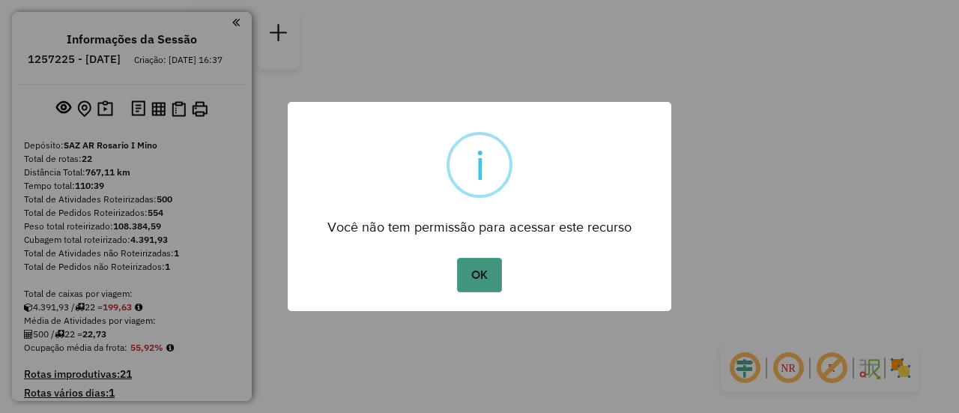
click at [477, 269] on button "OK" at bounding box center [479, 275] width 44 height 34
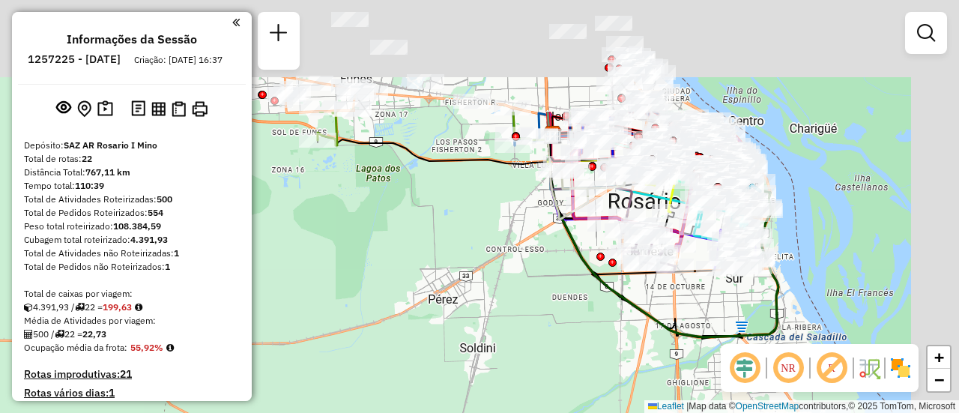
drag, startPoint x: 378, startPoint y: 265, endPoint x: 353, endPoint y: 371, distance: 108.6
click at [349, 368] on div "Janela de atendimento Grade de atendimento Capacidade Transportadoras Veículos …" at bounding box center [479, 206] width 959 height 413
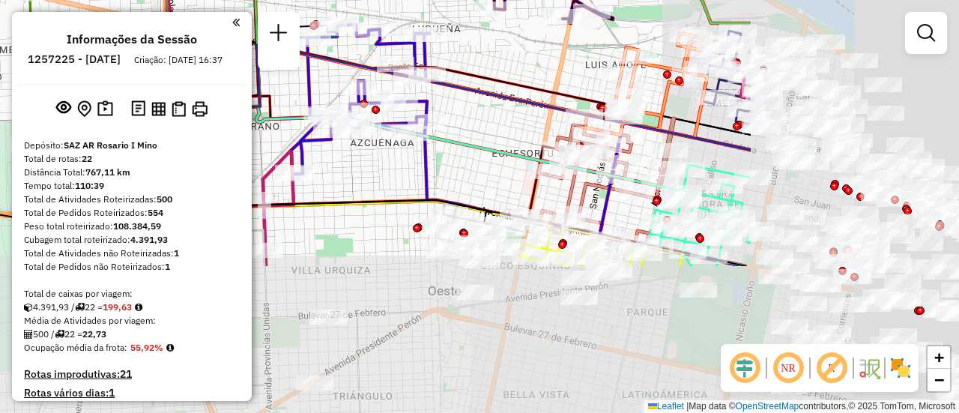
drag, startPoint x: 808, startPoint y: 265, endPoint x: 410, endPoint y: 46, distance: 453.8
click at [410, 46] on icon at bounding box center [438, 68] width 506 height 80
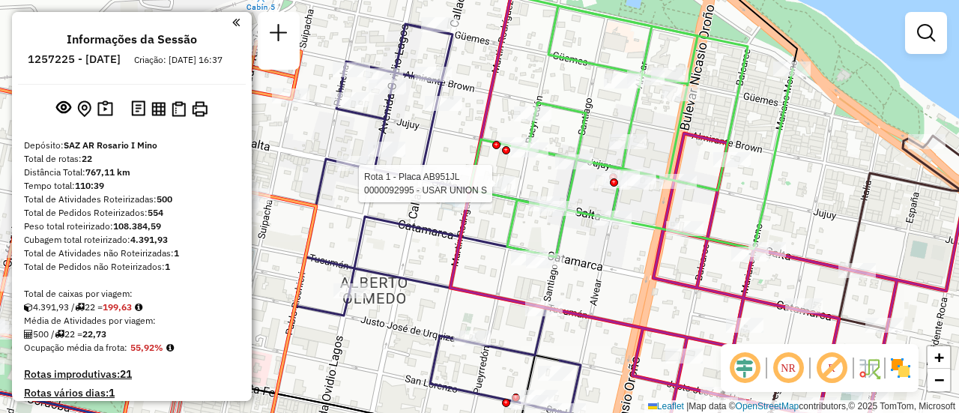
select select "**********"
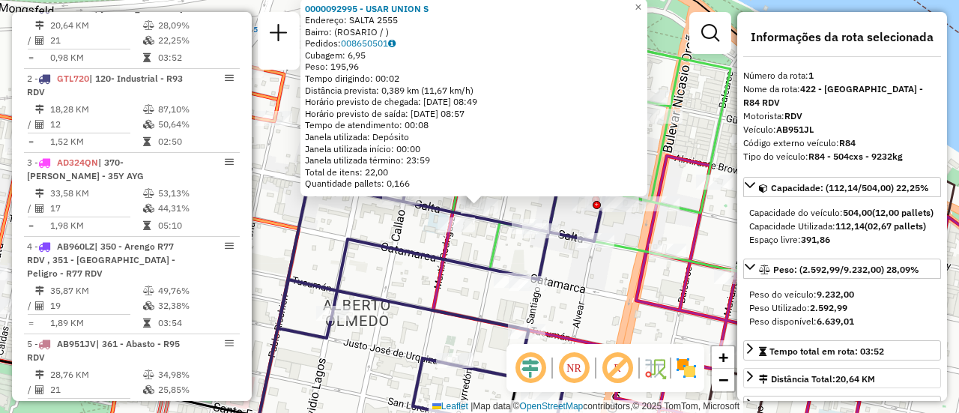
scroll to position [75, 0]
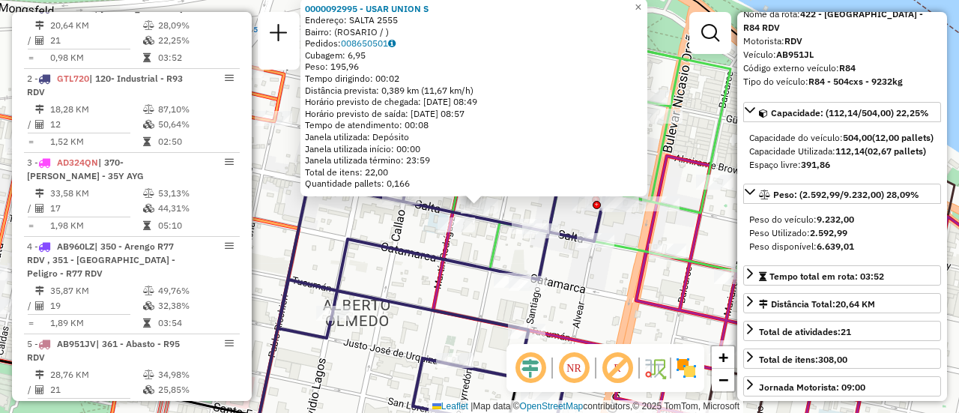
click at [588, 287] on div "0000092995 - USAR UNION S Endereço: SALTA 2555 Bairro: (ROSARIO / ) Pedidos: 00…" at bounding box center [479, 206] width 959 height 413
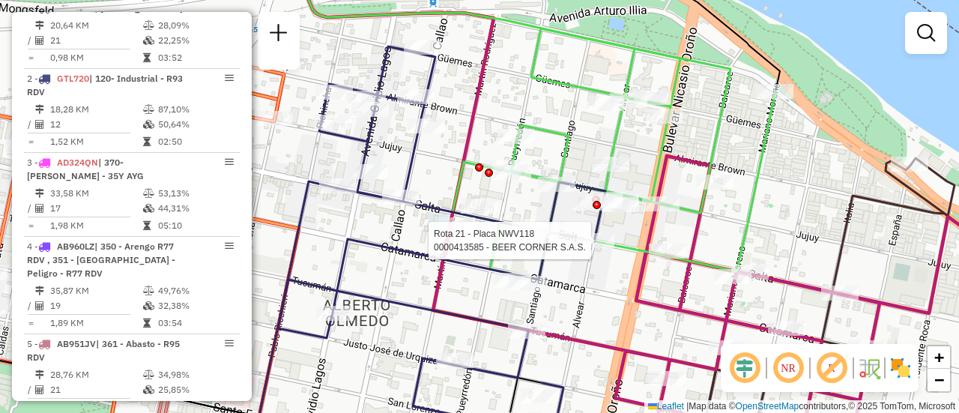
select select "**********"
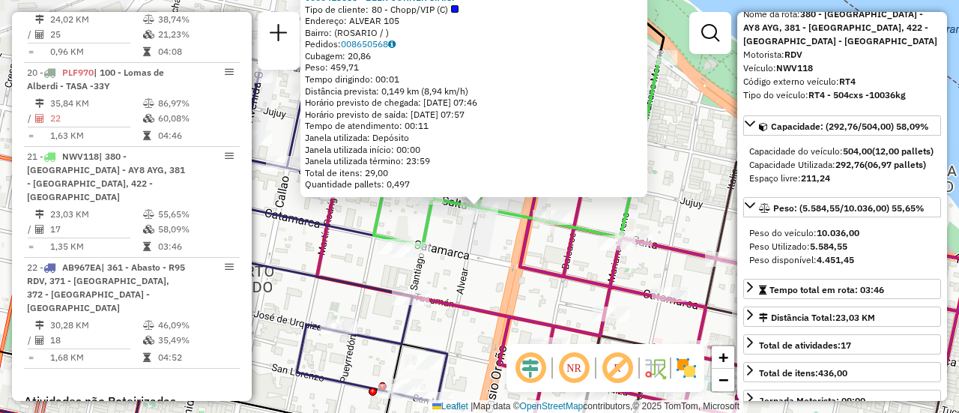
click at [549, 267] on icon at bounding box center [621, 206] width 865 height 495
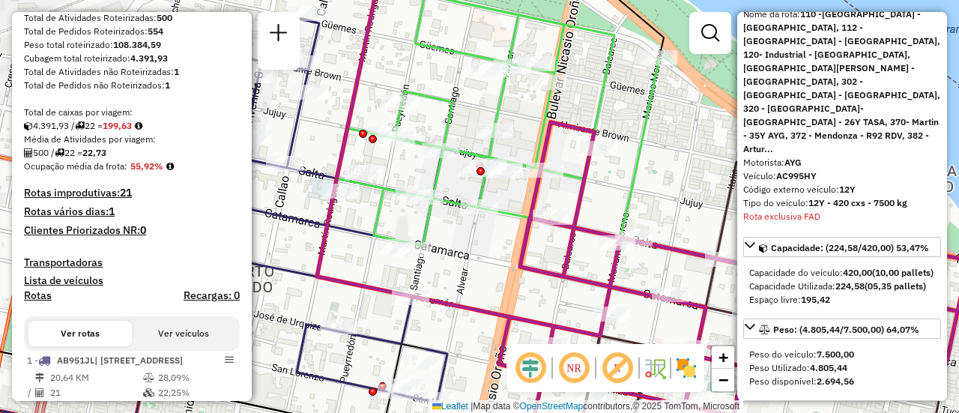
scroll to position [0, 0]
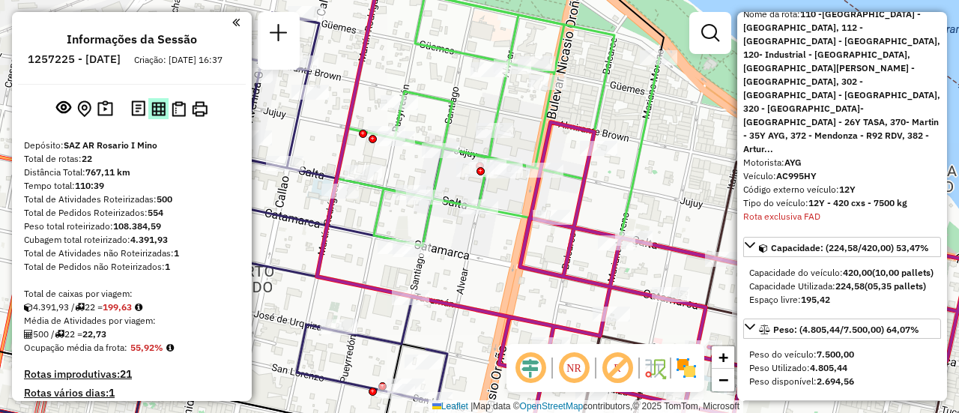
click at [155, 116] on img at bounding box center [158, 109] width 14 height 14
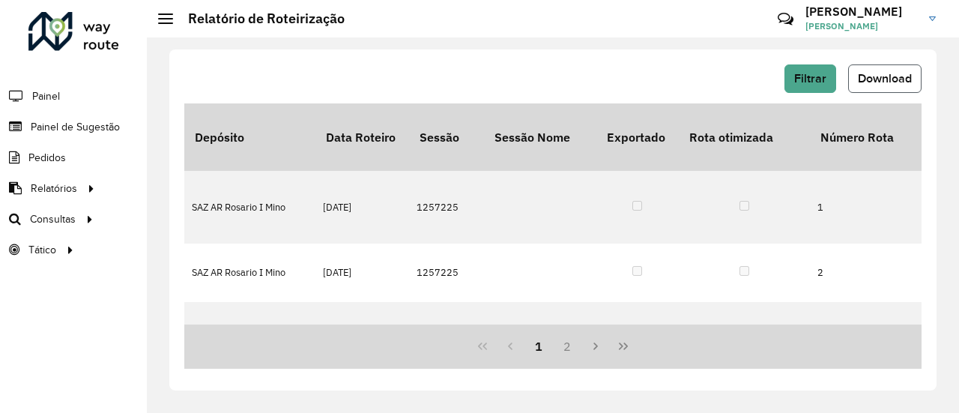
click at [893, 82] on span "Download" at bounding box center [884, 78] width 54 height 13
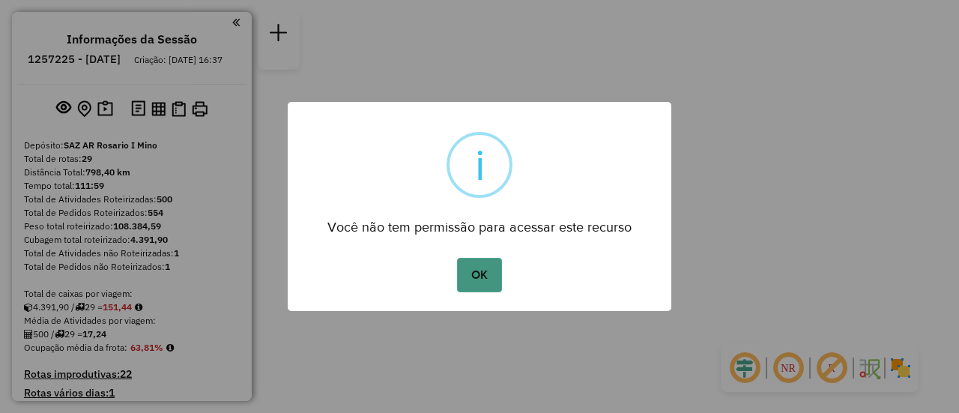
click at [477, 279] on button "OK" at bounding box center [479, 275] width 44 height 34
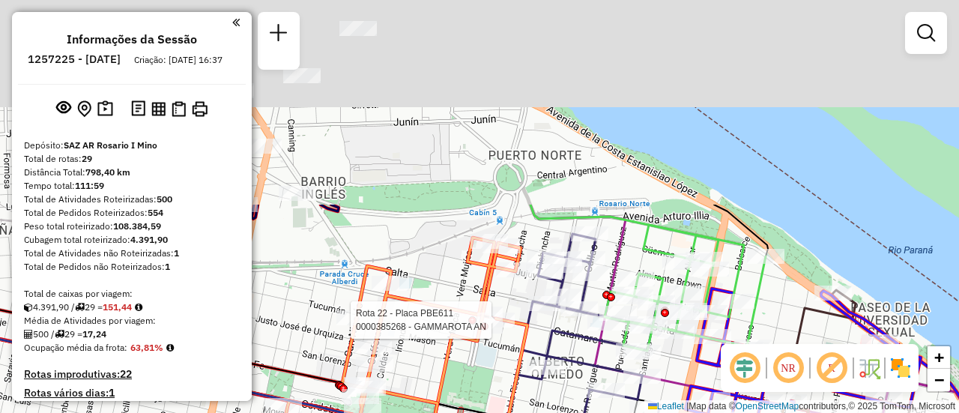
drag, startPoint x: 466, startPoint y: 83, endPoint x: 490, endPoint y: 336, distance: 254.3
click at [491, 327] on div at bounding box center [495, 319] width 37 height 15
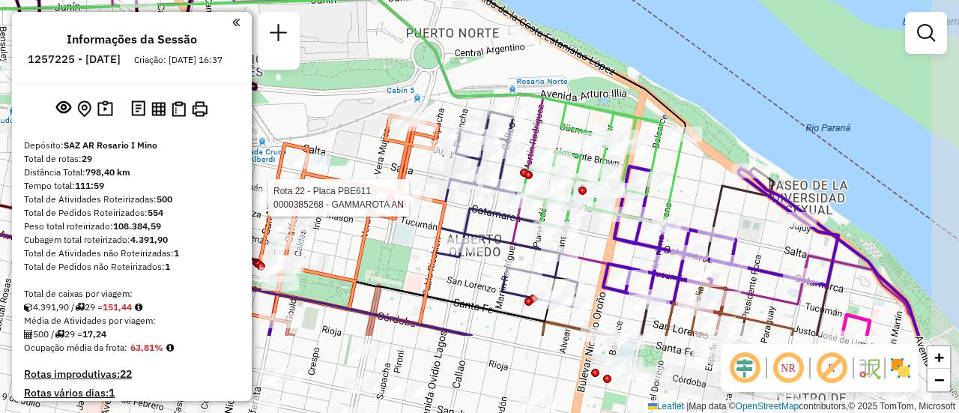
drag, startPoint x: 387, startPoint y: 145, endPoint x: 351, endPoint y: 115, distance: 46.8
click at [351, 115] on div "Rota 14 - Placa AD908UK 0000458413 - [PERSON_NAME] 4 - Placa AC995HS 0000327730…" at bounding box center [479, 206] width 959 height 413
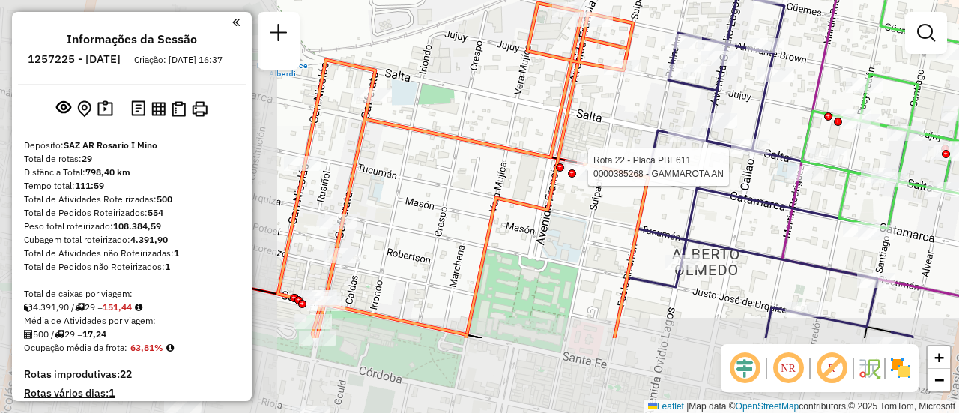
drag, startPoint x: 333, startPoint y: 221, endPoint x: 661, endPoint y: 105, distance: 347.2
click at [661, 105] on div "Rota 14 - Placa AD908UK 0000458413 - [PERSON_NAME] 4 - Placa AC995HS 0000327730…" at bounding box center [479, 206] width 959 height 413
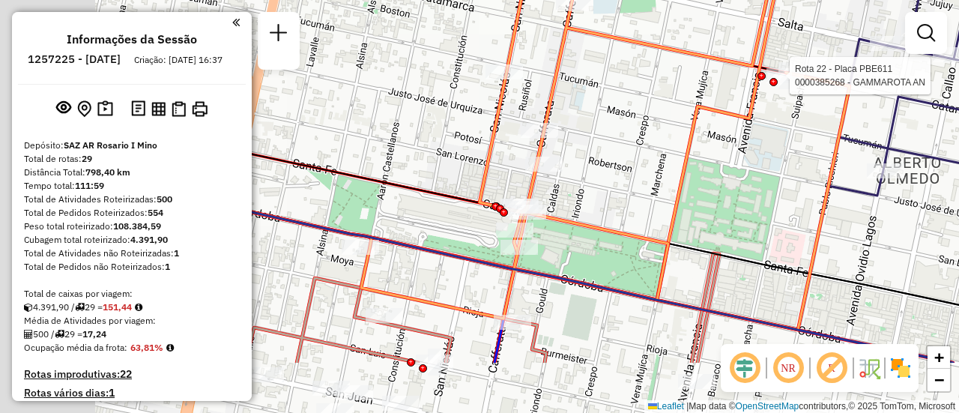
drag, startPoint x: 397, startPoint y: 238, endPoint x: 598, endPoint y: 147, distance: 221.2
click at [598, 147] on div "Rota 14 - Placa AD908UK 0000458413 - [PERSON_NAME] 4 - Placa AC995HS 0000327730…" at bounding box center [479, 206] width 959 height 413
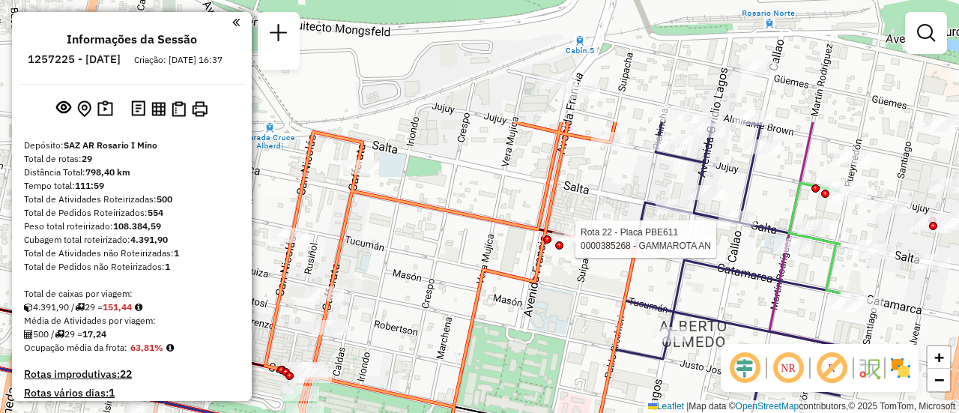
drag, startPoint x: 593, startPoint y: 149, endPoint x: 379, endPoint y: 312, distance: 269.3
click at [379, 312] on div "Rota 14 - Placa AD908UK 0000458413 - [PERSON_NAME] 4 - Placa AC995HS 0000327730…" at bounding box center [479, 206] width 959 height 413
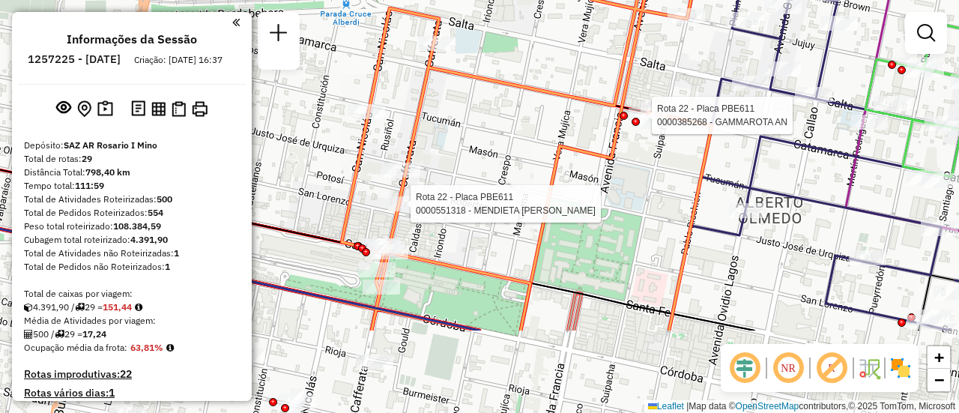
drag, startPoint x: 441, startPoint y: 255, endPoint x: 517, endPoint y: 136, distance: 142.1
click at [517, 136] on div "Rota 14 - Placa AD908UK 0000458413 - [PERSON_NAME] 4 - Placa AC995HS 0000327730…" at bounding box center [479, 206] width 959 height 413
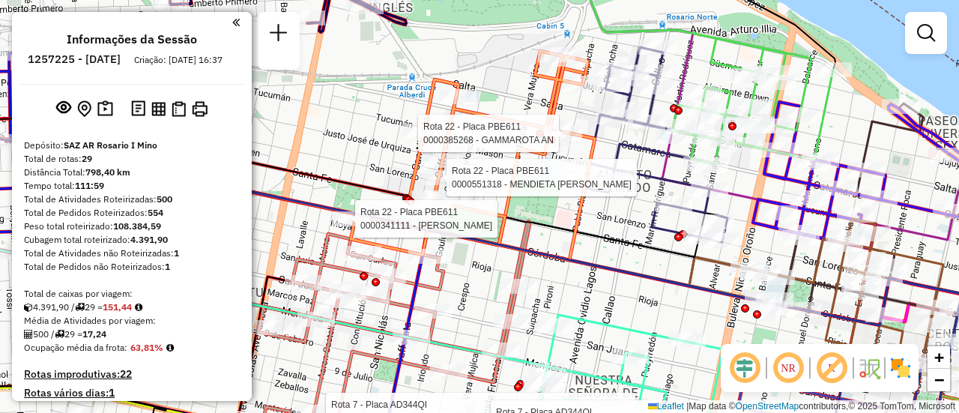
select select "**********"
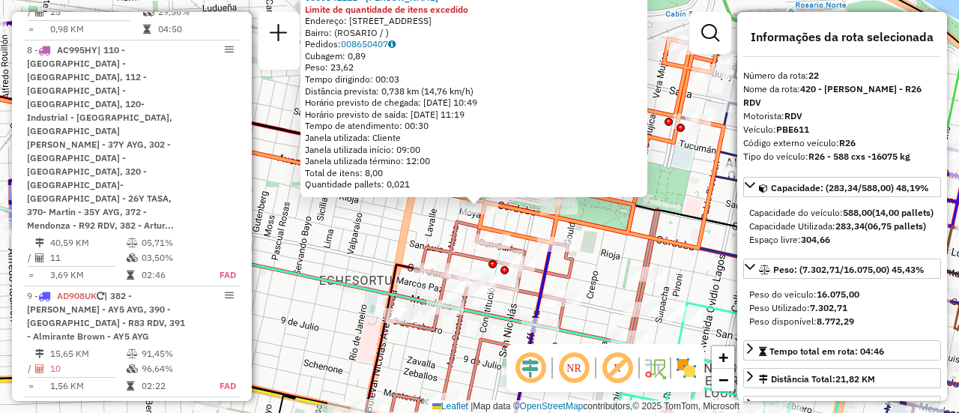
scroll to position [2513, 0]
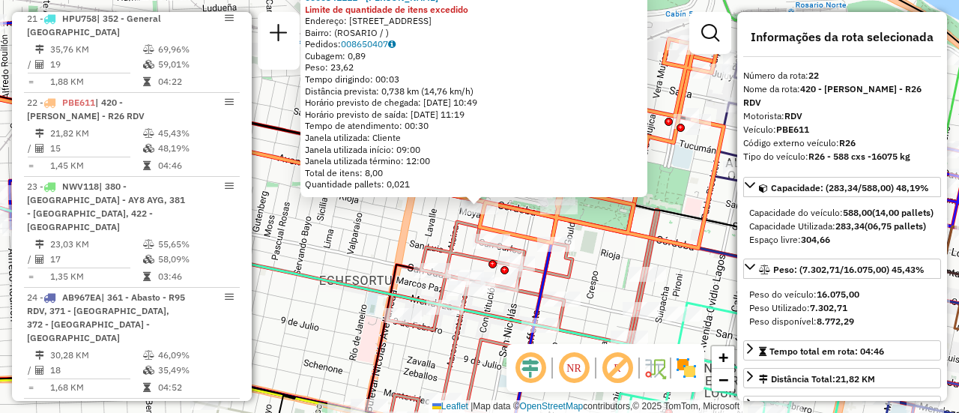
click at [652, 219] on icon at bounding box center [522, 332] width 271 height 244
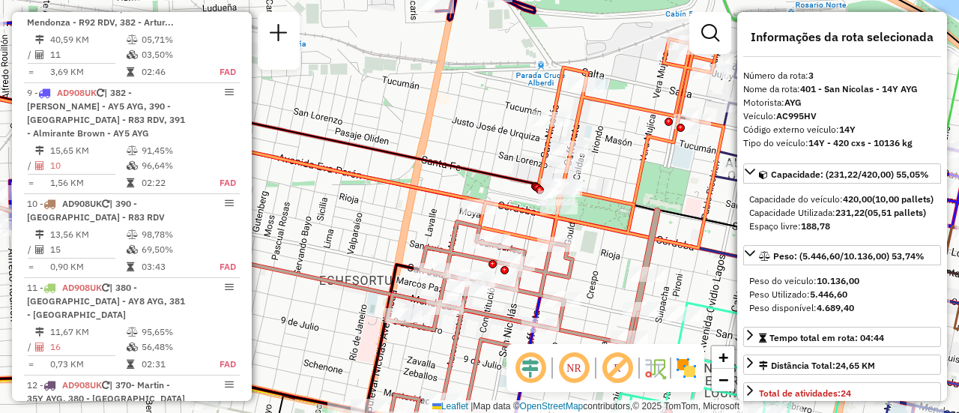
scroll to position [701, 0]
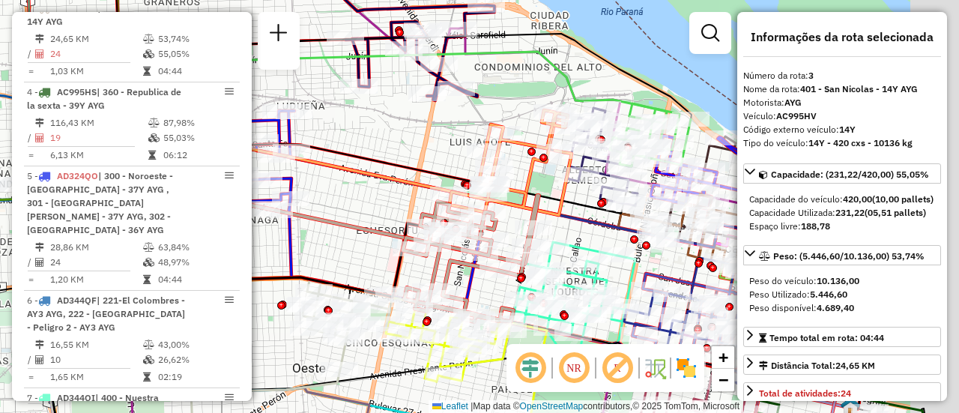
drag, startPoint x: 531, startPoint y: 166, endPoint x: 347, endPoint y: 170, distance: 184.3
click at [315, 167] on div "Janela de atendimento Grade de atendimento Capacidade Transportadoras Veículos …" at bounding box center [479, 206] width 959 height 413
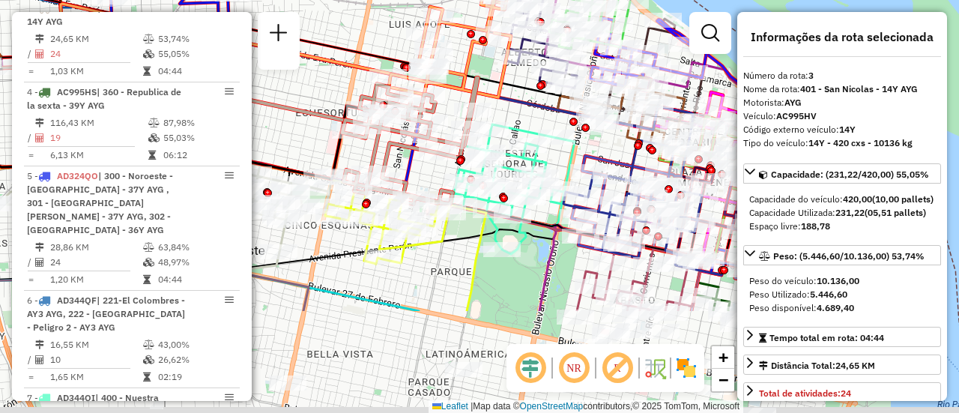
drag, startPoint x: 356, startPoint y: 163, endPoint x: 348, endPoint y: 22, distance: 141.0
click at [270, 0] on html "Aguarde... Pop-up bloqueado! Seu navegador bloqueou automáticamente a abertura …" at bounding box center [479, 206] width 959 height 413
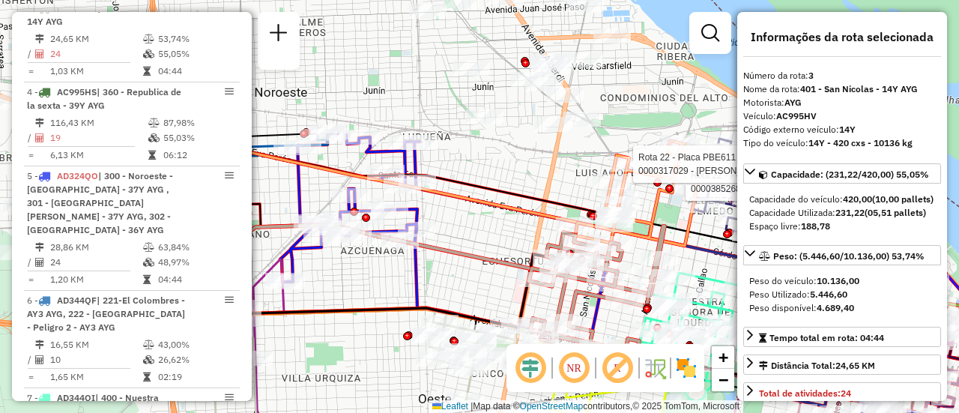
drag, startPoint x: 444, startPoint y: 130, endPoint x: 745, endPoint y: 299, distance: 345.4
click at [761, 304] on hb-router-mapa "Informações da Sessão 1257225 - [DATE] Criação: [DATE] 16:37 Depósito: SAZ AR R…" at bounding box center [479, 206] width 959 height 413
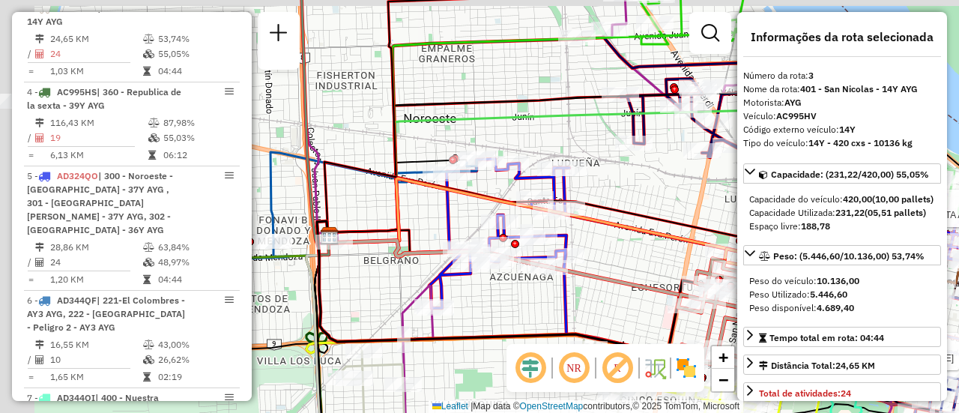
drag, startPoint x: 480, startPoint y: 223, endPoint x: 734, endPoint y: 251, distance: 255.4
click at [956, 280] on div "Rota 22 - Placa PBE611 0000385268 - GAMMAROTA AN Rota 22 - Placa PBE611 0000317…" at bounding box center [479, 206] width 959 height 413
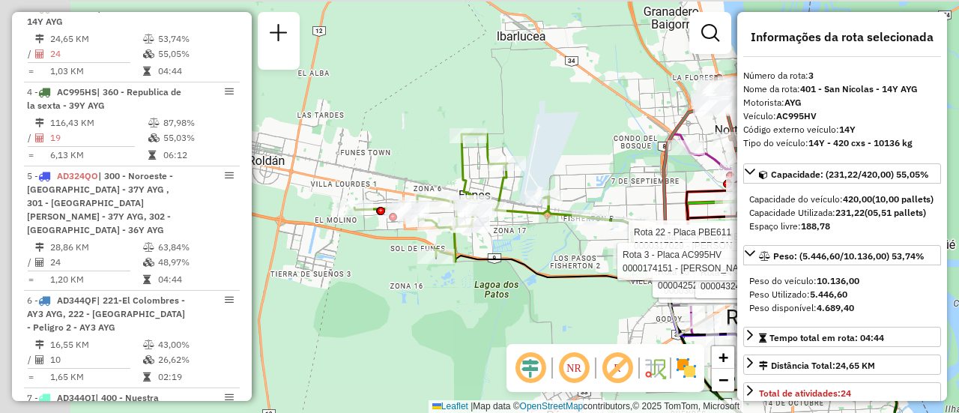
drag, startPoint x: 348, startPoint y: 234, endPoint x: 544, endPoint y: 250, distance: 196.8
click at [544, 252] on div "Rota 22 - Placa PBE611 0000385268 - GAMMAROTA AN Rota 22 - Placa PBE611 0000317…" at bounding box center [479, 206] width 959 height 413
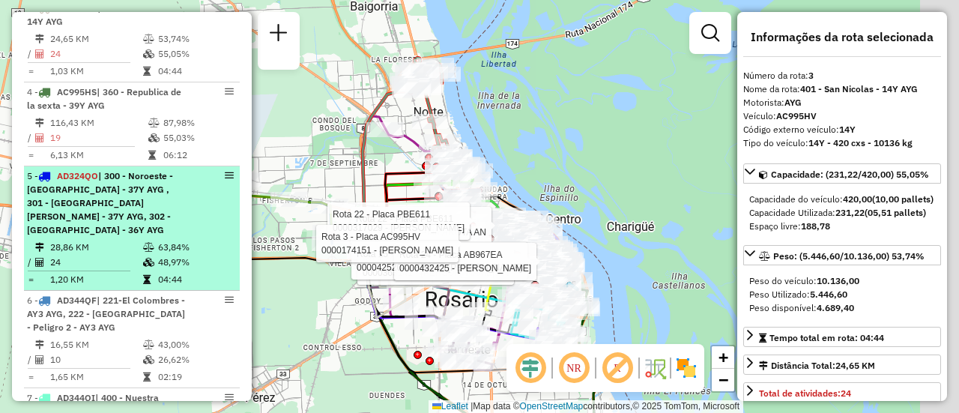
drag, startPoint x: 563, startPoint y: 248, endPoint x: 221, endPoint y: 226, distance: 342.9
click at [170, 235] on hb-router-mapa "Informações da Sessão 1257225 - [DATE] Criação: [DATE] 16:37 Depósito: SAZ AR R…" at bounding box center [479, 206] width 959 height 413
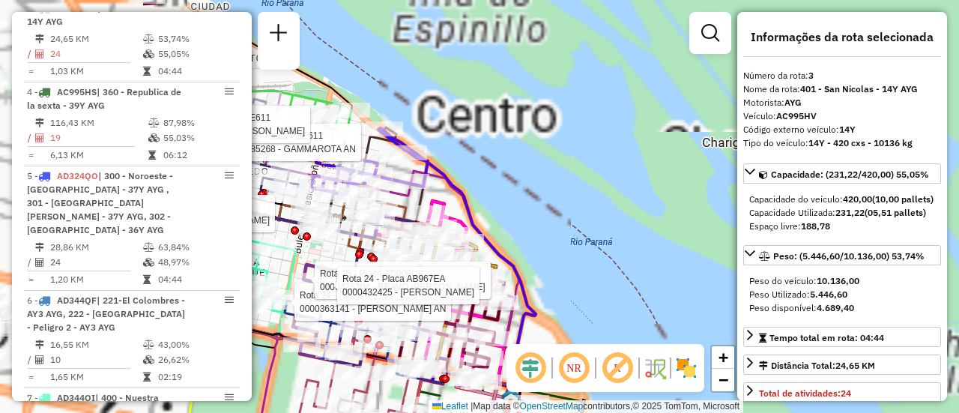
drag, startPoint x: 660, startPoint y: 215, endPoint x: 958, endPoint y: 188, distance: 299.3
click at [958, 188] on div "Rota 22 - Placa PBE611 0000385268 - GAMMAROTA AN Rota 22 - Placa PBE611 0000317…" at bounding box center [479, 206] width 959 height 413
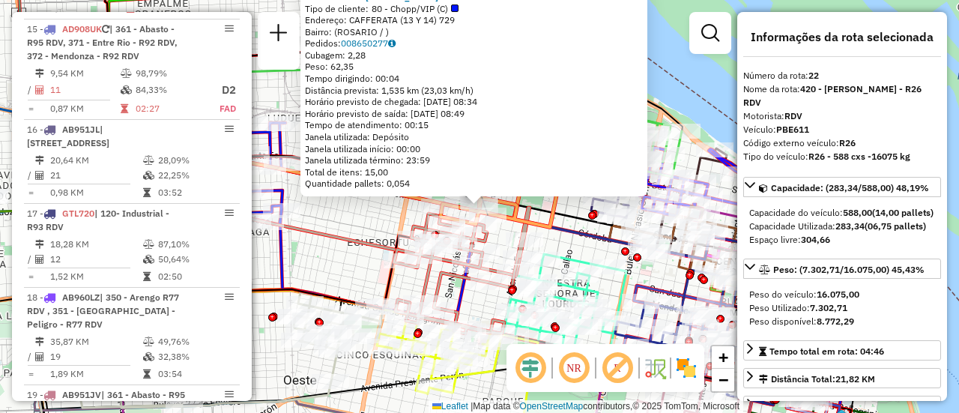
scroll to position [2513, 0]
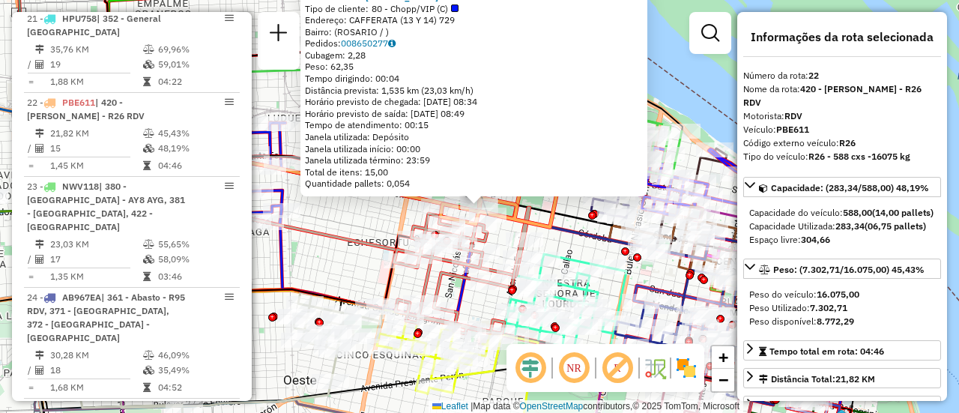
click at [377, 219] on div "0000407241 - [PERSON_NAME] Tipo de cliente: 80 - Chopp/VIP (C) Endereço: CAFFER…" at bounding box center [479, 206] width 959 height 413
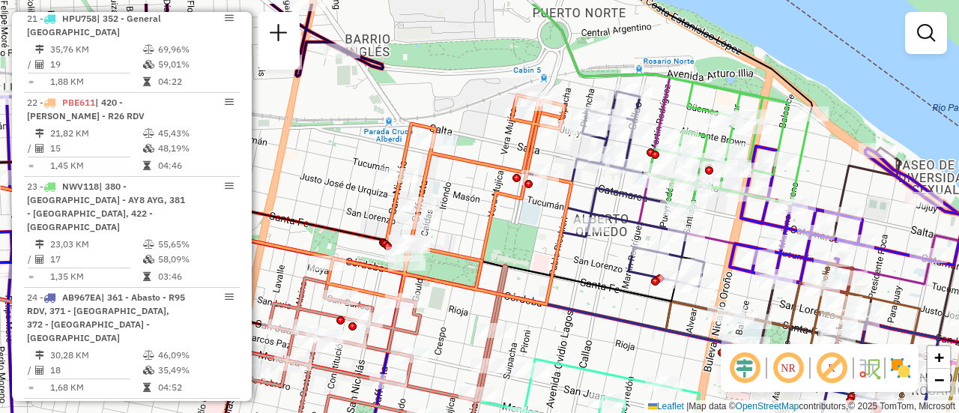
drag, startPoint x: 468, startPoint y: 186, endPoint x: 467, endPoint y: 201, distance: 14.2
click at [454, 212] on div "Janela de atendimento Grade de atendimento Capacidade Transportadoras Veículos …" at bounding box center [479, 206] width 959 height 413
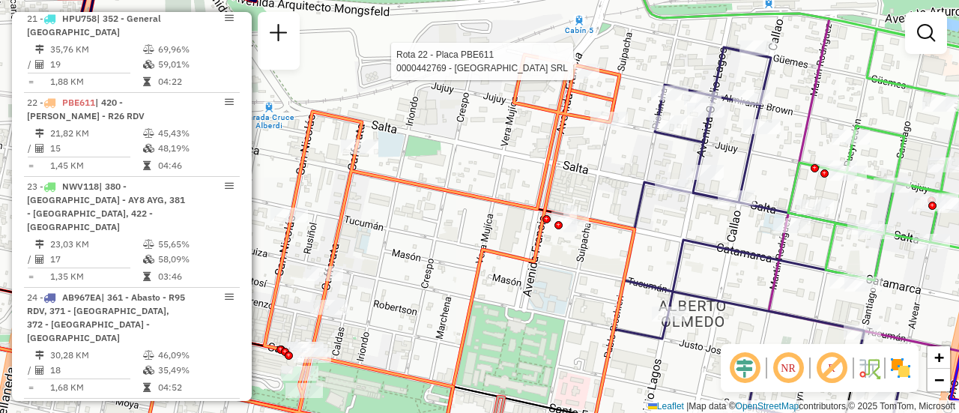
select select "**********"
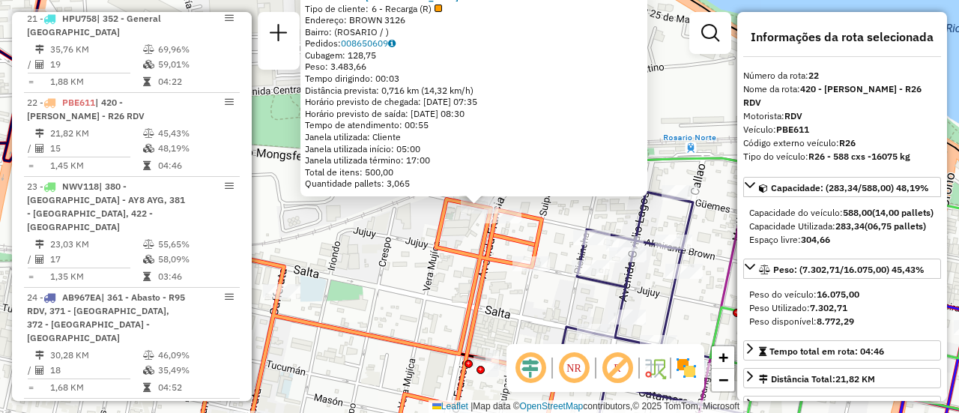
click at [410, 278] on div "0000442769 - [GEOGRAPHIC_DATA] SRL Tipo de cliente: 6 - Recarga (R) Endereço: B…" at bounding box center [479, 206] width 959 height 413
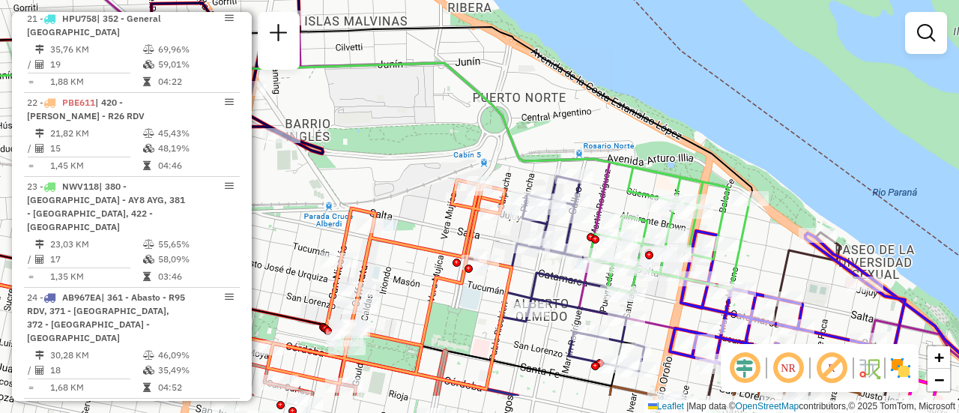
drag, startPoint x: 500, startPoint y: 228, endPoint x: 522, endPoint y: 170, distance: 62.6
click at [522, 170] on icon at bounding box center [327, 161] width 802 height 196
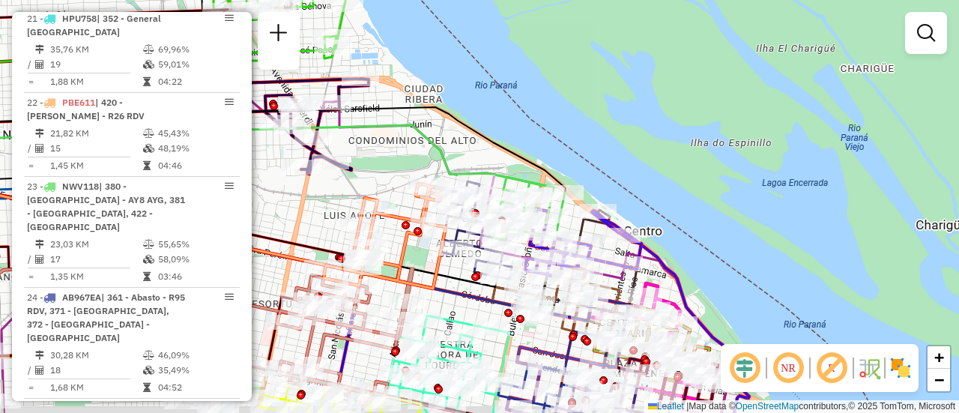
drag, startPoint x: 412, startPoint y: 204, endPoint x: 372, endPoint y: 175, distance: 48.8
click at [372, 175] on div "Janela de atendimento Grade de atendimento Capacidade Transportadoras Veículos …" at bounding box center [479, 206] width 959 height 413
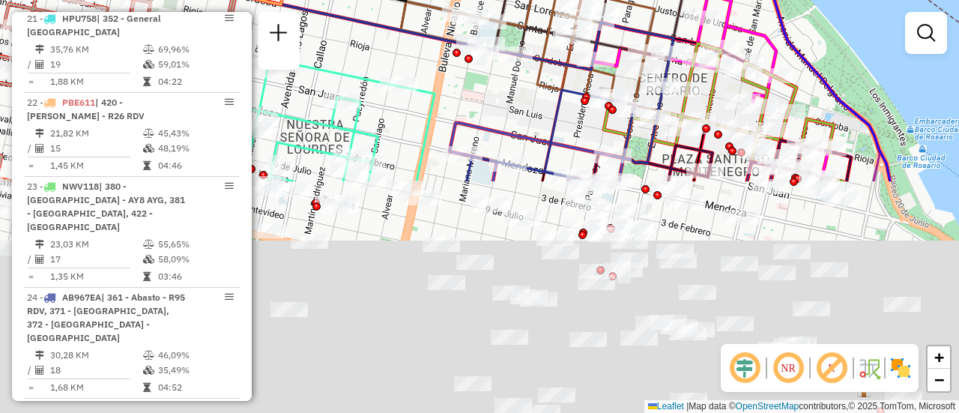
drag, startPoint x: 777, startPoint y: 267, endPoint x: 653, endPoint y: -23, distance: 315.1
click at [653, 0] on html "Aguarde... Pop-up bloqueado! Seu navegador bloqueou automáticamente a abertura …" at bounding box center [479, 206] width 959 height 413
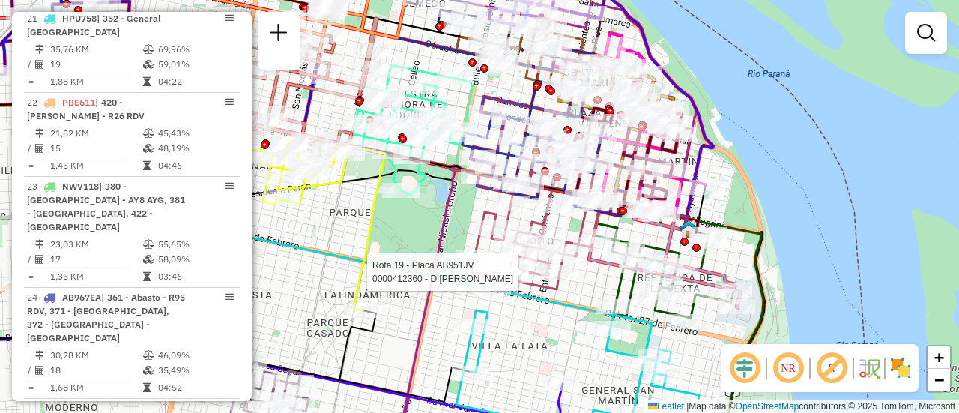
select select "**********"
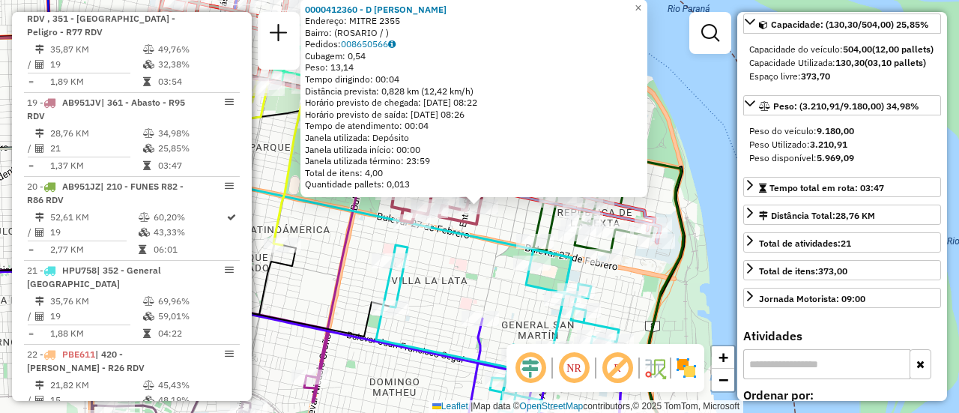
scroll to position [75, 0]
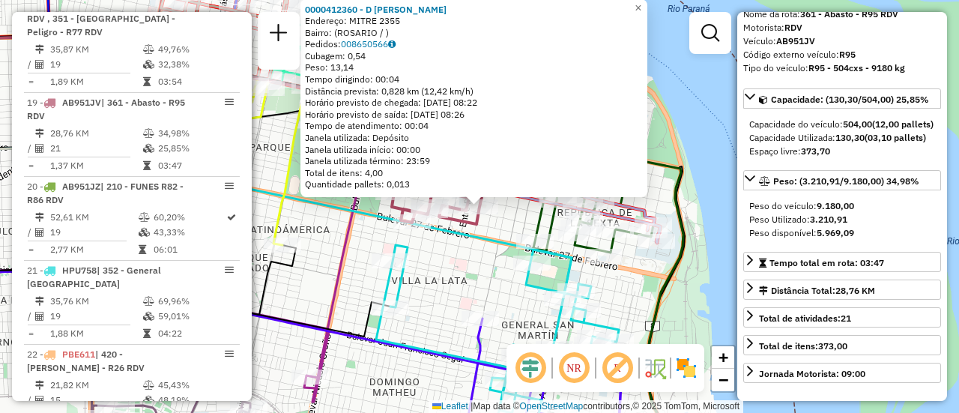
click at [467, 273] on div "0000412360 - D [PERSON_NAME]: MITRE 2355 Bairro: ([GEOGRAPHIC_DATA] / ) Pedidos…" at bounding box center [479, 206] width 959 height 413
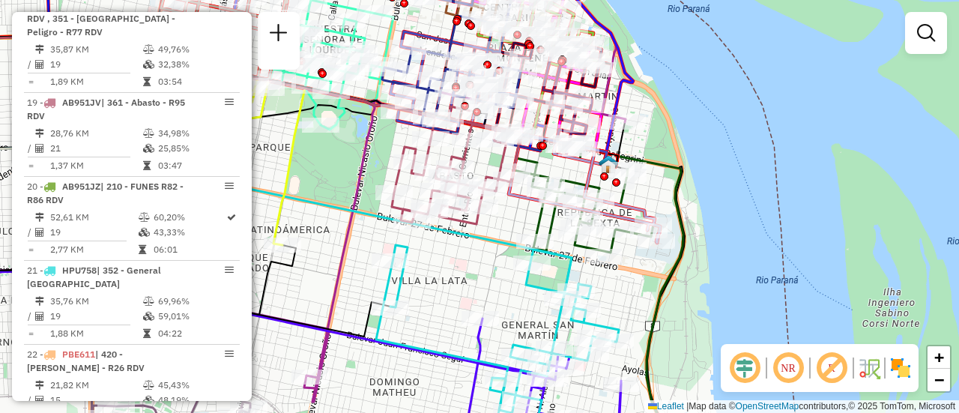
click at [324, 237] on div "Janela de atendimento Grade de atendimento Capacidade Transportadoras Veículos …" at bounding box center [479, 206] width 959 height 413
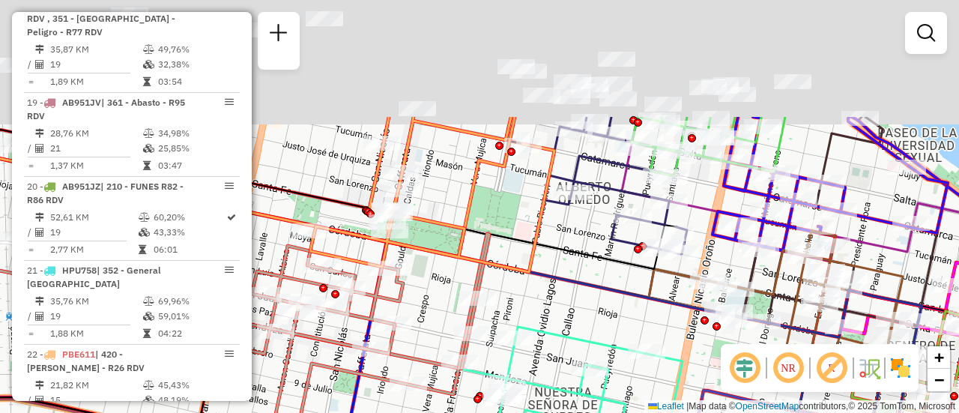
drag, startPoint x: 654, startPoint y: 60, endPoint x: 664, endPoint y: 217, distance: 157.6
click at [664, 222] on icon at bounding box center [625, 185] width 163 height 137
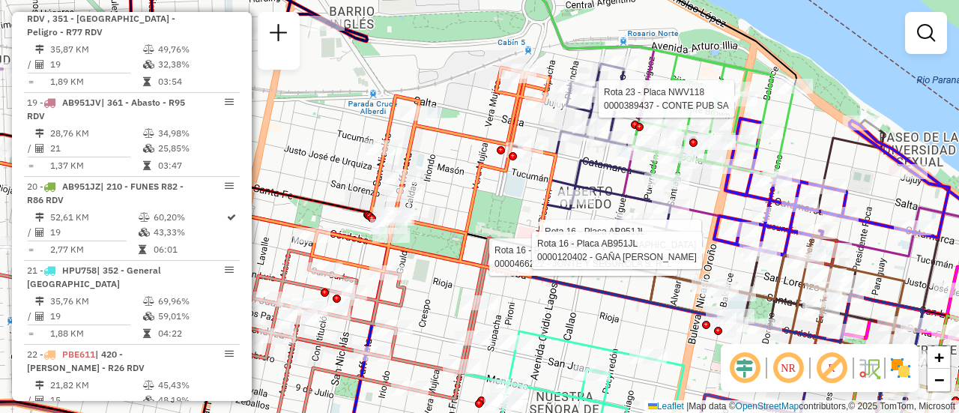
select select "**********"
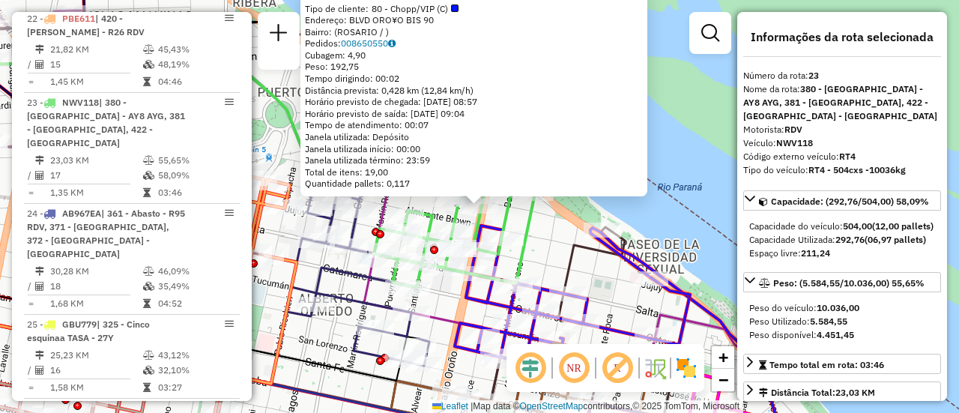
scroll to position [150, 0]
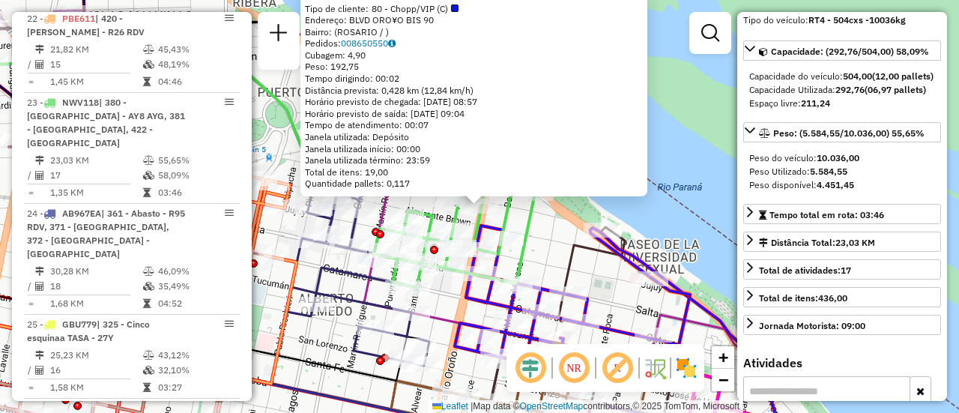
click at [713, 215] on div "0000389437 - CONTE PUB SA Tipo de cliente: 80 - Chopp/VIP (C) Endereço: BLVD OR…" at bounding box center [479, 206] width 959 height 413
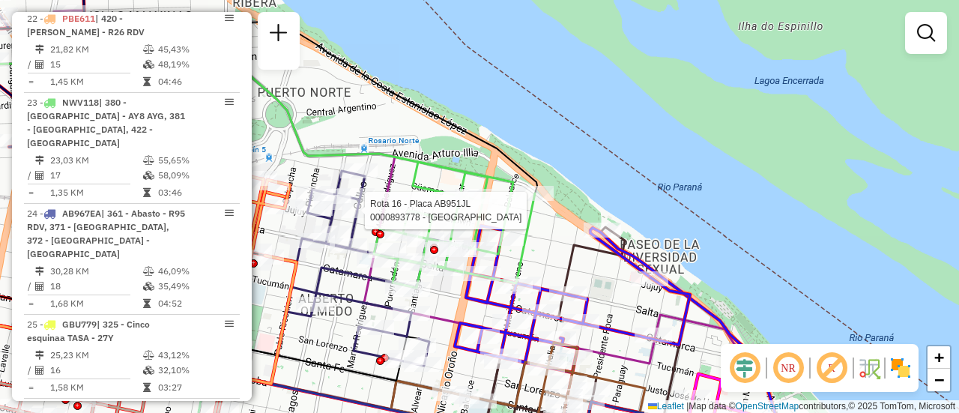
select select "**********"
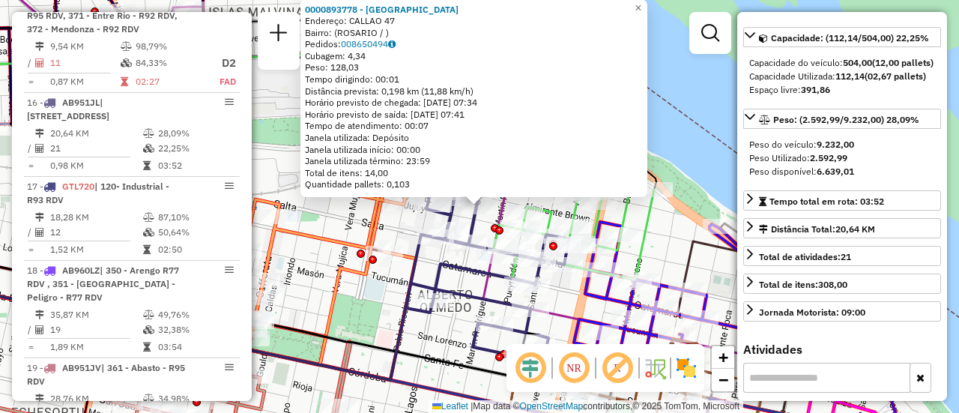
click at [455, 285] on icon at bounding box center [487, 264] width 163 height 195
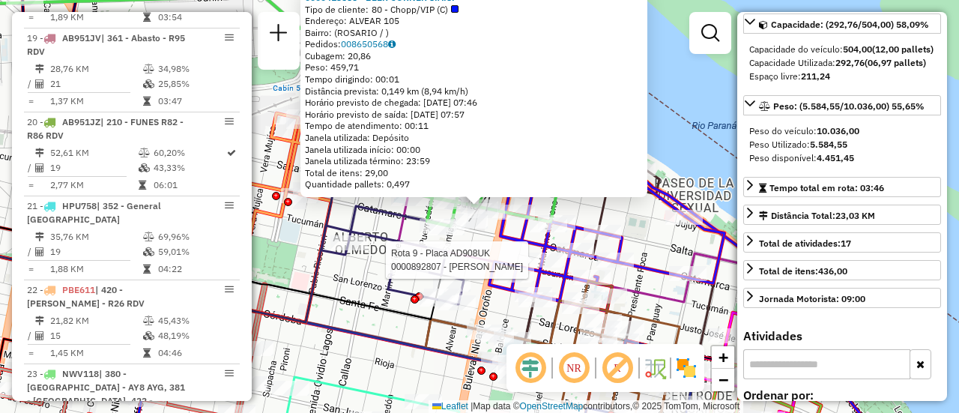
scroll to position [2597, 0]
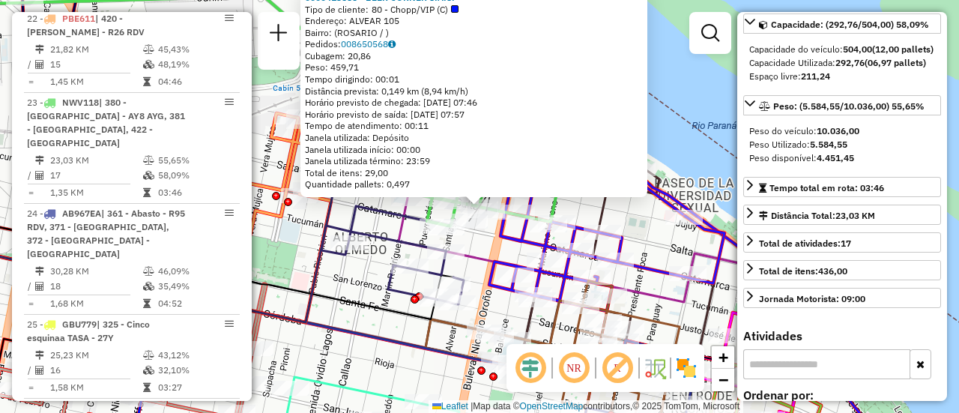
click at [359, 286] on div "0000413585 - BEER CORNER S.A.S. Tipo de cliente: 80 - Chopp/VIP (C) Endereço: A…" at bounding box center [479, 206] width 959 height 413
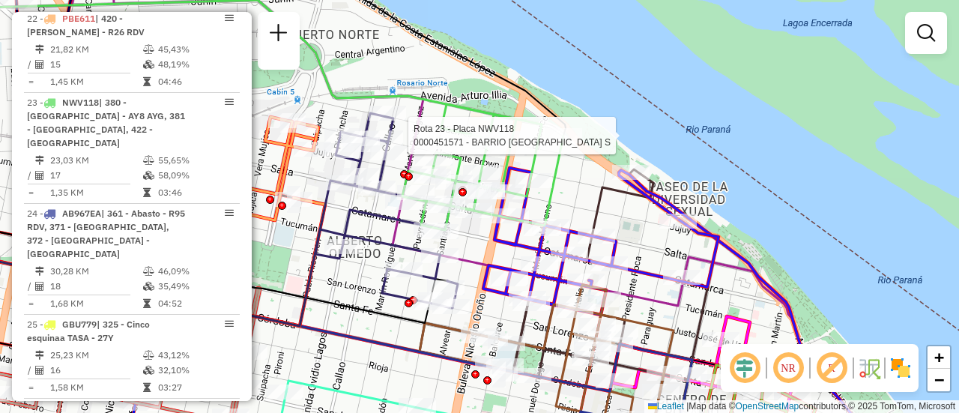
select select "**********"
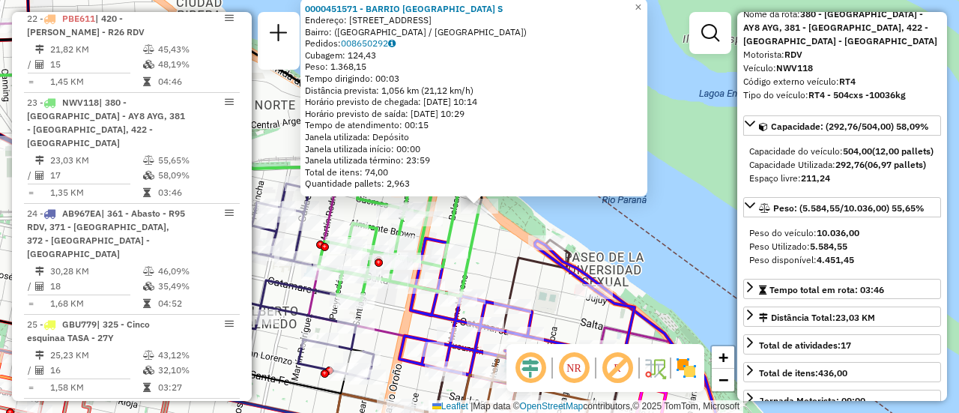
scroll to position [150, 0]
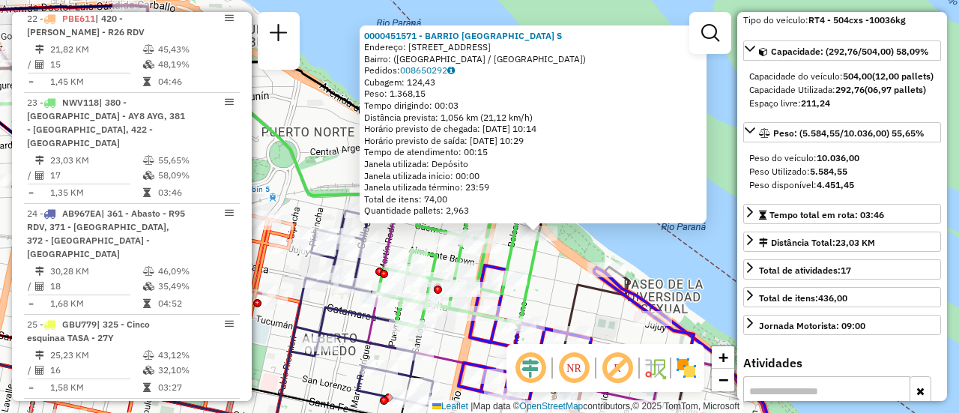
drag, startPoint x: 500, startPoint y: 267, endPoint x: 559, endPoint y: 294, distance: 65.0
click at [559, 294] on div "0000451571 - BARRIO [GEOGRAPHIC_DATA] S Endereço: [STREET_ADDRESS]) [GEOGRAPHIC…" at bounding box center [479, 206] width 959 height 413
drag, startPoint x: 560, startPoint y: 268, endPoint x: 460, endPoint y: 257, distance: 101.0
click at [560, 268] on div "0000451571 - BARRIO [GEOGRAPHIC_DATA] S Endereço: [STREET_ADDRESS]) [GEOGRAPHIC…" at bounding box center [479, 206] width 959 height 413
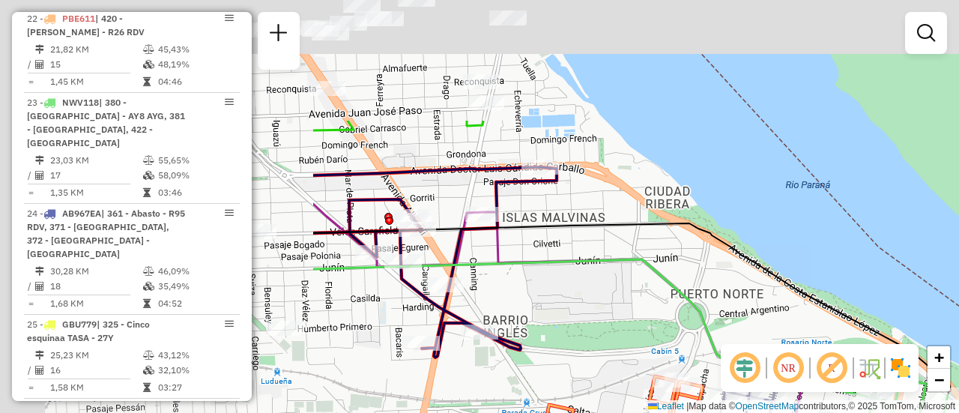
drag, startPoint x: 415, startPoint y: 228, endPoint x: 816, endPoint y: 391, distance: 432.4
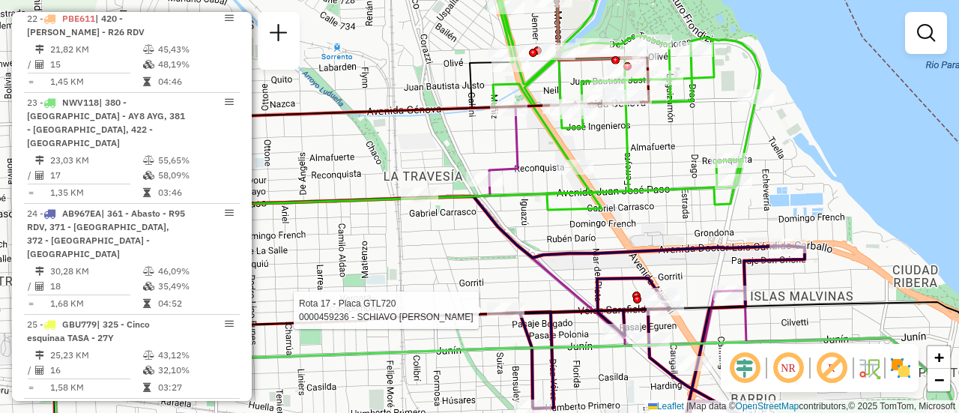
select select "**********"
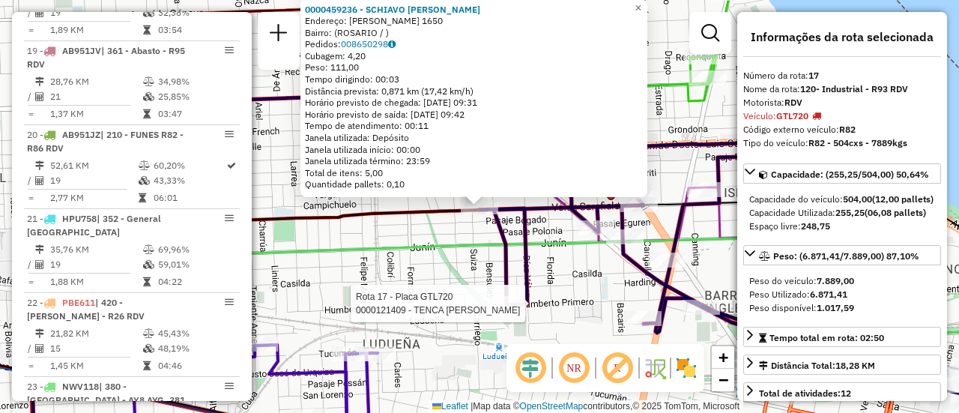
scroll to position [2080, 0]
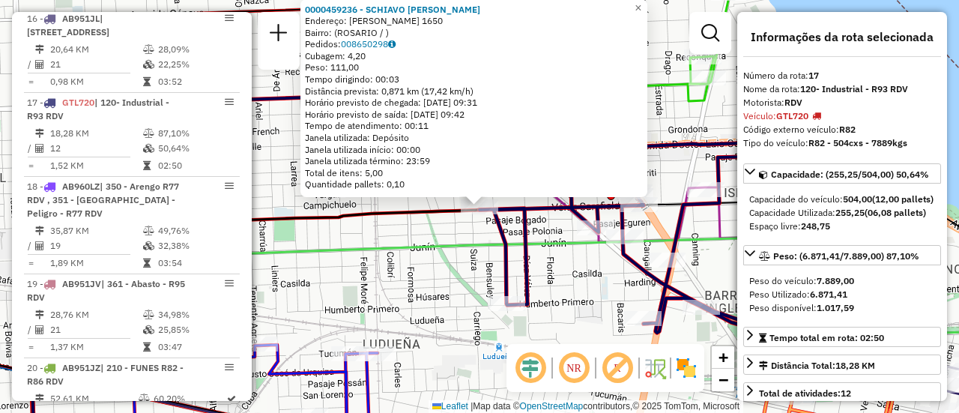
click at [471, 264] on div "0000459236 - SCHIAVO [PERSON_NAME]: [PERSON_NAME] 1650 Bairro: ([GEOGRAPHIC_DAT…" at bounding box center [479, 206] width 959 height 413
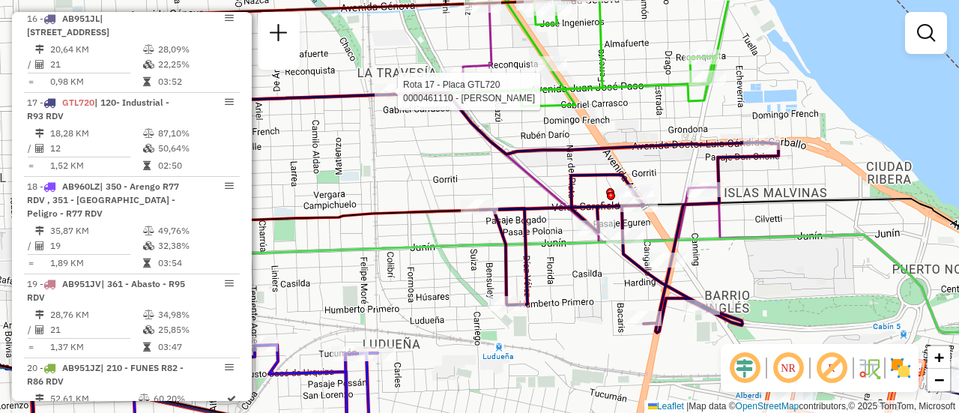
select select "**********"
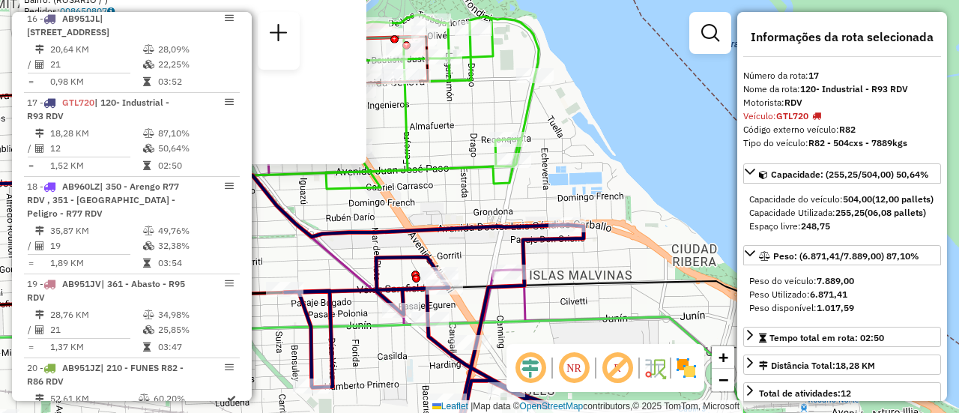
drag, startPoint x: 579, startPoint y: 279, endPoint x: 292, endPoint y: 247, distance: 288.6
click at [292, 247] on div "0000461110 - [PERSON_NAME] - RDV Tipo do veículo ou veículo exclusivo violado E…" at bounding box center [479, 206] width 959 height 413
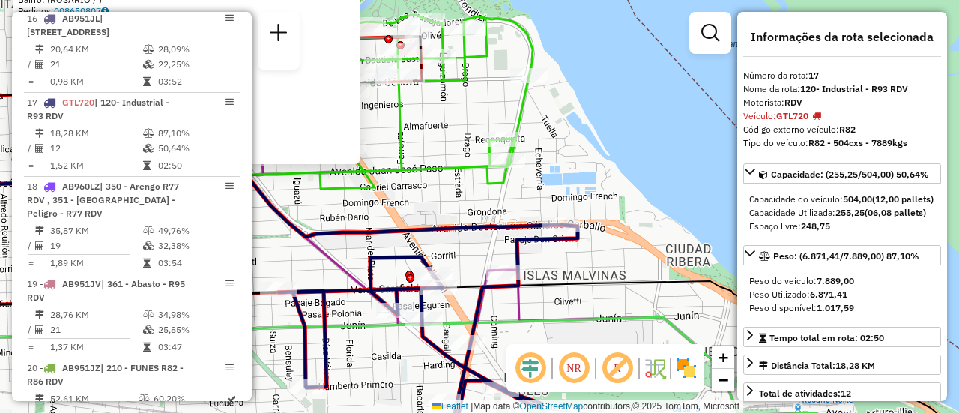
click at [569, 169] on div "0000461110 - [PERSON_NAME] - RDV Tipo do veículo ou veículo exclusivo violado E…" at bounding box center [479, 206] width 959 height 413
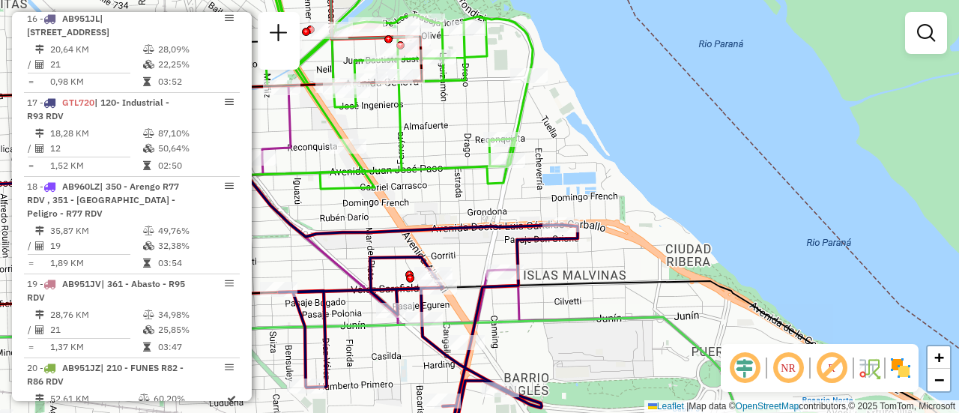
click at [586, 309] on div "Janela de atendimento Grade de atendimento Capacidade Transportadoras Veículos …" at bounding box center [479, 206] width 959 height 413
click at [590, 308] on div "Janela de atendimento Grade de atendimento Capacidade Transportadoras Veículos …" at bounding box center [479, 206] width 959 height 413
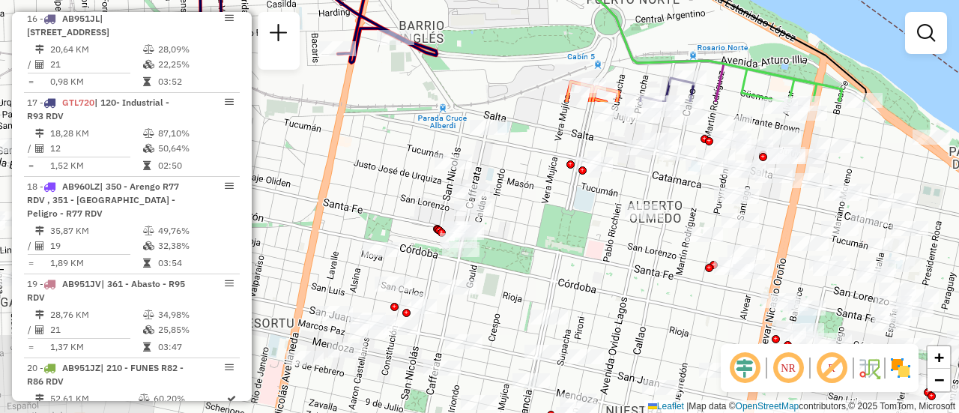
drag, startPoint x: 613, startPoint y: 338, endPoint x: 559, endPoint y: 22, distance: 319.7
click at [497, 0] on html "Aguarde... Pop-up bloqueado! Seu navegador bloqueou automáticamente a abertura …" at bounding box center [479, 206] width 959 height 413
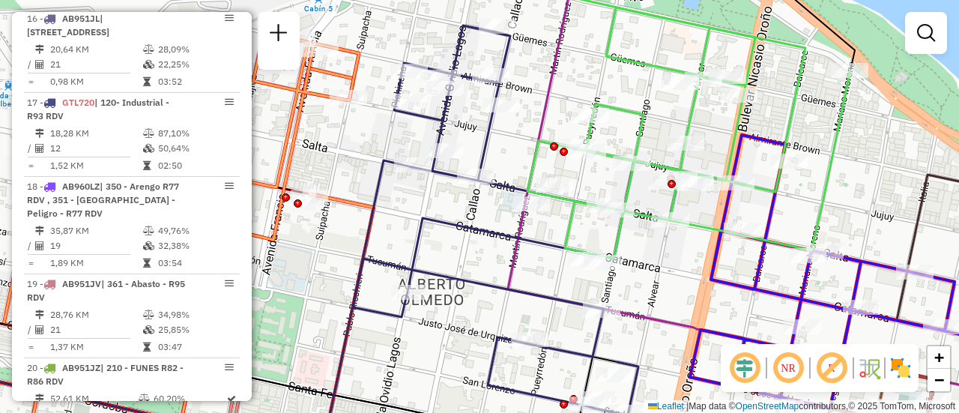
click at [613, 97] on div "Janela de atendimento Grade de atendimento Capacidade Transportadoras Veículos …" at bounding box center [479, 206] width 959 height 413
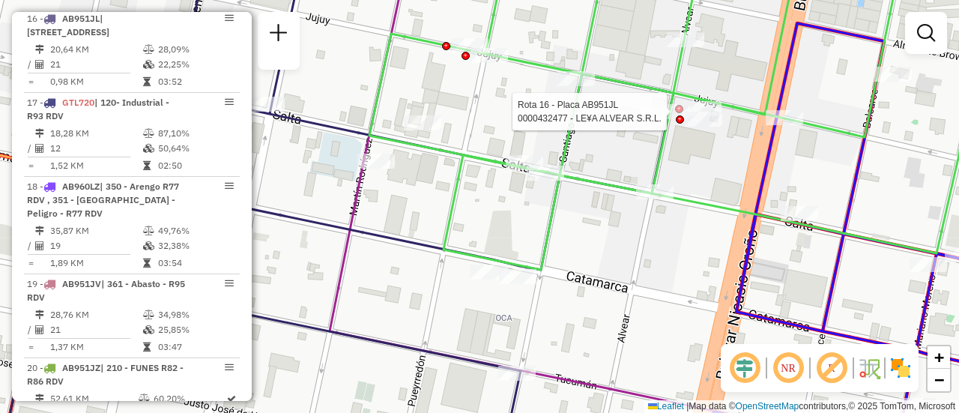
select select "**********"
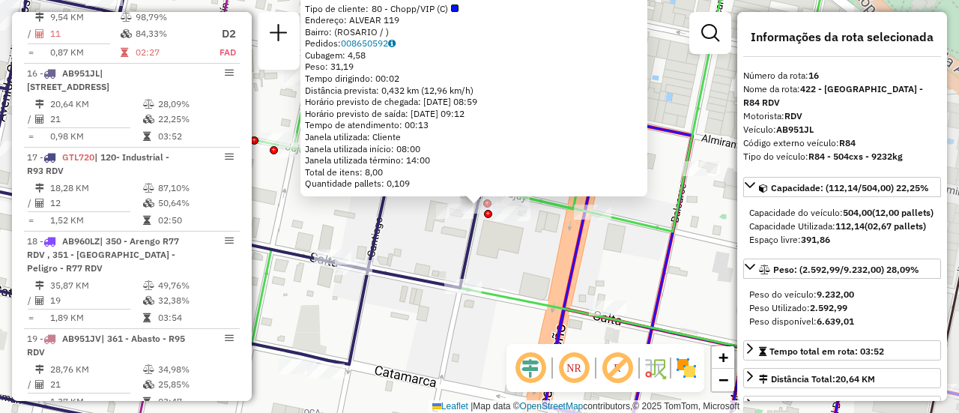
scroll to position [1997, 0]
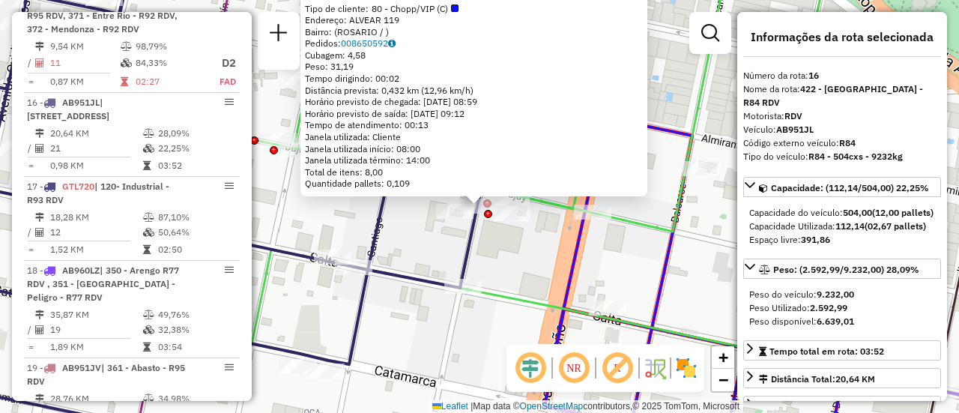
click at [514, 267] on div "0000432477 - LE¥A ALVEAR S.R.L. Tipo de cliente: 80 - Chopp/VIP (C) Endereço: A…" at bounding box center [479, 206] width 959 height 413
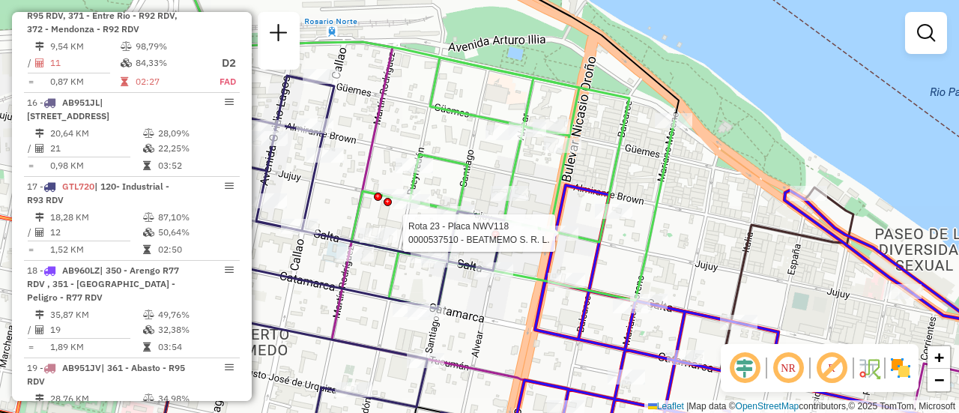
select select "**********"
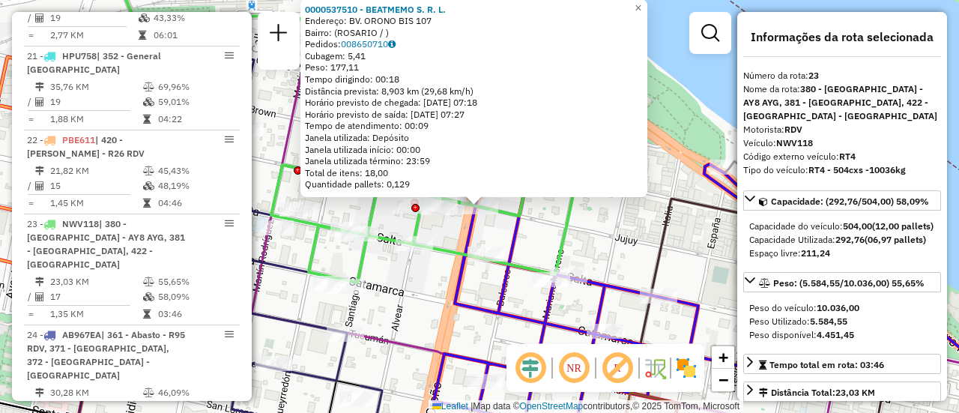
scroll to position [2597, 0]
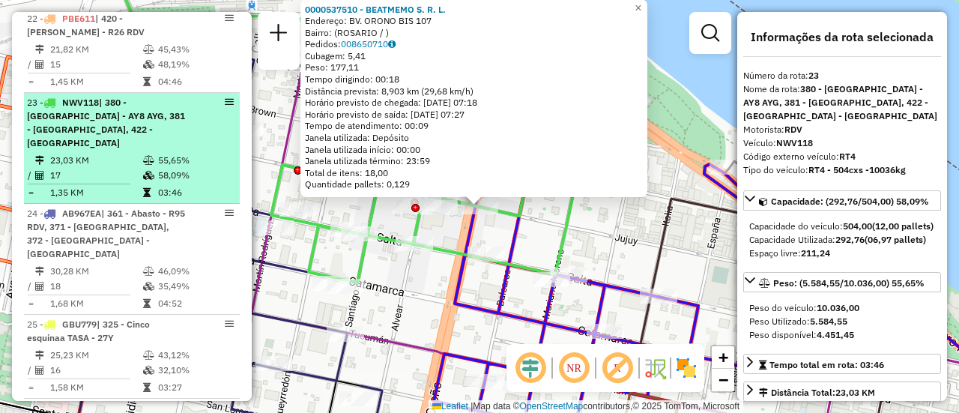
click at [600, 224] on div "0000537510 - BEATMEMO S. R. L. Endereço: BV. ORONO BIS 107 Bairro: ([GEOGRAPHIC…" at bounding box center [479, 206] width 959 height 413
